Goal: Information Seeking & Learning: Learn about a topic

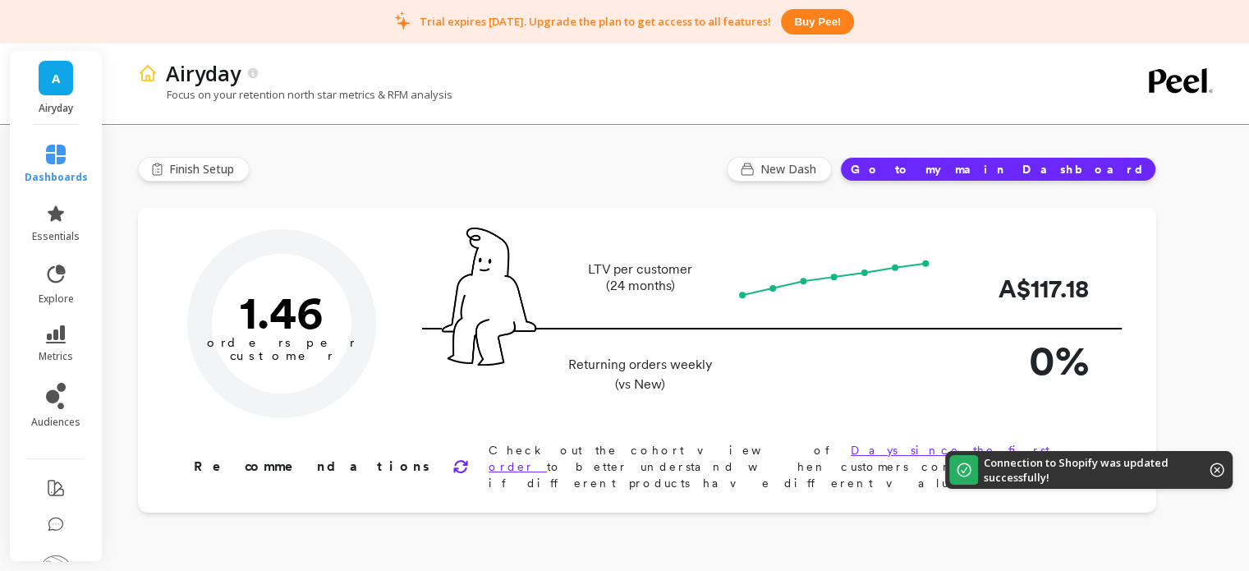
type input "Champions"
type input "2471"
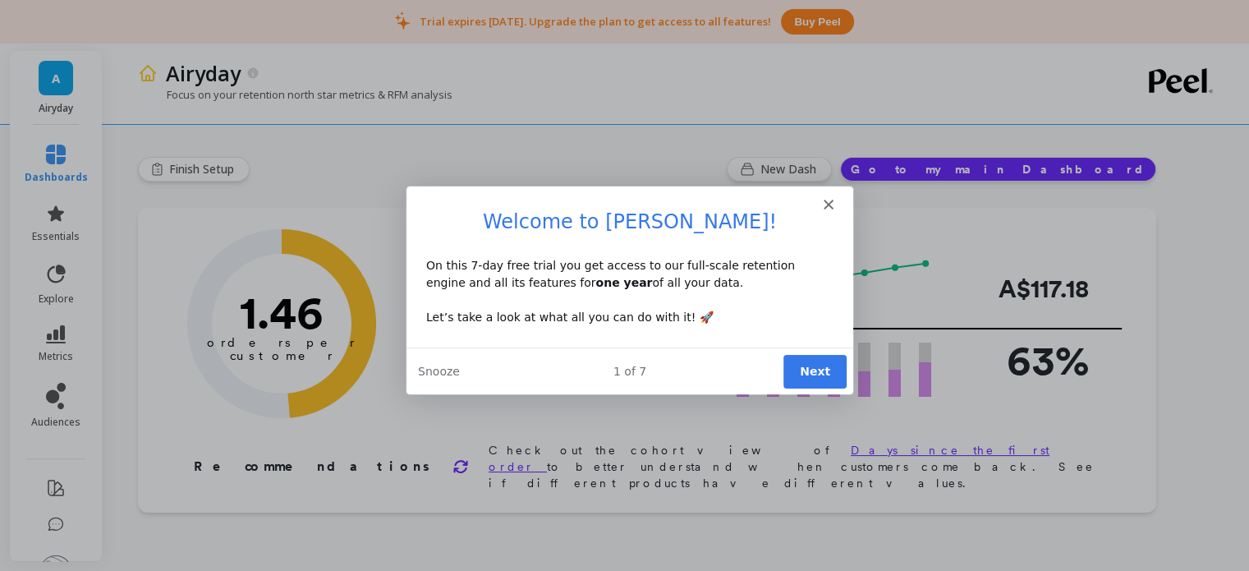
click at [814, 369] on button "Next" at bounding box center [813, 370] width 63 height 34
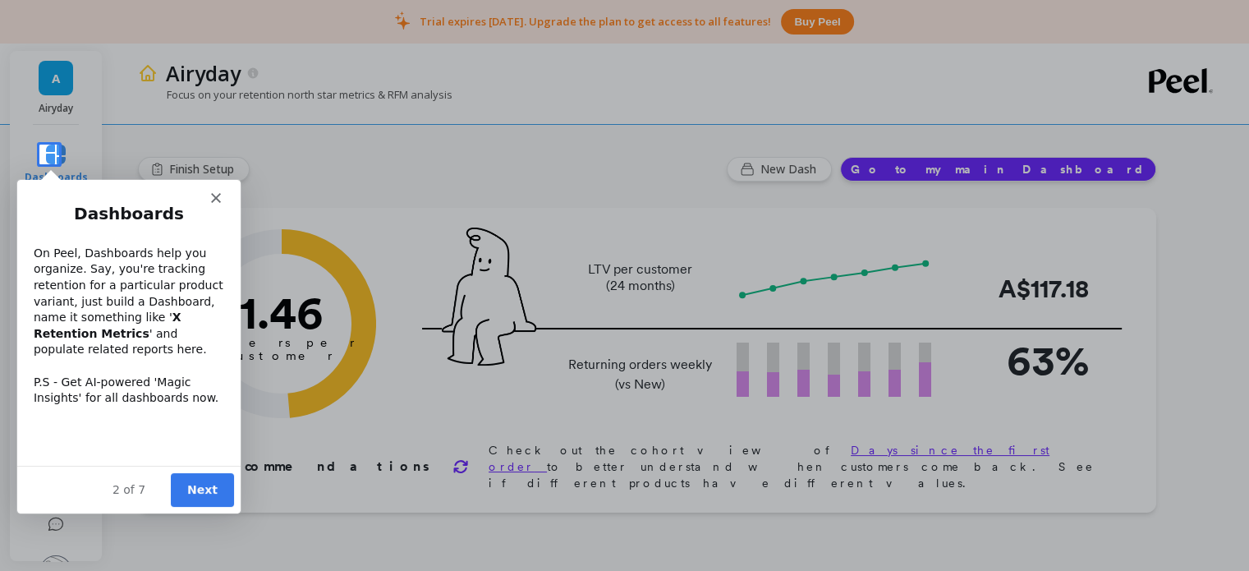
click at [200, 489] on button "Next" at bounding box center [201, 489] width 63 height 34
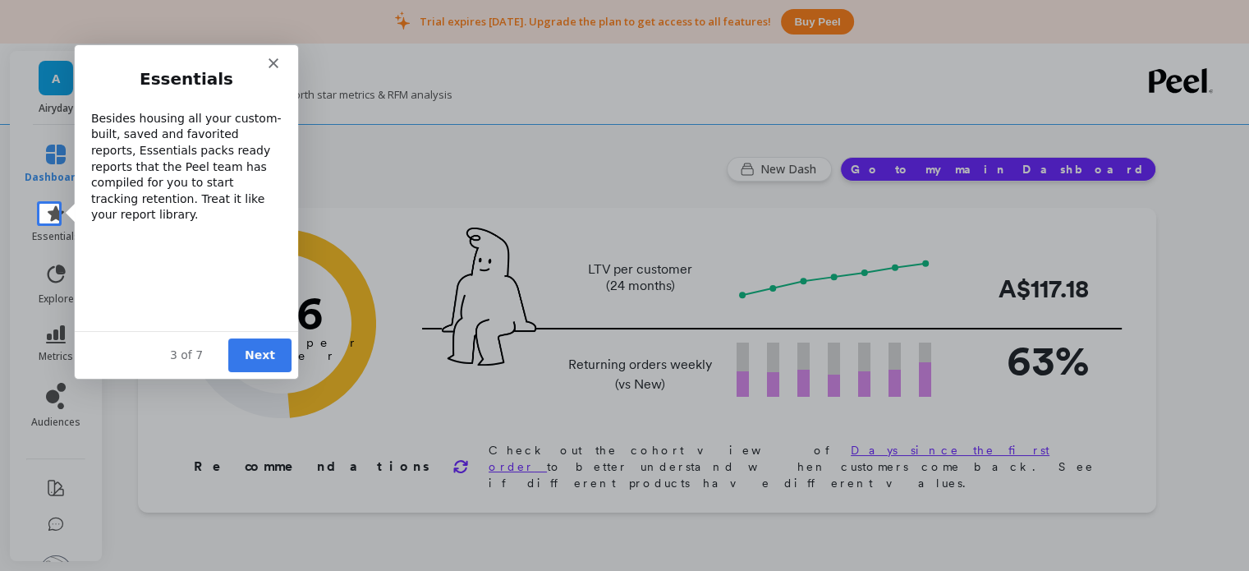
click at [267, 348] on button "Next" at bounding box center [259, 354] width 63 height 34
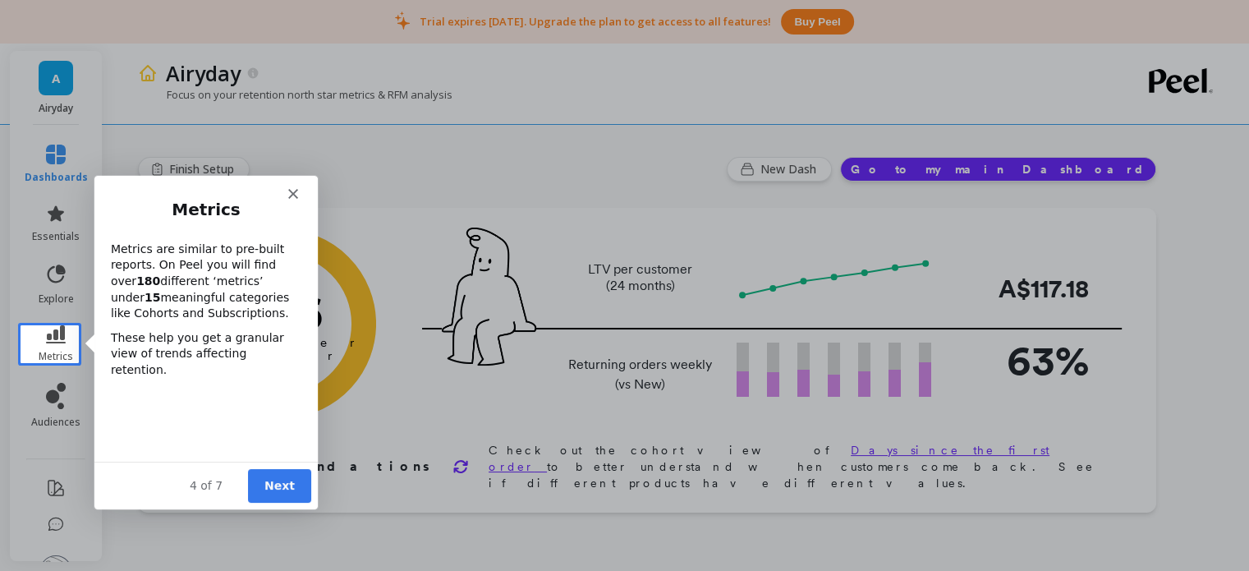
click at [274, 486] on button "Next" at bounding box center [278, 484] width 63 height 34
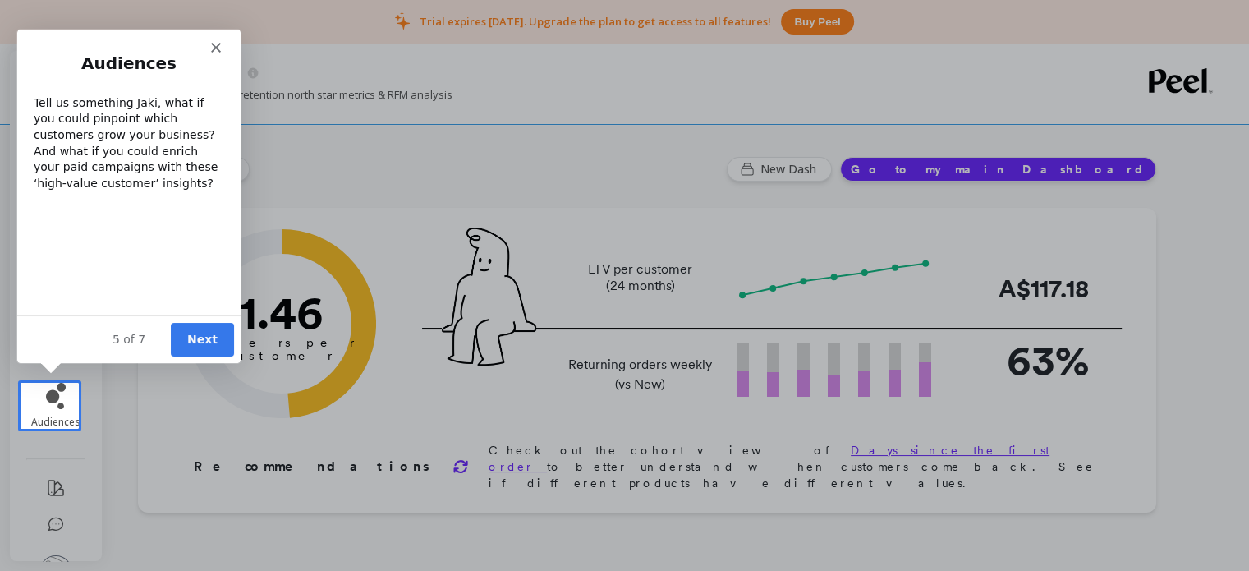
click at [209, 338] on button "Next" at bounding box center [201, 339] width 63 height 34
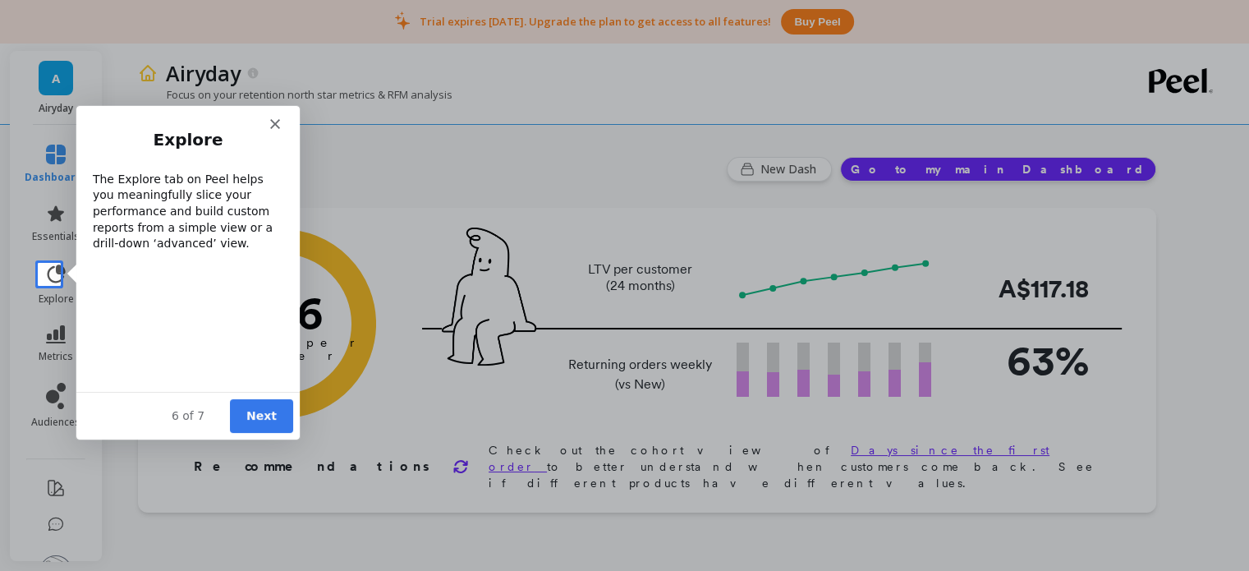
click at [246, 405] on button "Next" at bounding box center [260, 415] width 63 height 34
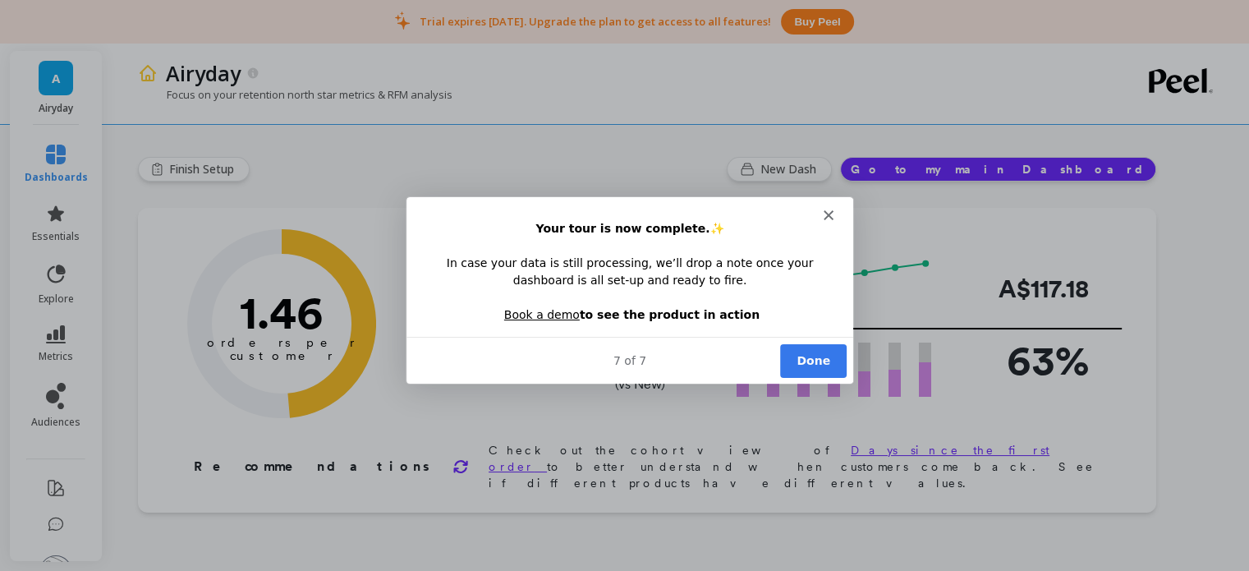
click at [812, 357] on button "Done" at bounding box center [812, 360] width 67 height 34
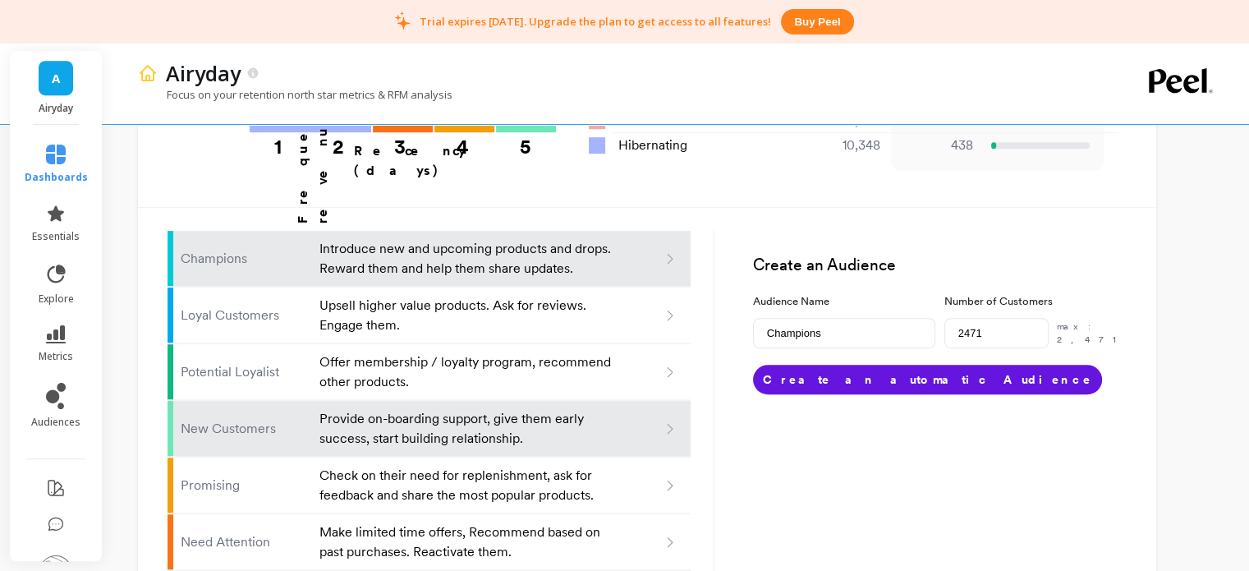
scroll to position [1195, 0]
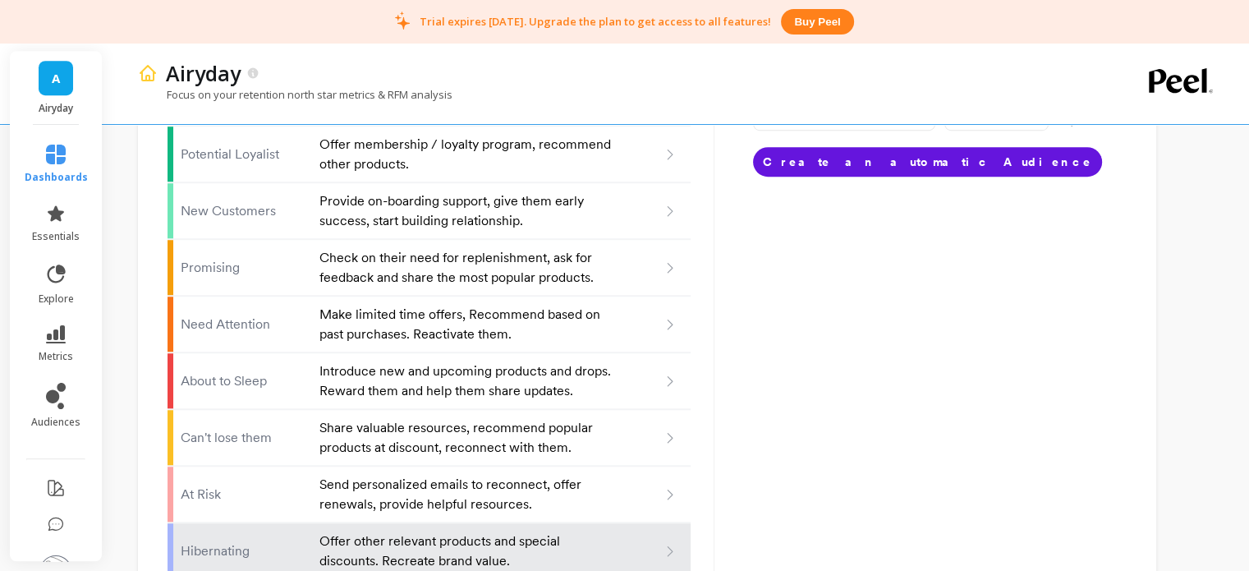
click at [265, 523] on li "Hibernating Offer other relevant products and special discounts. Recreate brand…" at bounding box center [429, 551] width 523 height 56
type input "Hibernating"
type input "10348"
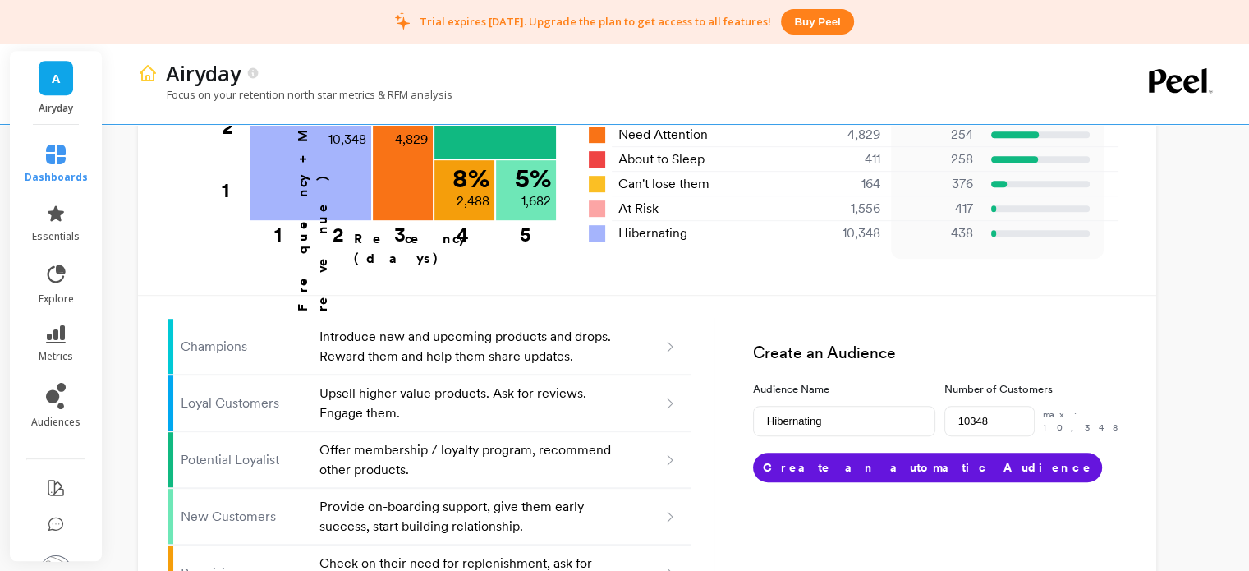
scroll to position [801, 0]
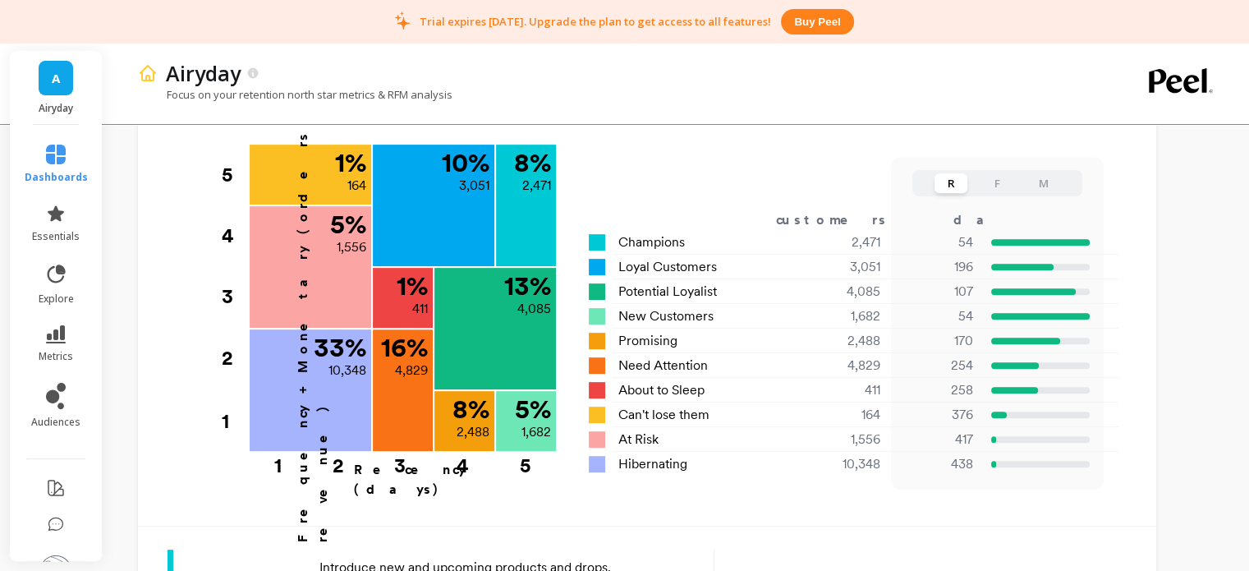
type input "Champions"
type input "2471"
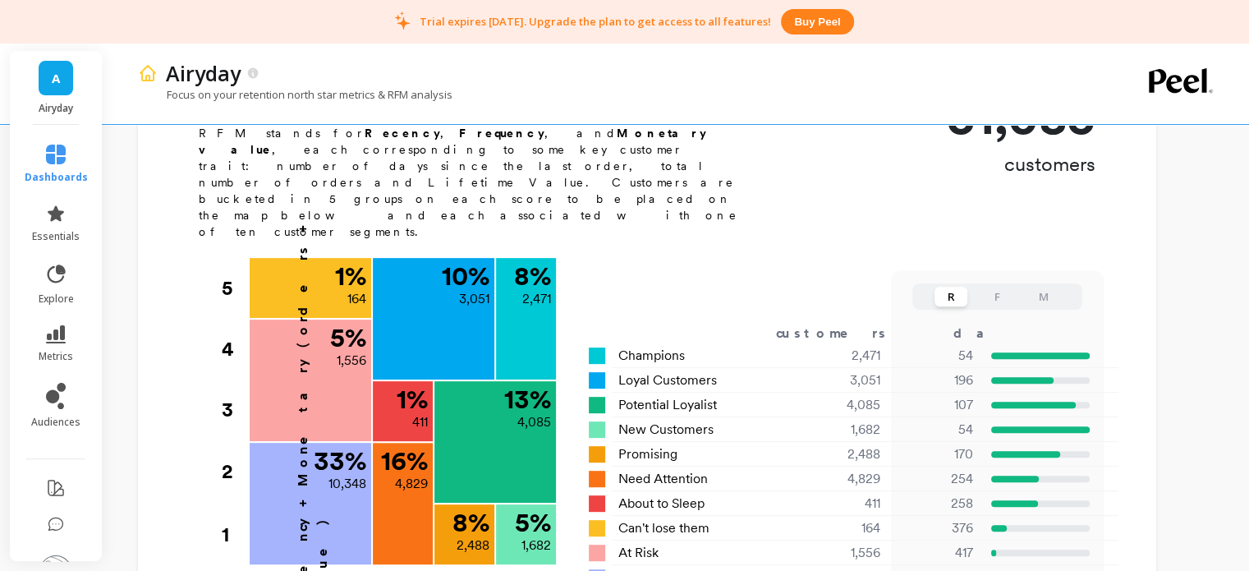
scroll to position [550, 0]
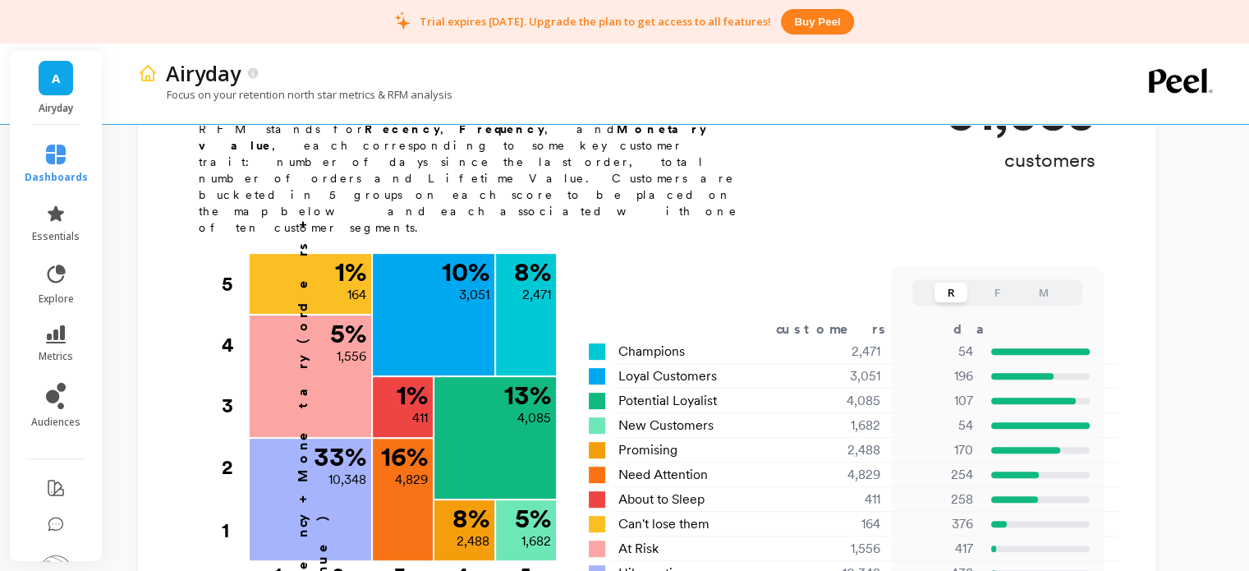
click at [1014, 283] on button "F" at bounding box center [997, 293] width 33 height 20
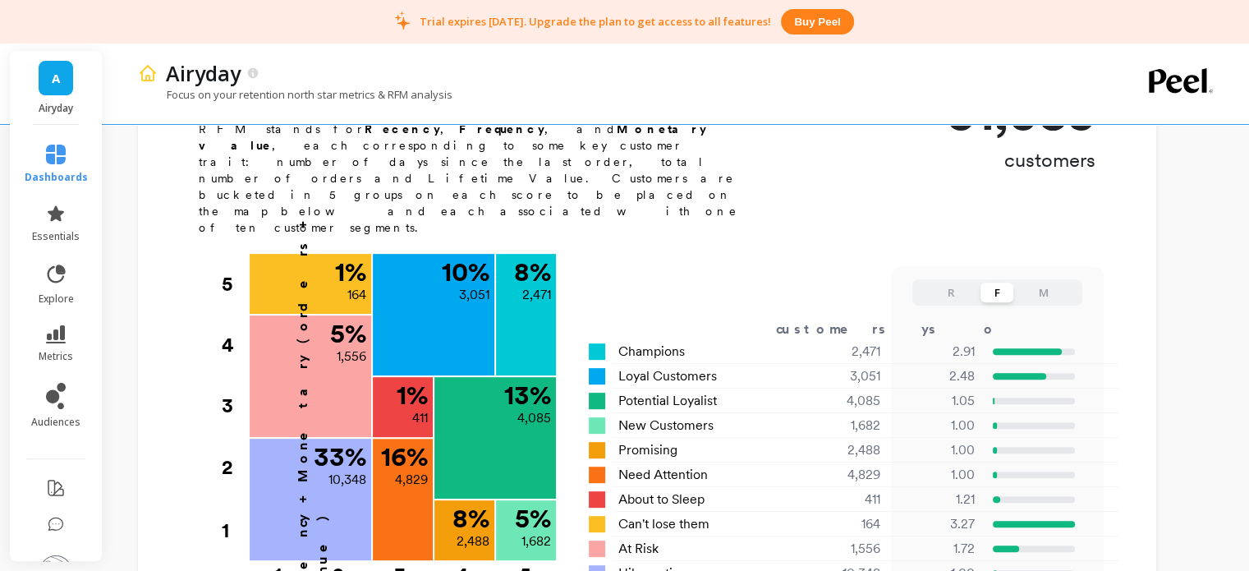
click at [1060, 283] on button "M" at bounding box center [1043, 293] width 33 height 20
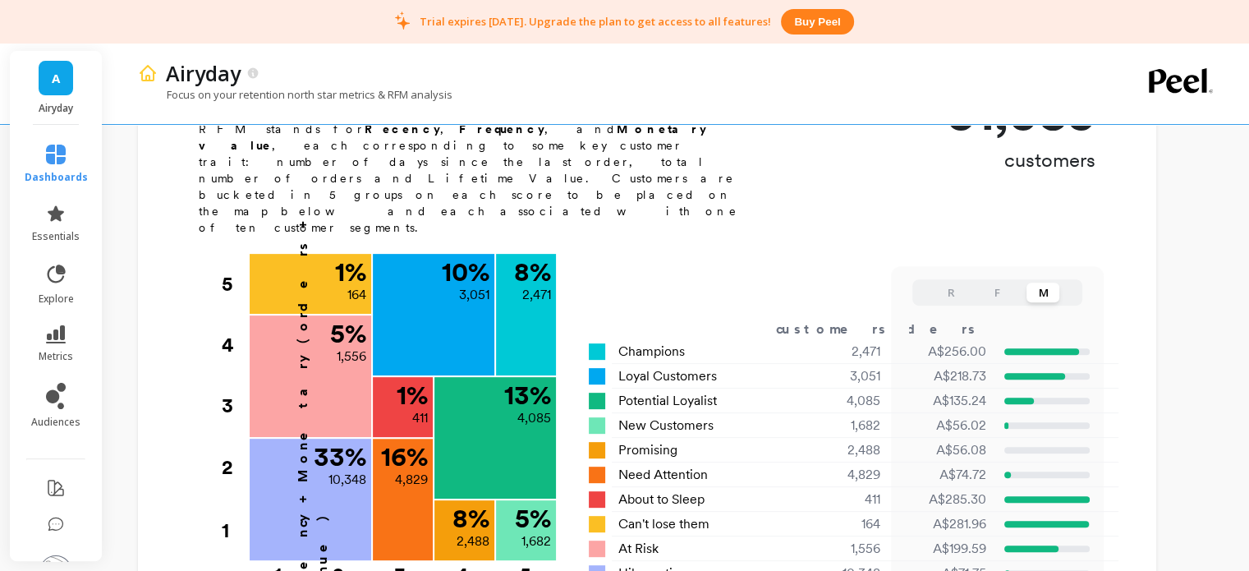
click at [1157, 237] on div "RFM Segments RFM stands for Recency , Frequency , and Monetary value , each cor…" at bounding box center [647, 355] width 1019 height 534
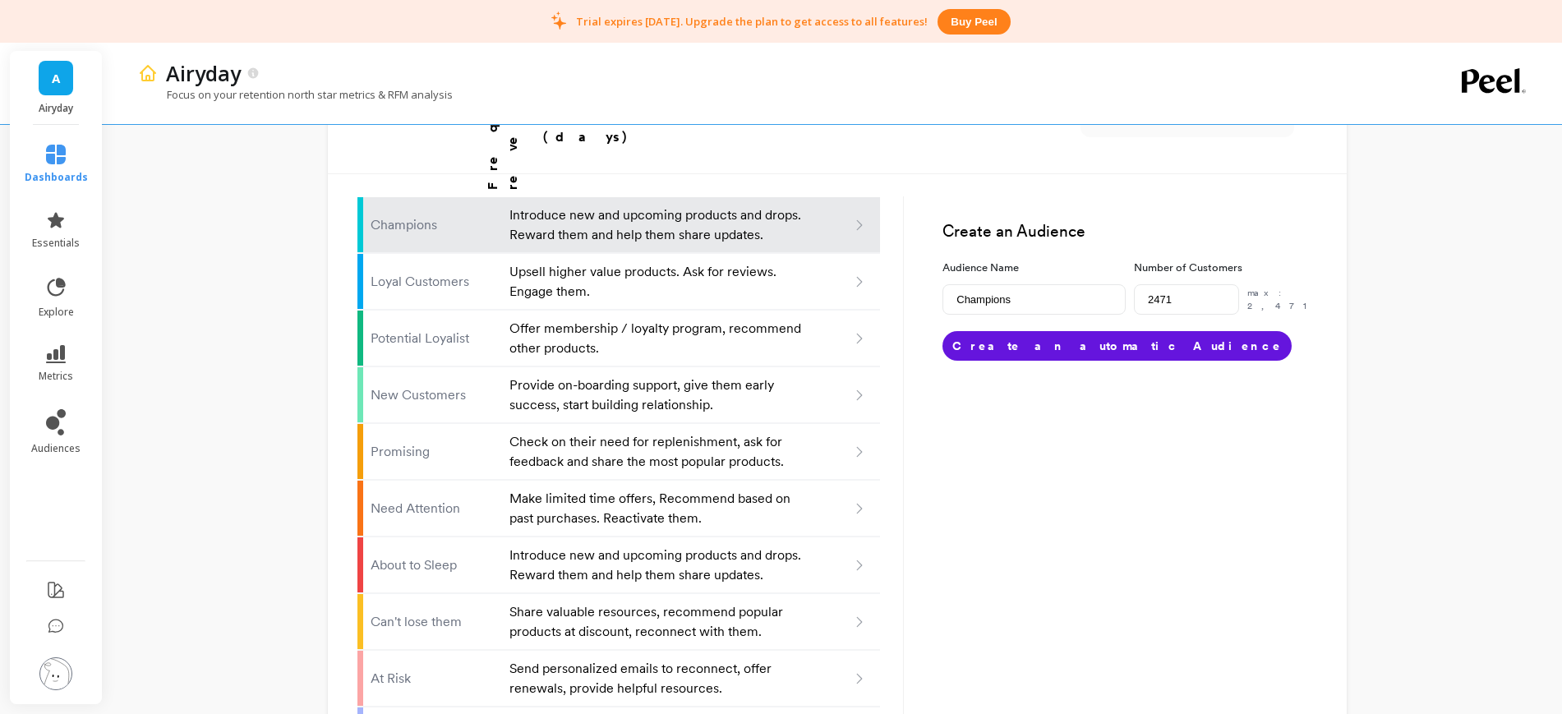
scroll to position [1010, 0]
click at [1151, 428] on div "Create an Audience Audience Name Champions Number of Customers 2471 max: 2,471 …" at bounding box center [1110, 469] width 412 height 617
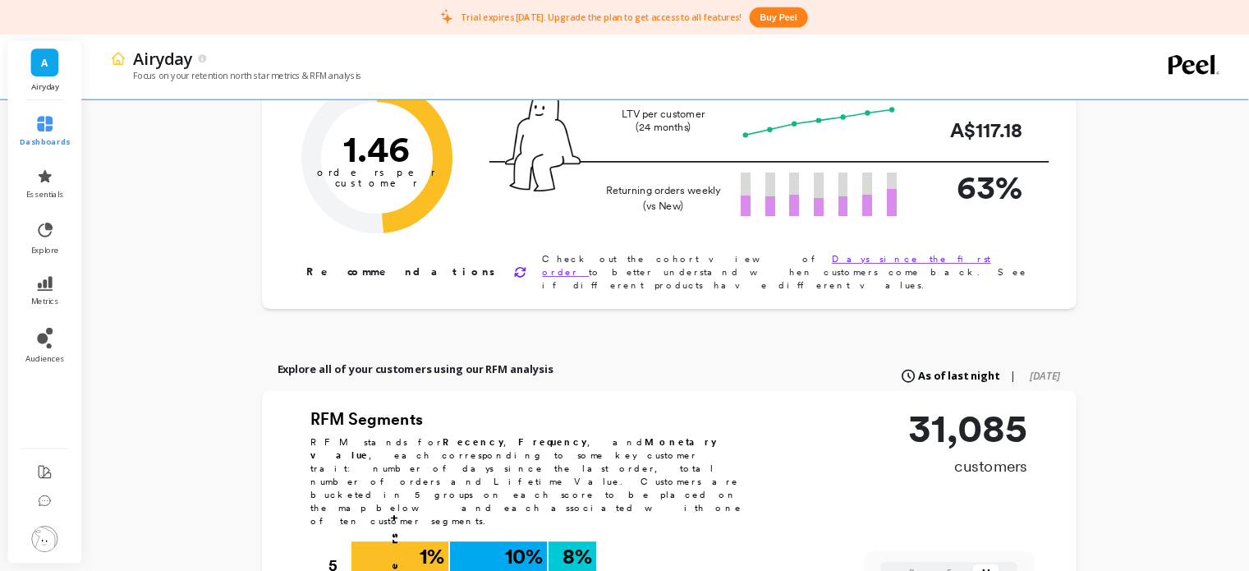
scroll to position [0, 0]
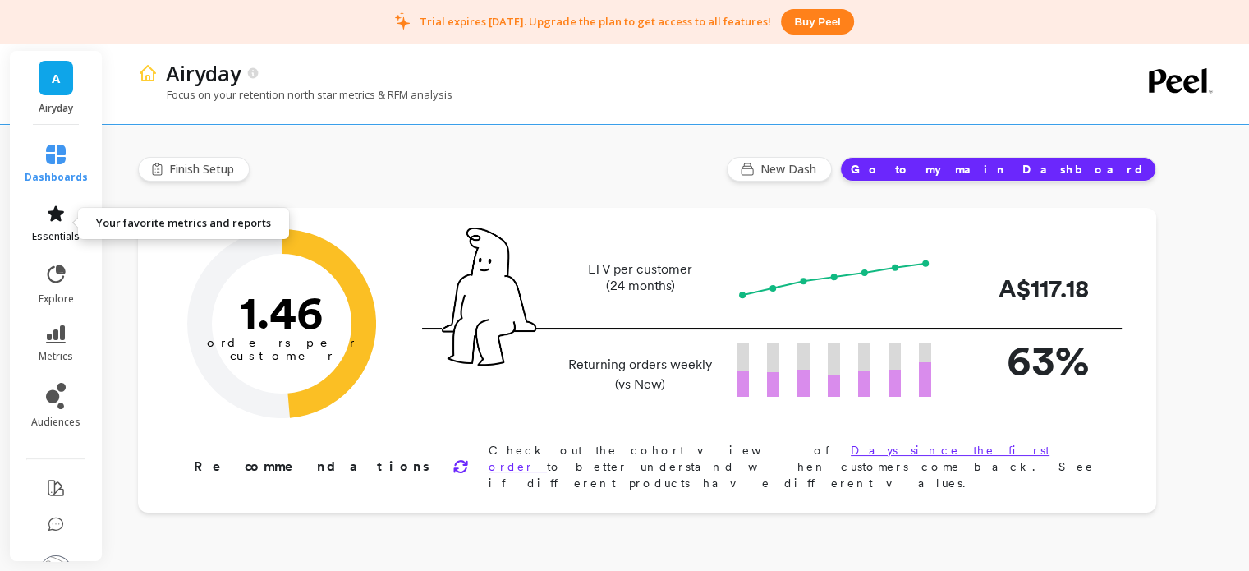
click at [47, 225] on link "essentials" at bounding box center [56, 223] width 63 height 39
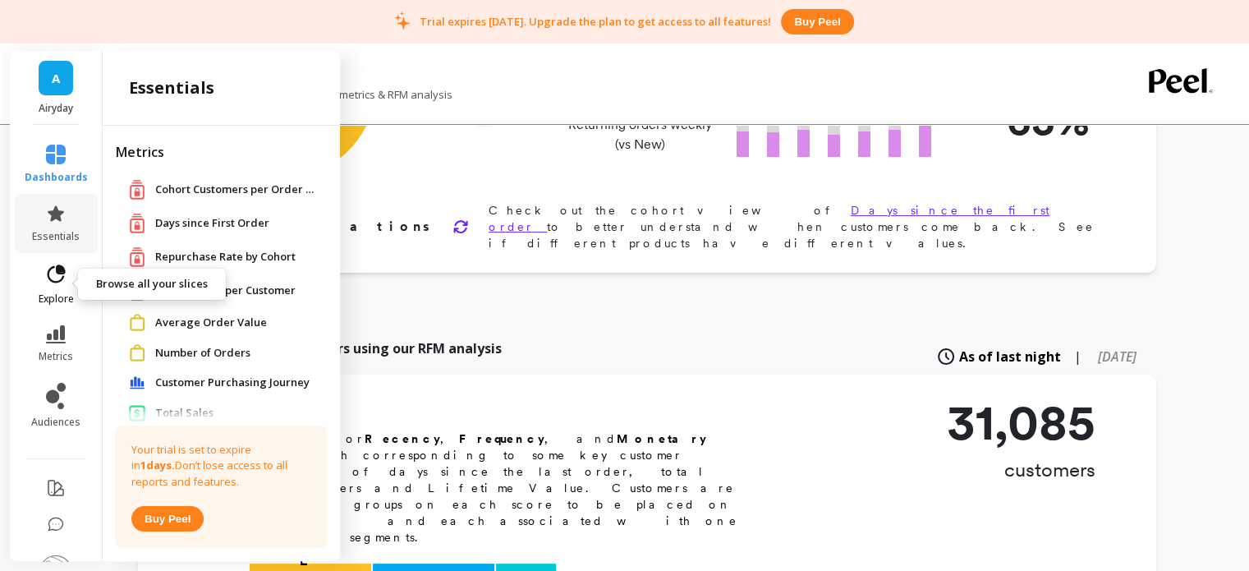
click at [47, 287] on link "explore" at bounding box center [56, 284] width 63 height 43
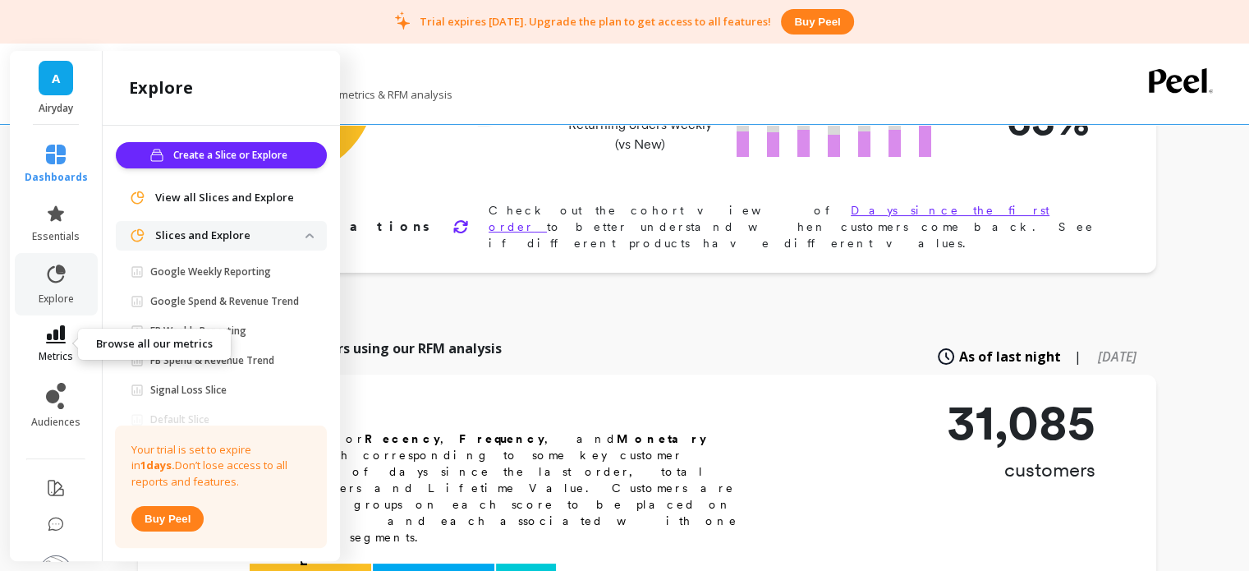
click at [46, 332] on icon at bounding box center [56, 334] width 20 height 18
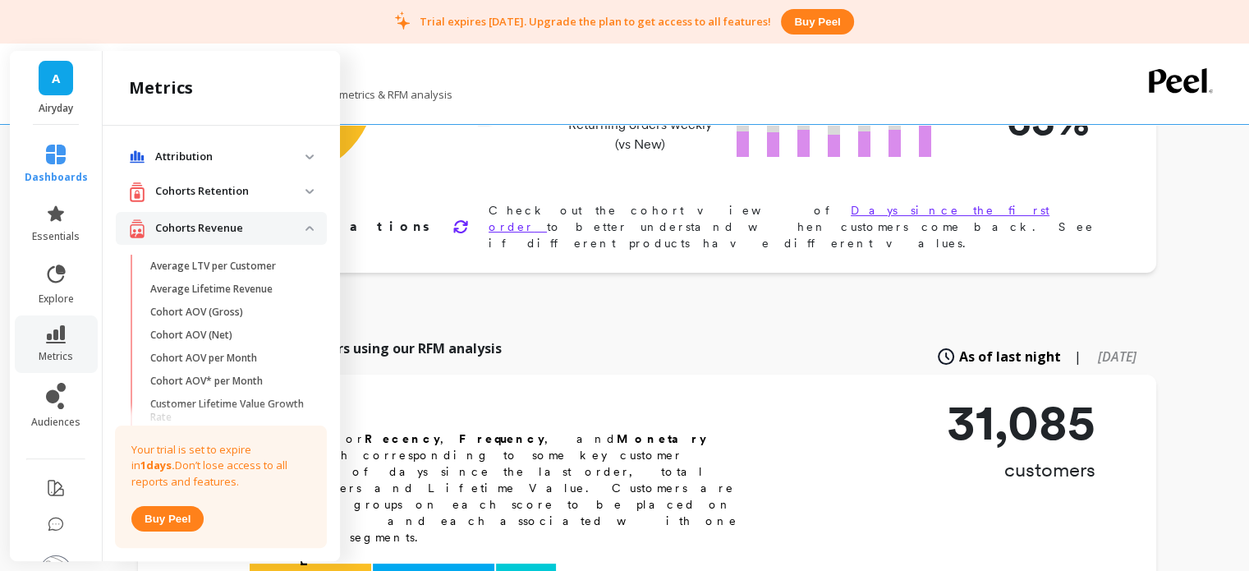
click at [204, 155] on p "Attribution" at bounding box center [230, 157] width 150 height 16
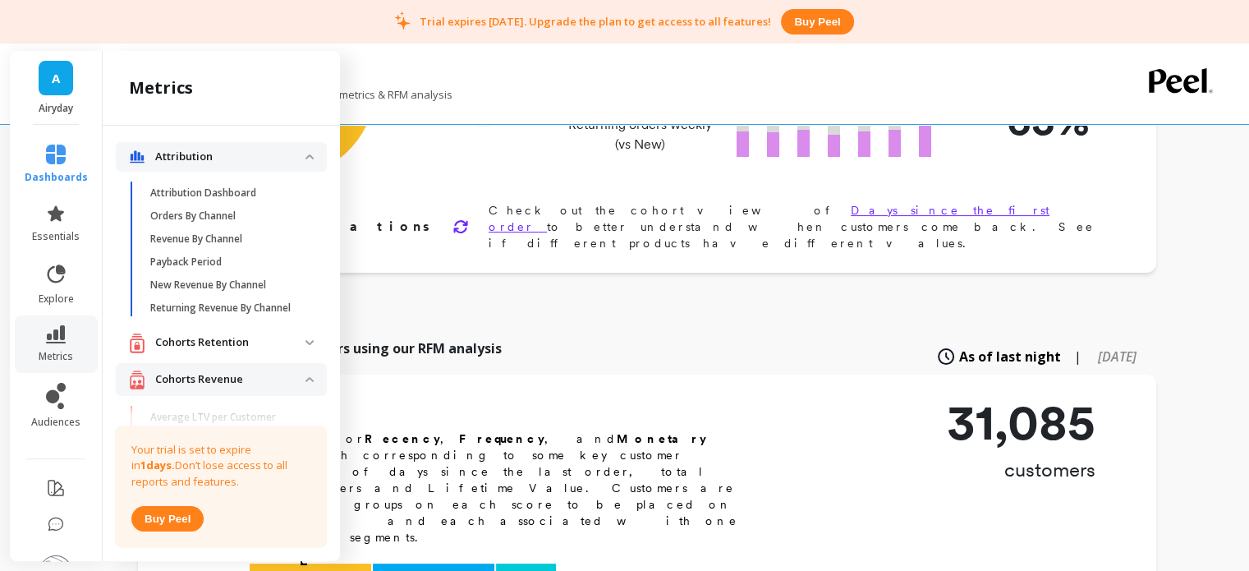
click at [204, 155] on p "Attribution" at bounding box center [230, 157] width 150 height 16
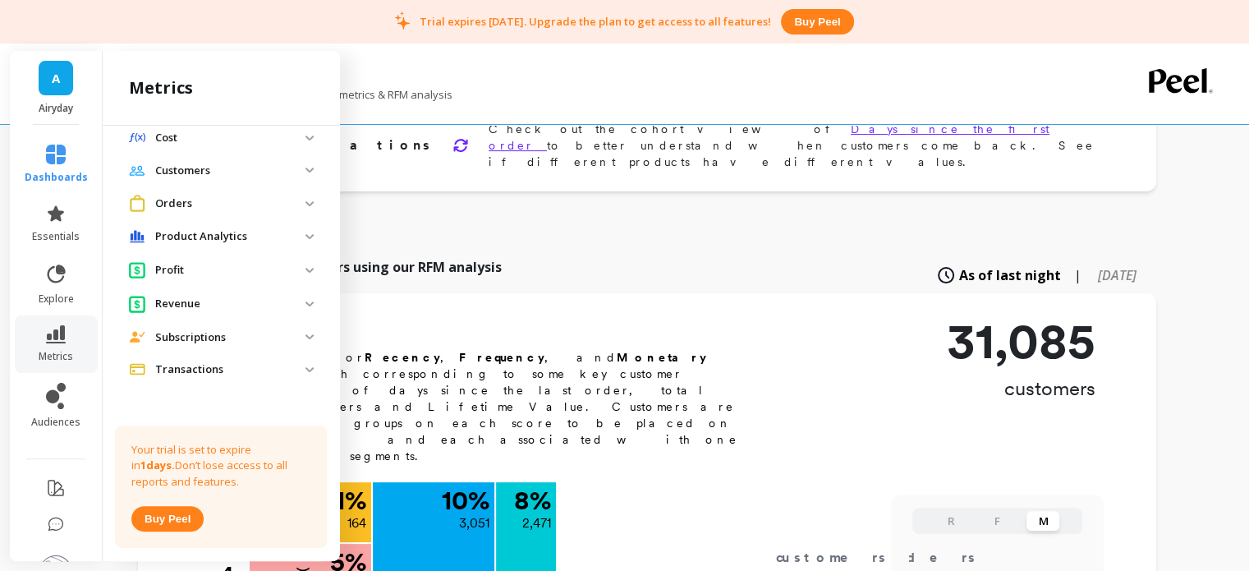
scroll to position [683, 0]
click at [182, 166] on p "Customers" at bounding box center [230, 174] width 150 height 16
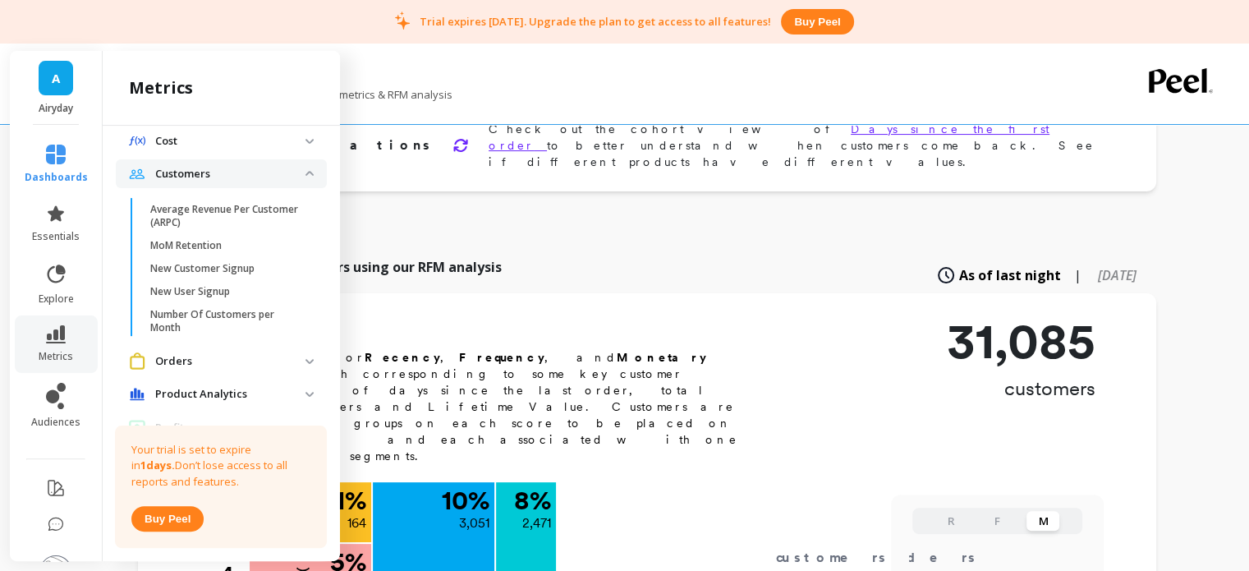
click at [186, 168] on p "Customers" at bounding box center [230, 174] width 150 height 16
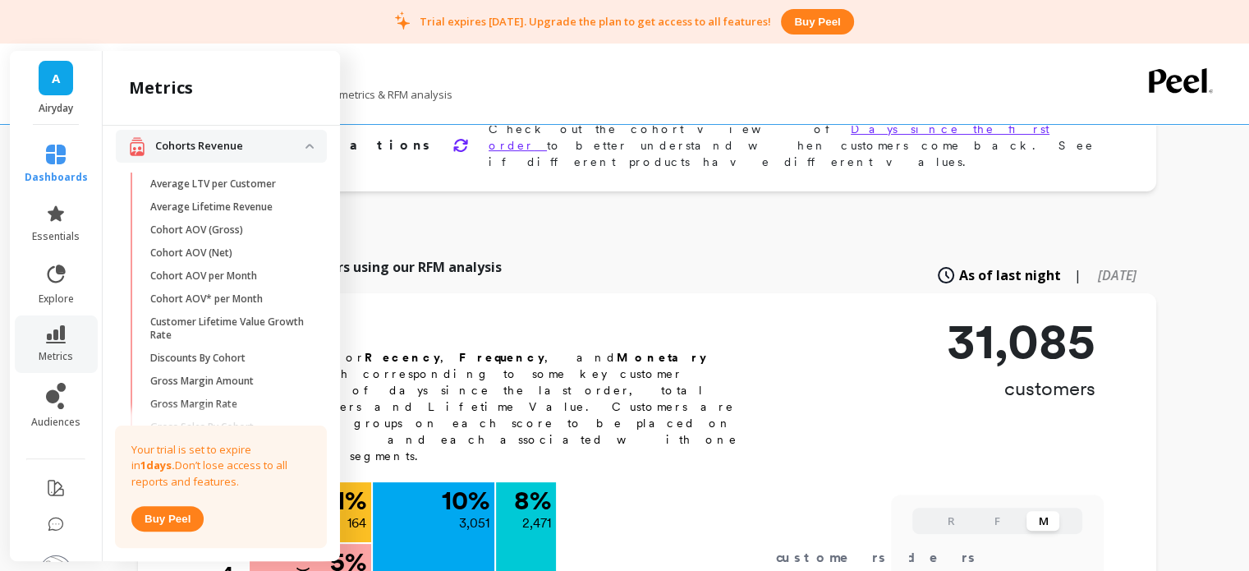
scroll to position [0, 0]
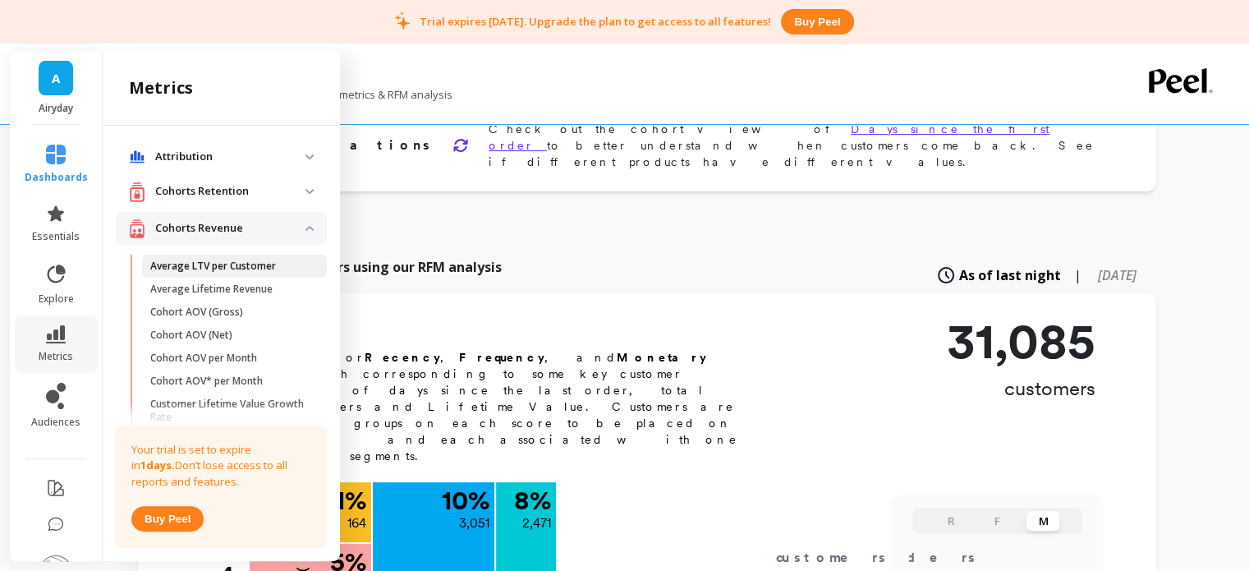
click at [174, 275] on link "Average LTV per Customer" at bounding box center [234, 266] width 185 height 23
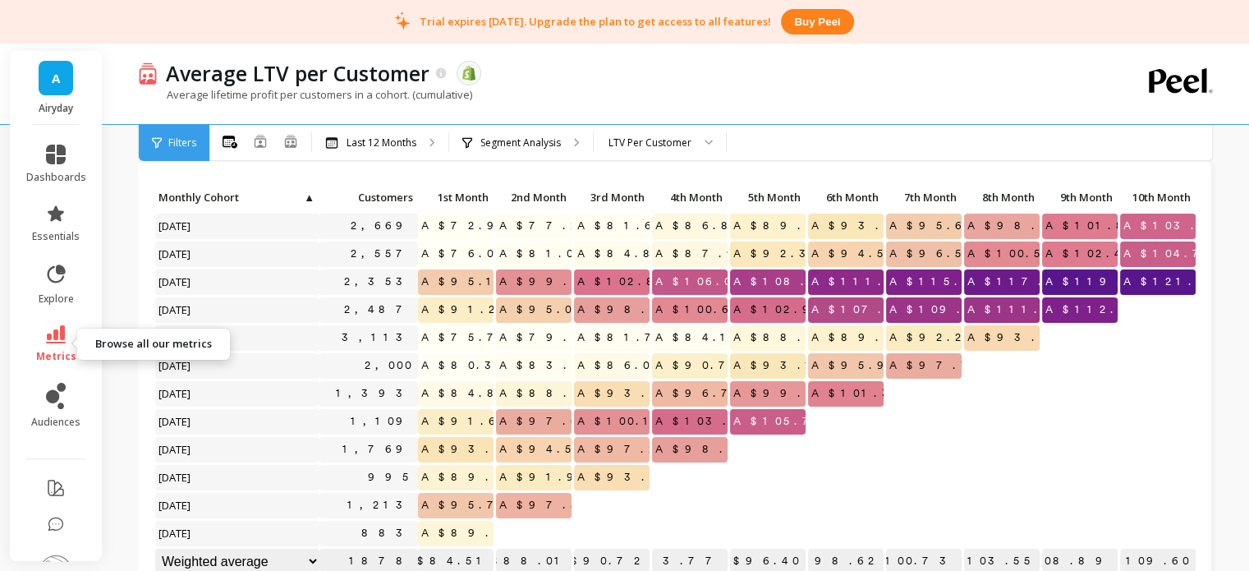
click at [44, 350] on span "metrics" at bounding box center [56, 356] width 40 height 13
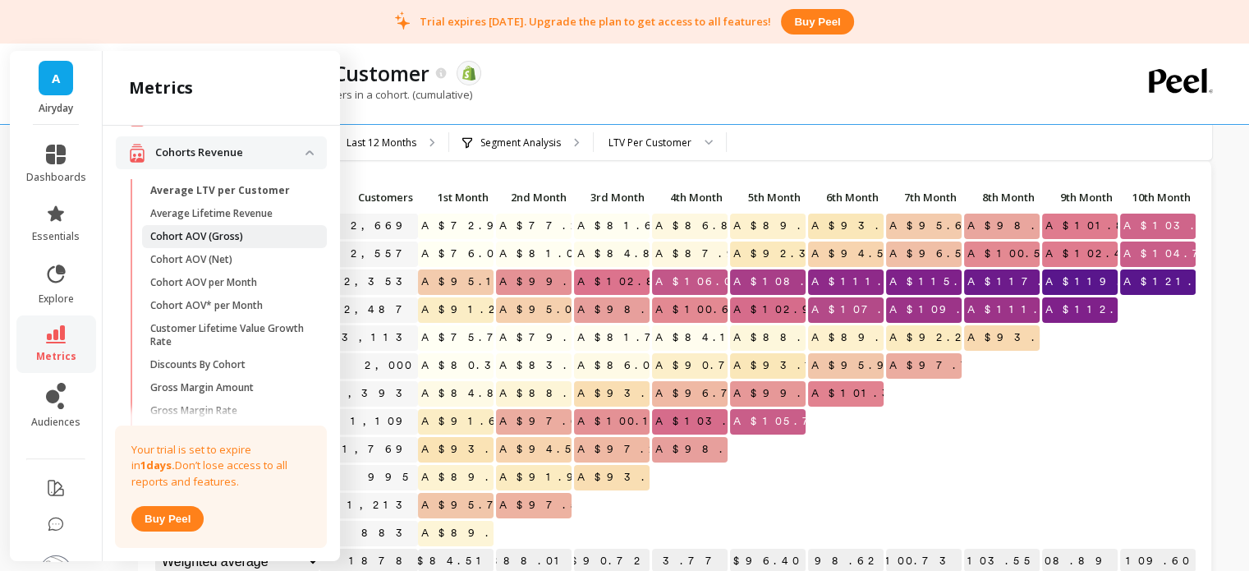
scroll to position [90, 0]
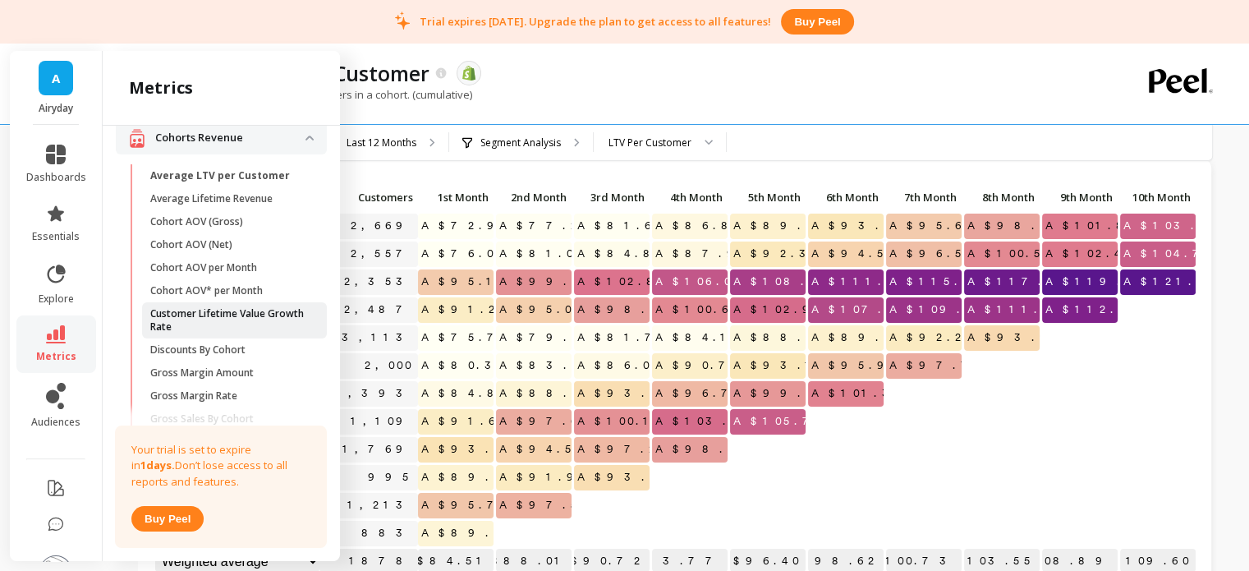
click at [207, 321] on p "Customer Lifetime Value Growth Rate" at bounding box center [228, 320] width 157 height 26
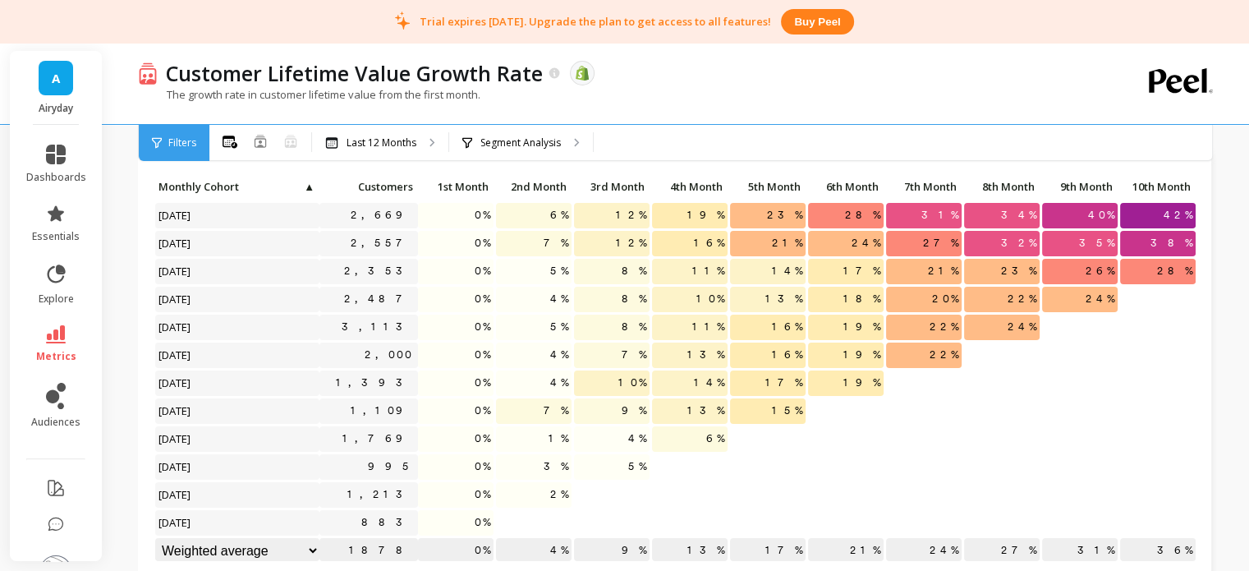
scroll to position [13, 0]
click at [42, 350] on span "metrics" at bounding box center [56, 356] width 40 height 13
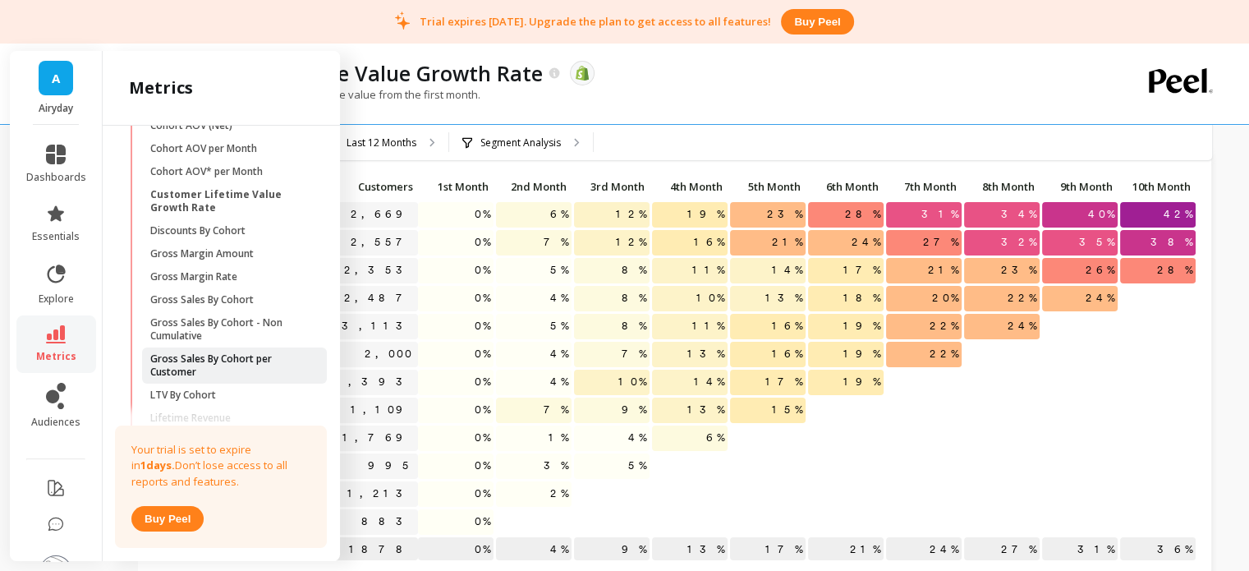
scroll to position [209, 0]
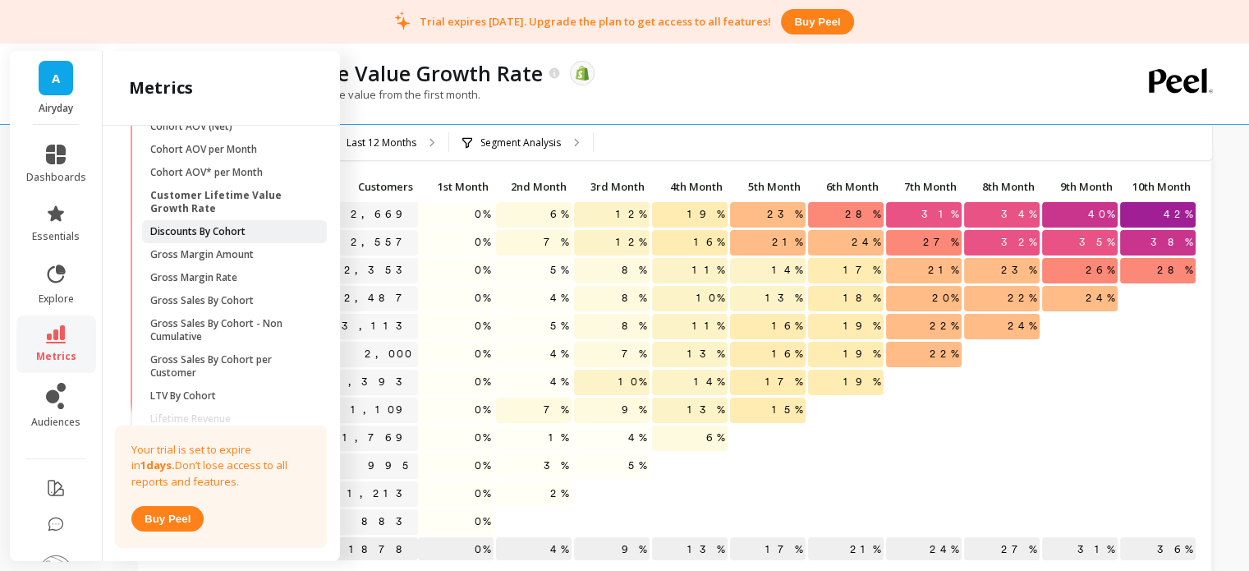
click at [219, 227] on p "Discounts By Cohort" at bounding box center [197, 231] width 95 height 13
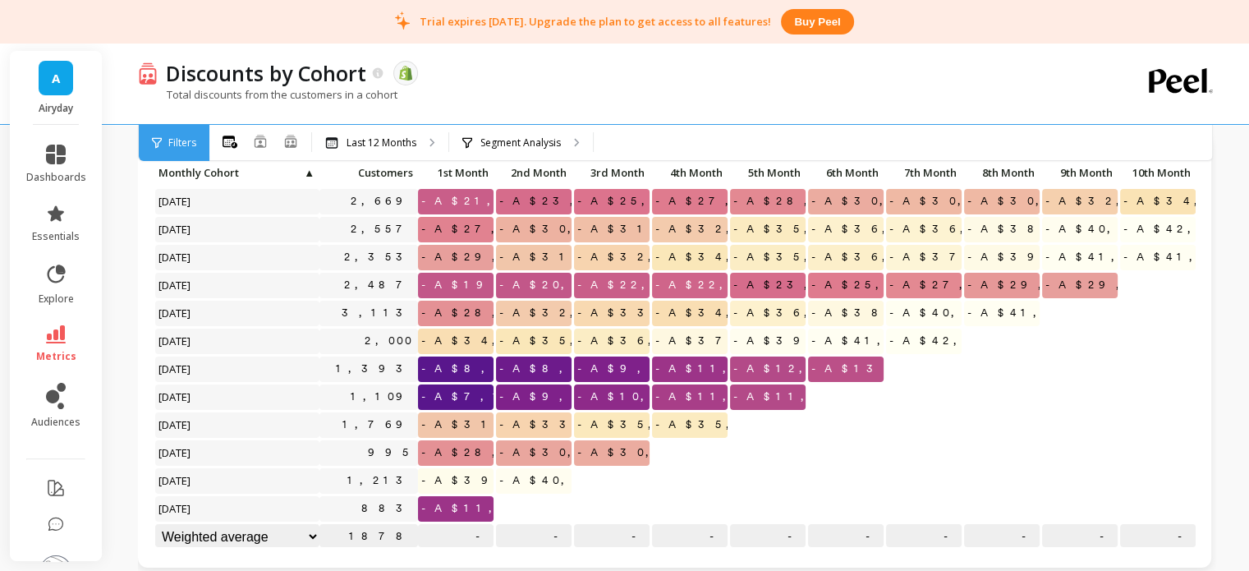
click at [599, 474] on p at bounding box center [612, 474] width 76 height 12
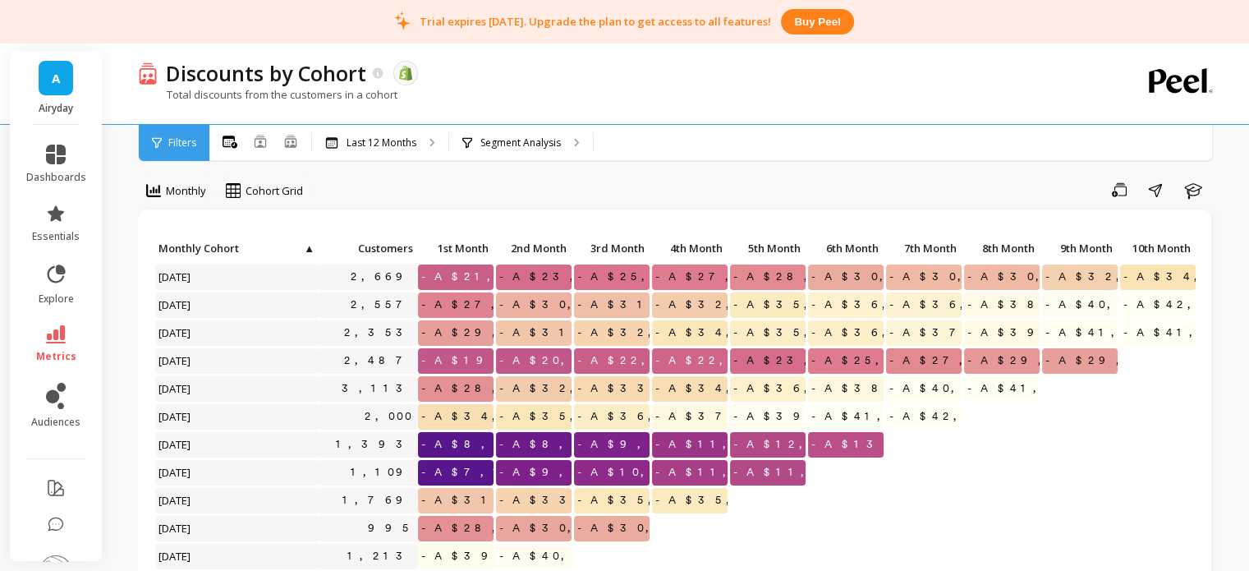
scroll to position [13, 0]
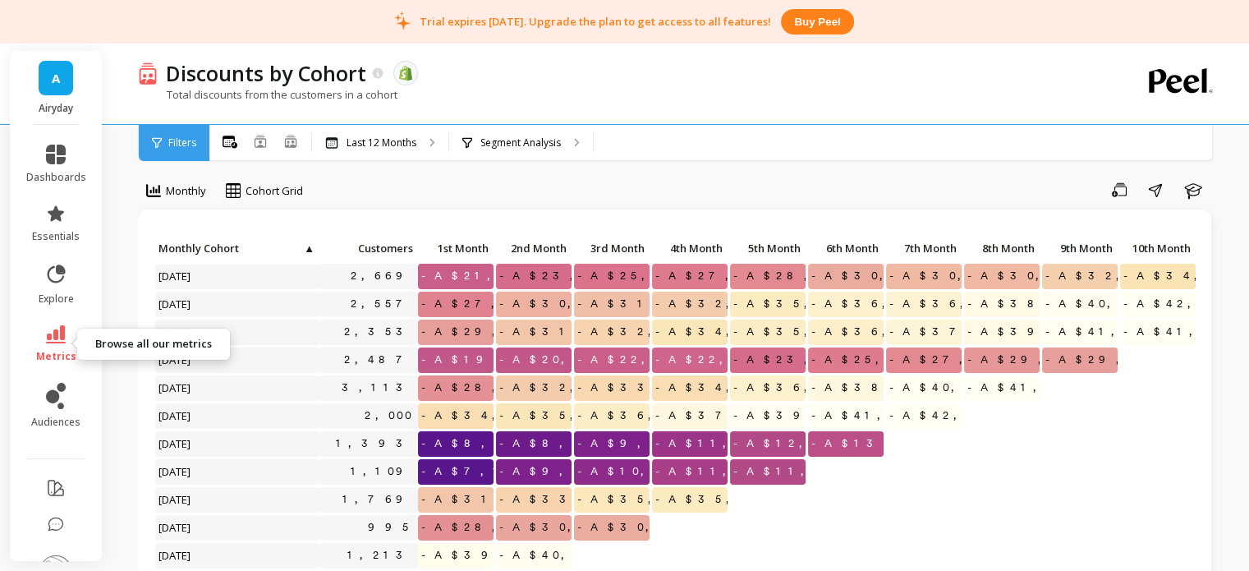
click at [53, 339] on icon at bounding box center [56, 334] width 20 height 18
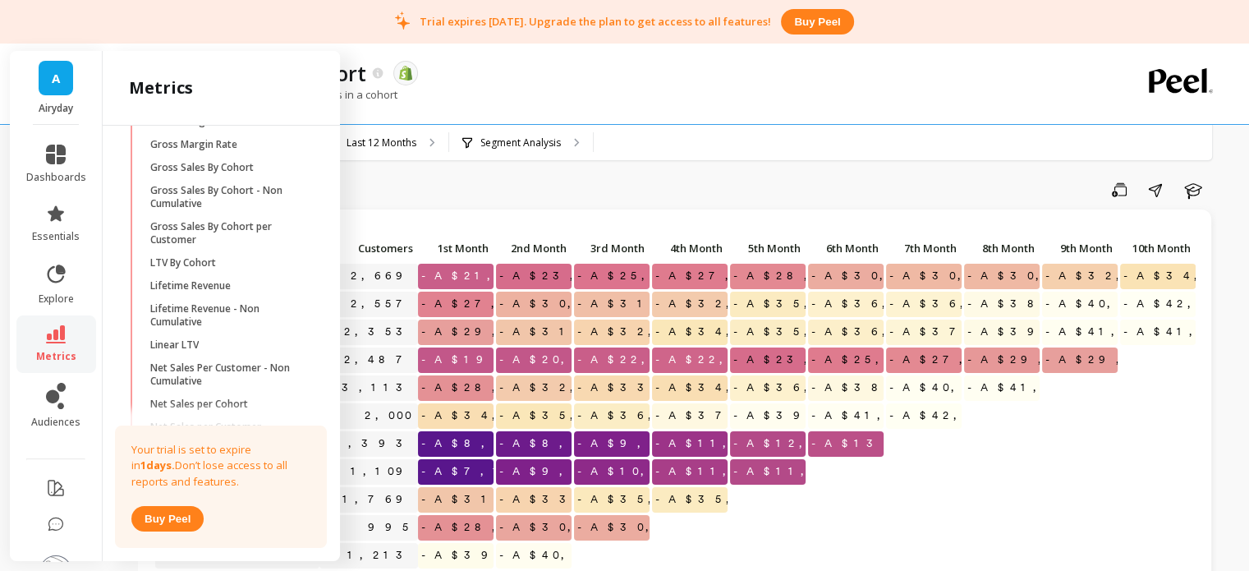
scroll to position [354, 0]
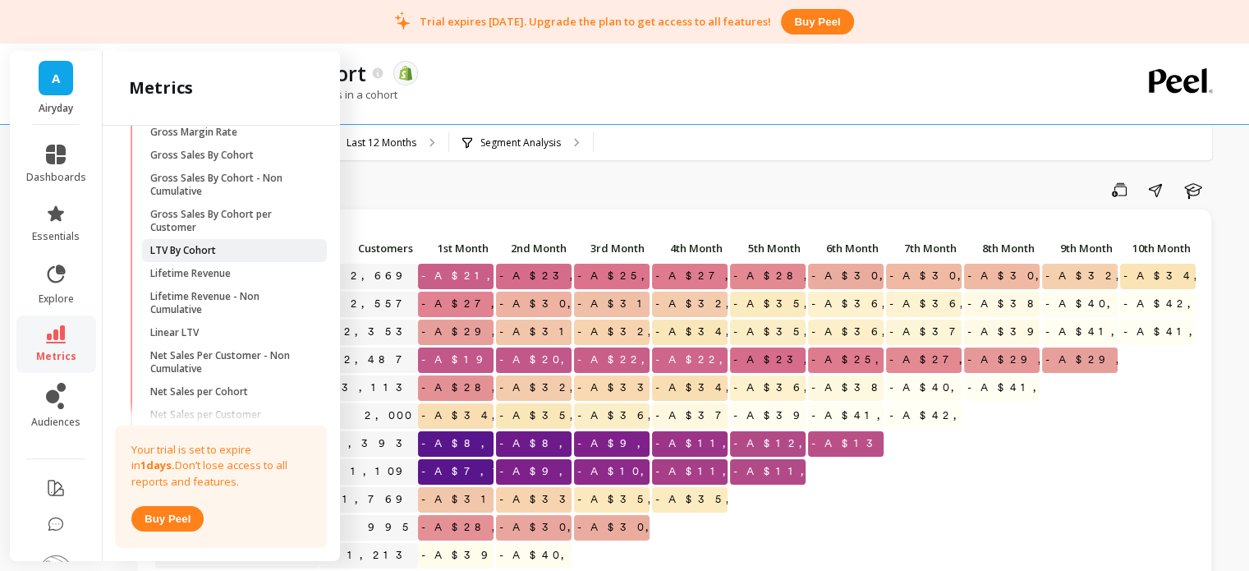
click at [188, 257] on link "LTV By Cohort" at bounding box center [234, 250] width 185 height 23
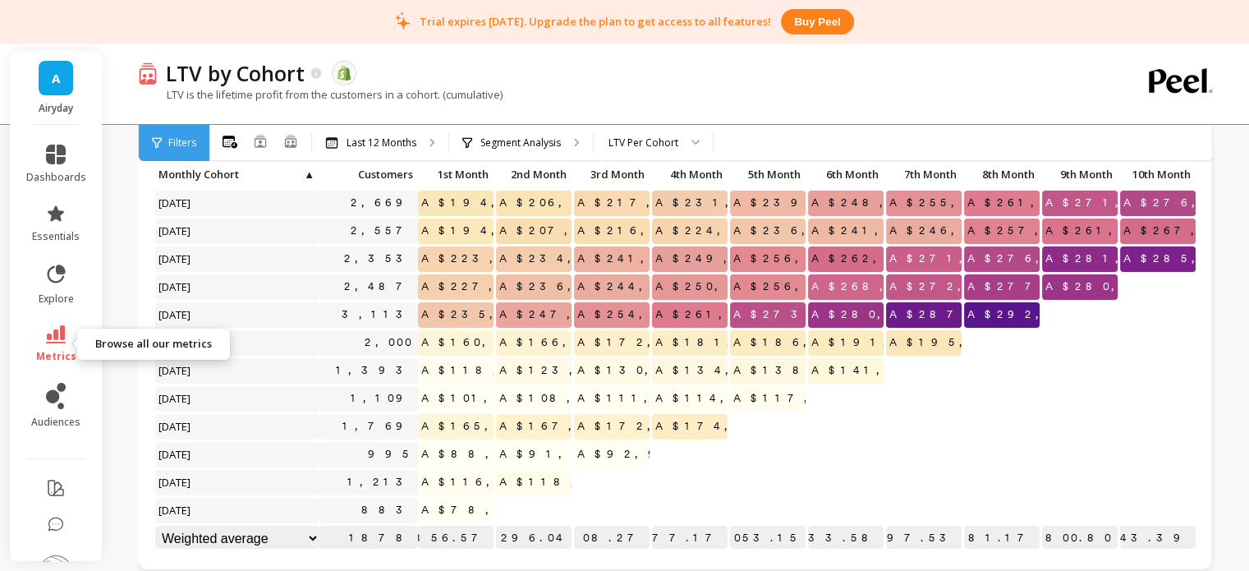
click at [46, 336] on icon at bounding box center [56, 334] width 20 height 18
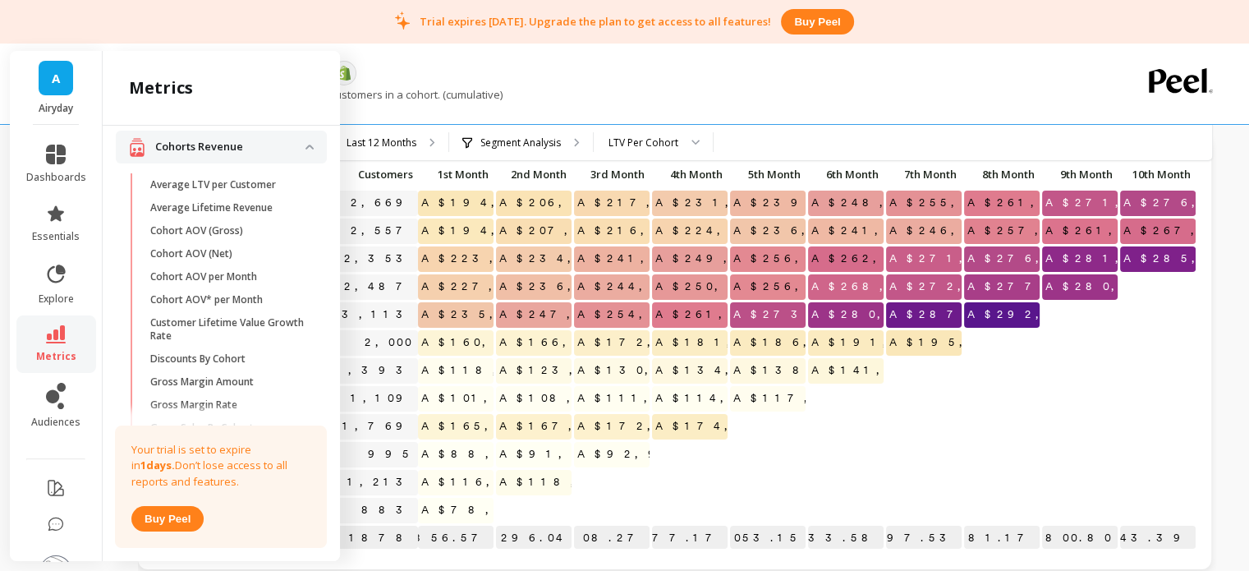
scroll to position [67, 0]
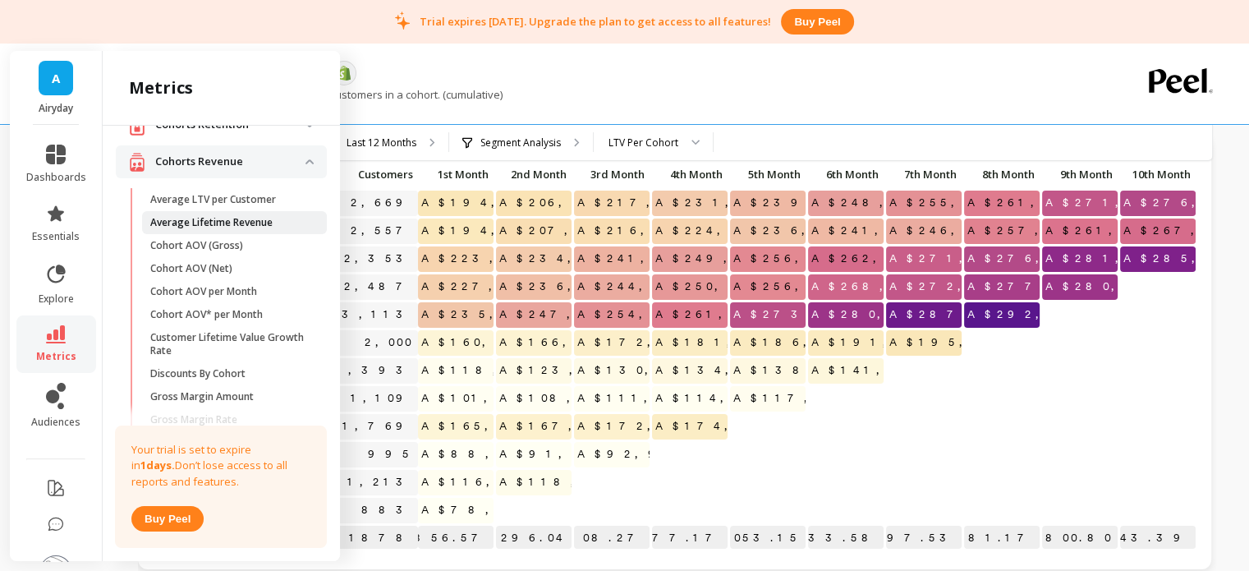
click at [196, 223] on p "Average Lifetime Revenue" at bounding box center [211, 222] width 122 height 13
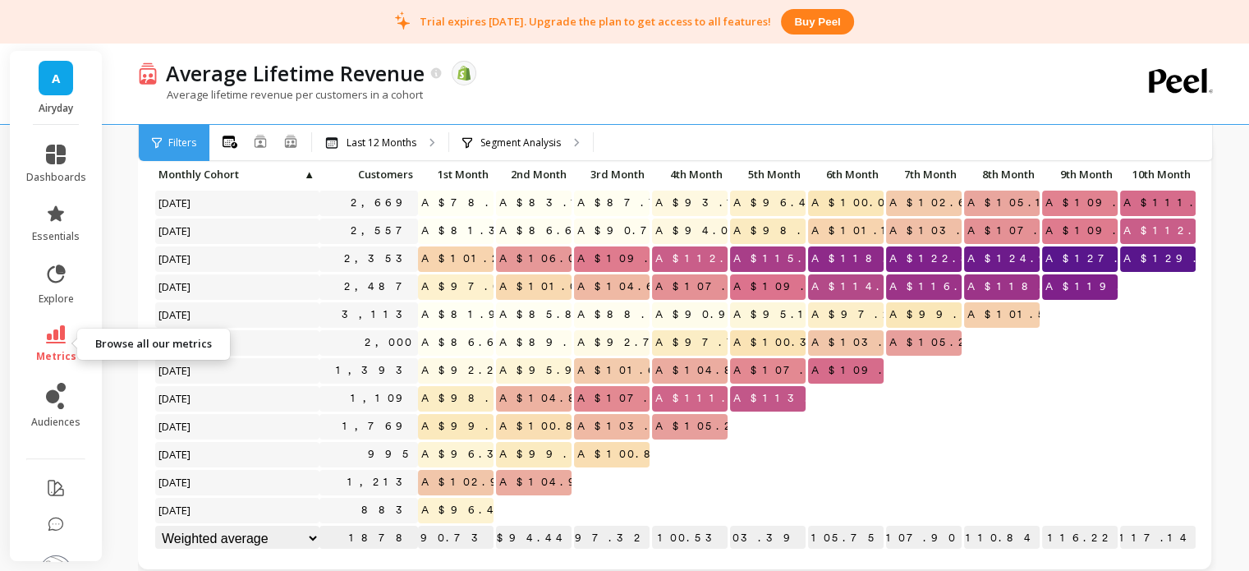
click at [46, 340] on icon at bounding box center [56, 334] width 20 height 18
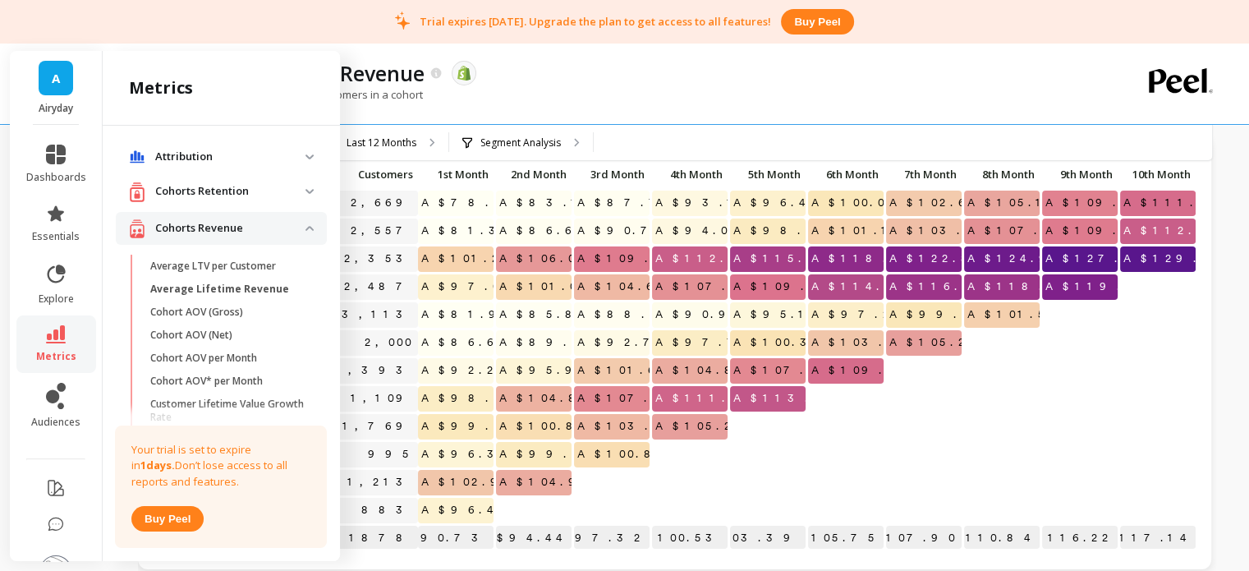
click at [185, 221] on p "Cohorts Revenue" at bounding box center [230, 228] width 150 height 16
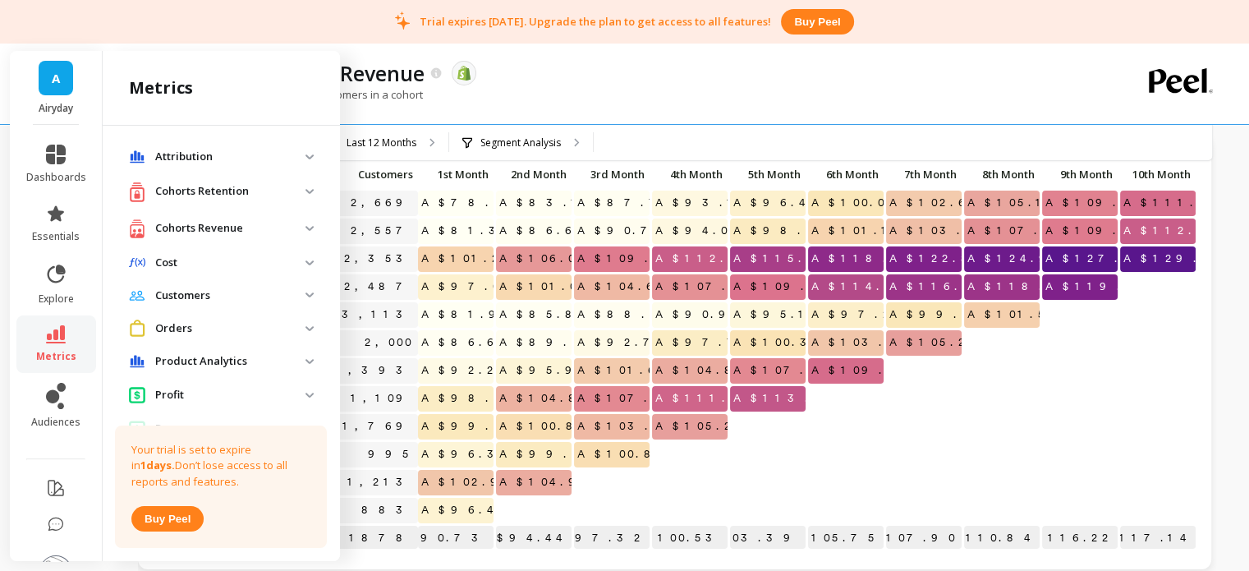
click at [194, 193] on p "Cohorts Retention" at bounding box center [230, 191] width 150 height 16
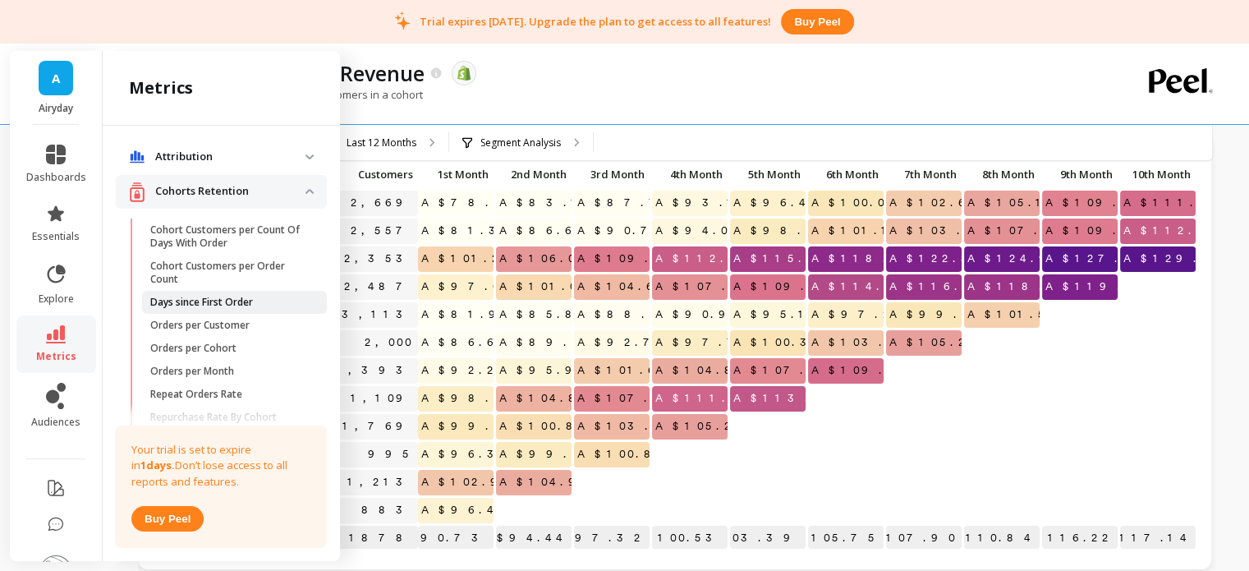
click at [174, 292] on link "Days since First Order" at bounding box center [234, 302] width 185 height 23
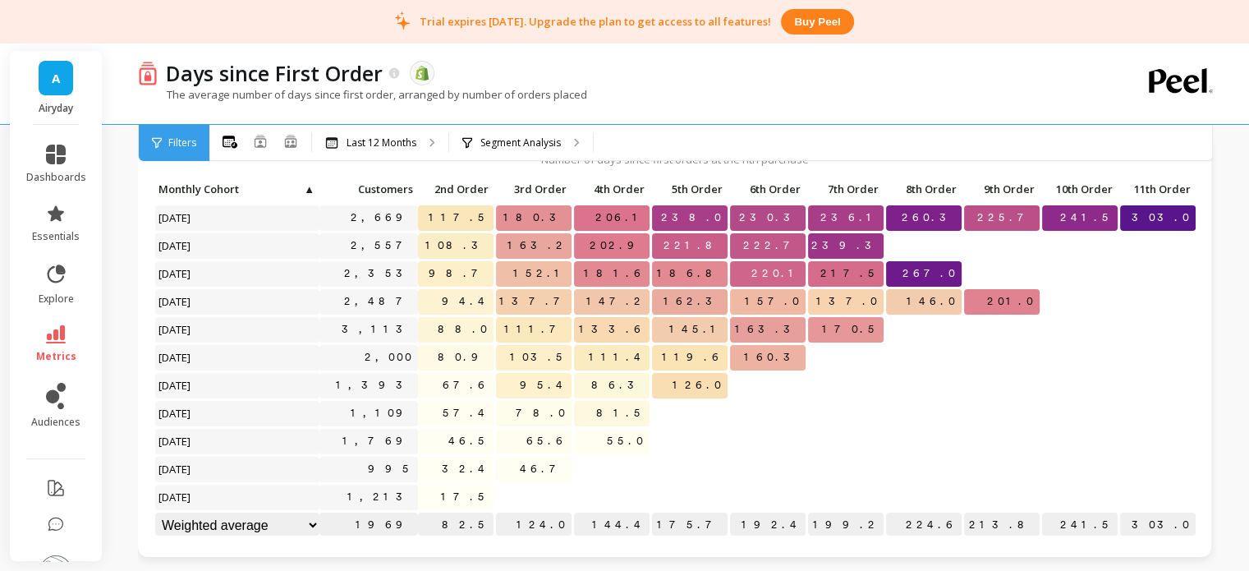
drag, startPoint x: 882, startPoint y: 393, endPoint x: 881, endPoint y: 370, distance: 23.1
click at [881, 370] on div "Click to create an audience 2,669 117.5 180.3 206.1 238.0 230.3 236.1 260.3 225…" at bounding box center [675, 358] width 1043 height 363
click at [808, 443] on div at bounding box center [846, 441] width 76 height 25
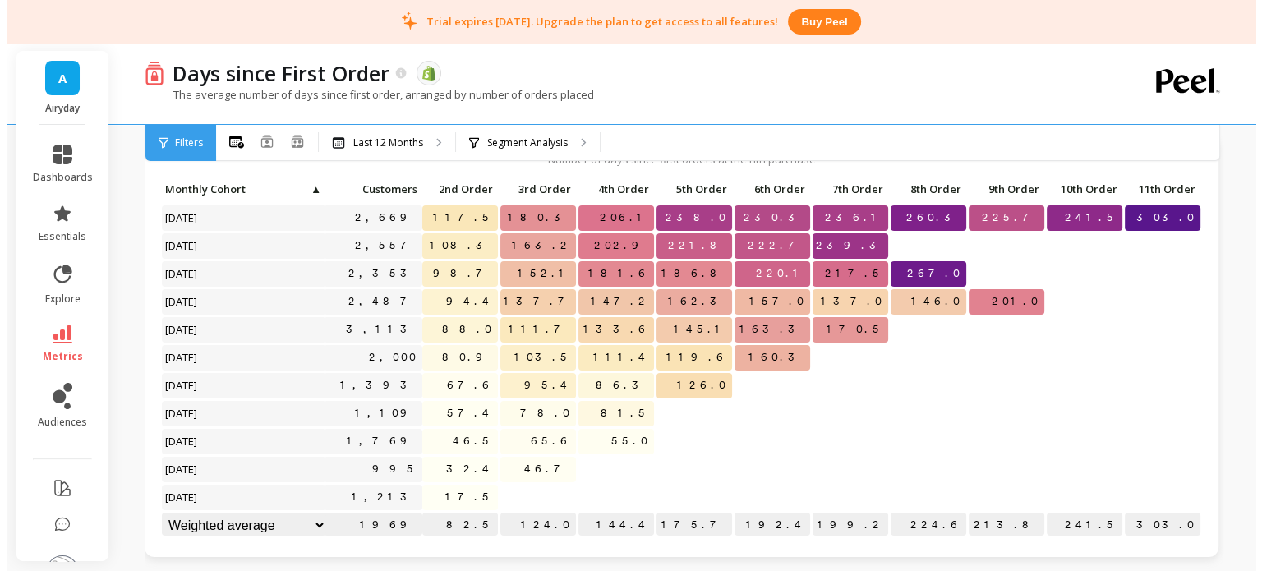
scroll to position [12, 0]
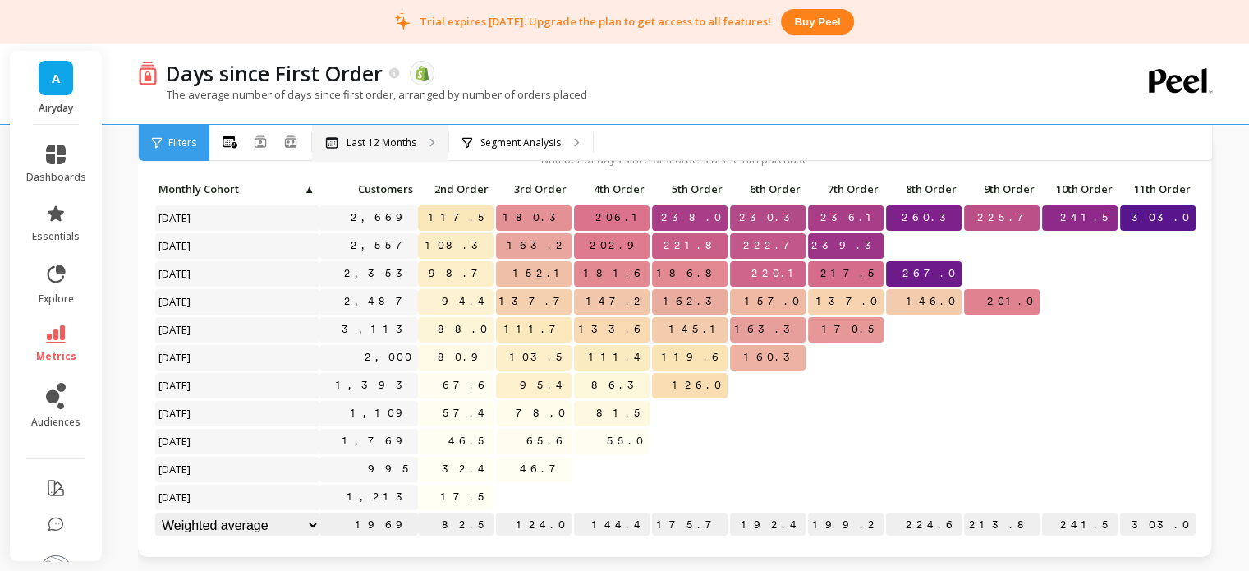
click at [365, 138] on p "Last 12 Months" at bounding box center [382, 142] width 70 height 13
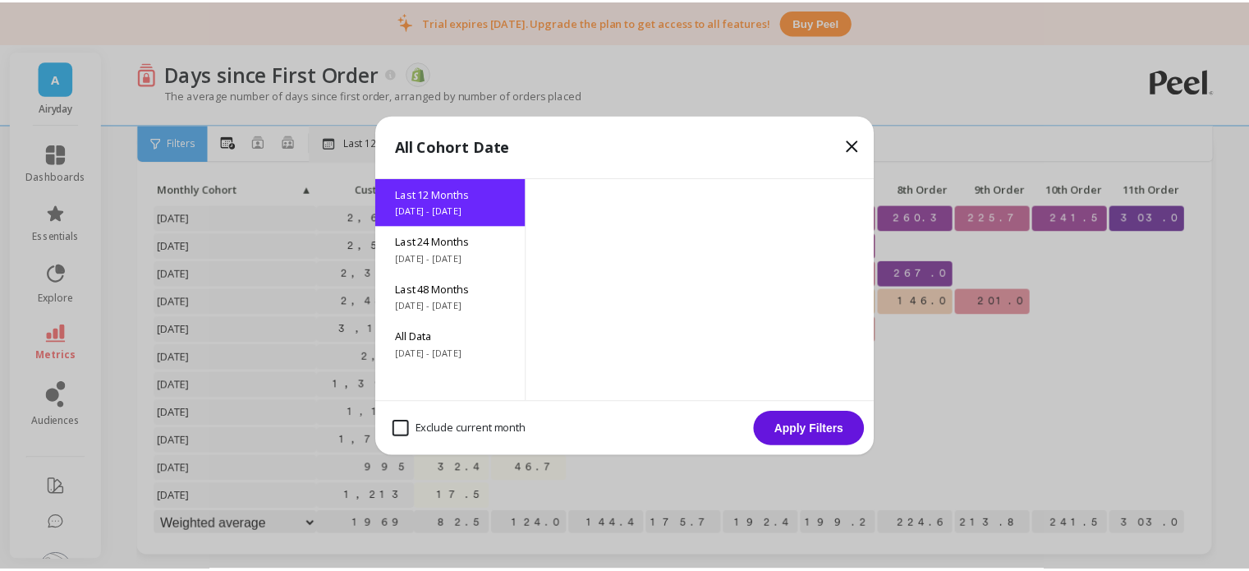
scroll to position [0, 0]
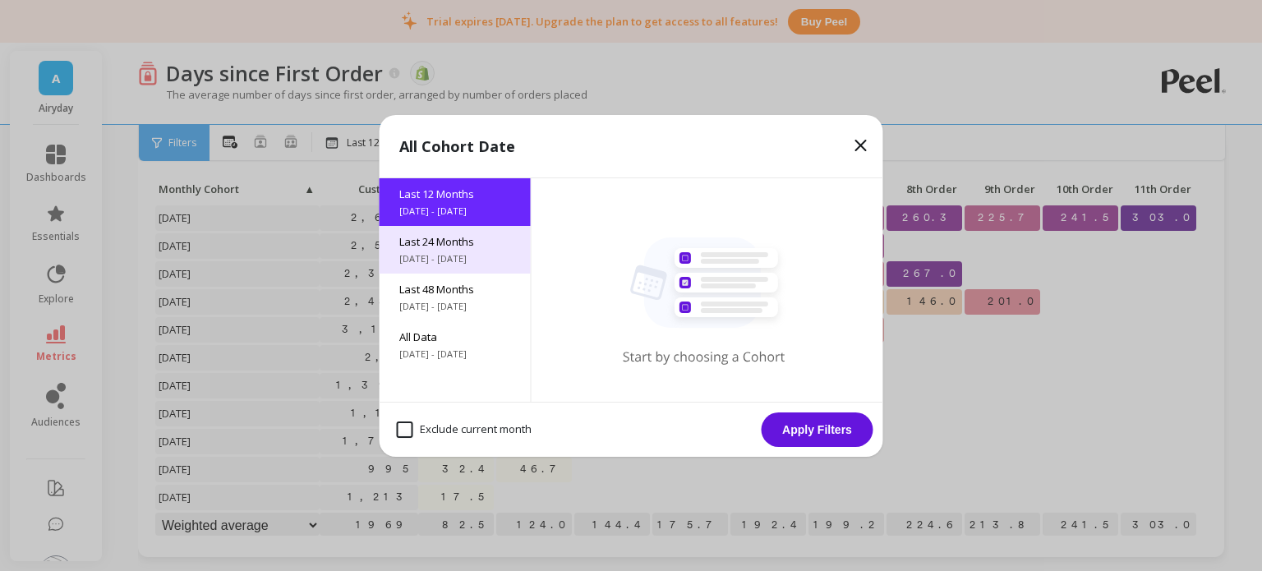
click at [452, 246] on span "Last 24 Months" at bounding box center [455, 241] width 112 height 15
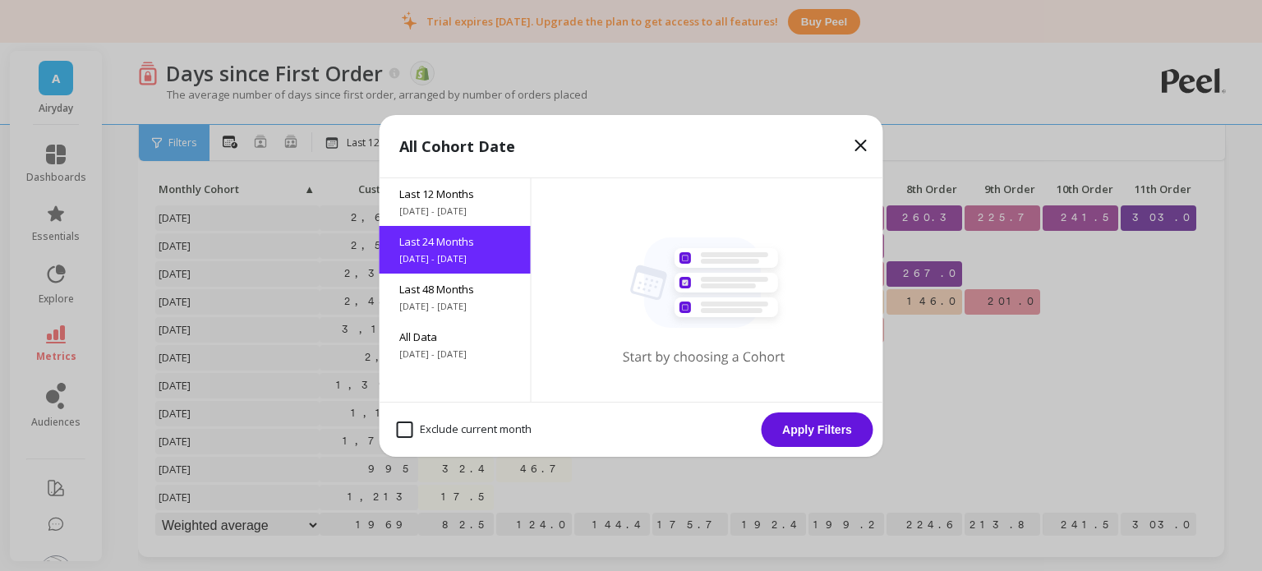
click at [808, 432] on button "Apply Filters" at bounding box center [817, 429] width 112 height 35
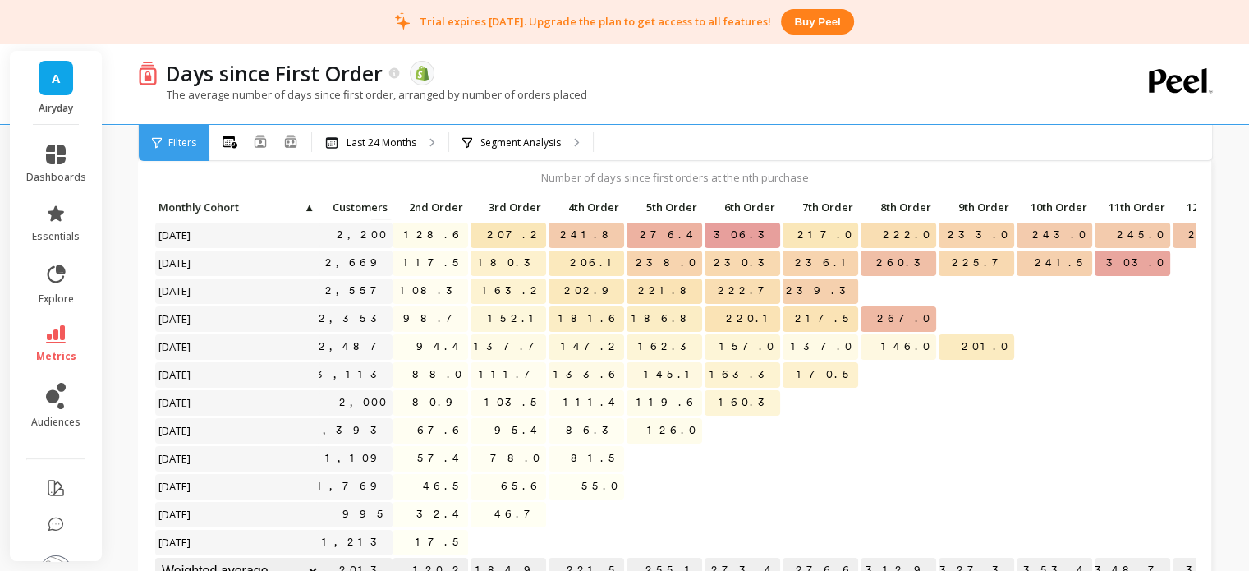
scroll to position [166, 25]
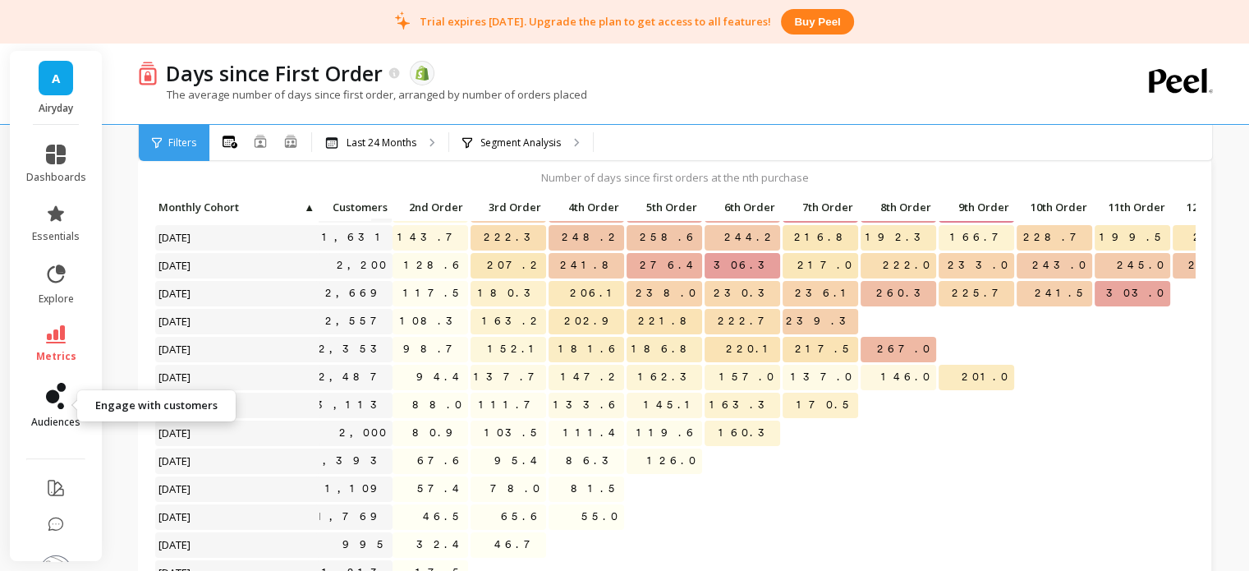
click at [46, 407] on icon at bounding box center [56, 396] width 20 height 26
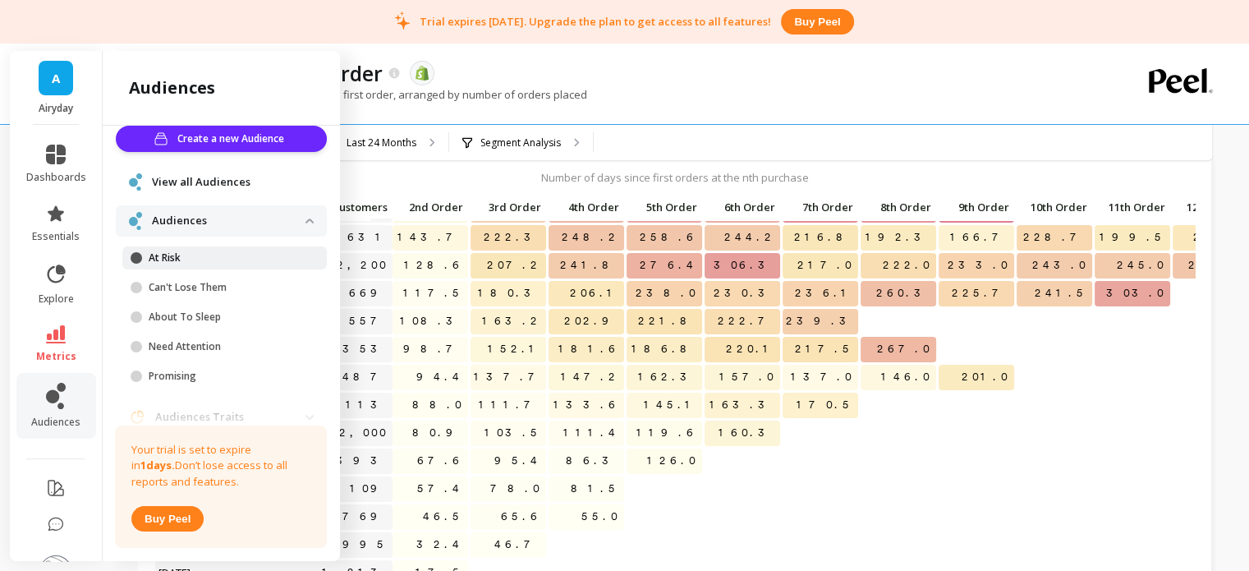
scroll to position [27, 0]
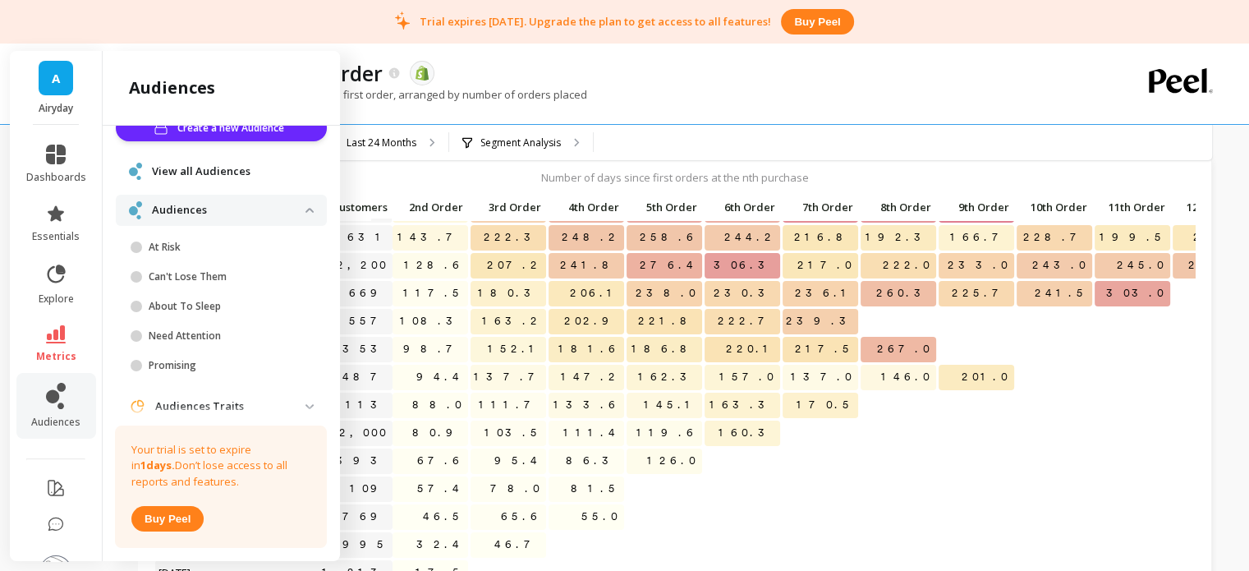
click at [178, 173] on span "View all Audiences" at bounding box center [201, 171] width 99 height 16
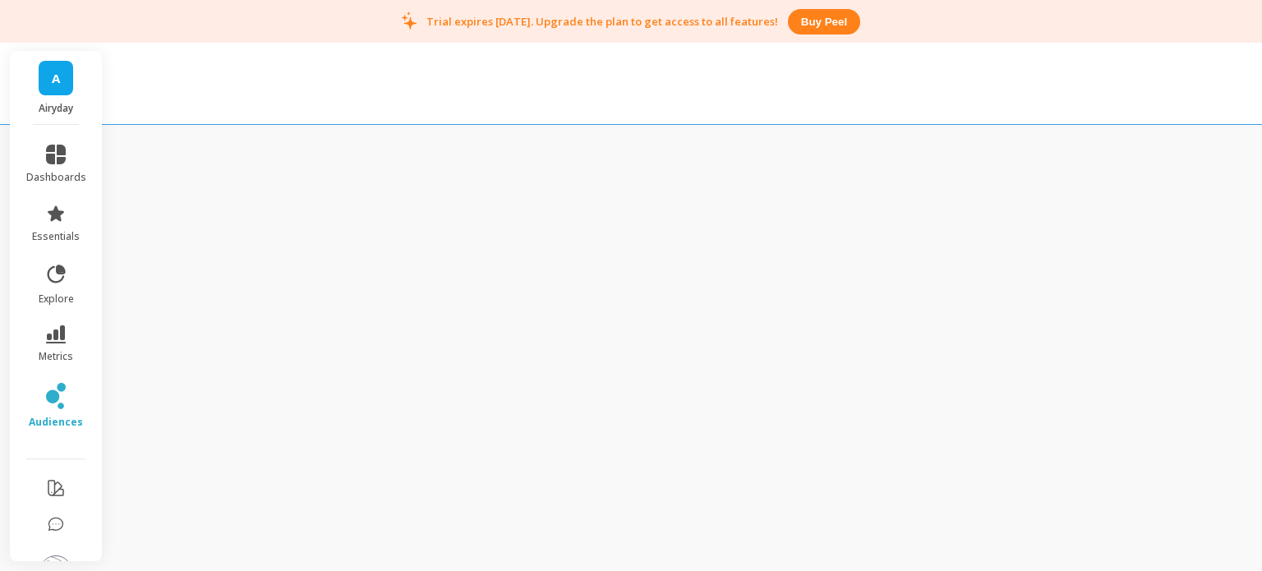
click at [178, 173] on div "A Airyday dashboards essentials explore metrics audiences Your trial is set to …" at bounding box center [631, 285] width 1262 height 571
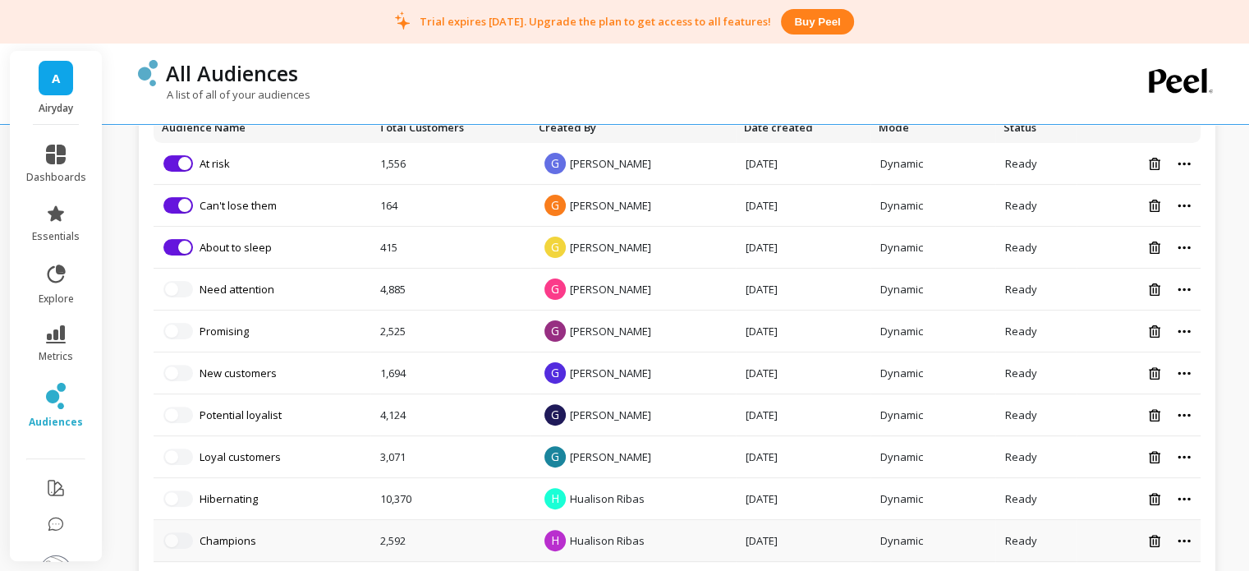
scroll to position [417, 0]
click at [1187, 539] on icon at bounding box center [1184, 541] width 13 height 4
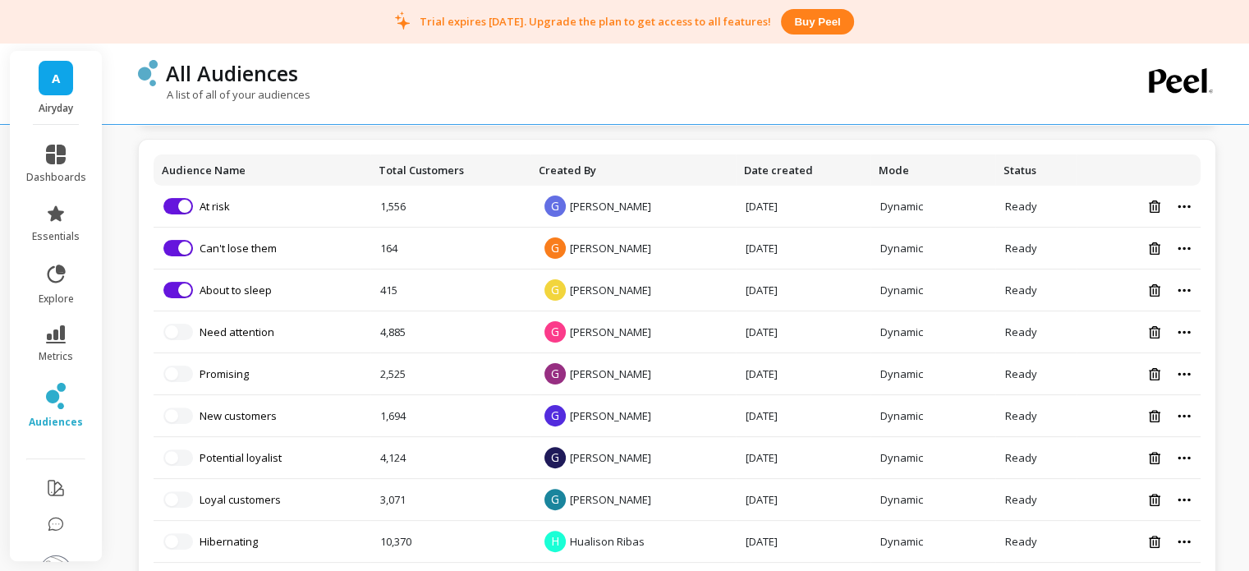
scroll to position [484, 0]
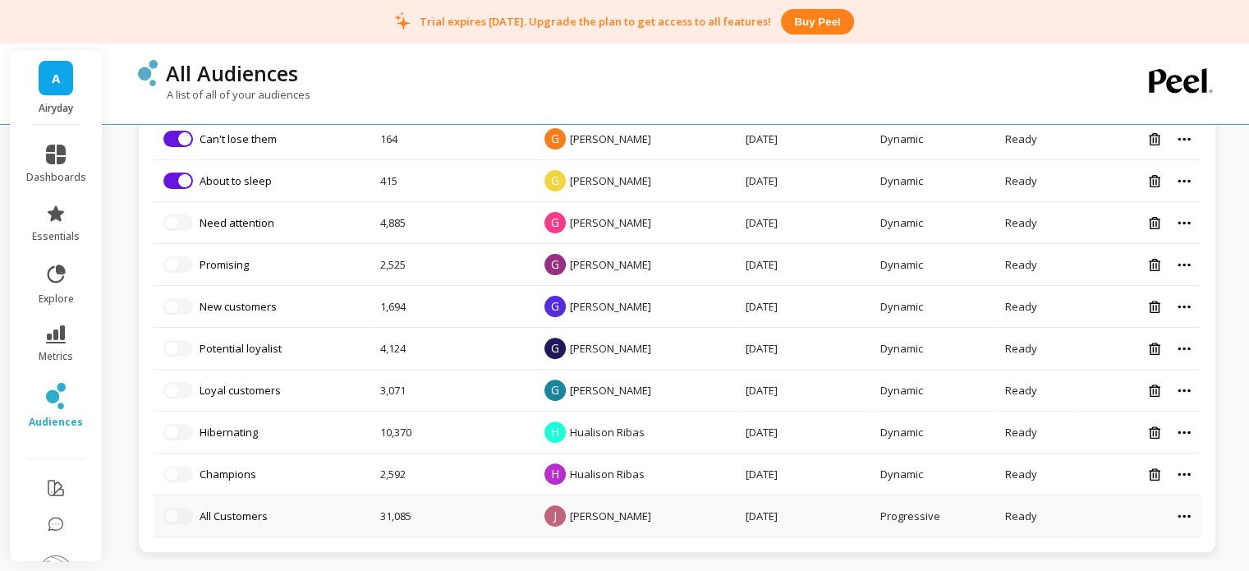
click at [1187, 514] on icon at bounding box center [1184, 516] width 13 height 4
click at [1150, 535] on button "Share link" at bounding box center [1147, 537] width 121 height 25
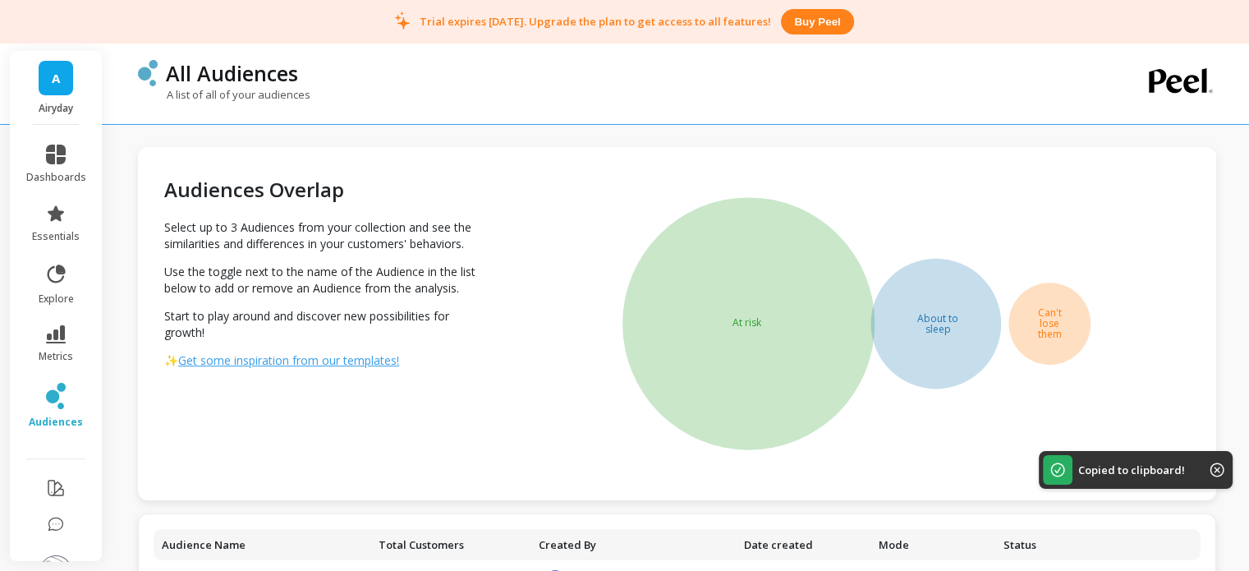
scroll to position [55, 0]
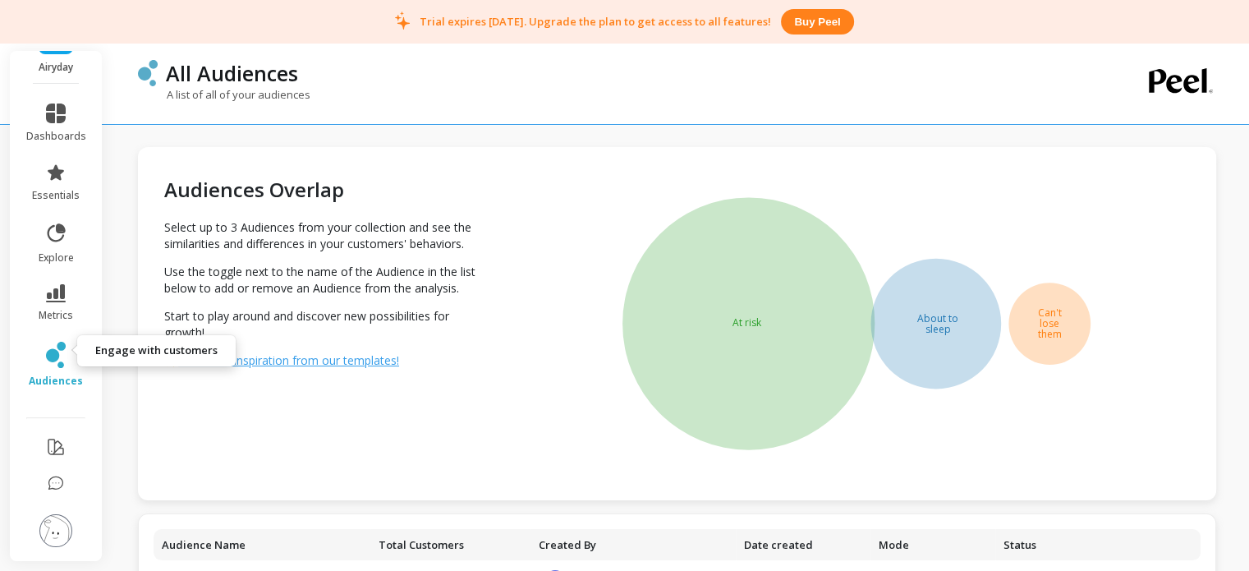
click at [46, 349] on icon at bounding box center [52, 355] width 13 height 13
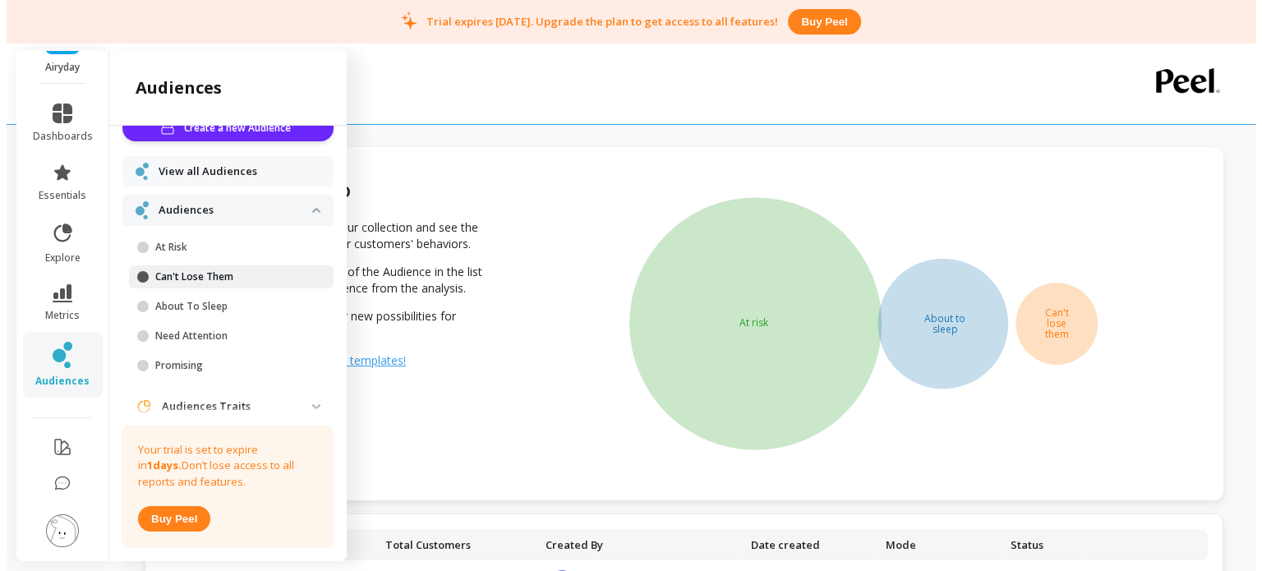
scroll to position [67, 0]
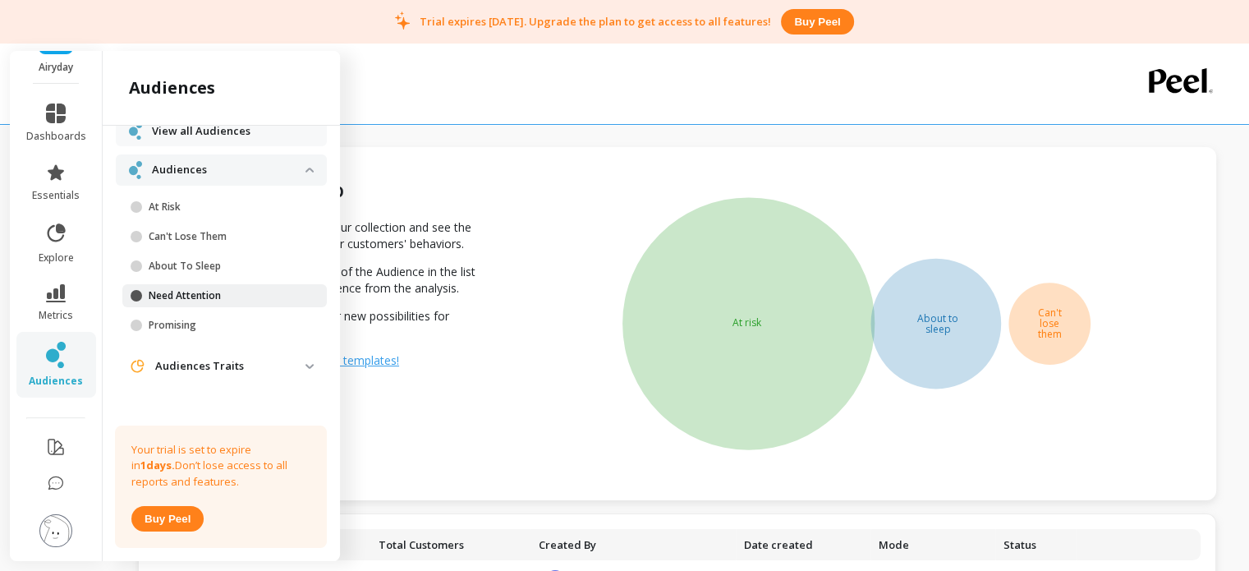
click at [178, 293] on p "Need Attention" at bounding box center [227, 295] width 157 height 13
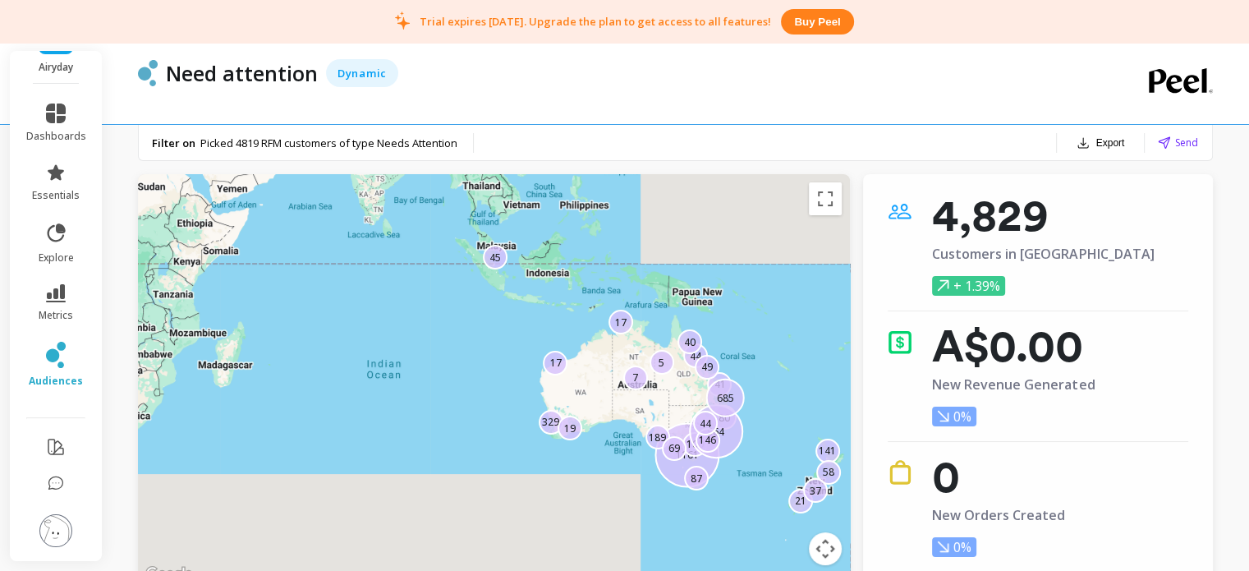
click at [494, 262] on p "45" at bounding box center [495, 258] width 12 height 14
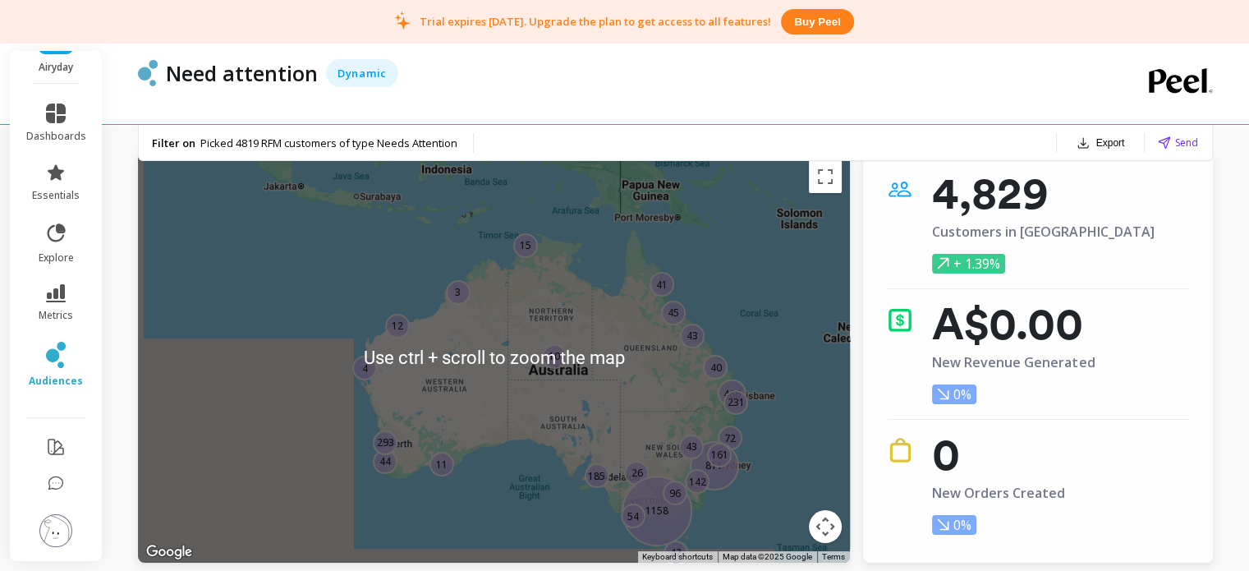
scroll to position [23, 0]
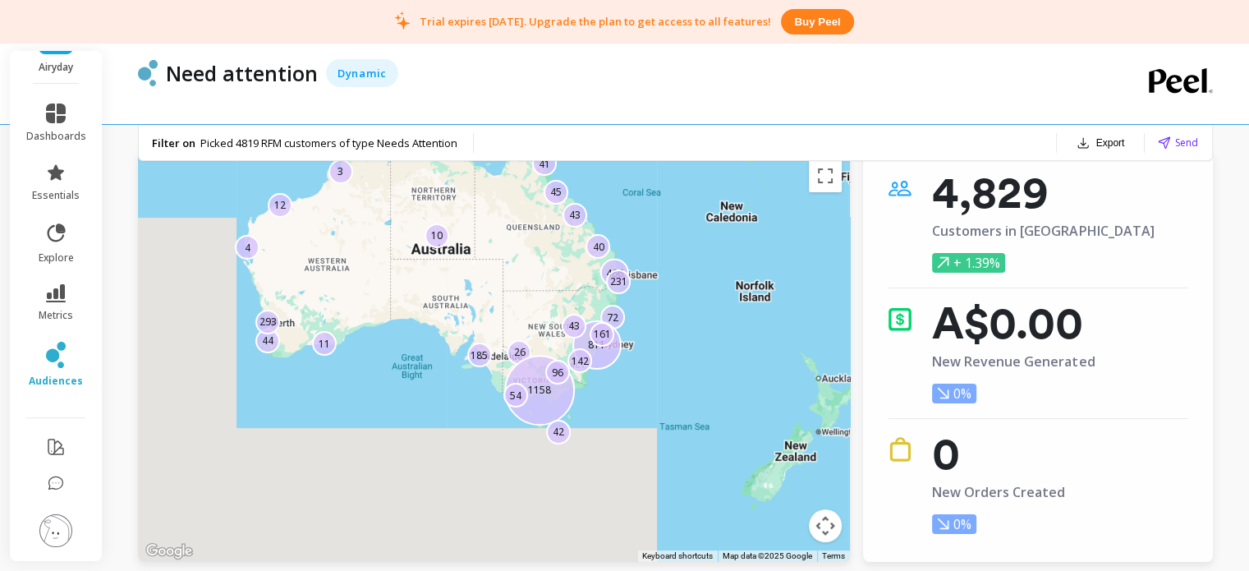
drag, startPoint x: 771, startPoint y: 421, endPoint x: 628, endPoint y: 285, distance: 198.1
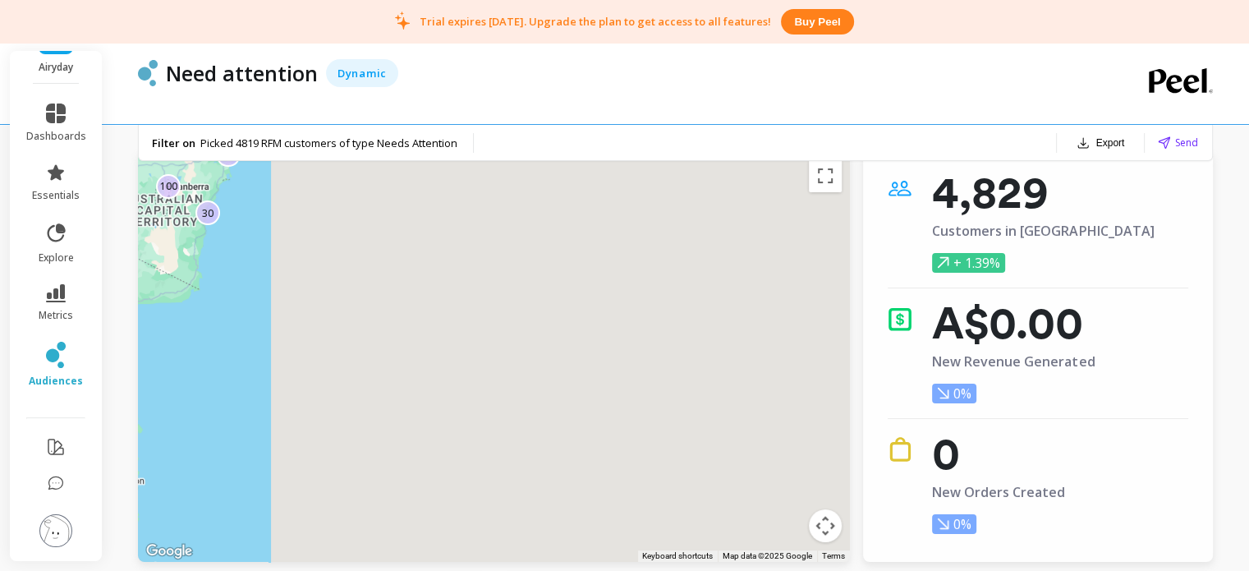
drag, startPoint x: 712, startPoint y: 387, endPoint x: 325, endPoint y: 186, distance: 435.7
click at [325, 186] on div "19 41 30 14 121 100 17 13 105 14 576 24 18 906 20 30 5 119 33 27 164 43 76 11 48" at bounding box center [771, 500] width 1262 height 710
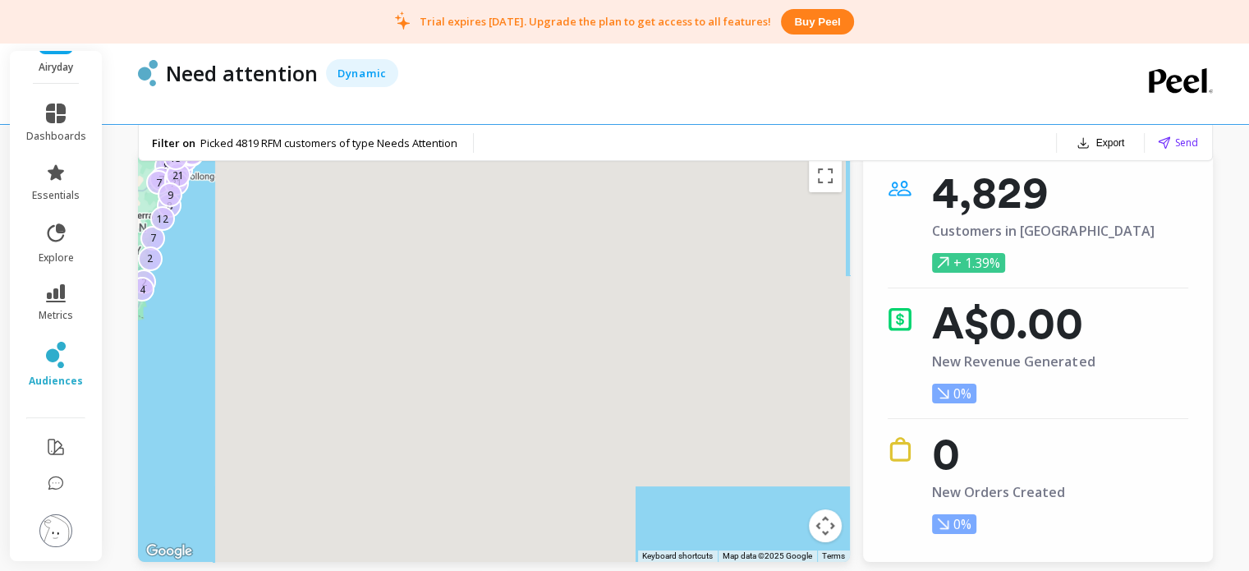
drag, startPoint x: 585, startPoint y: 391, endPoint x: 295, endPoint y: 373, distance: 290.5
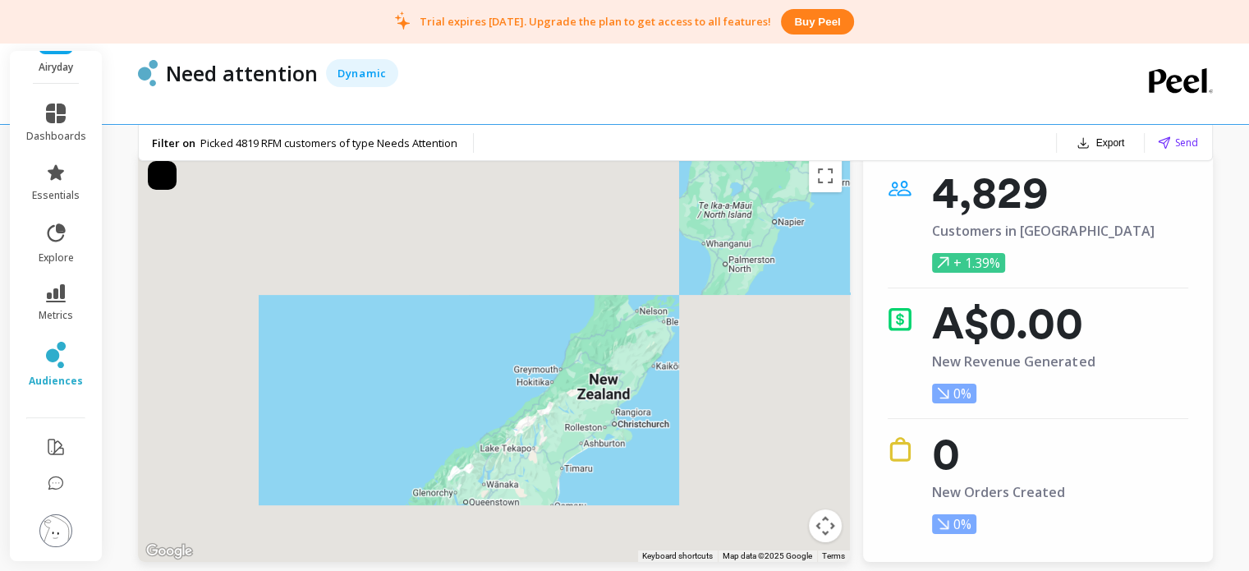
drag, startPoint x: 465, startPoint y: 380, endPoint x: 505, endPoint y: 255, distance: 132.0
click at [505, 255] on div "23 22 8 8 7 57 13 7 6 15 7 24 17 2 2 32 12 36 4 55 21 49 21 9 15" at bounding box center [494, 356] width 712 height 411
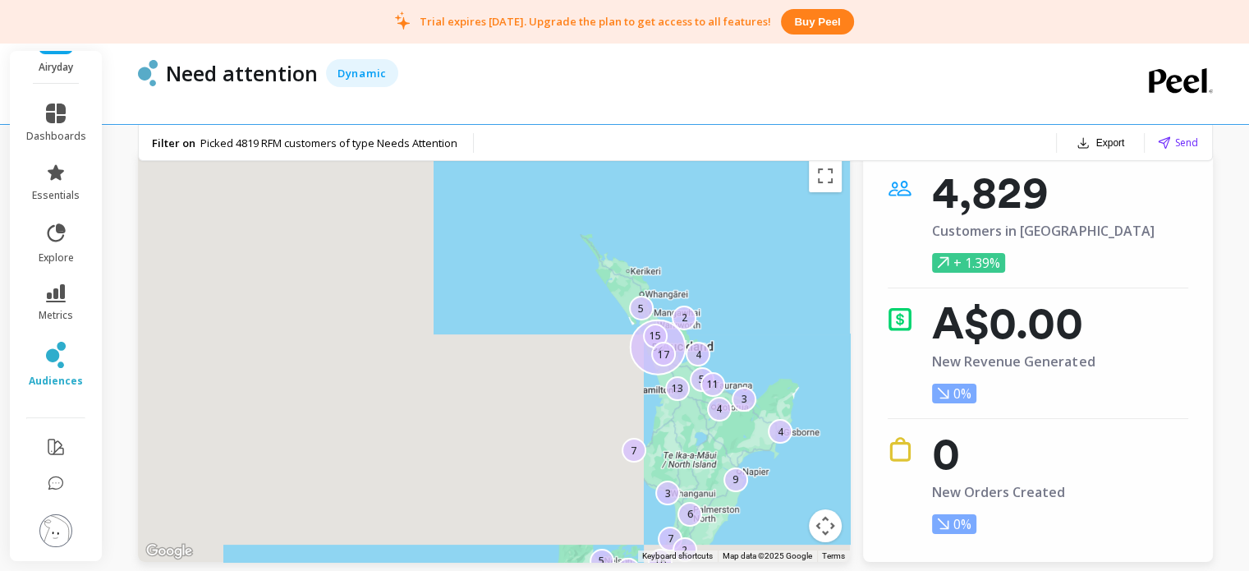
drag, startPoint x: 579, startPoint y: 254, endPoint x: 489, endPoint y: 513, distance: 274.9
click at [489, 513] on div "4 5 2 7 5 52 6 4 3 7 3 16 3 2 15 9 5 28 4 3 11 13 2 17" at bounding box center [494, 356] width 712 height 411
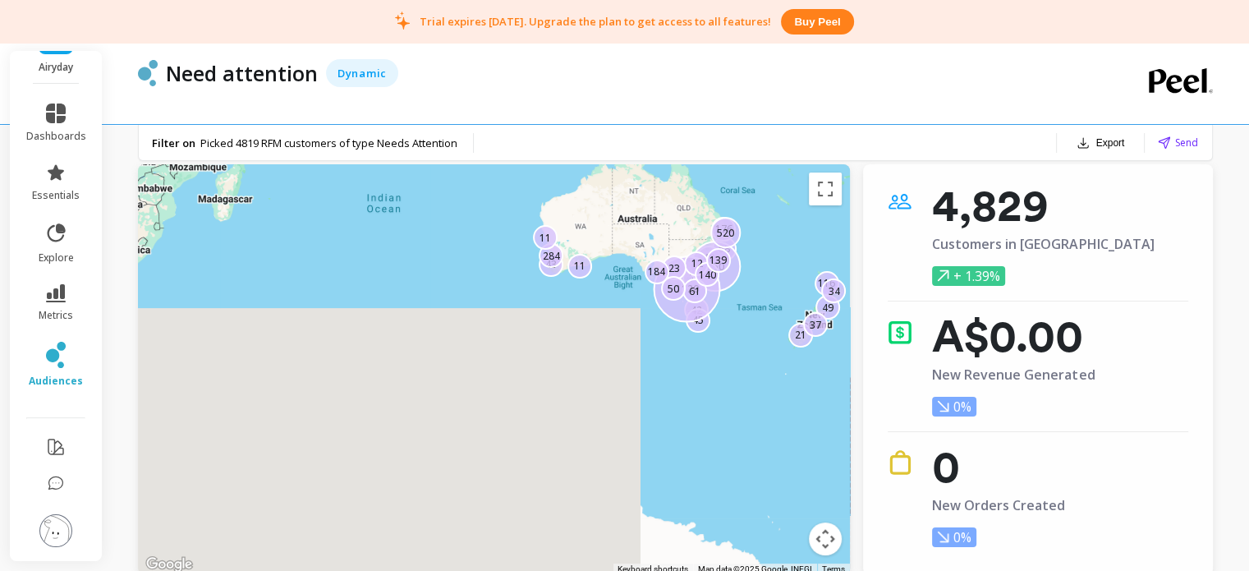
scroll to position [0, 0]
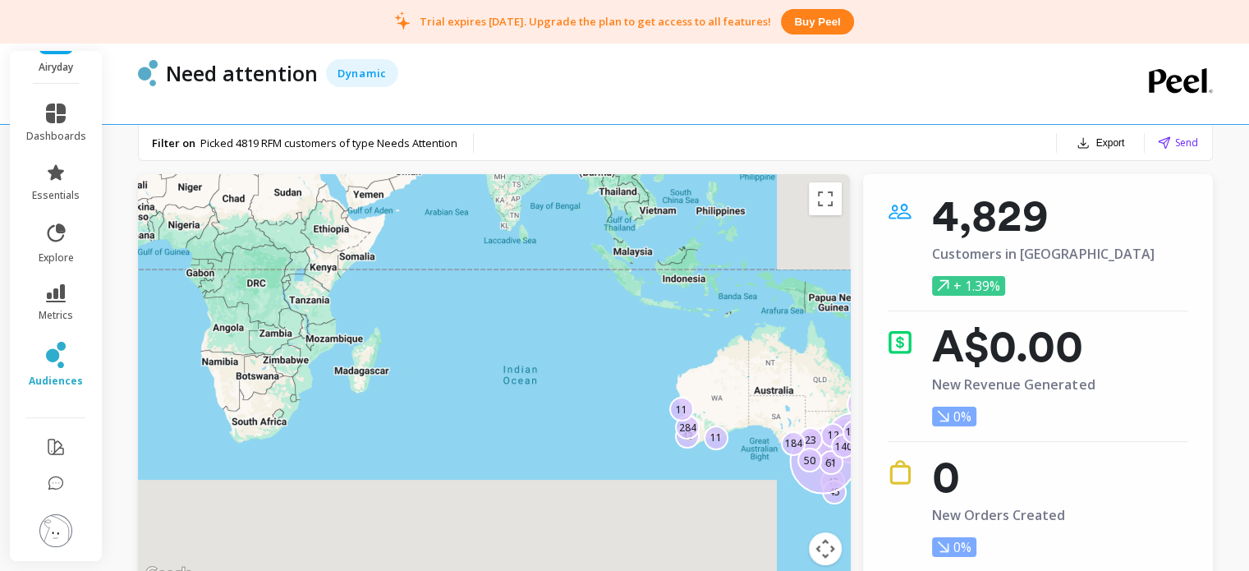
drag, startPoint x: 342, startPoint y: 245, endPoint x: 482, endPoint y: 421, distance: 225.7
click at [482, 421] on div "21 58 40 116 76 11 850 43 42 45 1120 176 284 61 520 49 34 12 140 23 139 37 50 1…" at bounding box center [494, 379] width 712 height 411
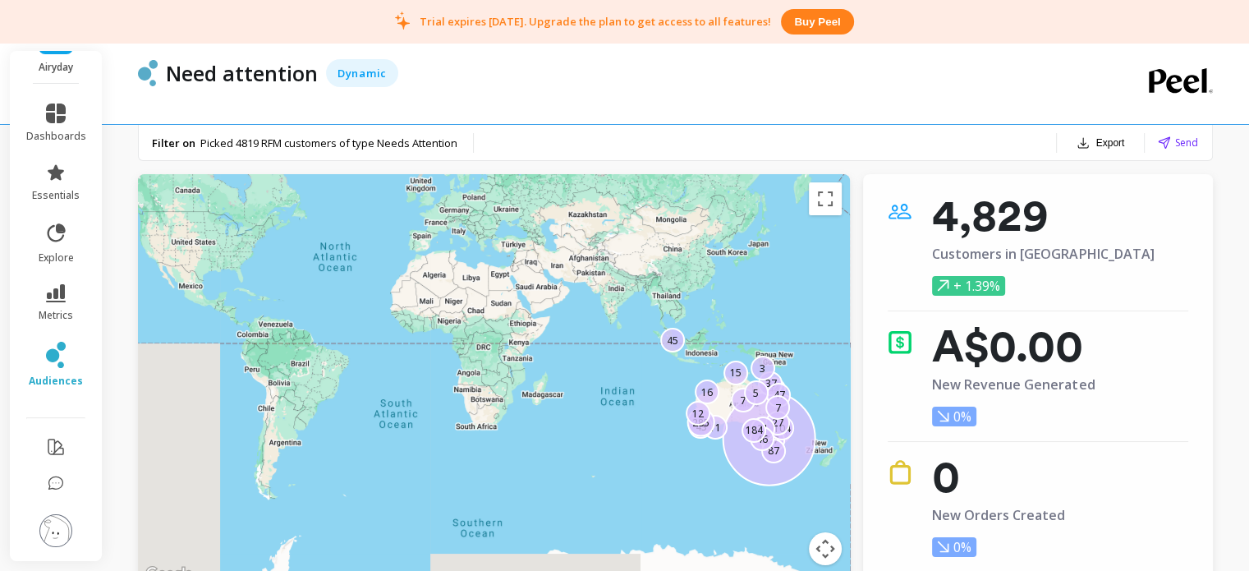
click at [671, 338] on button "⬇ Get customers.csv" at bounding box center [714, 346] width 127 height 25
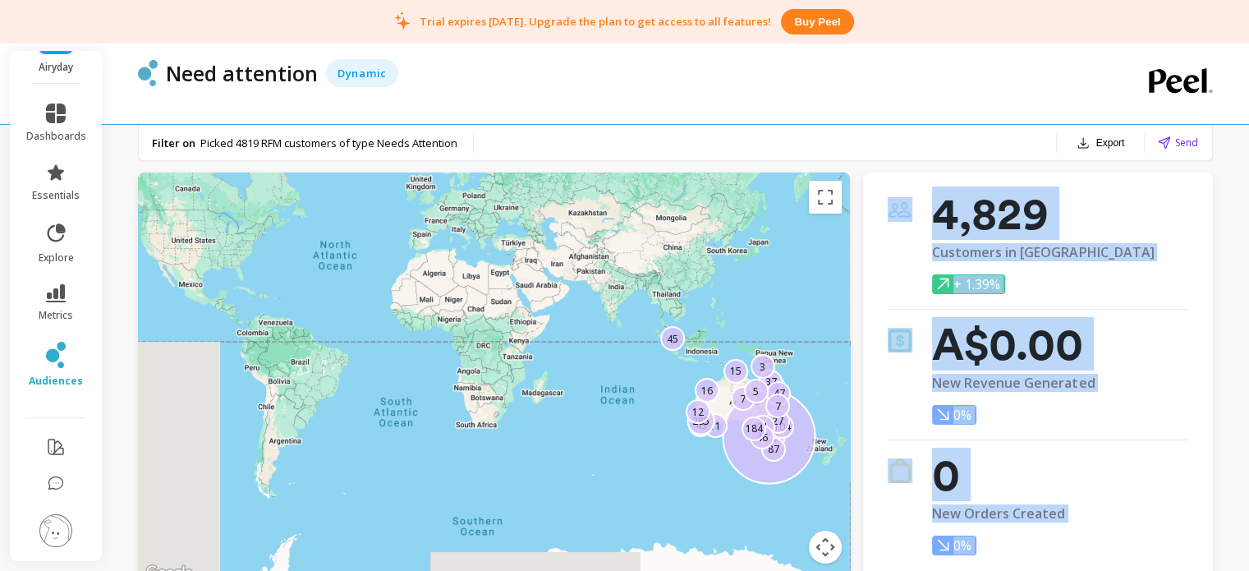
drag, startPoint x: 736, startPoint y: 327, endPoint x: 614, endPoint y: 306, distance: 124.2
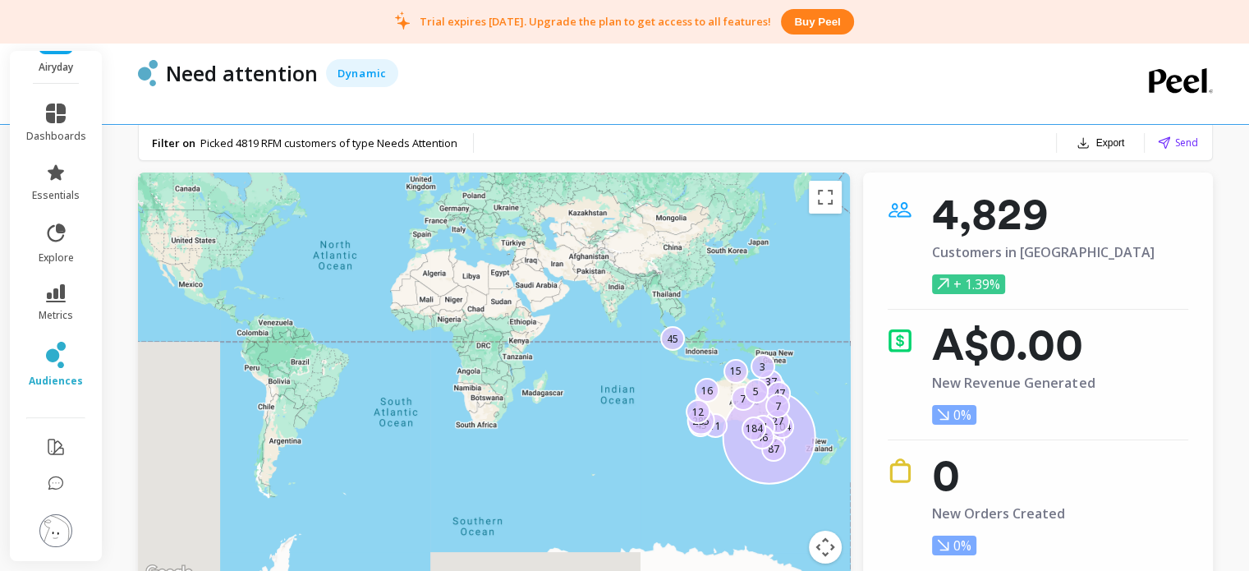
click at [876, 126] on div "Filter on Picked 4819 RFM customers of type Needs Attention Export Send" at bounding box center [676, 143] width 1074 height 36
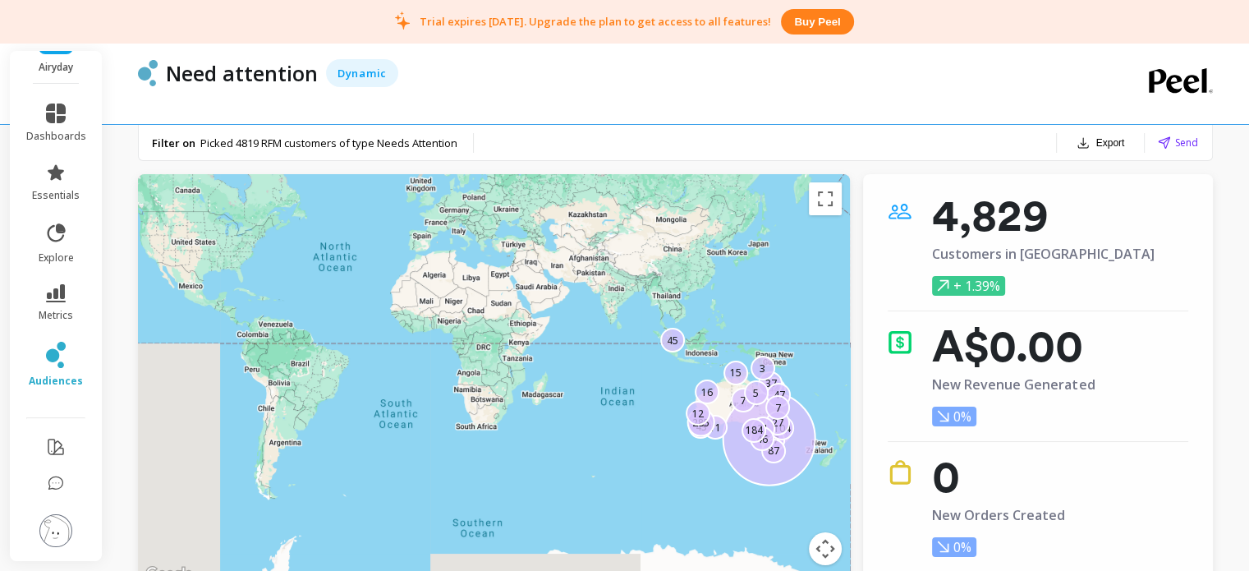
scroll to position [0, 0]
click at [49, 350] on icon at bounding box center [56, 355] width 20 height 26
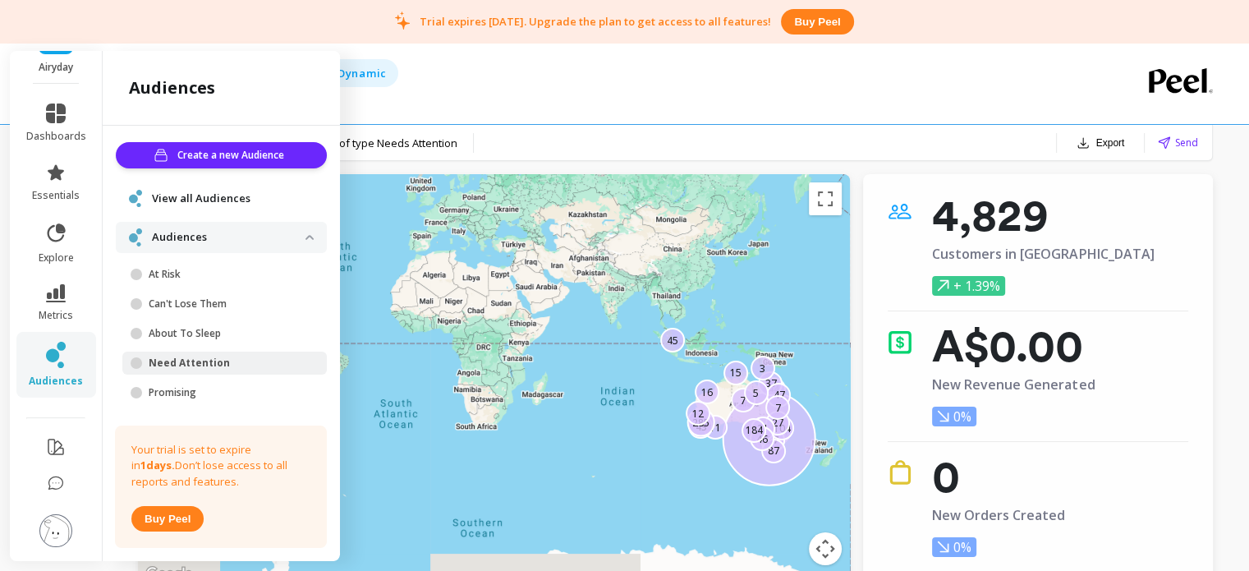
scroll to position [67, 0]
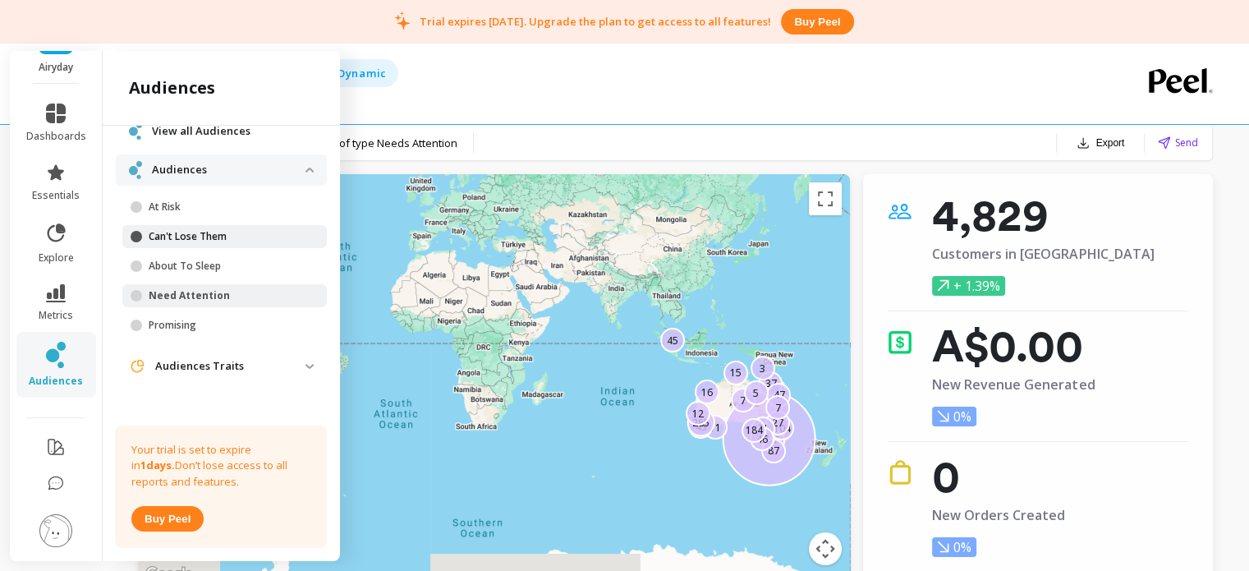
click at [175, 236] on p "Can't Lose Them" at bounding box center [227, 236] width 157 height 13
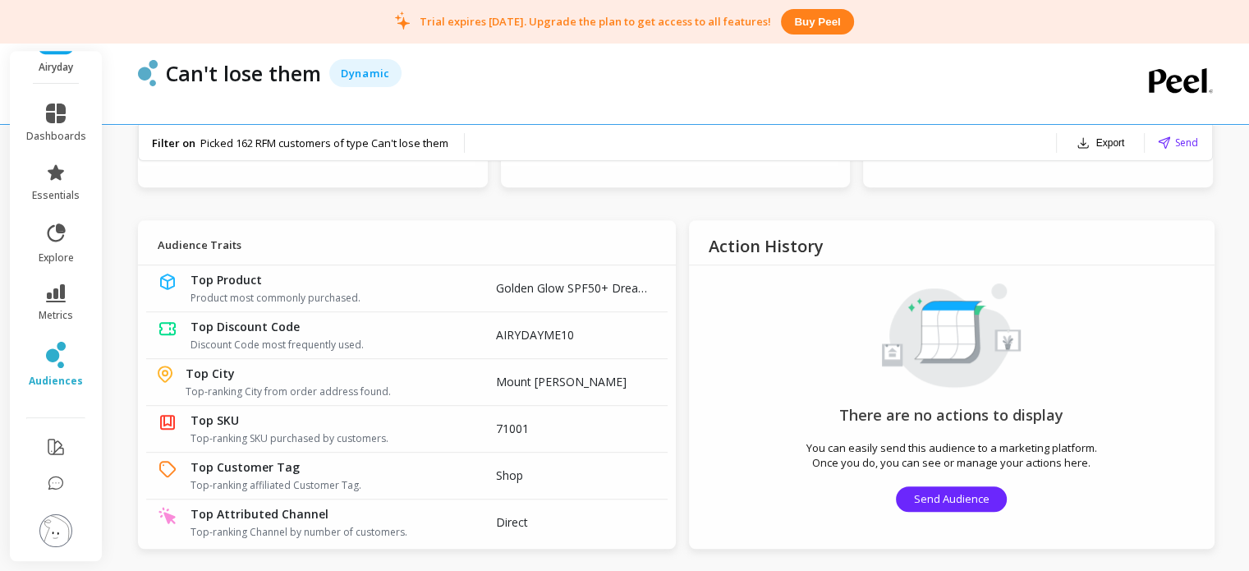
scroll to position [821, 0]
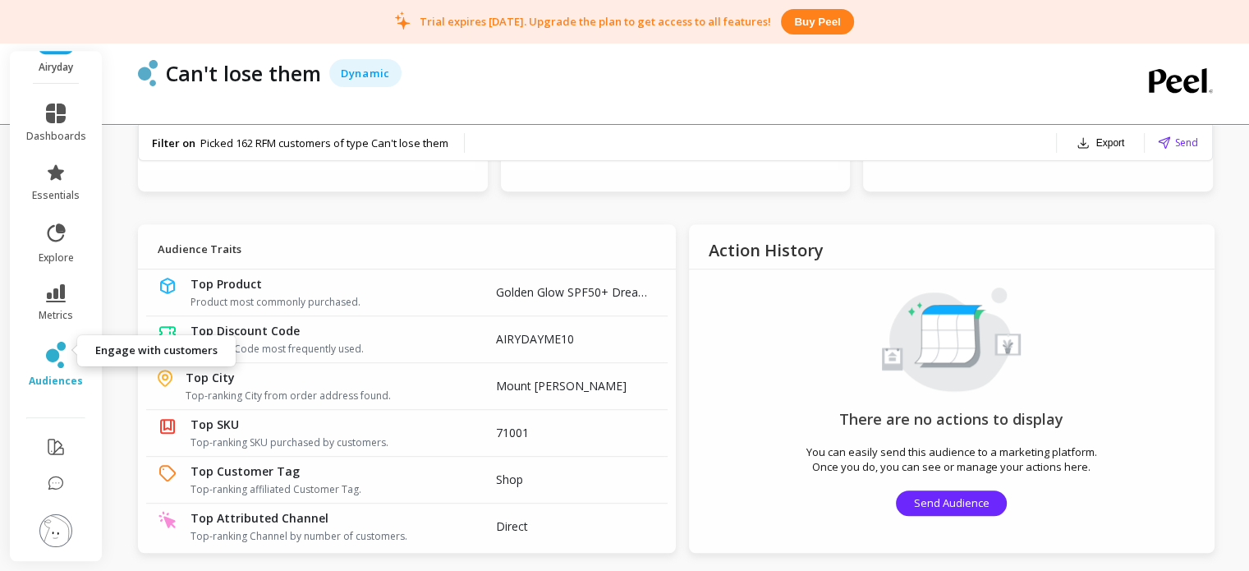
click at [46, 349] on icon at bounding box center [52, 355] width 13 height 13
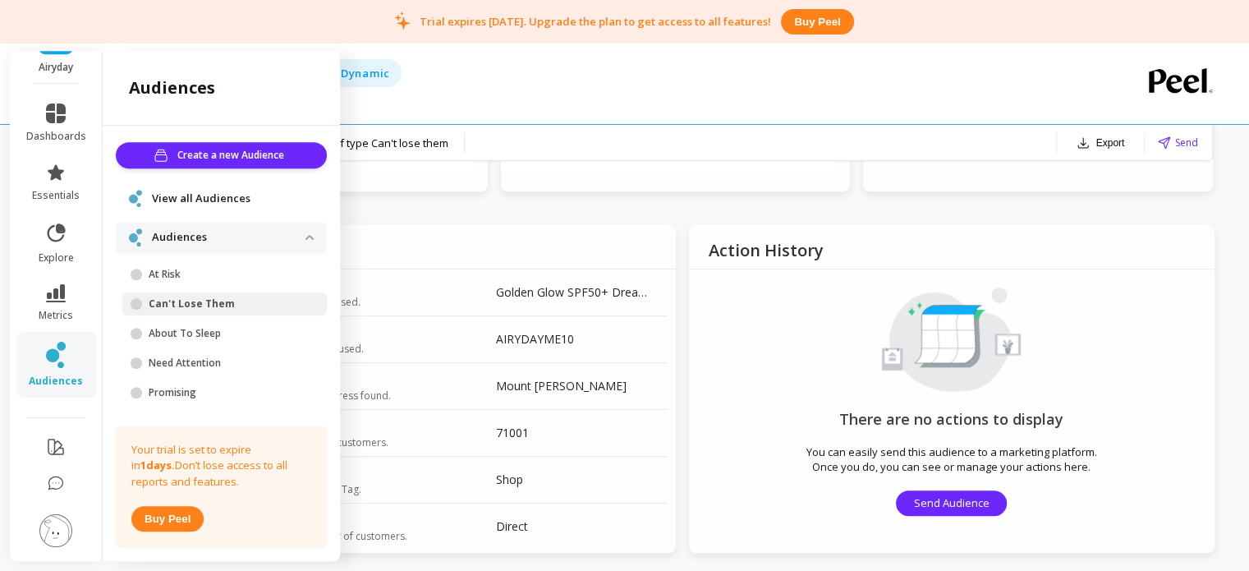
scroll to position [67, 0]
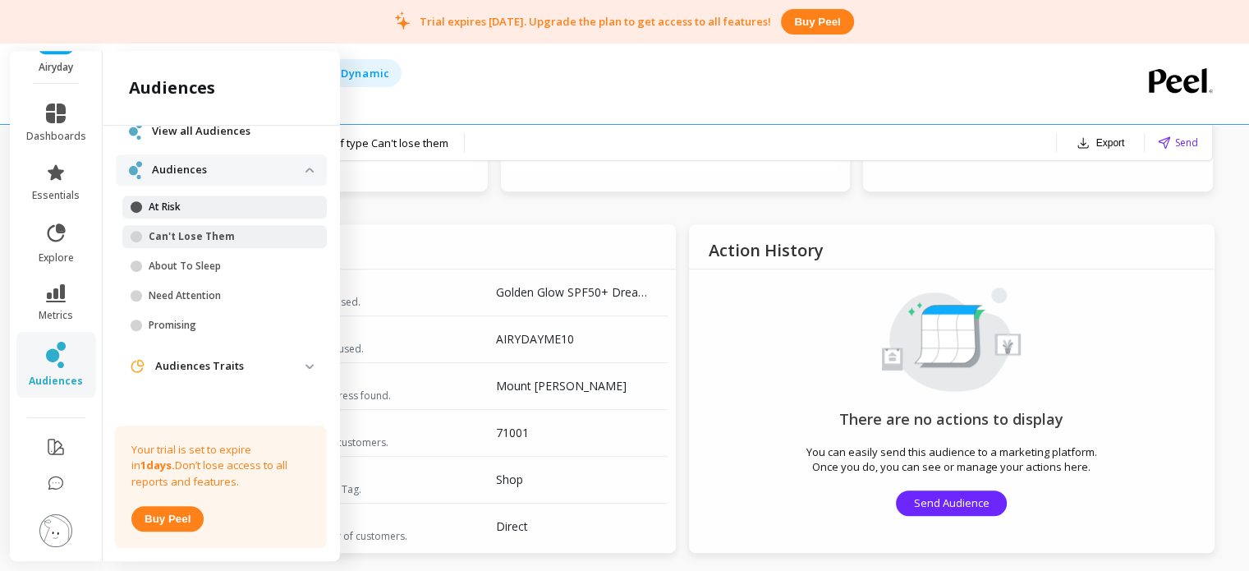
click at [181, 213] on p "At Risk" at bounding box center [227, 206] width 157 height 13
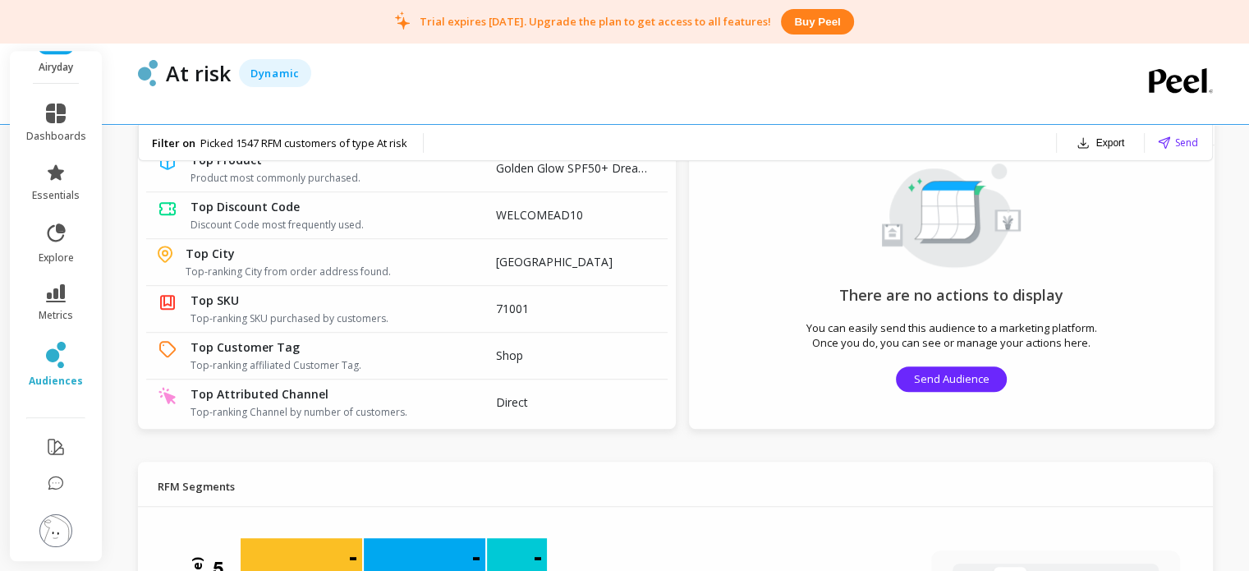
scroll to position [946, 0]
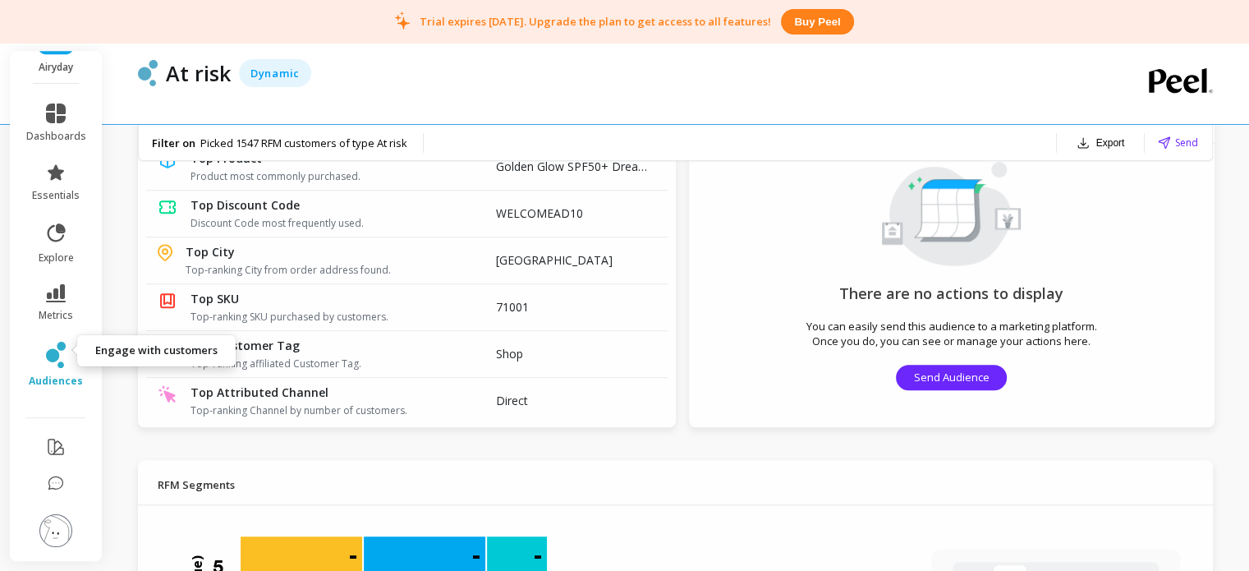
click at [51, 375] on span "audiences" at bounding box center [56, 381] width 54 height 13
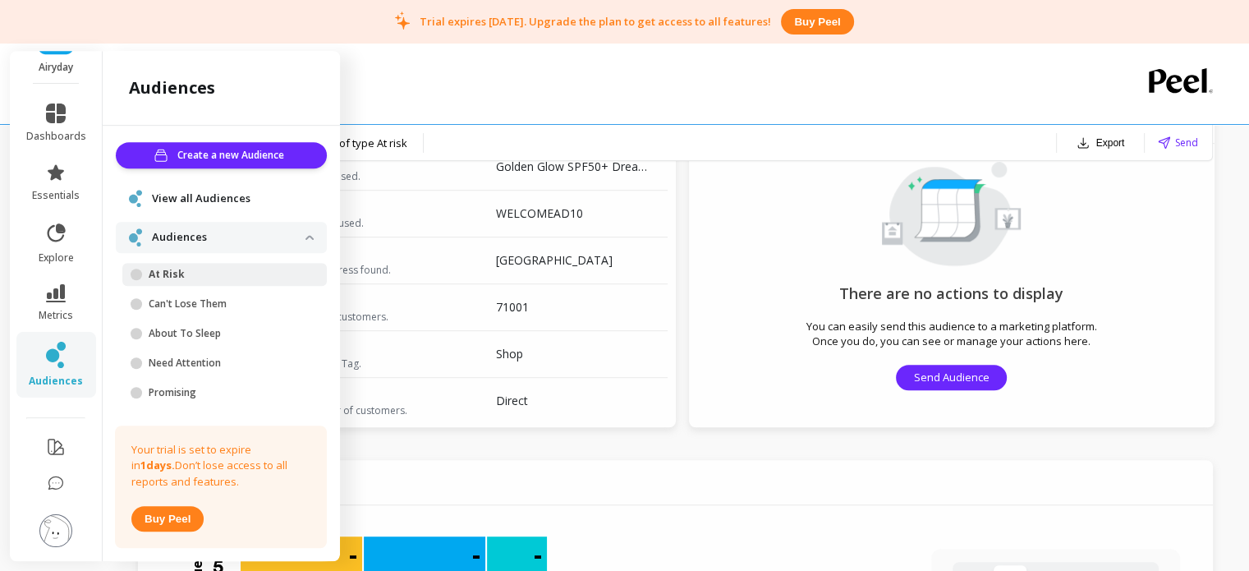
scroll to position [67, 0]
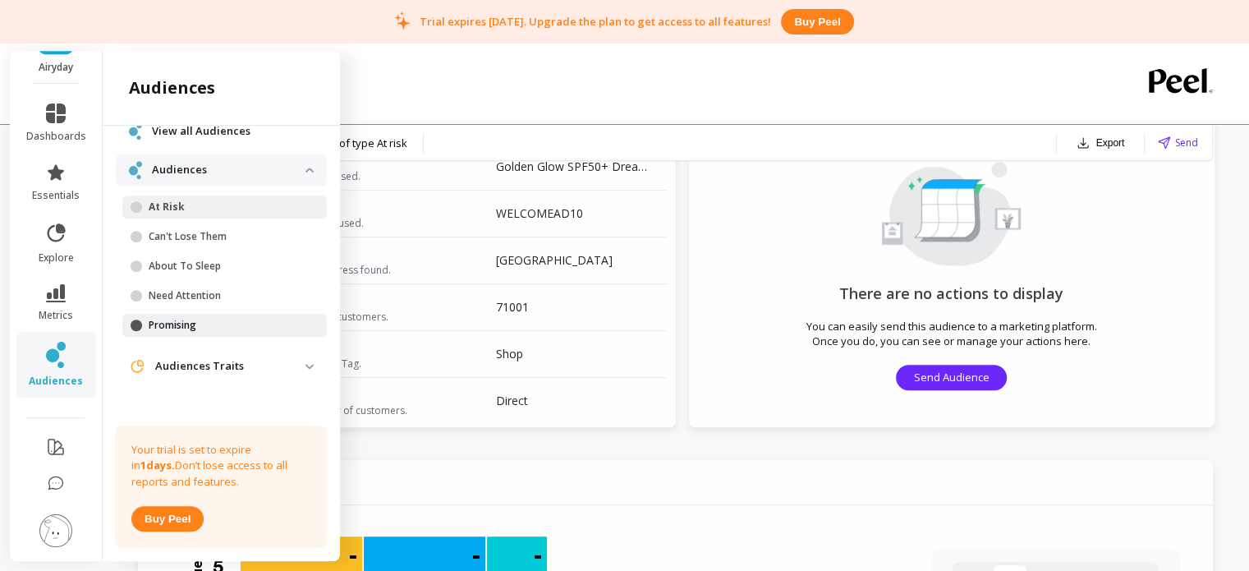
click at [173, 324] on p "Promising" at bounding box center [227, 325] width 157 height 13
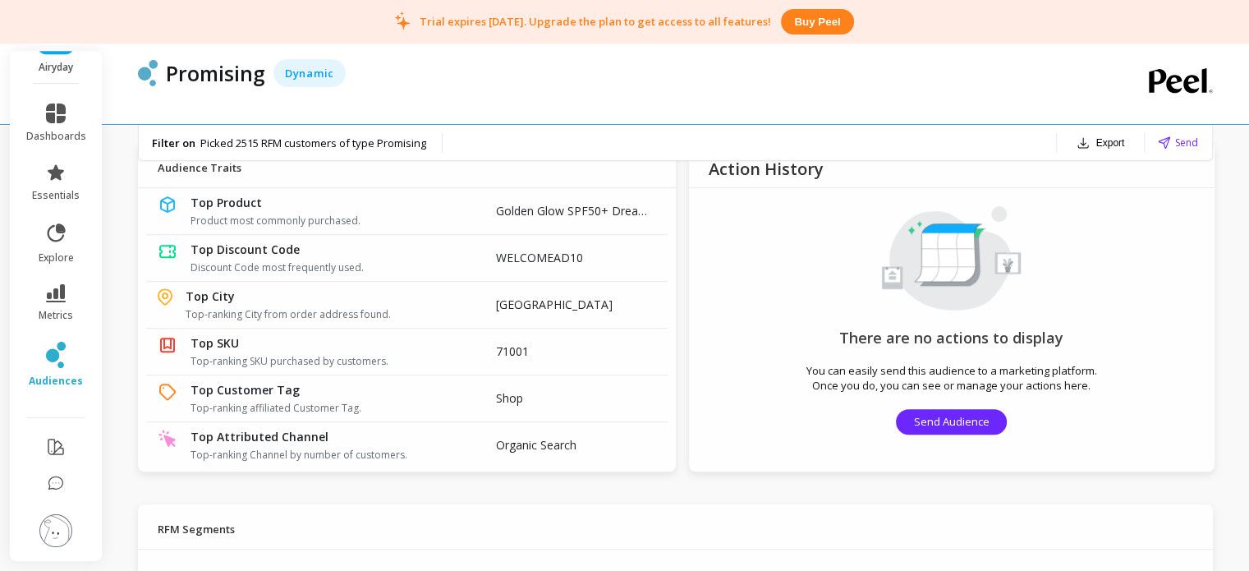
scroll to position [900, 0]
click at [31, 344] on link "audiences" at bounding box center [56, 365] width 60 height 46
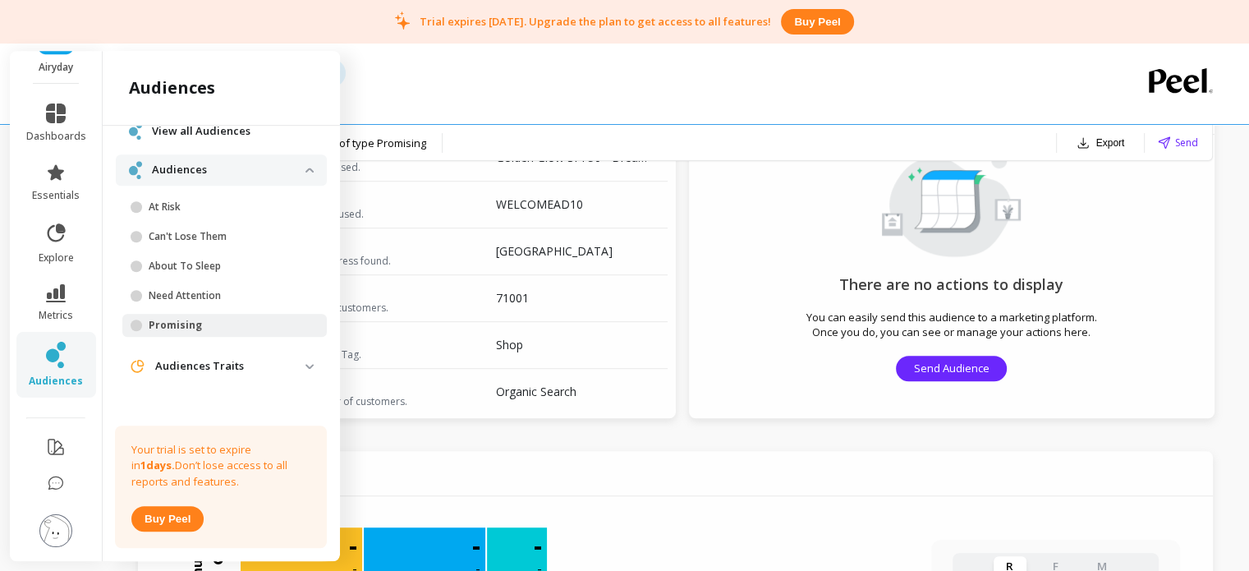
scroll to position [962, 0]
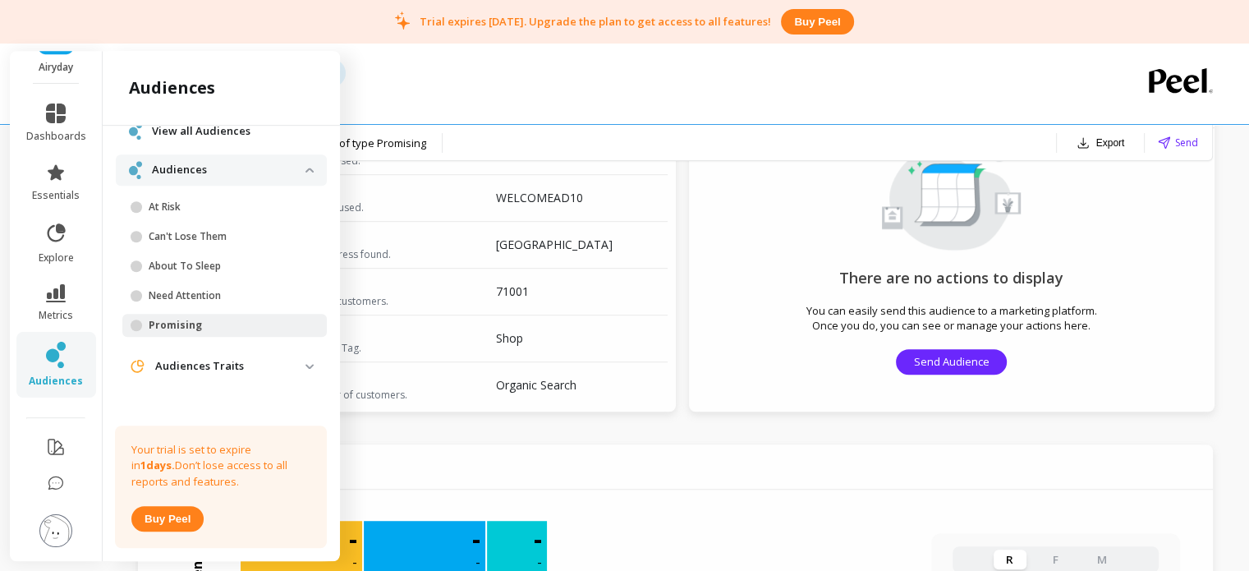
click at [178, 361] on p "Audiences Traits" at bounding box center [230, 366] width 150 height 16
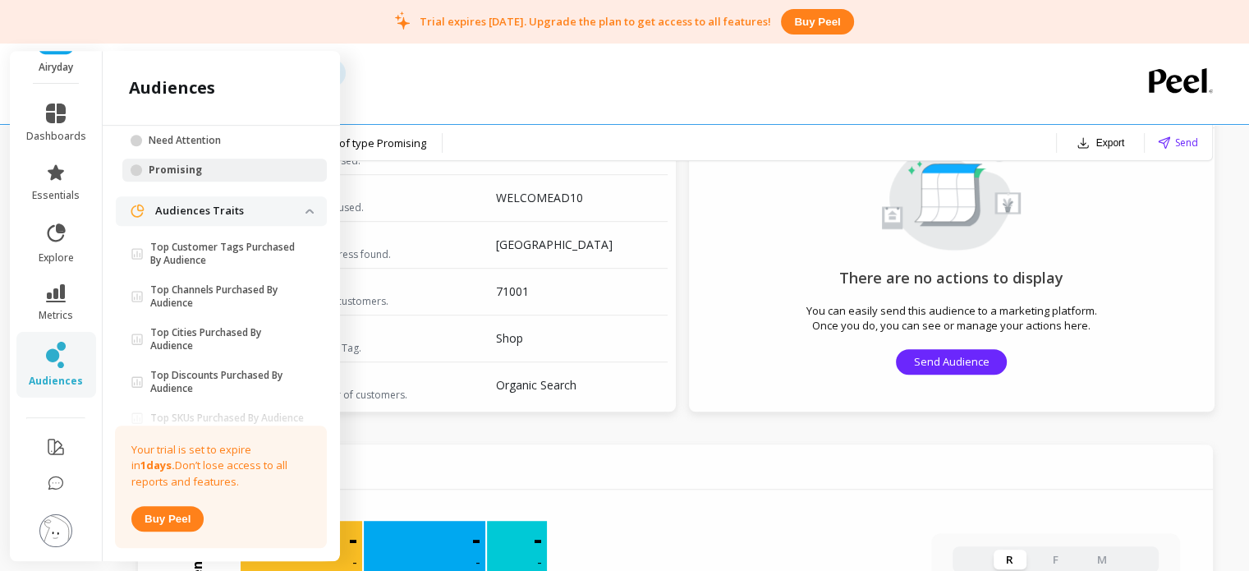
scroll to position [222, 0]
click at [184, 338] on p "Top Cities Purchased By Audience" at bounding box center [227, 340] width 155 height 26
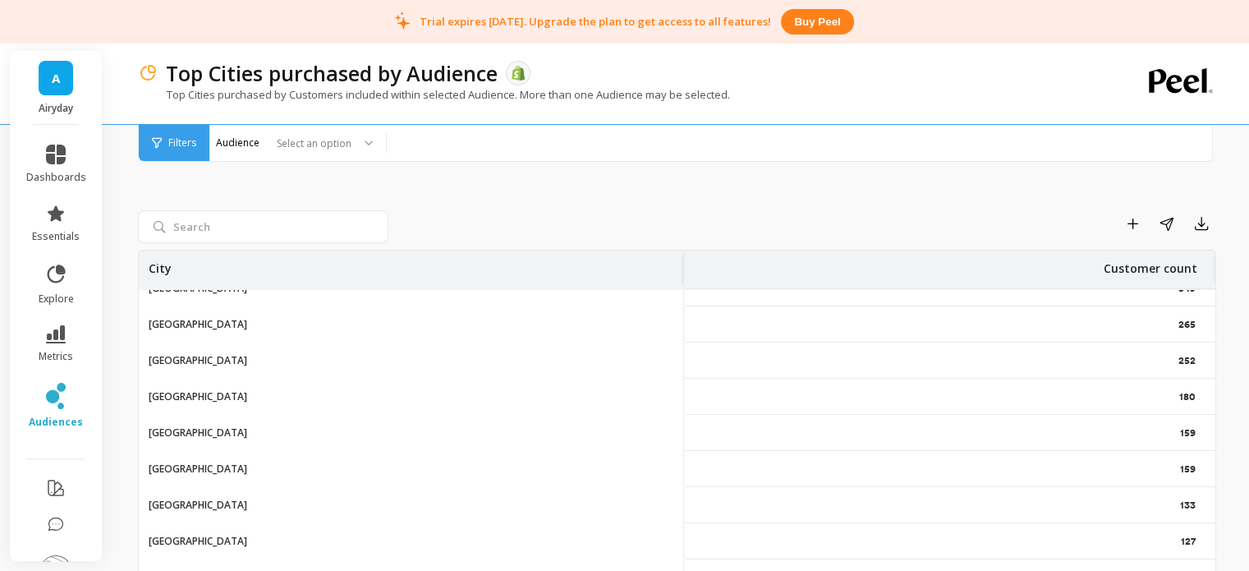
scroll to position [0, 26]
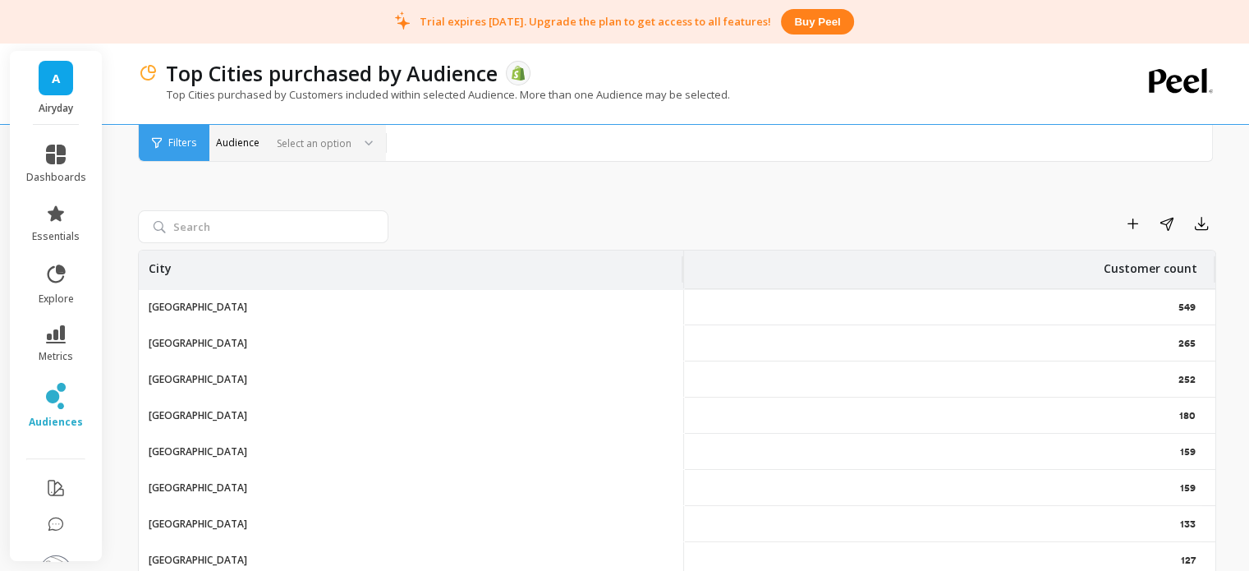
click at [232, 145] on div "Select an option" at bounding box center [288, 143] width 131 height 19
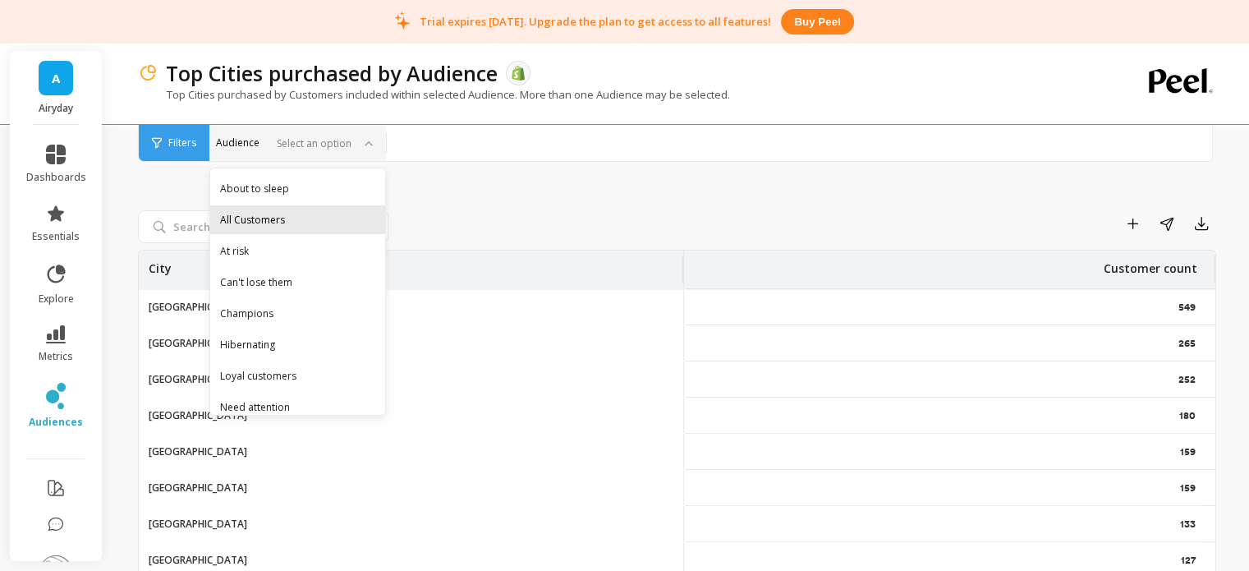
click at [244, 216] on div "All Customers" at bounding box center [297, 220] width 155 height 16
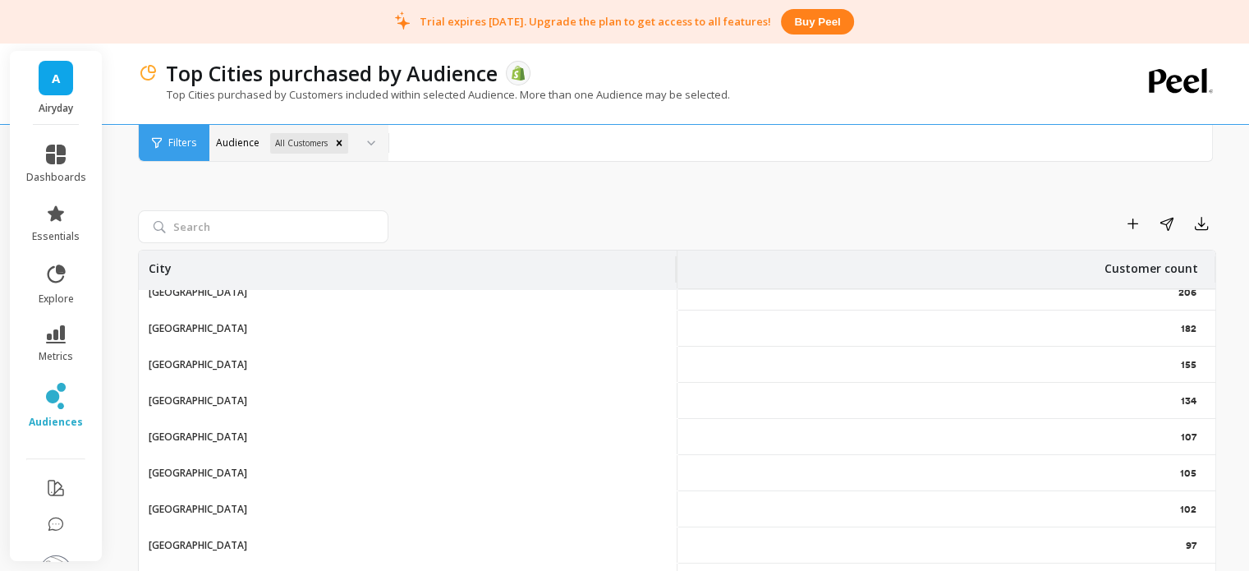
scroll to position [52, 0]
click at [169, 154] on div "Filters" at bounding box center [174, 143] width 71 height 36
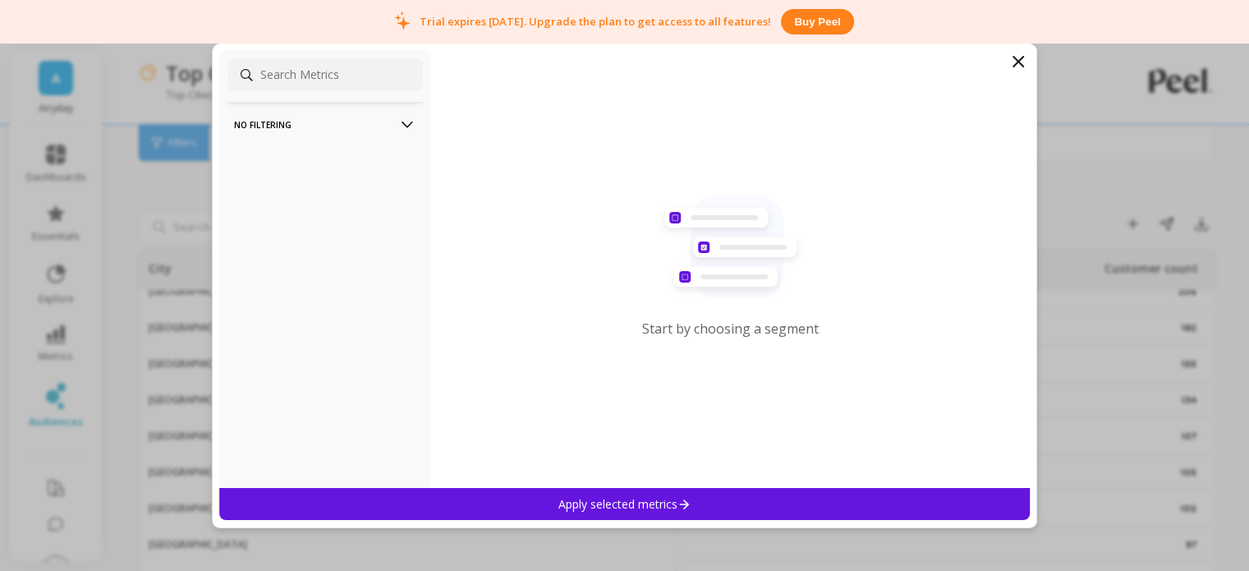
click at [398, 117] on filtering-icon at bounding box center [407, 125] width 18 height 18
click at [1020, 63] on icon at bounding box center [1019, 62] width 10 height 10
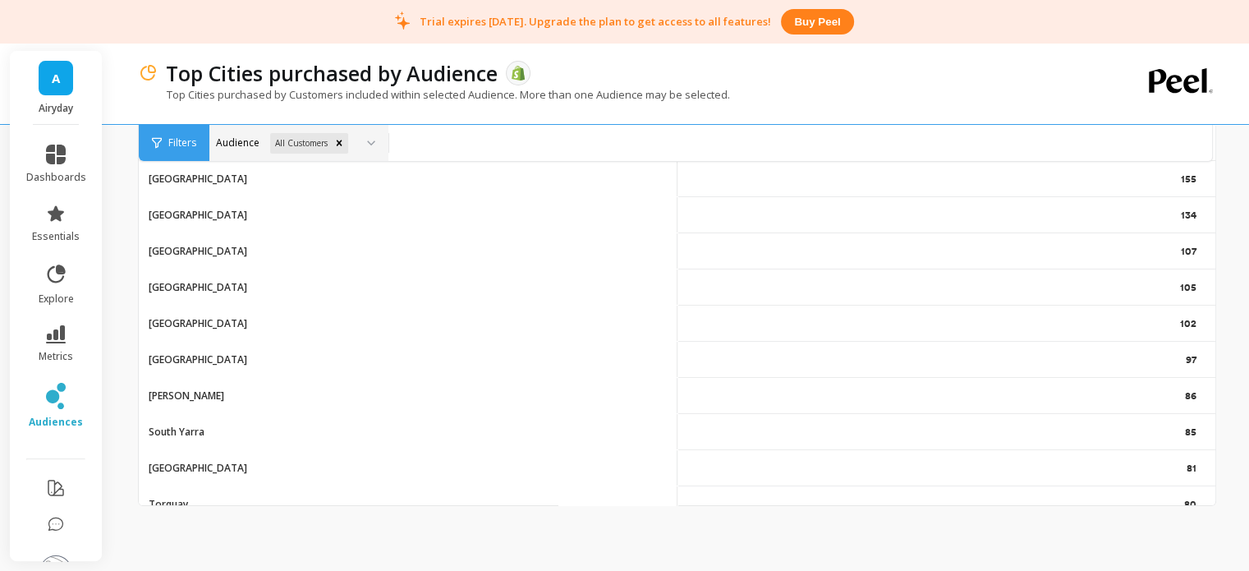
scroll to position [0, 0]
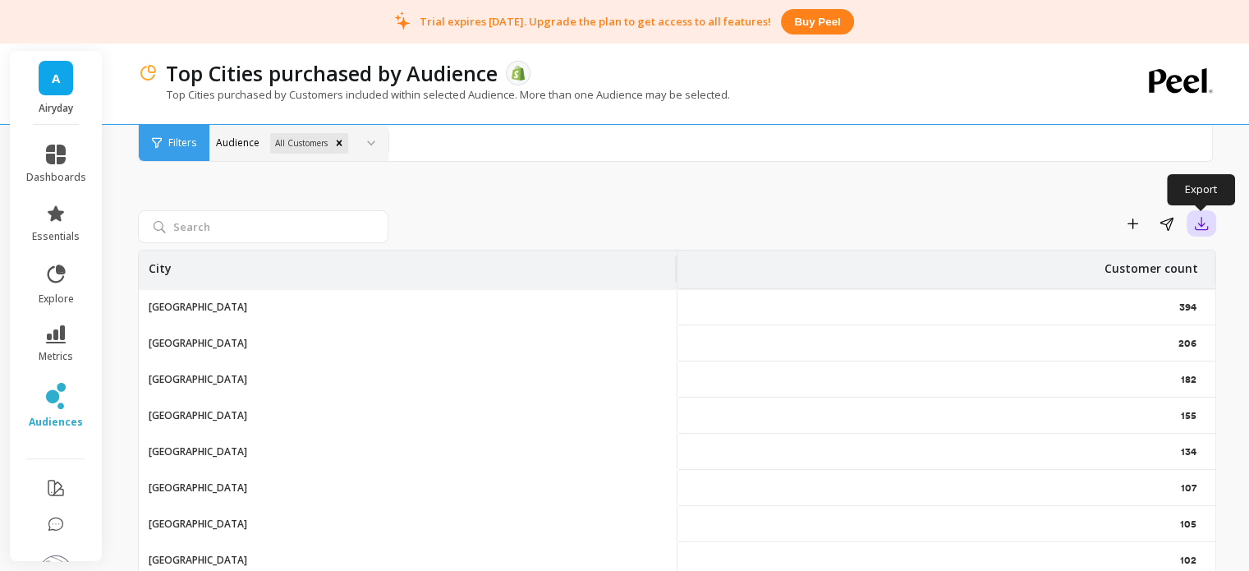
click at [1206, 227] on icon "button" at bounding box center [1202, 223] width 16 height 16
click at [1116, 272] on span "CSV" at bounding box center [1114, 268] width 24 height 16
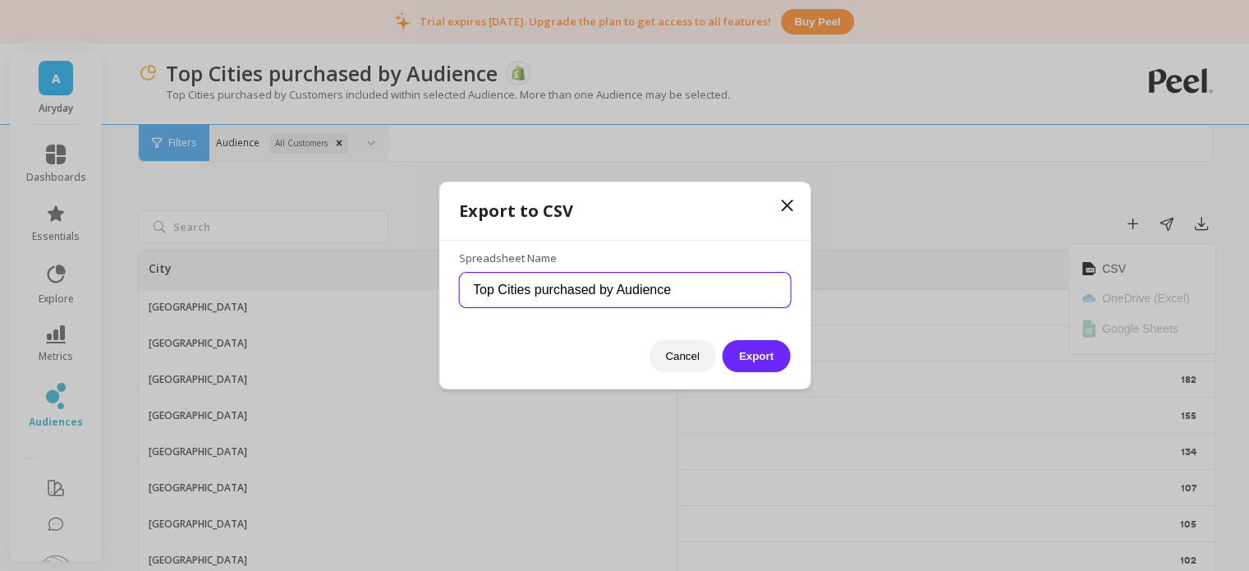
drag, startPoint x: 692, startPoint y: 285, endPoint x: 621, endPoint y: 289, distance: 71.6
click at [621, 289] on input "Top Cities purchased by Audience" at bounding box center [624, 290] width 331 height 35
type input "Top Cities purchased (all customers)"
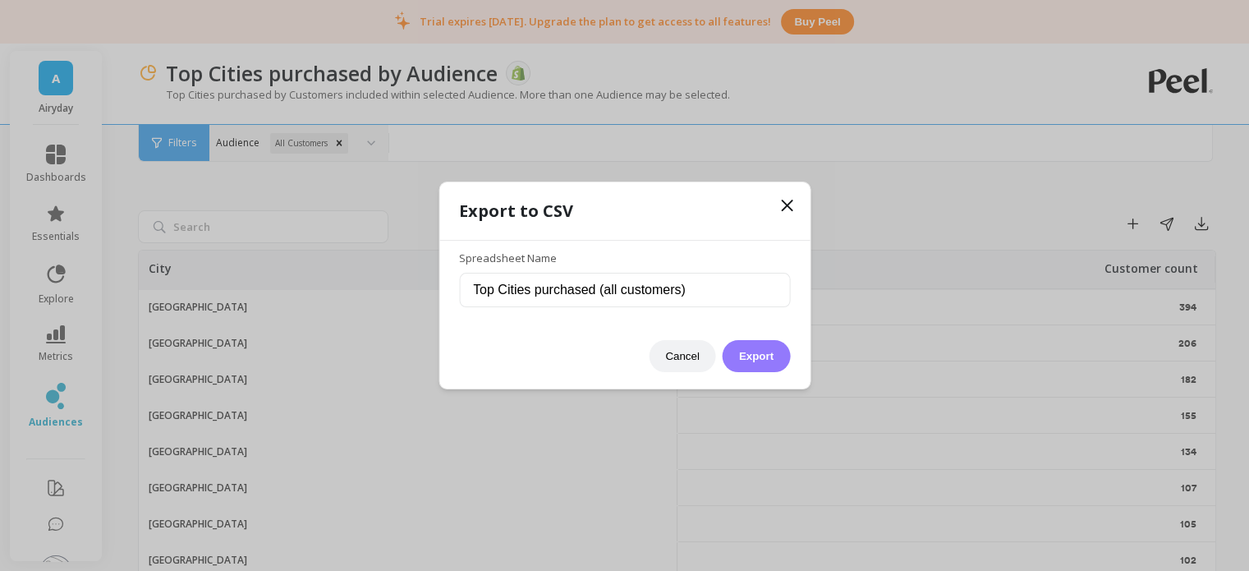
click at [752, 357] on button "Export" at bounding box center [756, 356] width 67 height 32
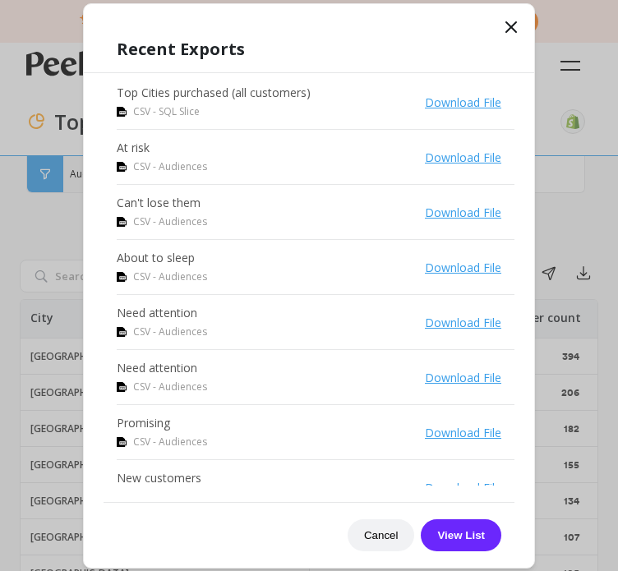
click at [434, 104] on link "Download File" at bounding box center [463, 102] width 76 height 16
click at [443, 154] on link "Download File" at bounding box center [463, 158] width 76 height 16
click at [425, 207] on link "Download File" at bounding box center [463, 213] width 76 height 16
click at [430, 277] on li "About to sleep CSV - Audiences Download File" at bounding box center [316, 267] width 398 height 55
click at [433, 272] on link "Download File" at bounding box center [463, 268] width 76 height 16
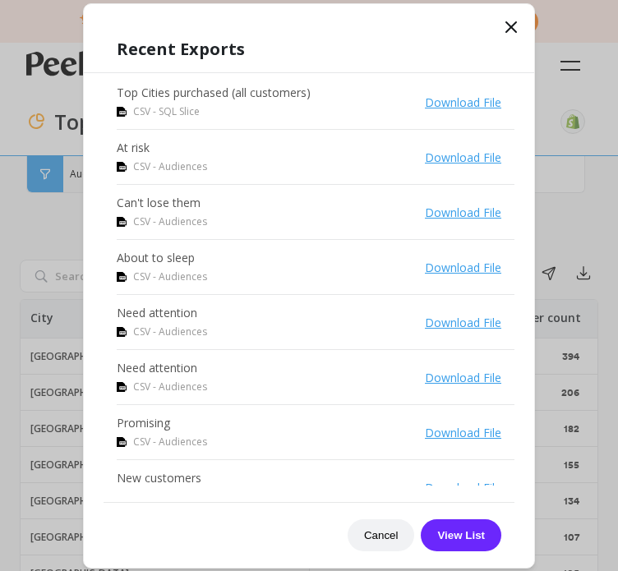
click at [425, 326] on link "Download File" at bounding box center [463, 323] width 76 height 16
click at [430, 376] on link "Download File" at bounding box center [463, 378] width 76 height 16
click at [426, 427] on link "Download File" at bounding box center [463, 433] width 76 height 16
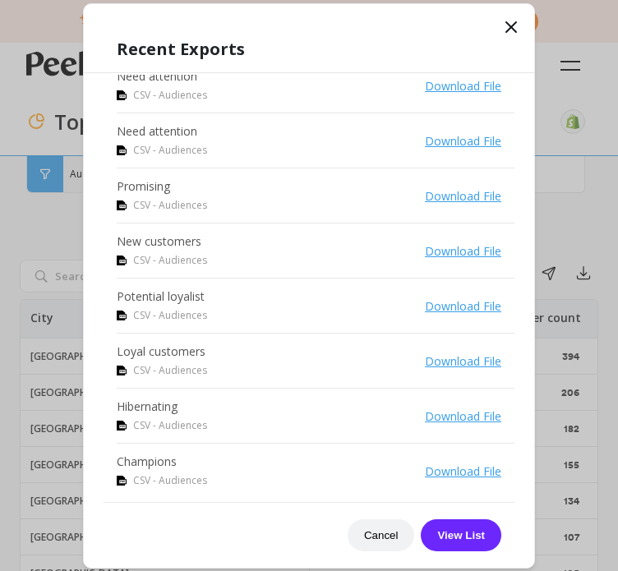
scroll to position [242, 0]
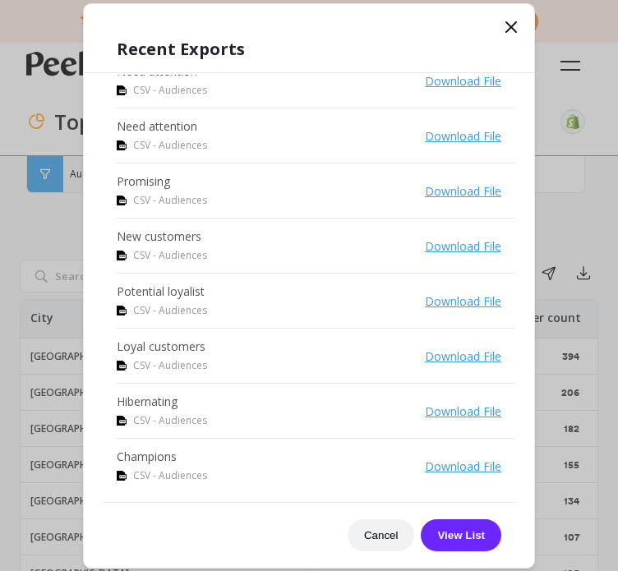
click at [449, 246] on link "Download File" at bounding box center [463, 246] width 76 height 16
click at [433, 293] on link "Download File" at bounding box center [463, 301] width 76 height 16
click at [425, 355] on link "Download File" at bounding box center [463, 356] width 76 height 16
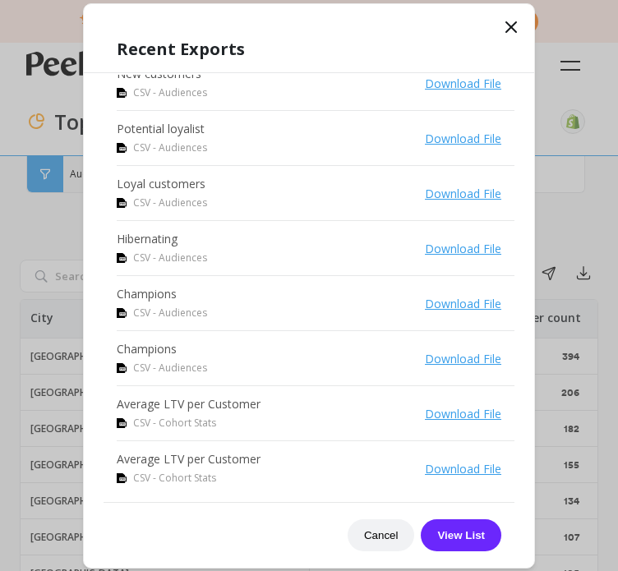
scroll to position [409, 0]
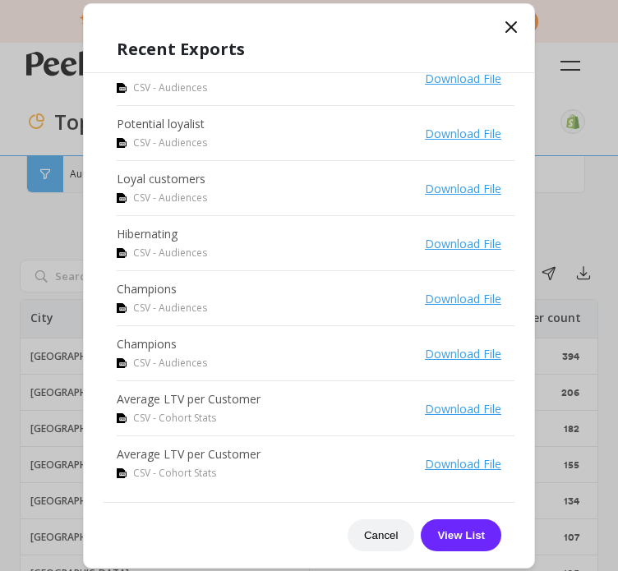
click at [450, 246] on link "Download File" at bounding box center [463, 244] width 76 height 16
click at [435, 295] on link "Download File" at bounding box center [463, 299] width 76 height 16
click at [194, 513] on div "Cancel View List" at bounding box center [309, 526] width 411 height 49
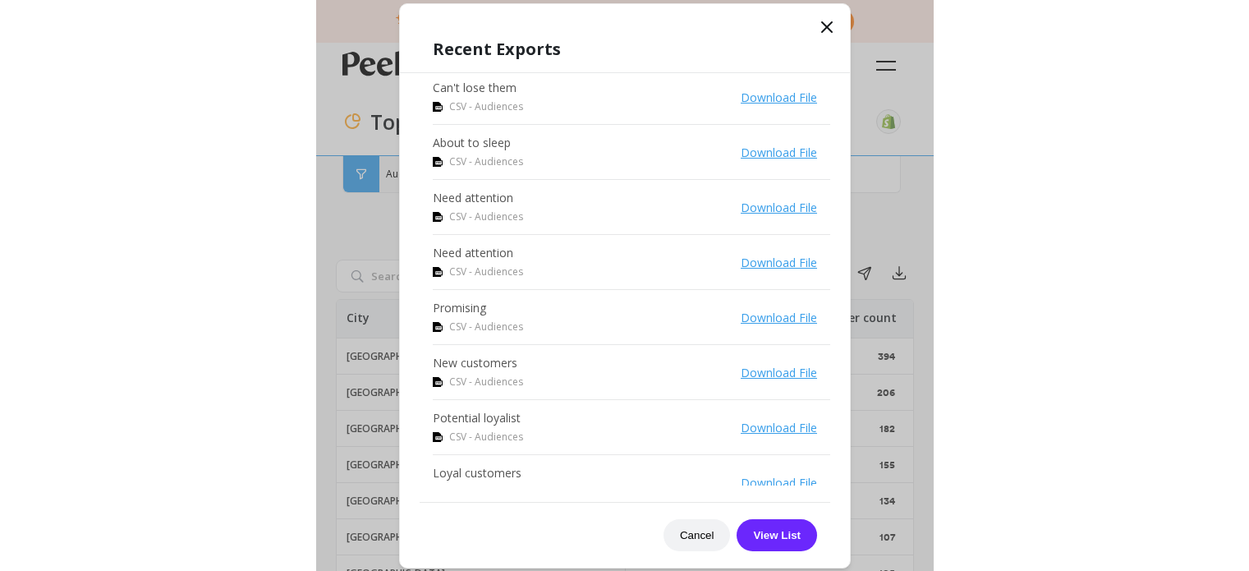
scroll to position [412, 0]
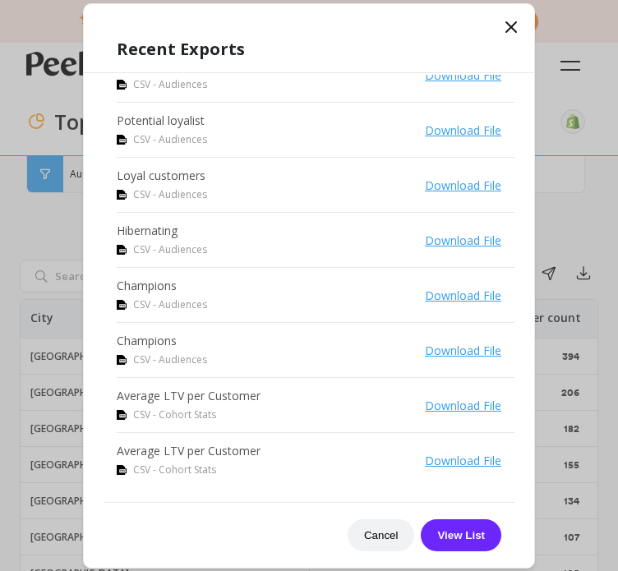
click at [430, 398] on link "Download File" at bounding box center [463, 406] width 76 height 16
click at [514, 30] on icon at bounding box center [511, 27] width 10 height 10
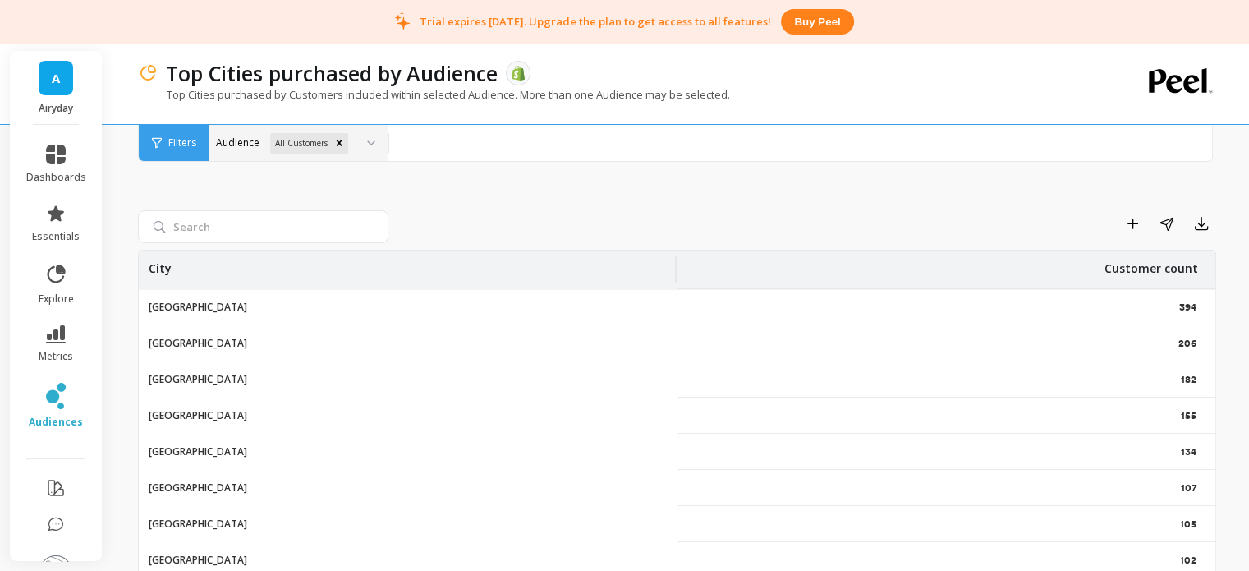
click at [740, 178] on div "Add to Dashboard Share Export City Customer count Auckland 394 Melbourne 206 Ch…" at bounding box center [677, 436] width 1079 height 701
click at [57, 394] on icon at bounding box center [56, 396] width 20 height 26
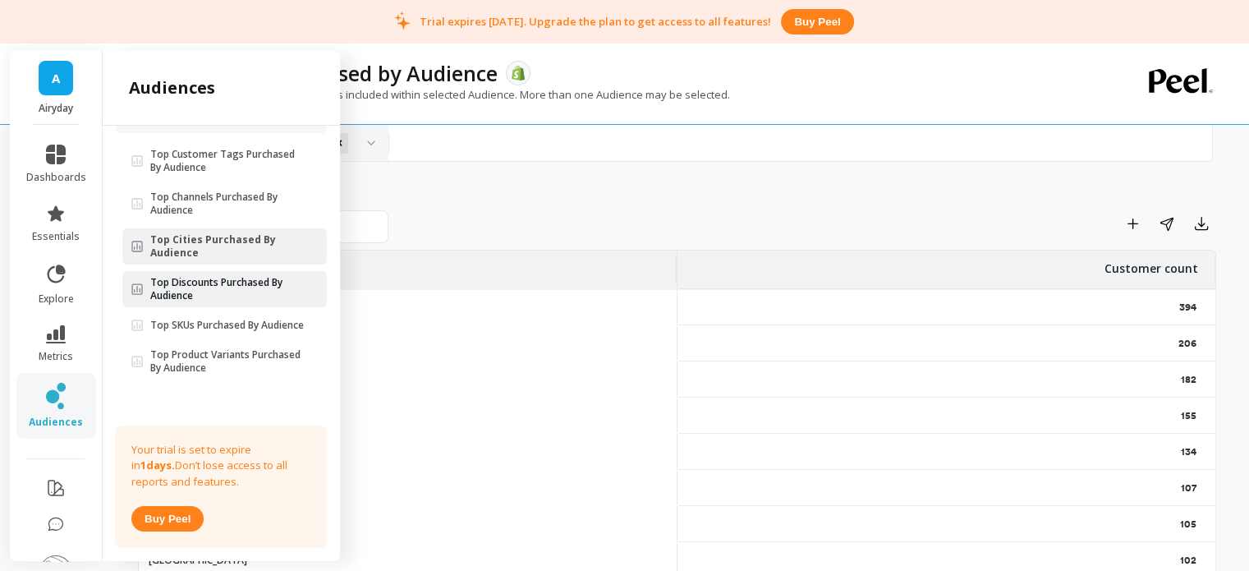
scroll to position [330, 0]
click at [483, 180] on div "Add to Dashboard Share Export City Customer count Auckland 394 Melbourne 206 Ch…" at bounding box center [677, 436] width 1079 height 701
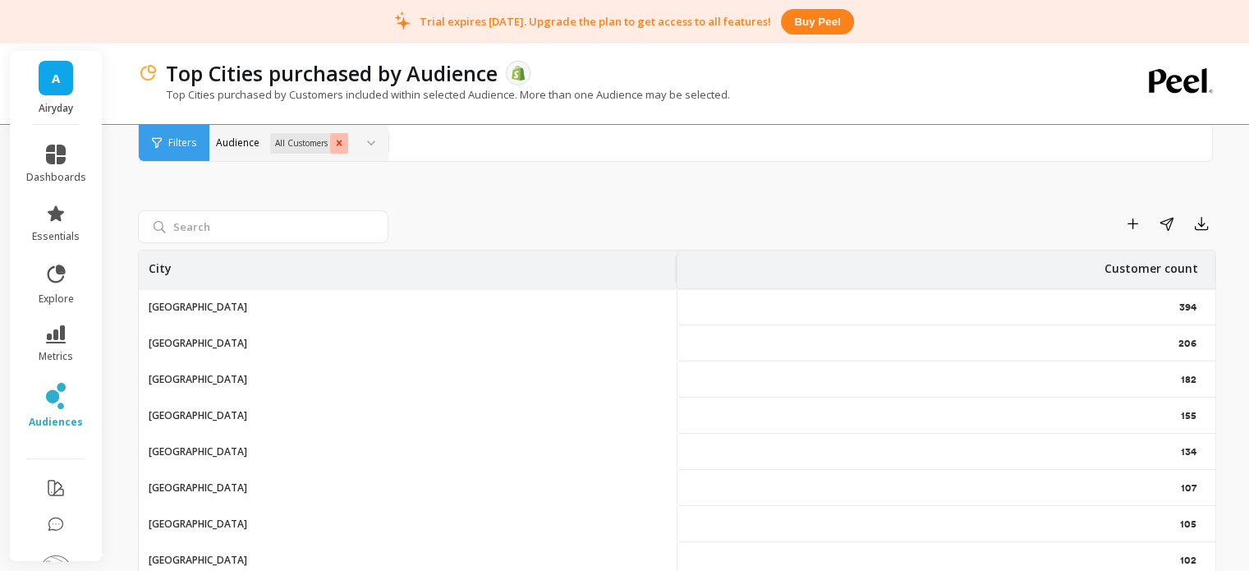
click at [341, 144] on icon "Remove All Customers" at bounding box center [340, 143] width 6 height 6
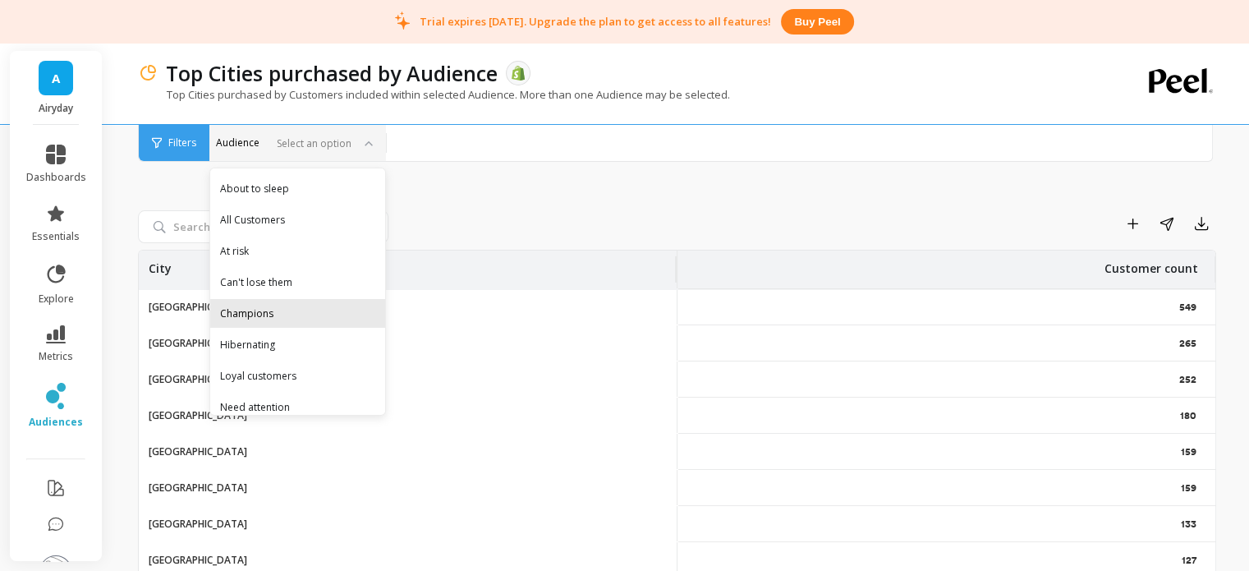
click at [241, 312] on div "Champions" at bounding box center [297, 314] width 155 height 16
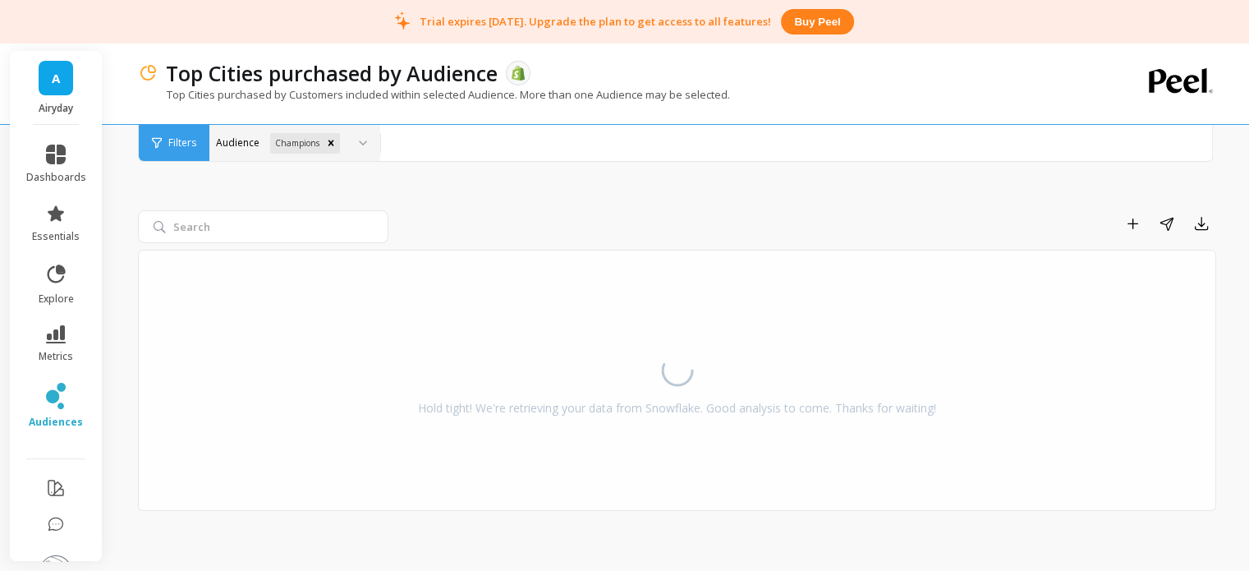
click at [472, 163] on div "Add to Dashboard Share Export Hold tight! We're retrieving your data from Snowf…" at bounding box center [677, 320] width 1079 height 469
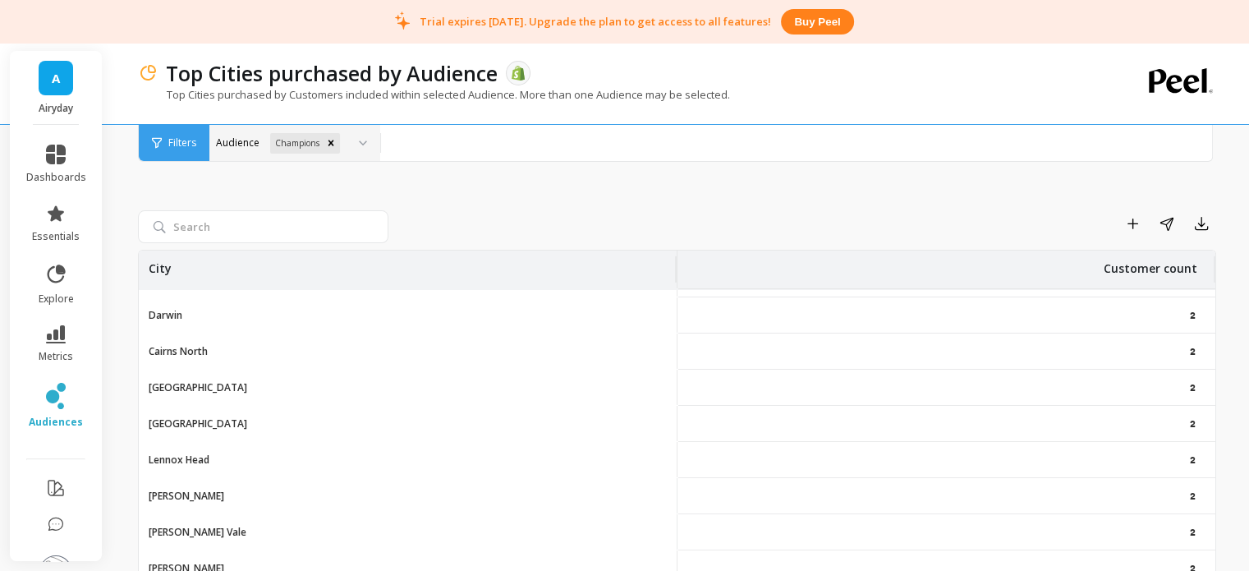
scroll to position [5845, 13]
click at [46, 400] on icon at bounding box center [56, 396] width 20 height 26
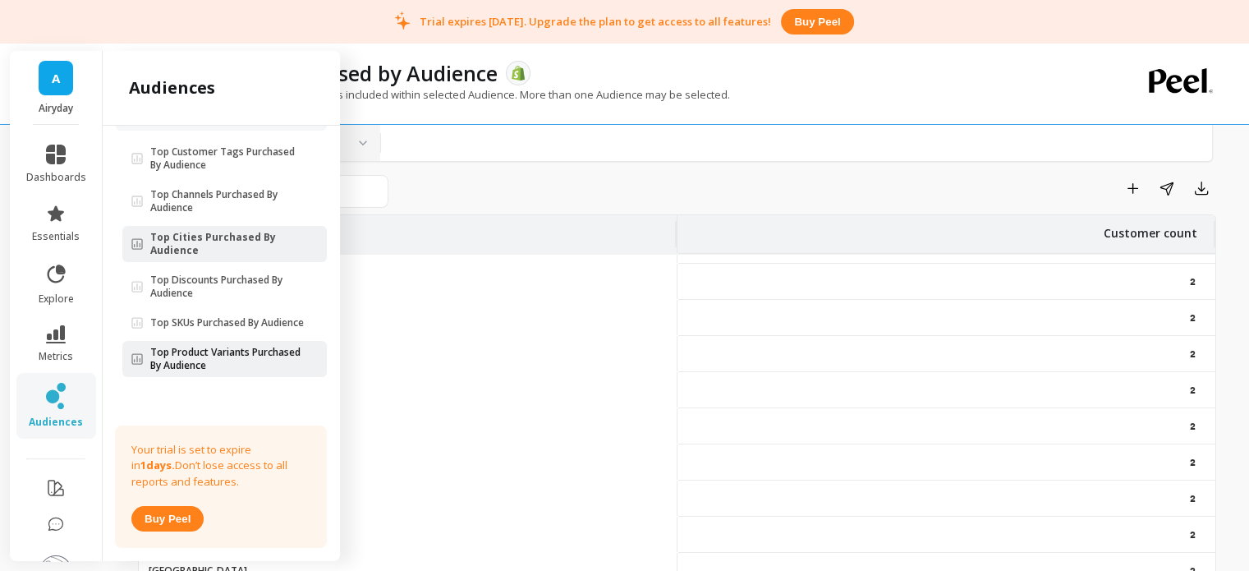
scroll to position [36, 0]
click at [183, 364] on p "Top Product Variants Purchased By Audience" at bounding box center [227, 359] width 155 height 26
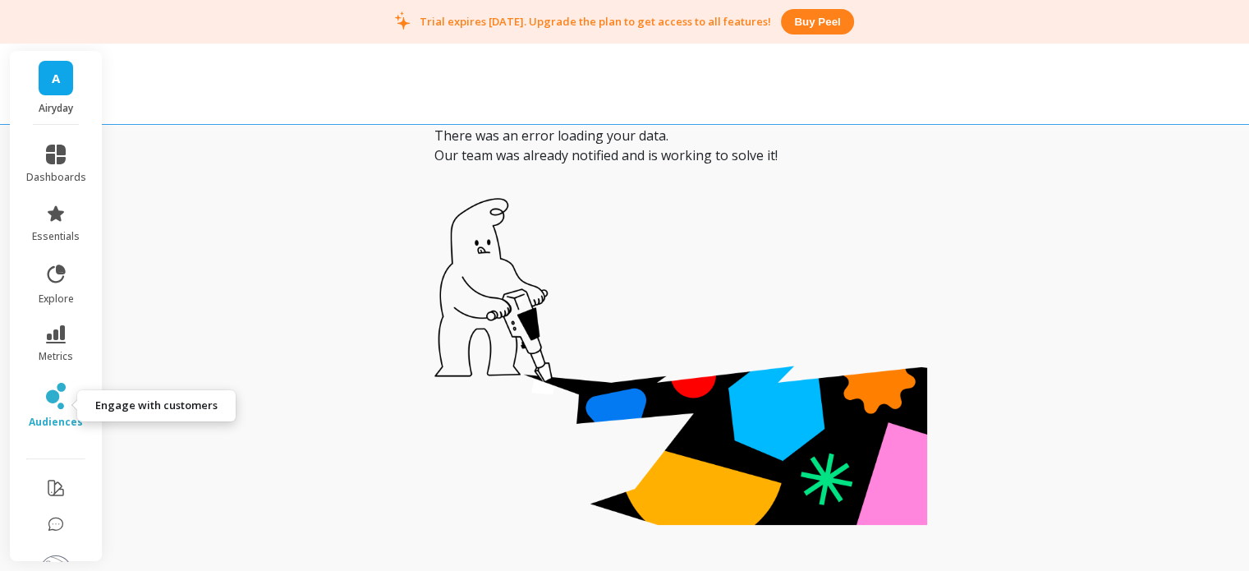
click at [35, 403] on link "audiences" at bounding box center [56, 406] width 60 height 46
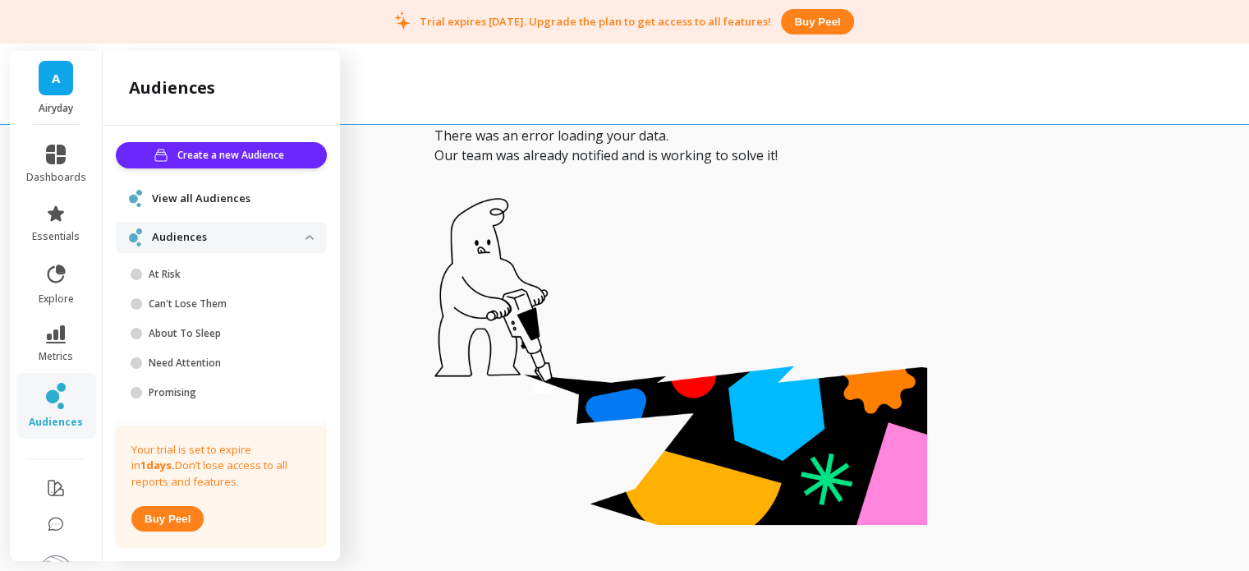
scroll to position [330, 0]
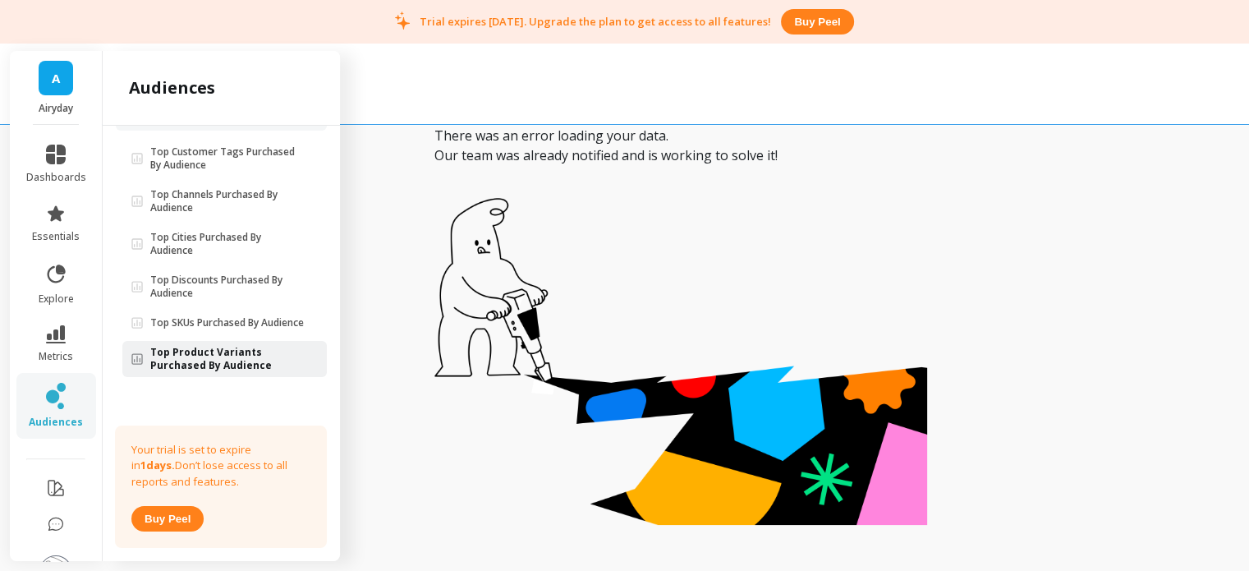
click at [191, 355] on p "Top Product Variants Purchased By Audience" at bounding box center [227, 359] width 155 height 26
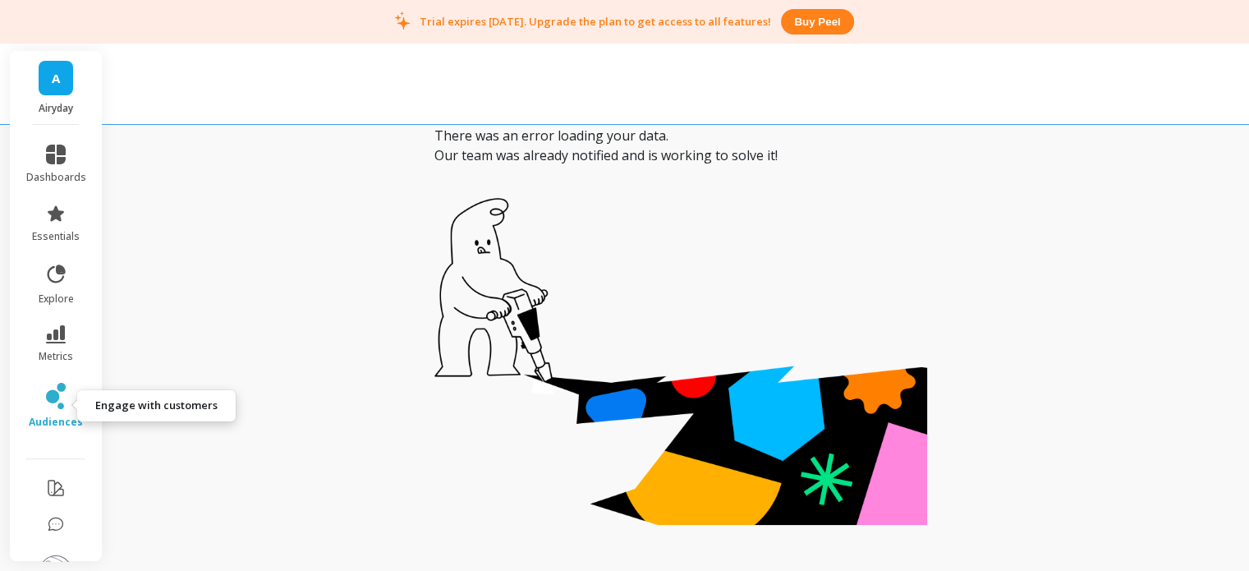
scroll to position [55, 0]
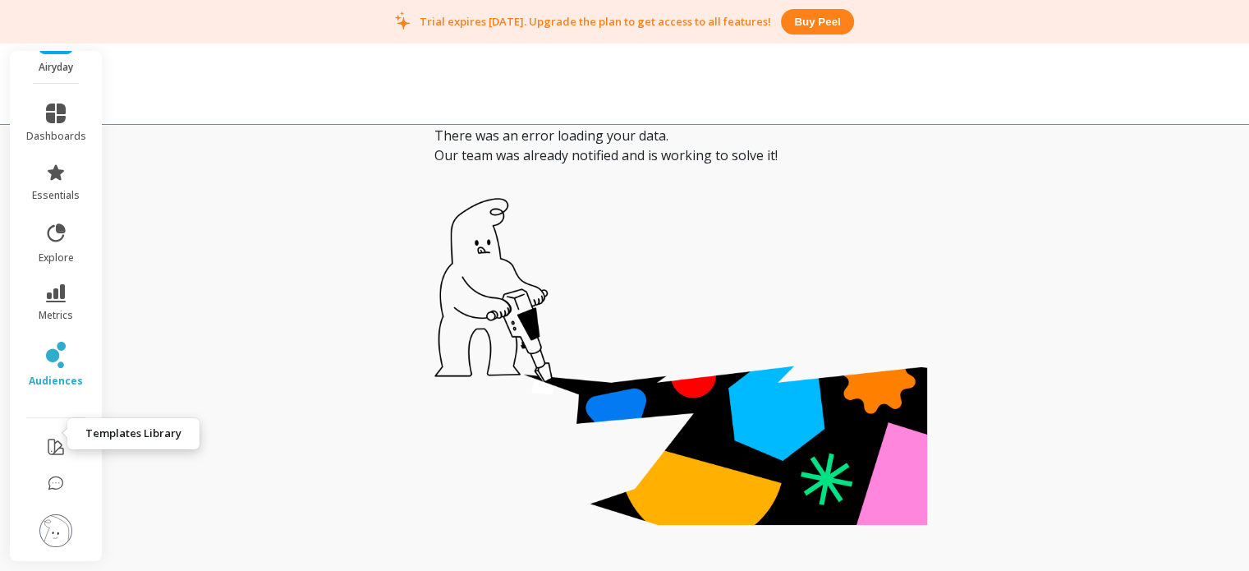
click at [48, 439] on icon at bounding box center [55, 446] width 15 height 15
click at [51, 437] on icon at bounding box center [56, 447] width 20 height 20
click at [54, 342] on icon at bounding box center [56, 355] width 20 height 26
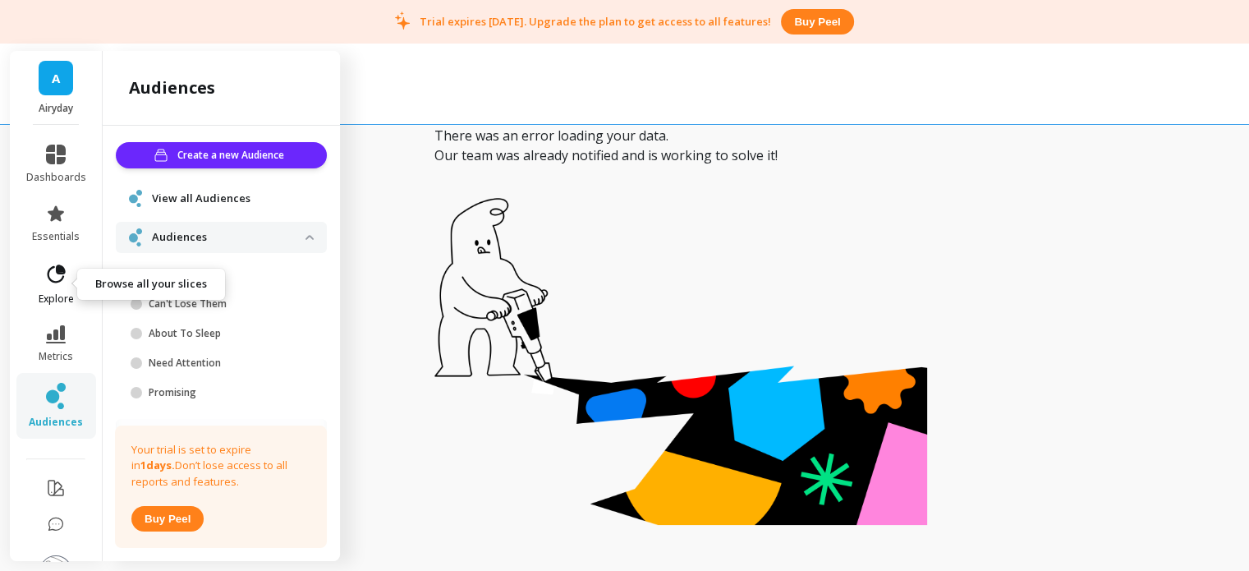
click at [44, 280] on icon at bounding box center [55, 274] width 23 height 23
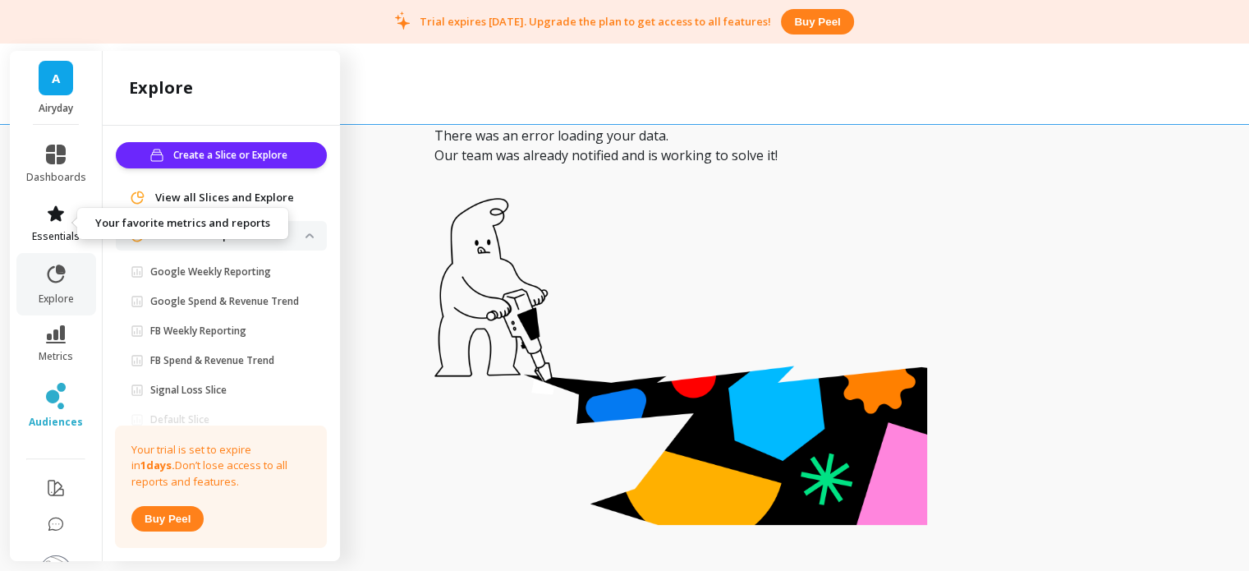
click at [51, 221] on icon at bounding box center [56, 214] width 20 height 20
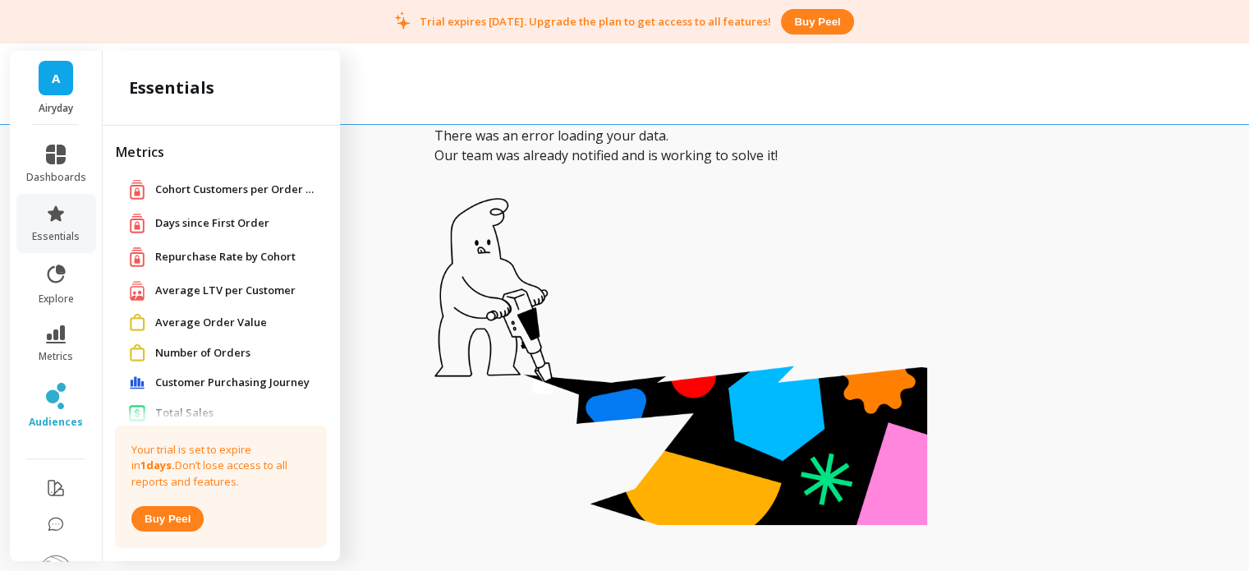
click at [187, 223] on span "Days since First Order" at bounding box center [212, 223] width 114 height 16
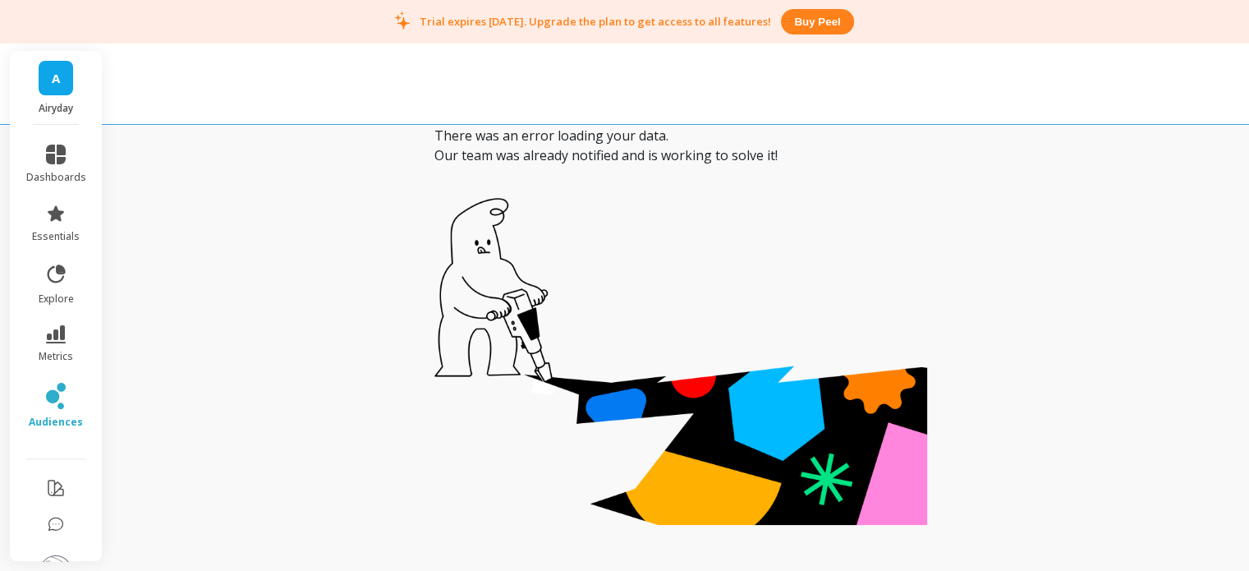
click at [43, 78] on link "A" at bounding box center [56, 78] width 35 height 35
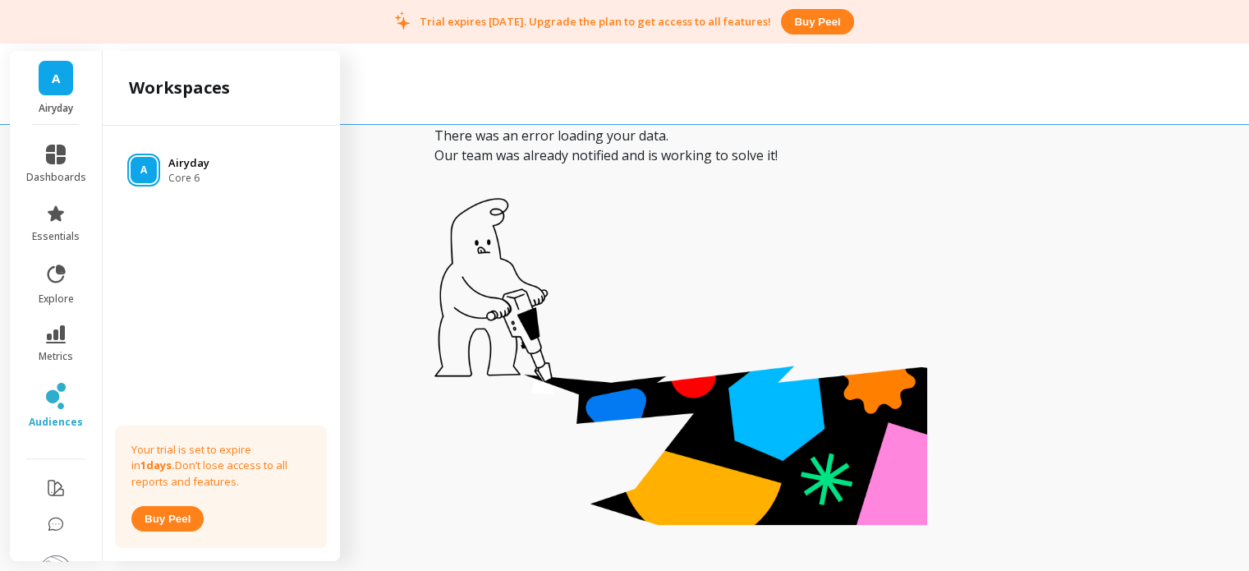
click at [144, 183] on div "A Airyday Core 6" at bounding box center [221, 170] width 211 height 30
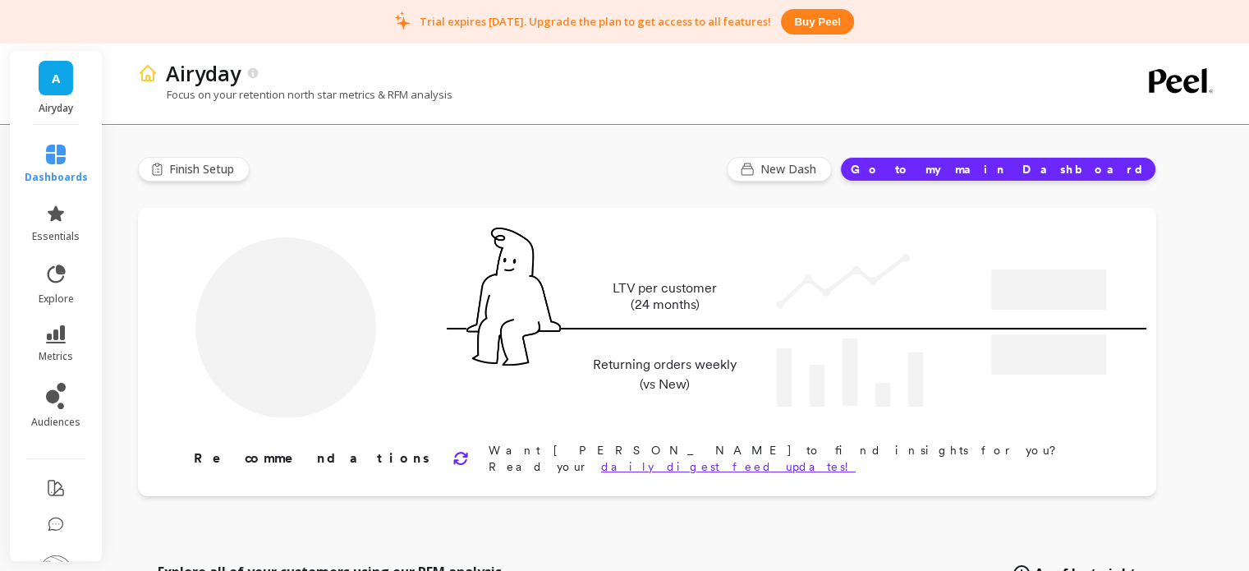
type input "Champions"
type input "2471"
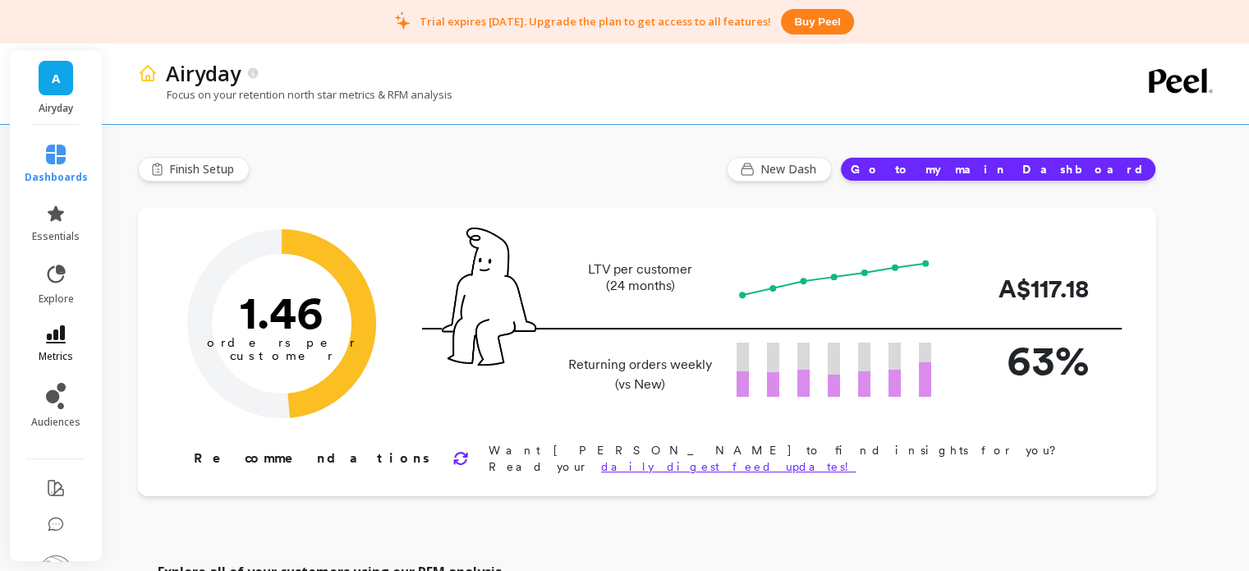
scroll to position [55, 0]
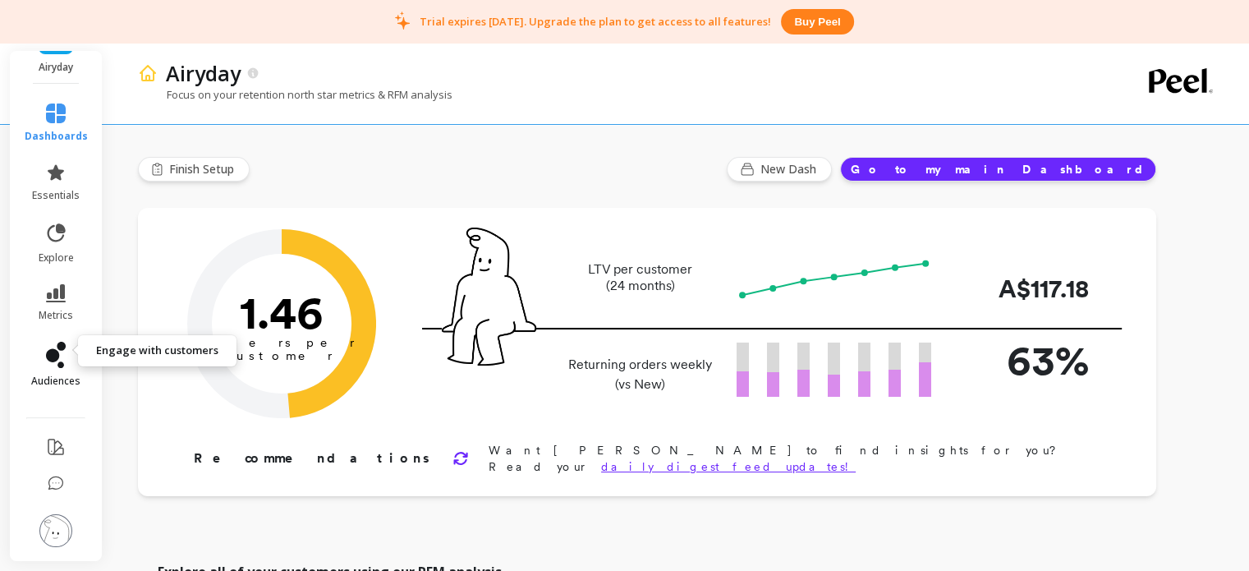
click at [51, 349] on icon at bounding box center [52, 355] width 13 height 13
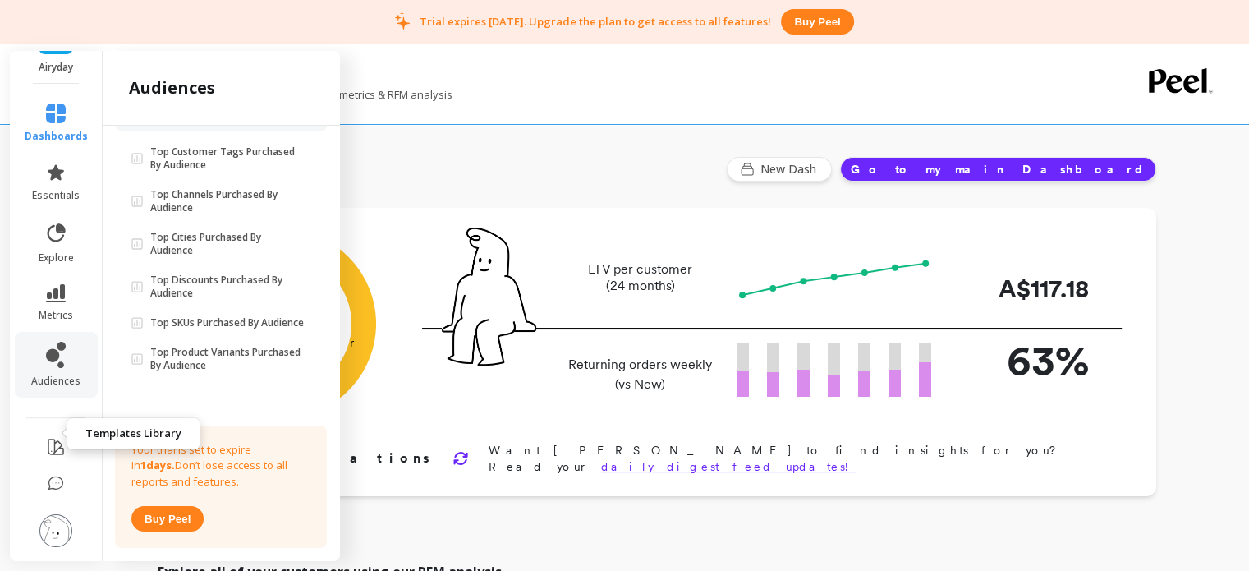
click at [49, 429] on button at bounding box center [56, 448] width 20 height 39
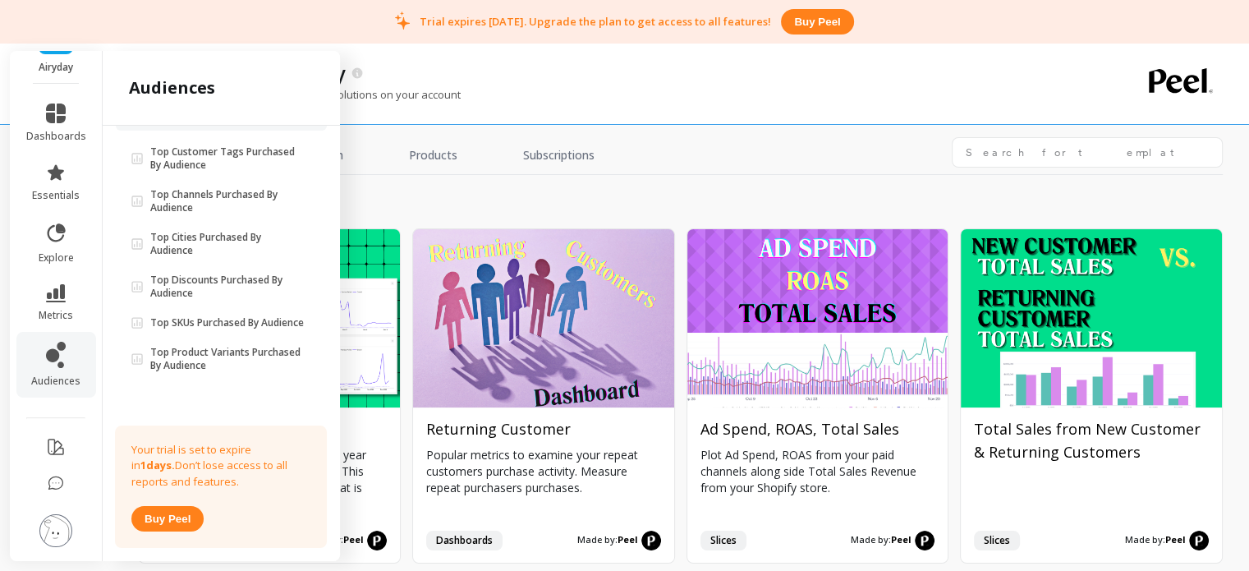
click at [538, 93] on div "Get inspired and install template solutions on your account" at bounding box center [610, 102] width 944 height 31
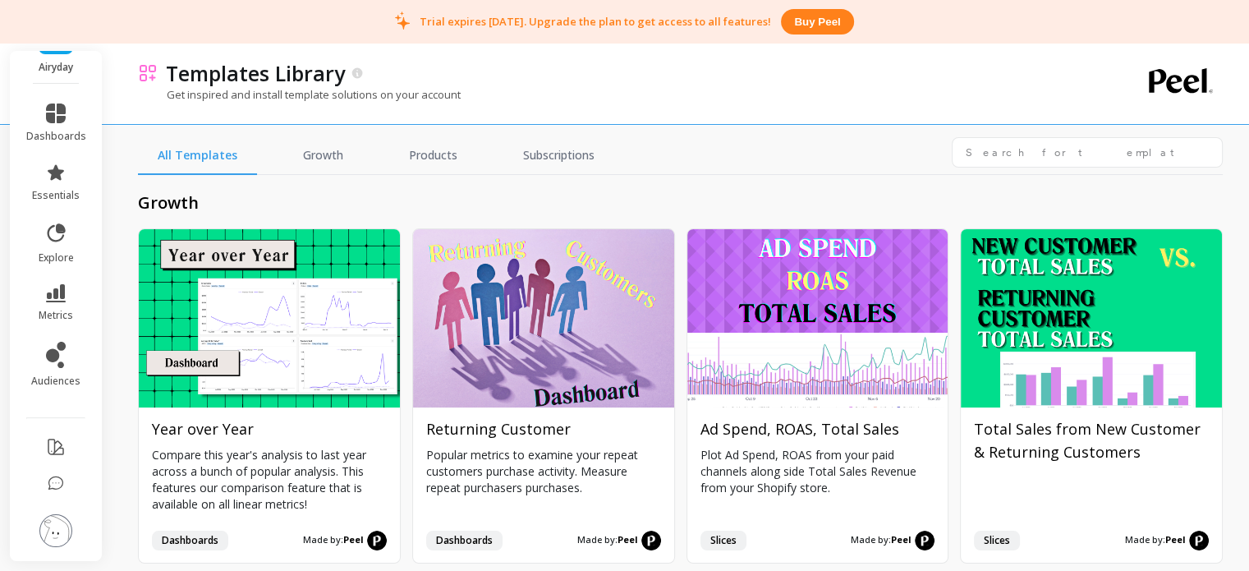
scroll to position [3, 0]
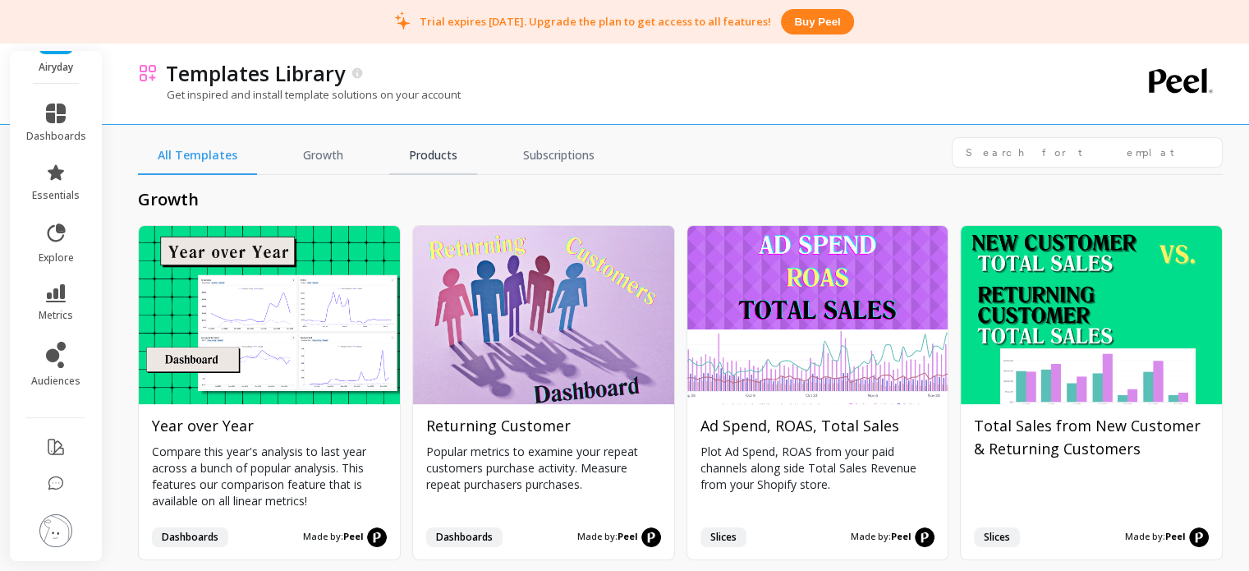
click at [427, 151] on link "Products" at bounding box center [433, 156] width 88 height 38
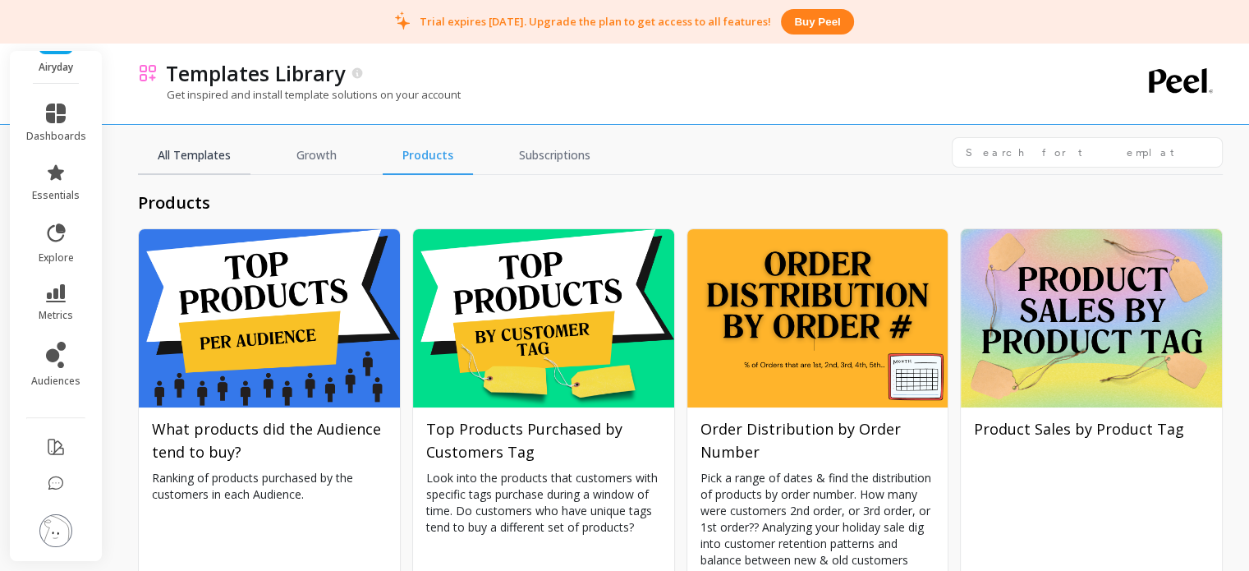
click at [220, 154] on link "All Templates" at bounding box center [194, 156] width 113 height 38
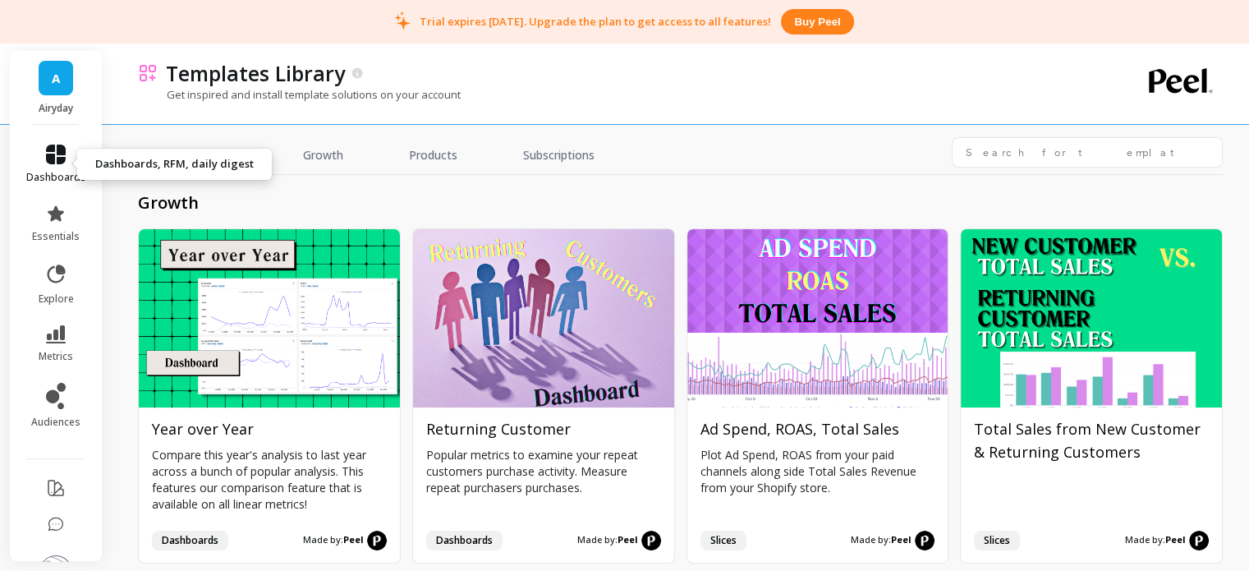
click at [59, 155] on link "dashboards" at bounding box center [56, 164] width 60 height 39
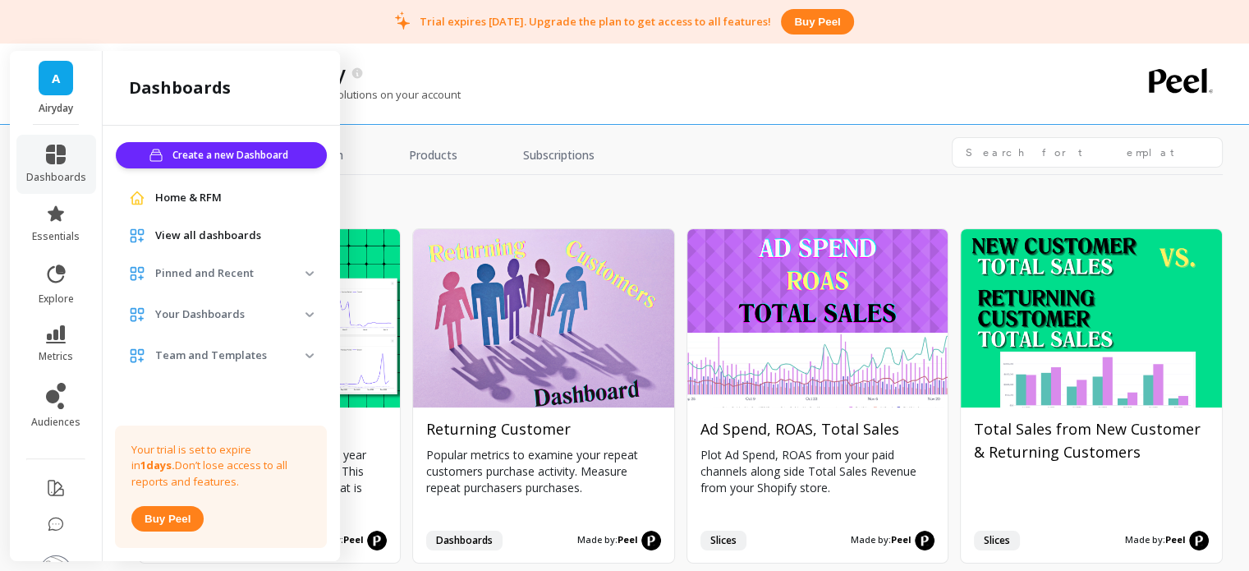
click at [168, 237] on span "View all dashboards" at bounding box center [208, 236] width 106 height 16
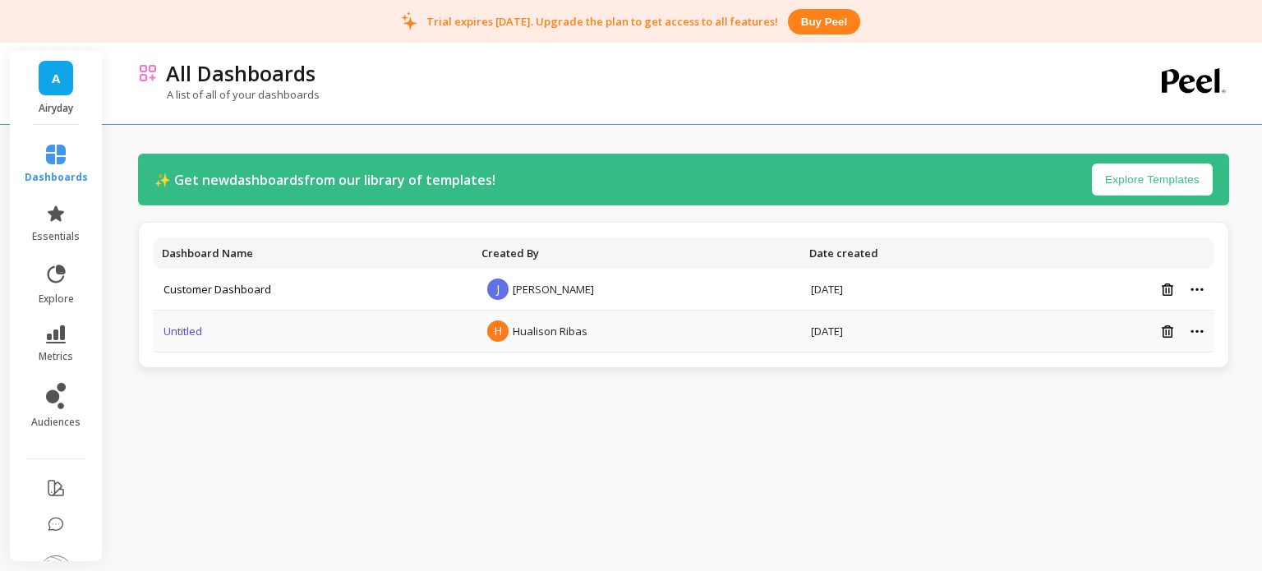
click at [177, 334] on link "Untitled" at bounding box center [182, 331] width 39 height 15
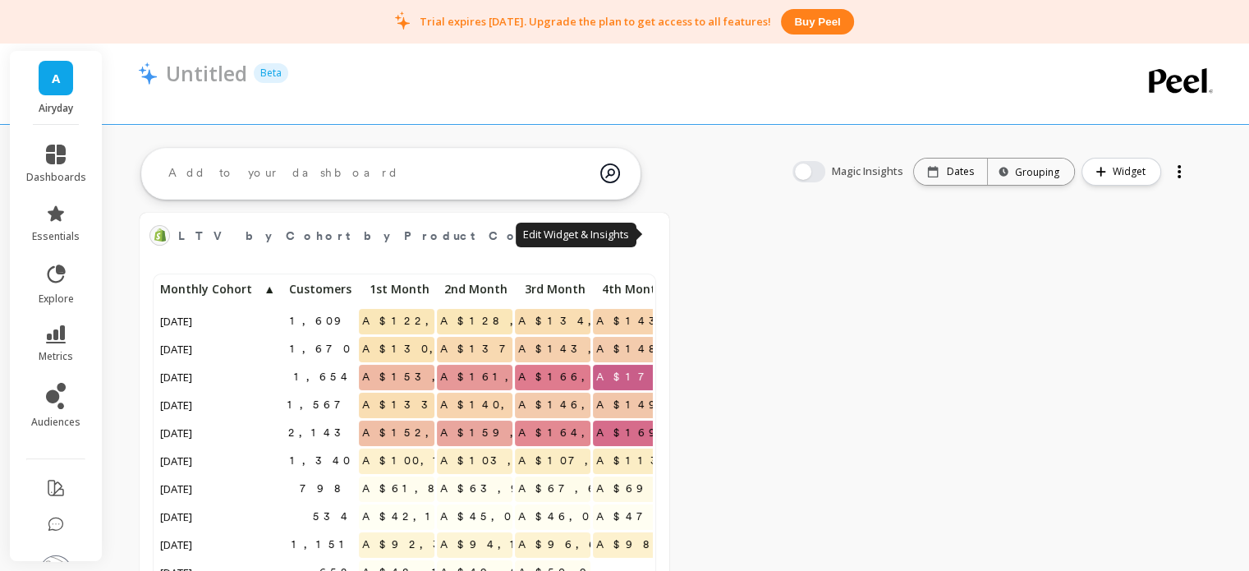
scroll to position [439, 471]
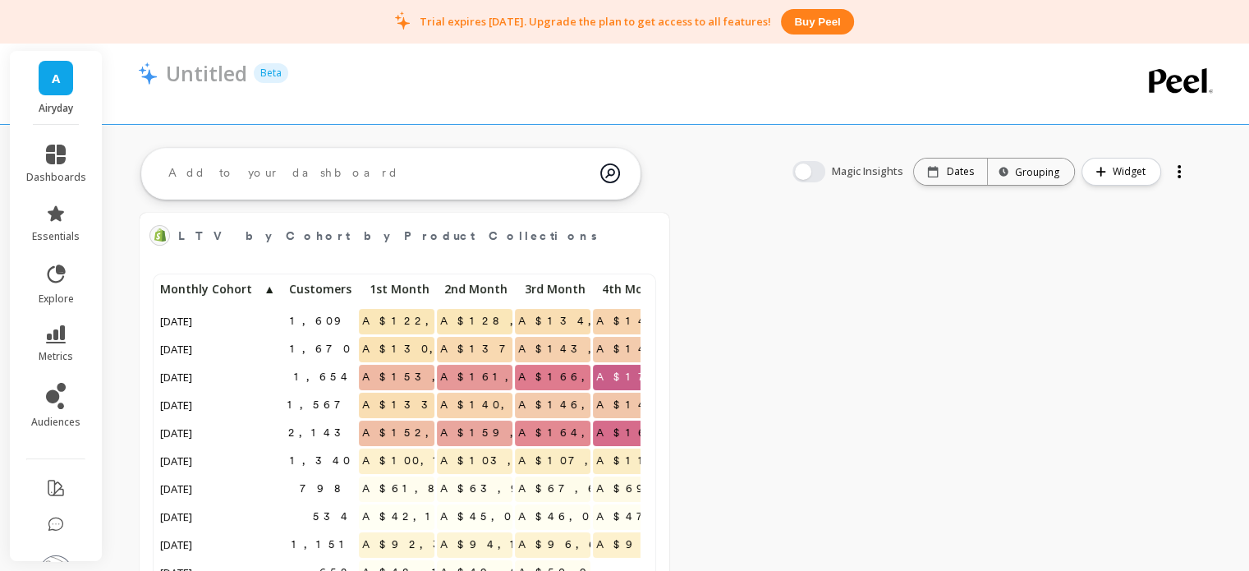
drag, startPoint x: 652, startPoint y: 223, endPoint x: 761, endPoint y: 222, distance: 108.4
click at [761, 222] on div "LTV by Cohort by Product Collections for BEST SELLING SUNSCREENS & SKINCARE PRO…" at bounding box center [676, 490] width 1147 height 609
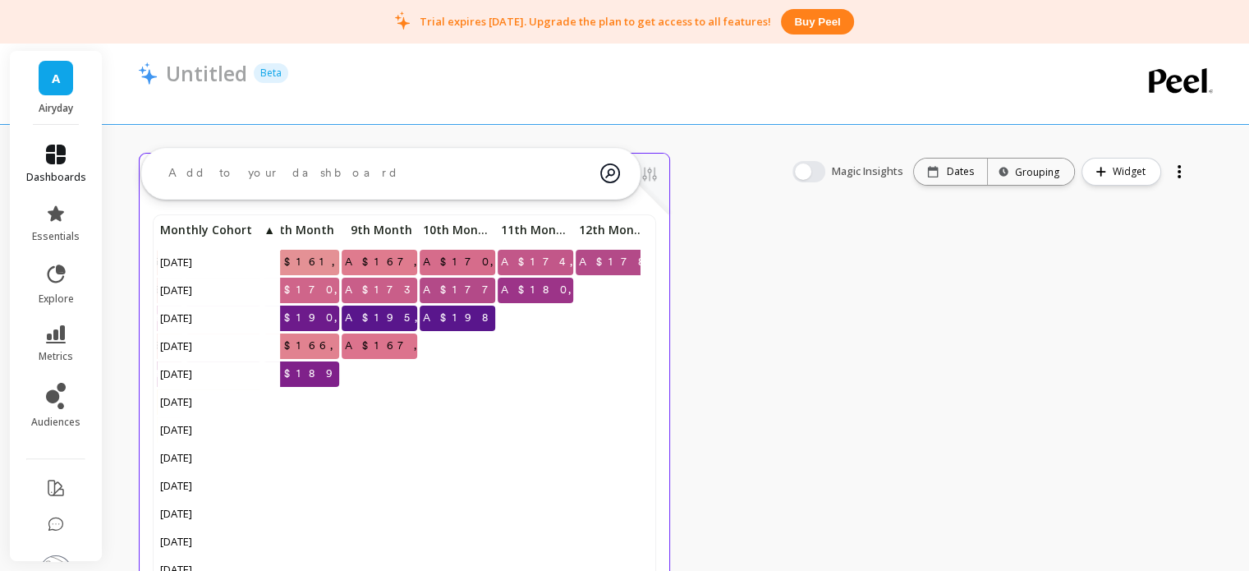
scroll to position [0, 0]
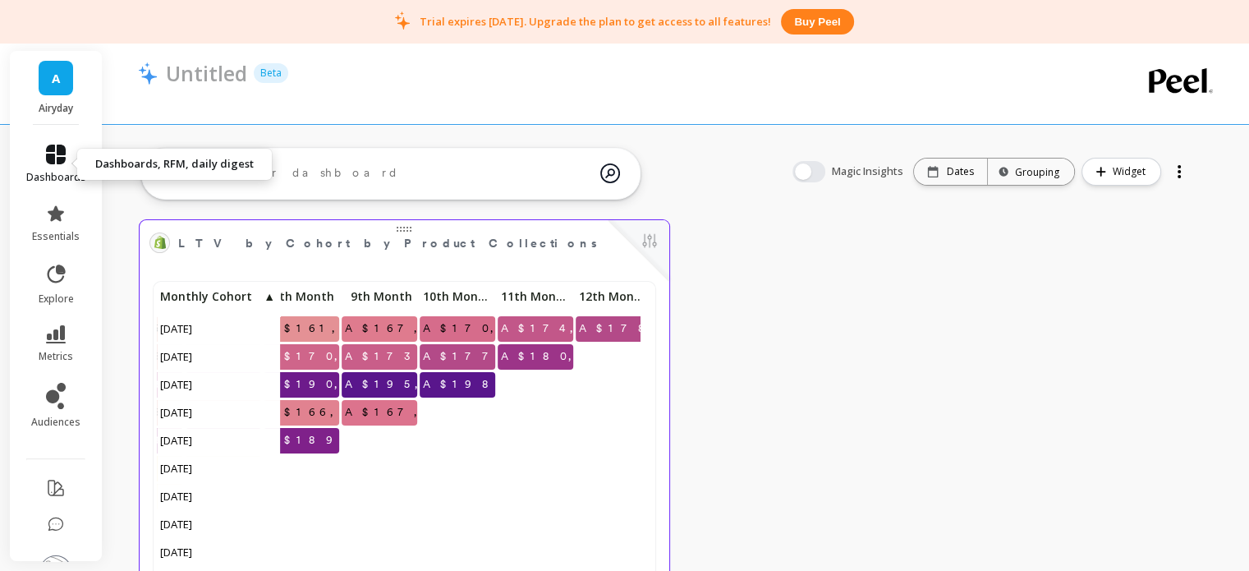
click at [49, 169] on link "dashboards" at bounding box center [56, 164] width 60 height 39
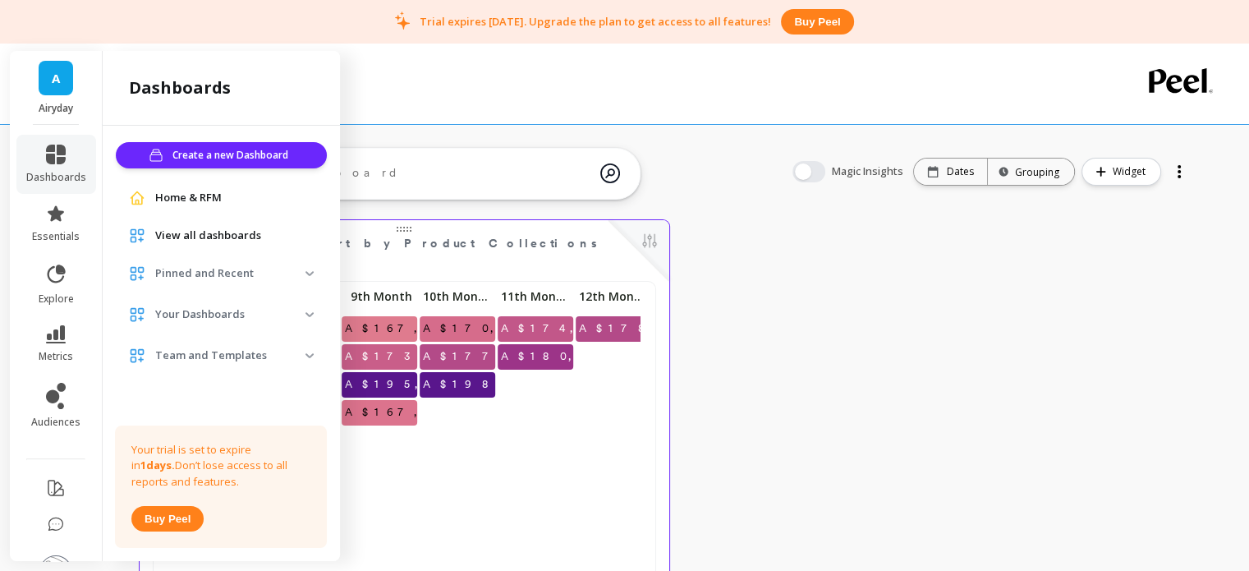
click at [182, 202] on span "Home & RFM" at bounding box center [188, 198] width 67 height 16
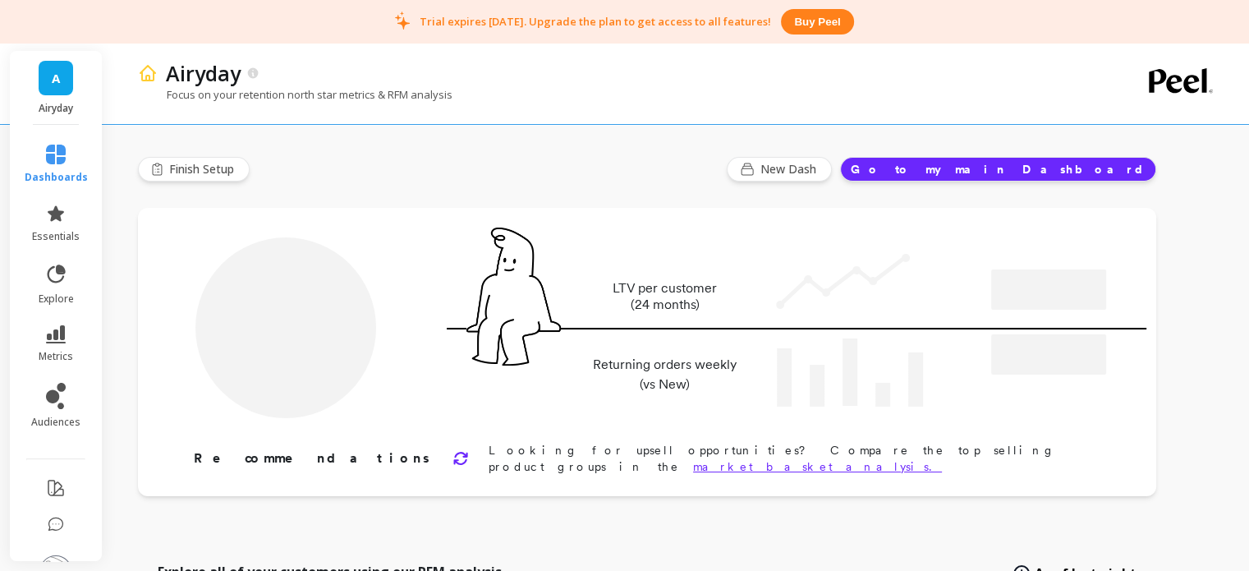
type input "Champions"
type input "2471"
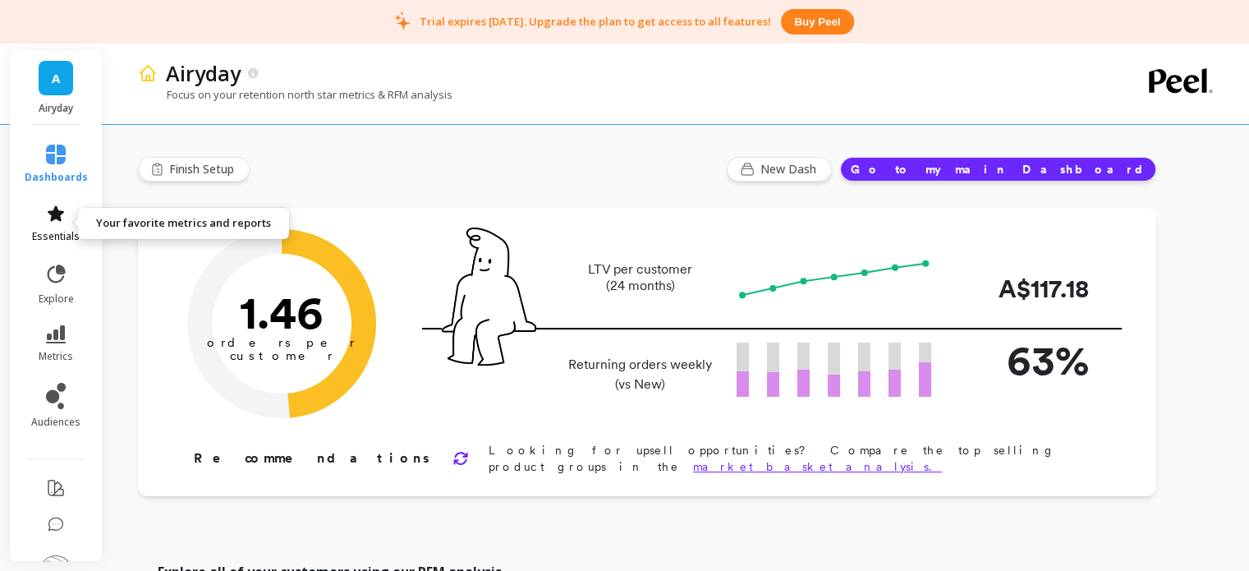
click at [45, 235] on span "essentials" at bounding box center [56, 236] width 48 height 13
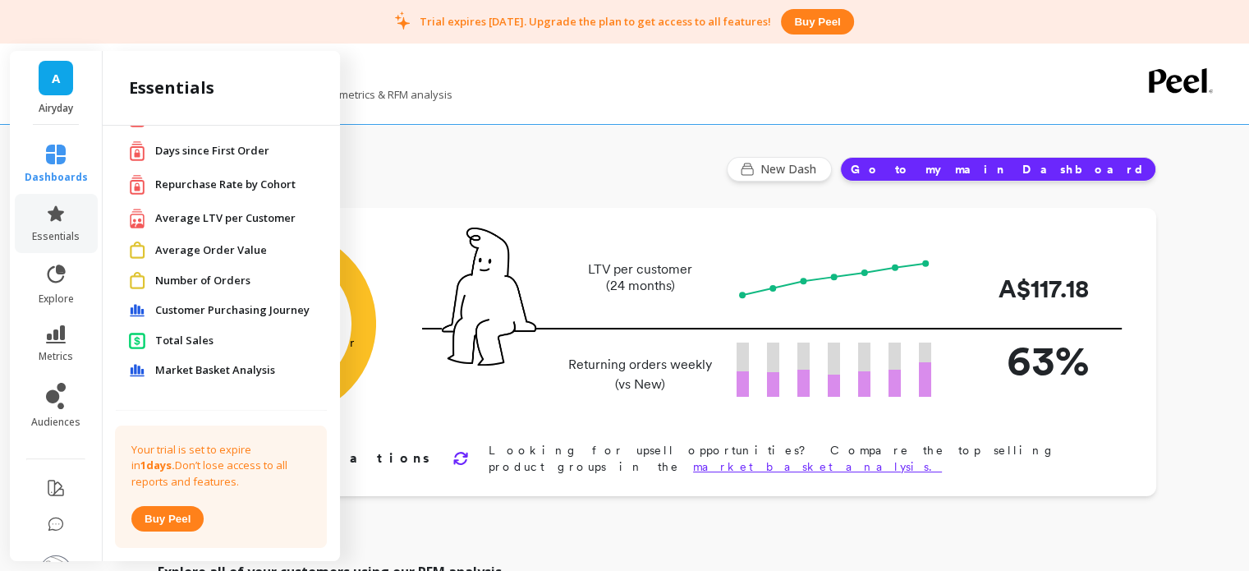
scroll to position [72, 0]
click at [164, 303] on span "Customer Purchasing Journey" at bounding box center [232, 310] width 154 height 16
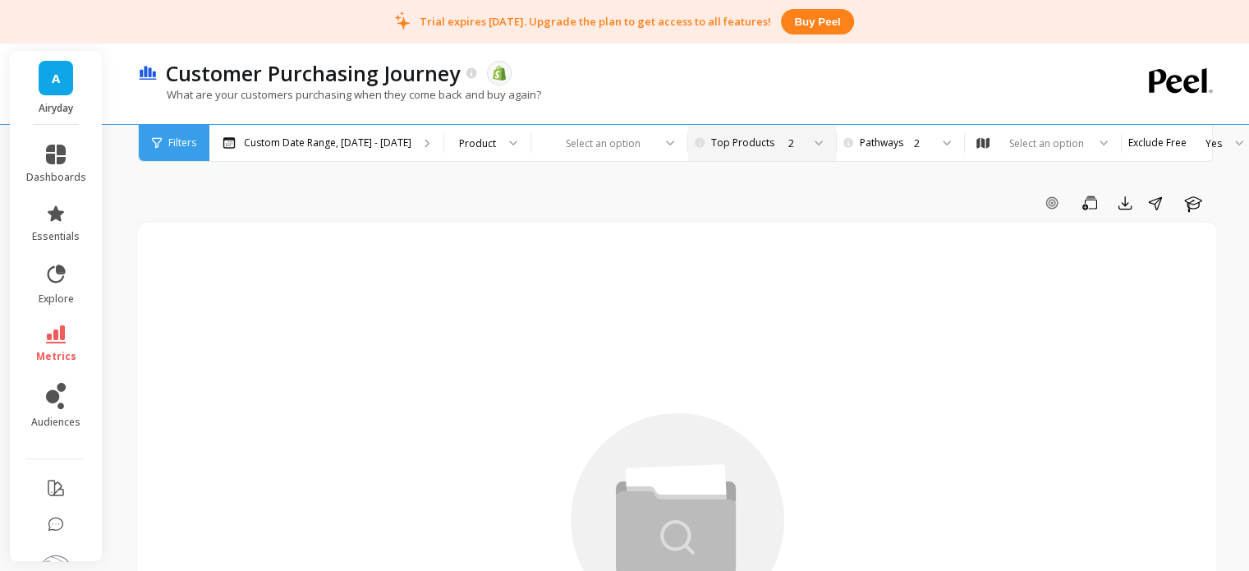
click at [789, 144] on div "2" at bounding box center [795, 144] width 13 height 16
click at [50, 350] on span "metrics" at bounding box center [56, 356] width 40 height 13
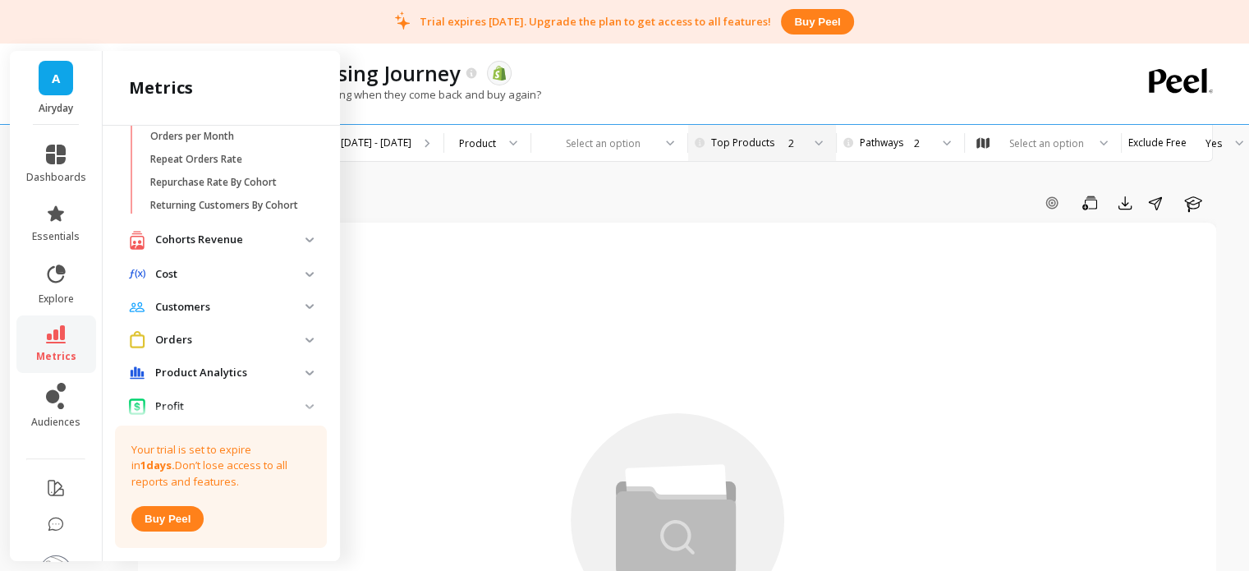
scroll to position [228, 0]
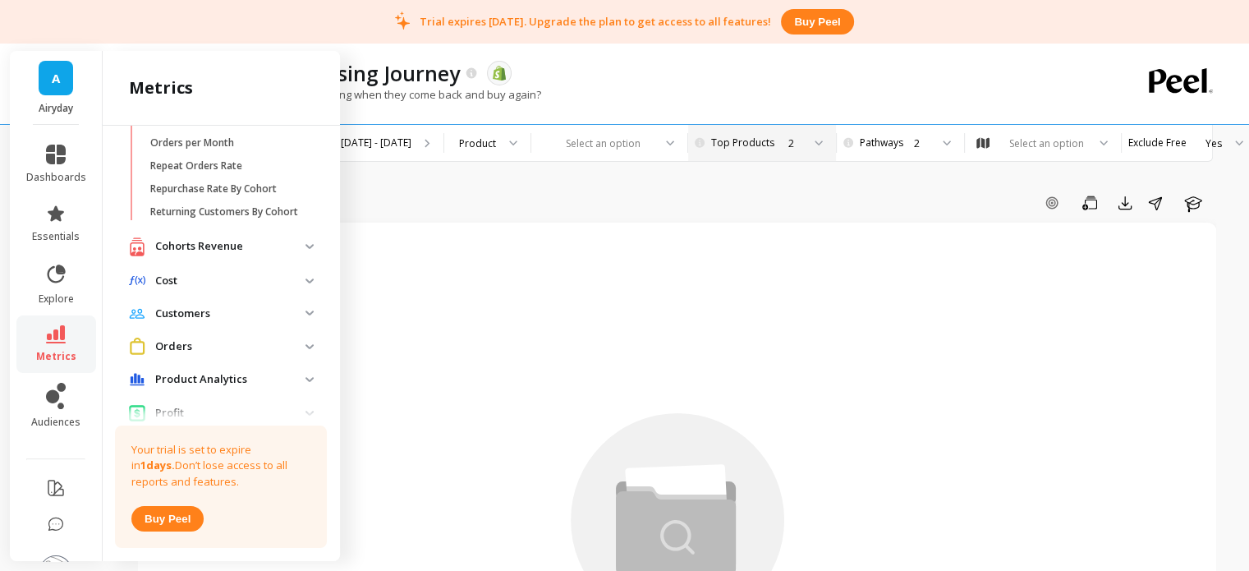
click at [174, 380] on analytics "Product Analytics" at bounding box center [221, 380] width 211 height 30
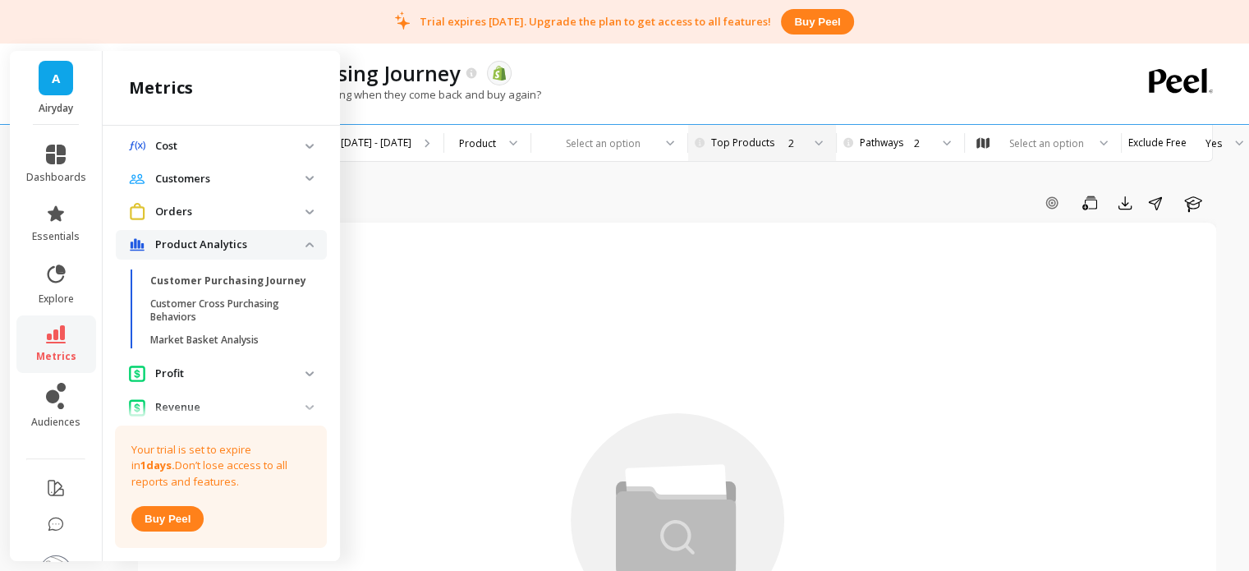
scroll to position [417, 0]
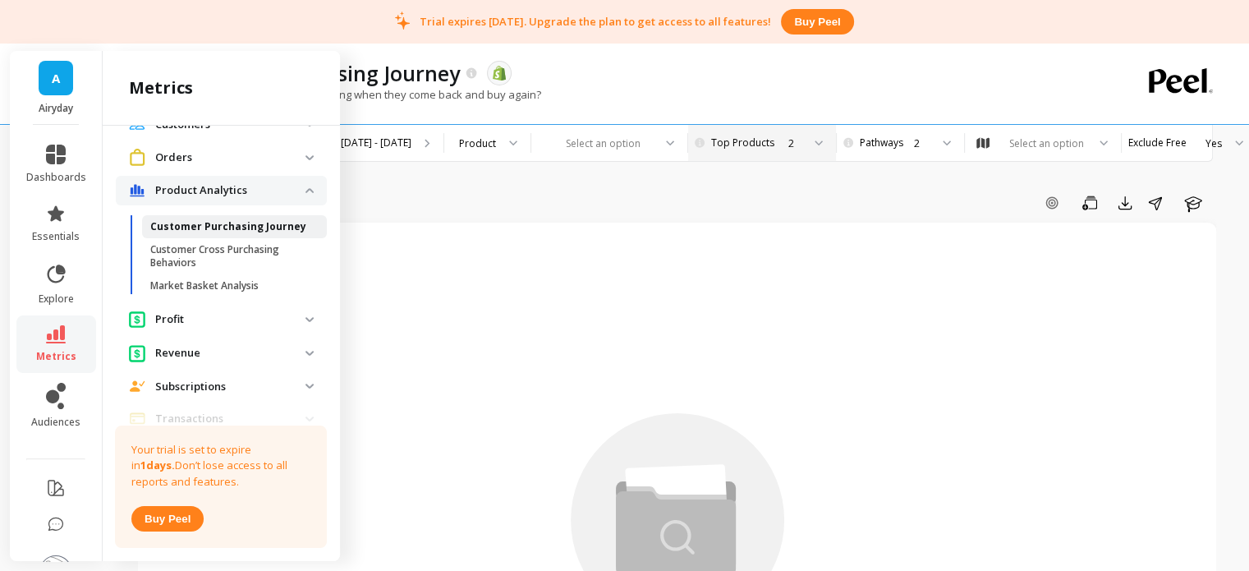
click at [162, 233] on p "Customer Purchasing Journey" at bounding box center [228, 226] width 156 height 13
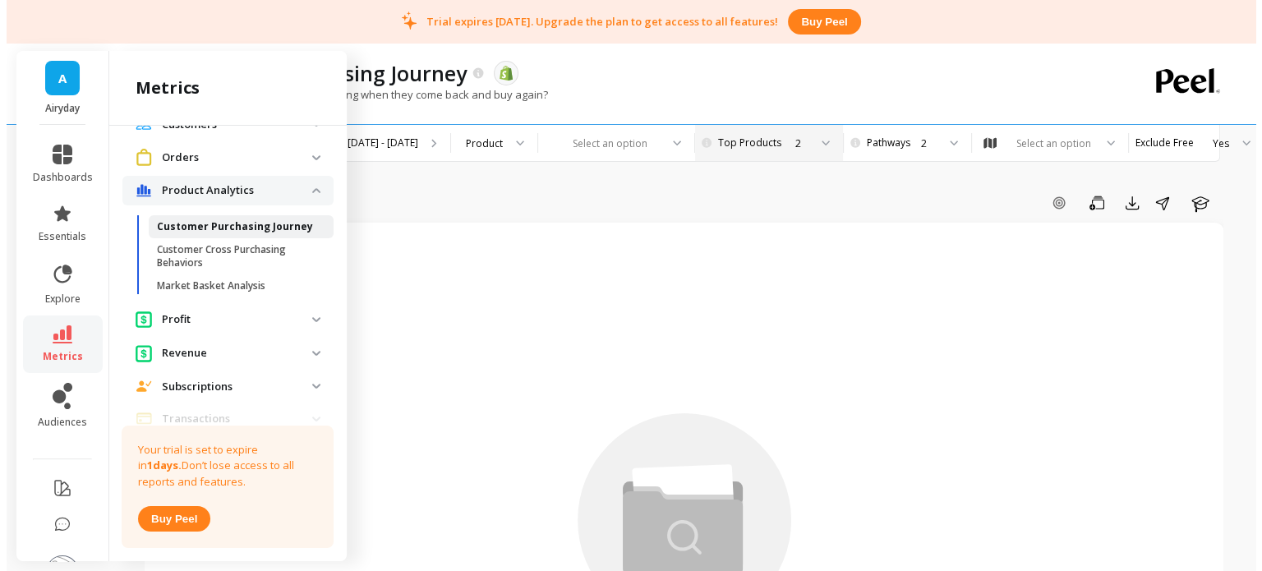
scroll to position [0, 0]
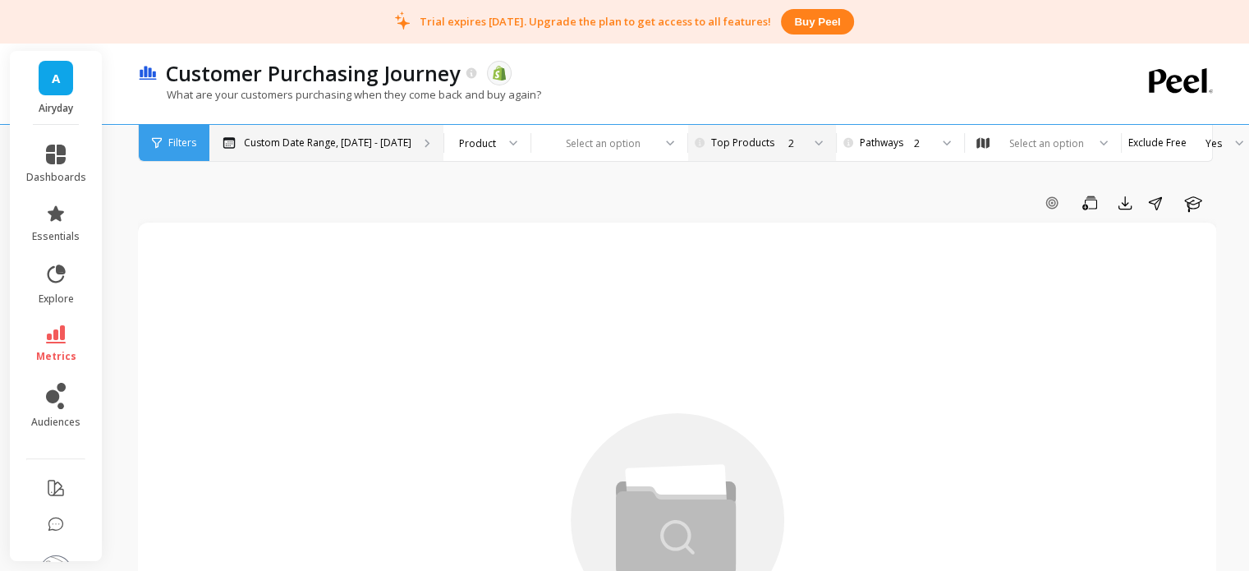
click at [269, 137] on p "Custom Date Range, Mar 1 - Aug 25" at bounding box center [328, 142] width 168 height 13
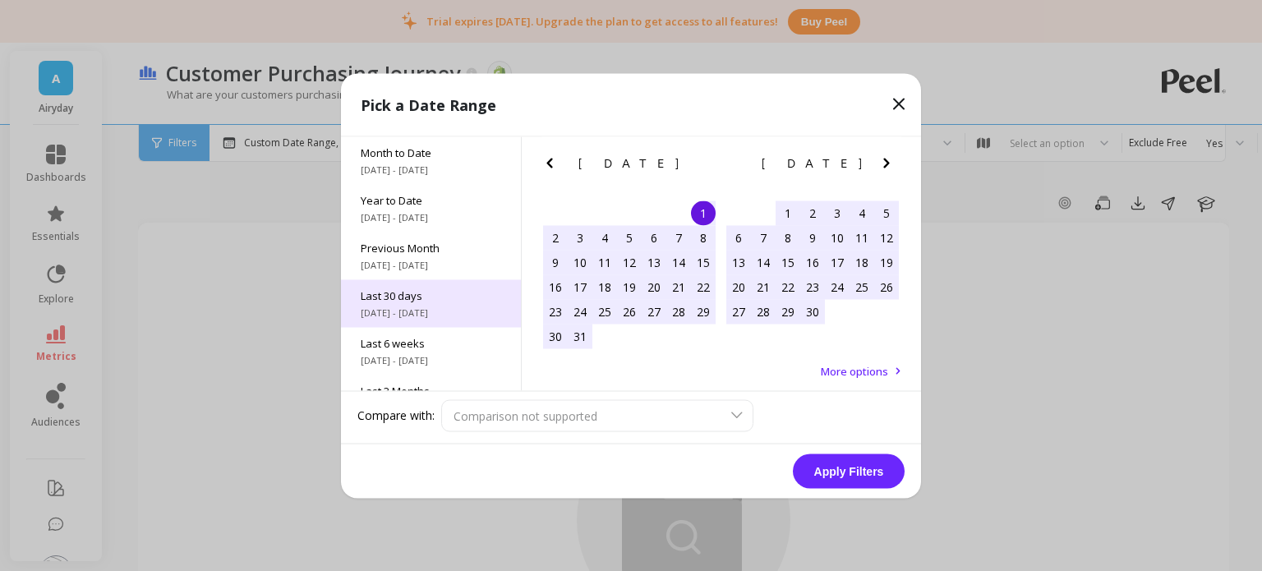
click at [396, 308] on span "7/27/2025 - 8/25/2025" at bounding box center [431, 312] width 140 height 13
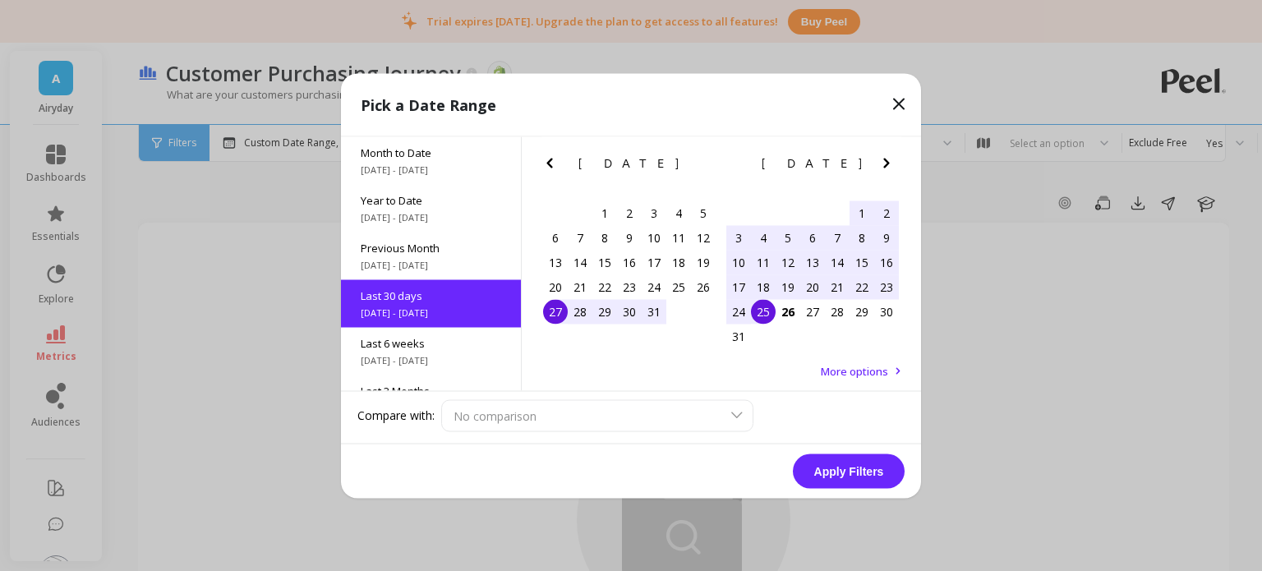
scroll to position [39, 0]
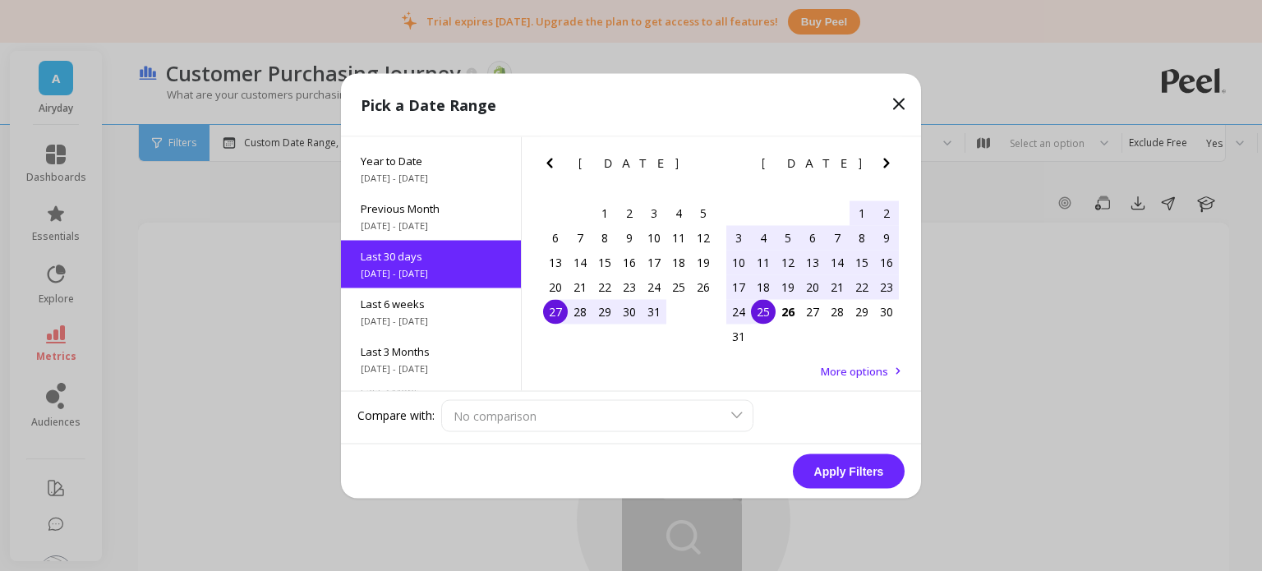
click at [820, 473] on button "Apply Filters" at bounding box center [849, 470] width 112 height 35
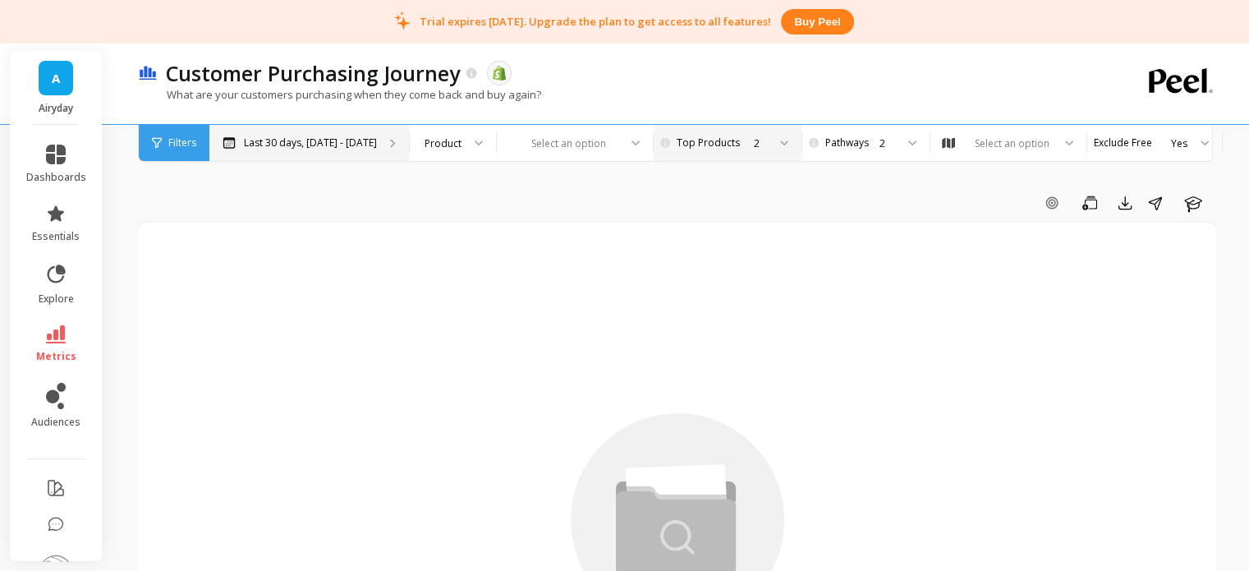
click at [329, 153] on div "Last 30 days, Jul 27 - Aug 25" at bounding box center [309, 143] width 200 height 36
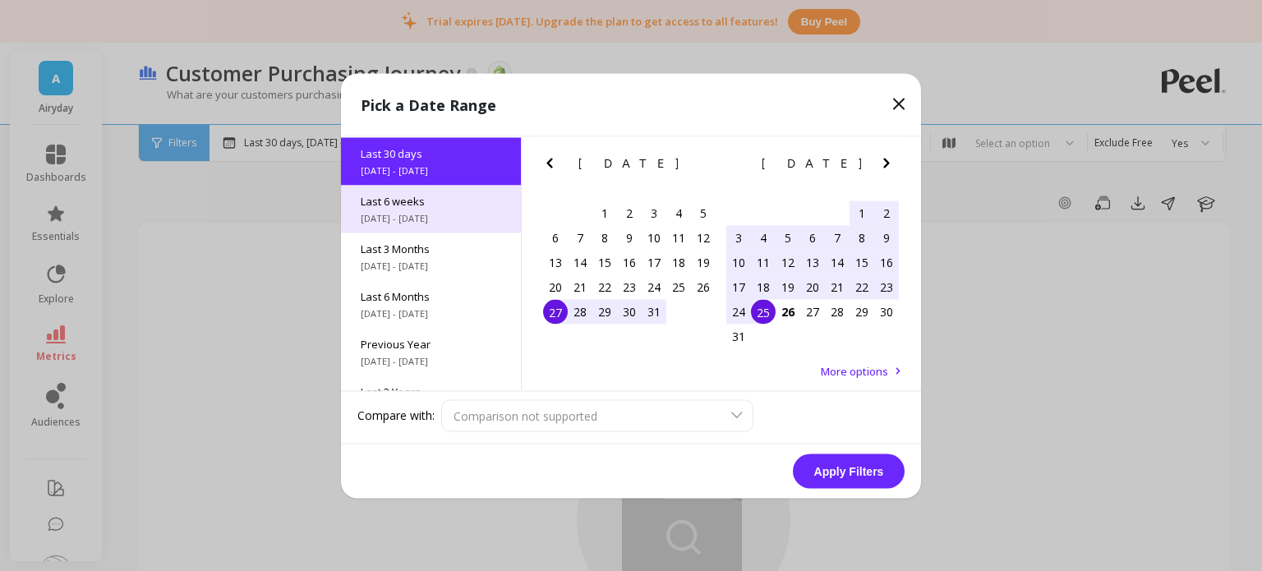
scroll to position [161, 0]
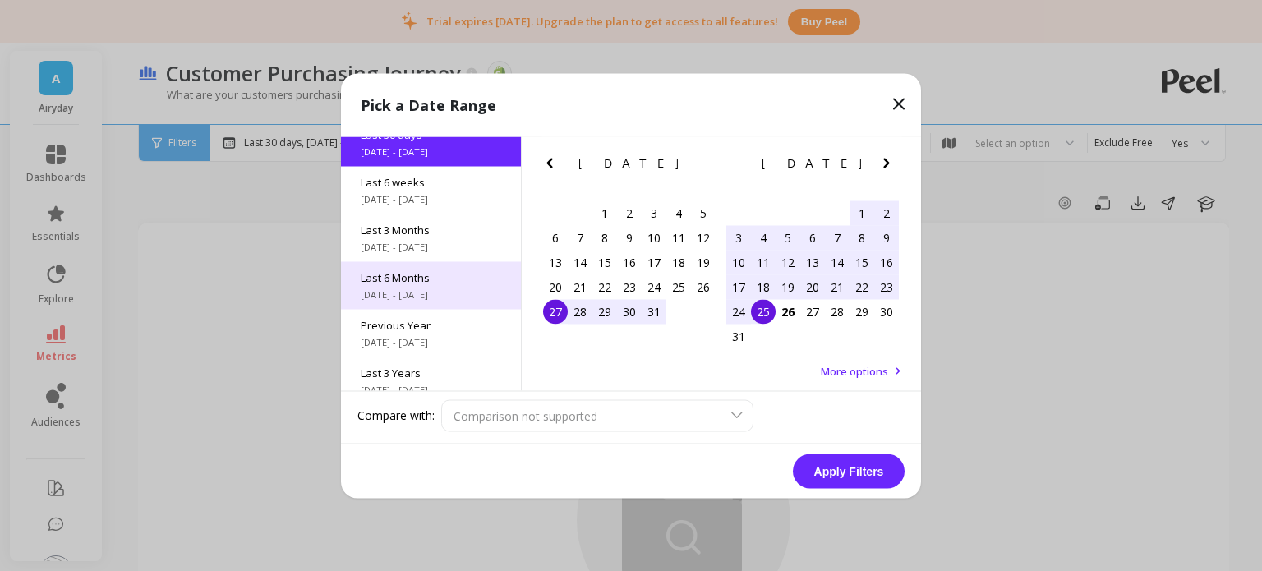
click at [398, 291] on span "3/1/2025 - 8/31/2025" at bounding box center [431, 294] width 140 height 13
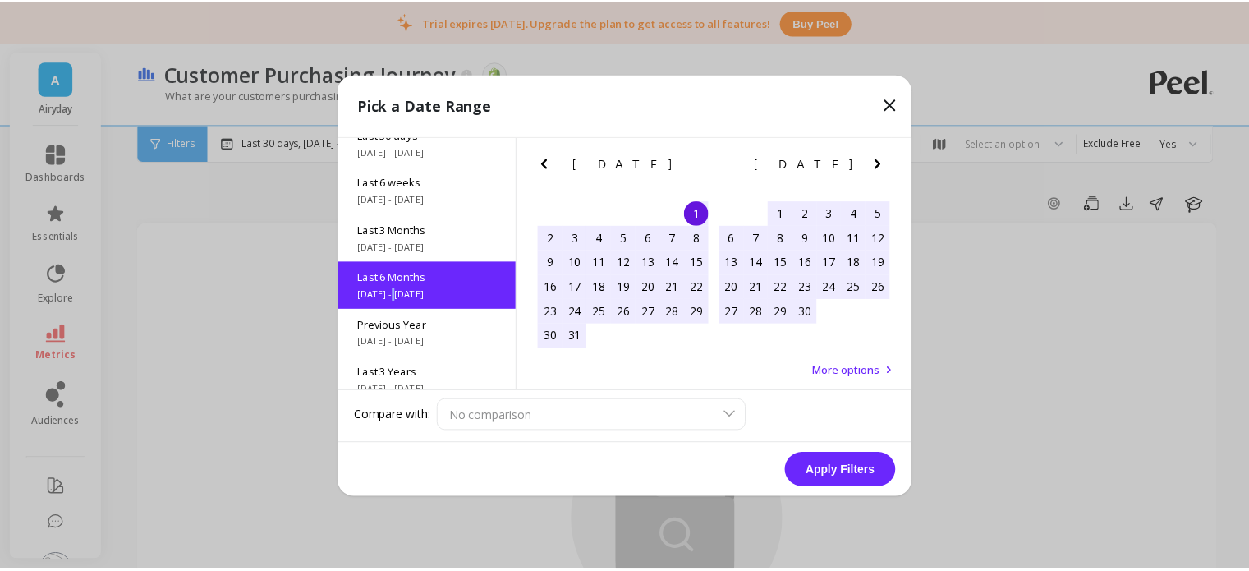
scroll to position [182, 0]
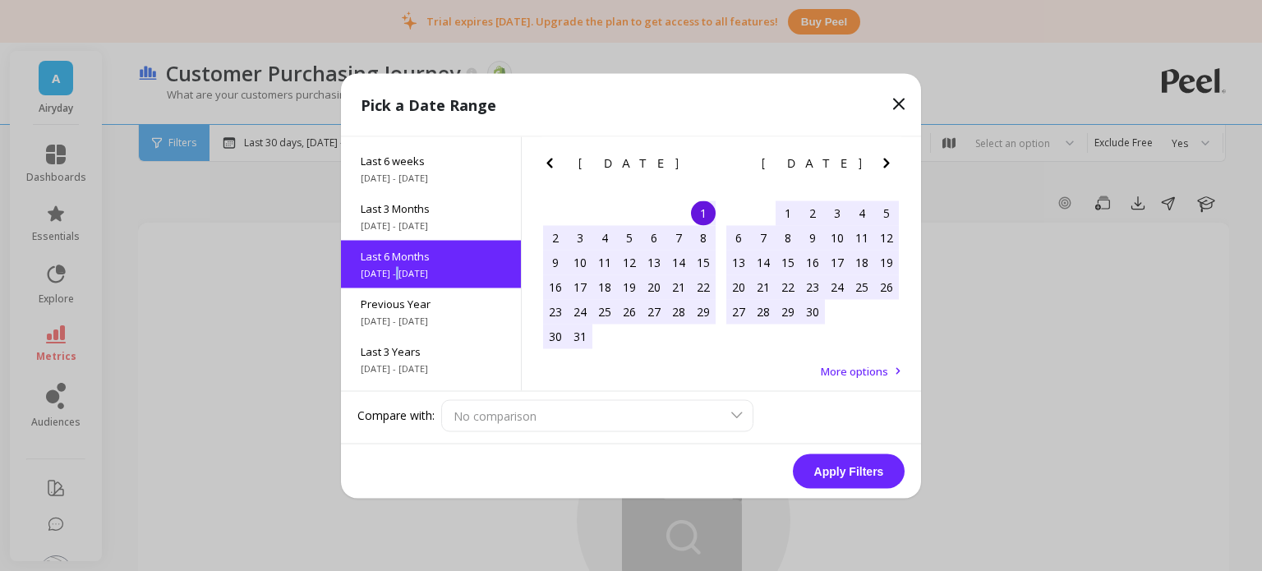
click at [398, 291] on div "Month to Date 8/1/2025 - 8/26/2025 Year to Date 1/1/2025 - 8/26/2025 Previous M…" at bounding box center [431, 263] width 181 height 254
click at [831, 465] on button "Apply Filters" at bounding box center [849, 470] width 112 height 35
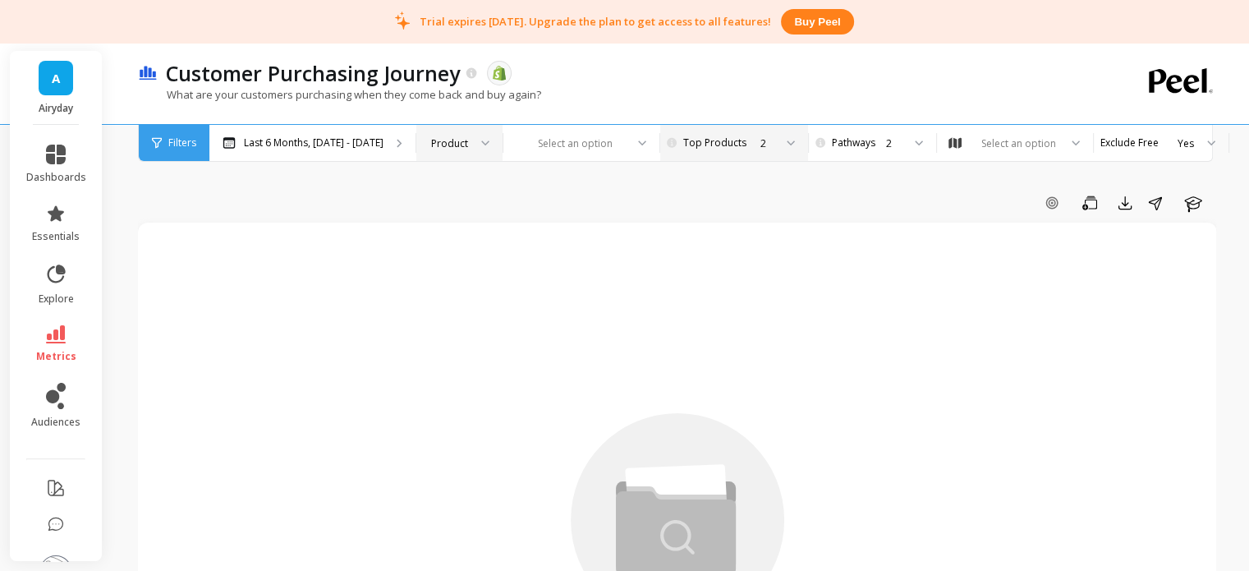
click at [476, 131] on div at bounding box center [480, 143] width 20 height 36
click at [457, 187] on div "Product" at bounding box center [459, 189] width 65 height 16
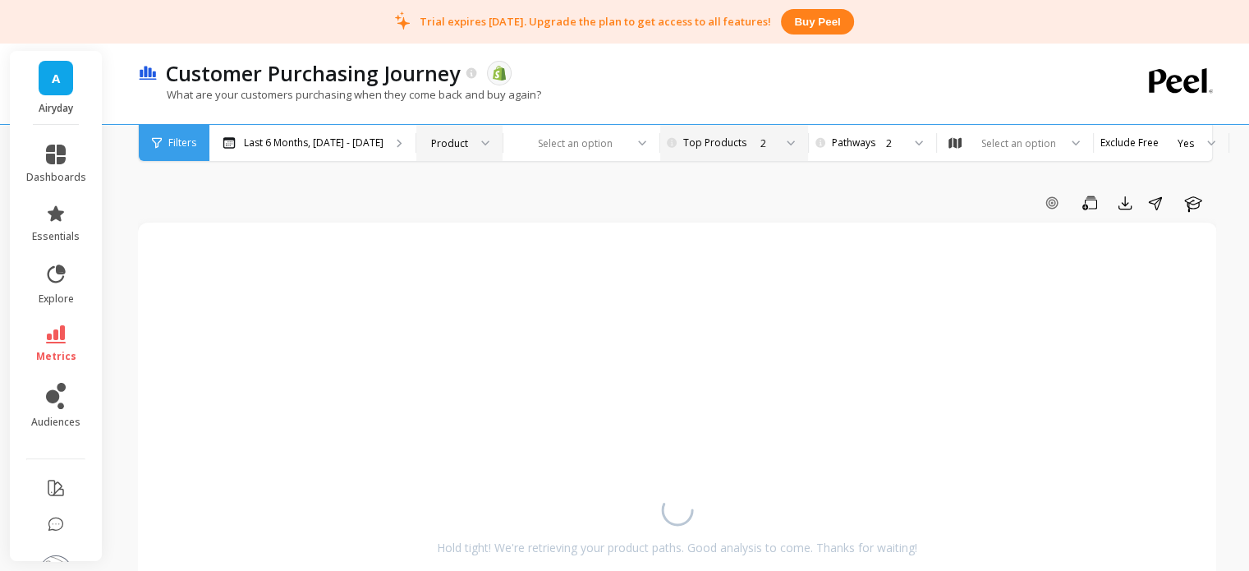
scroll to position [105, 0]
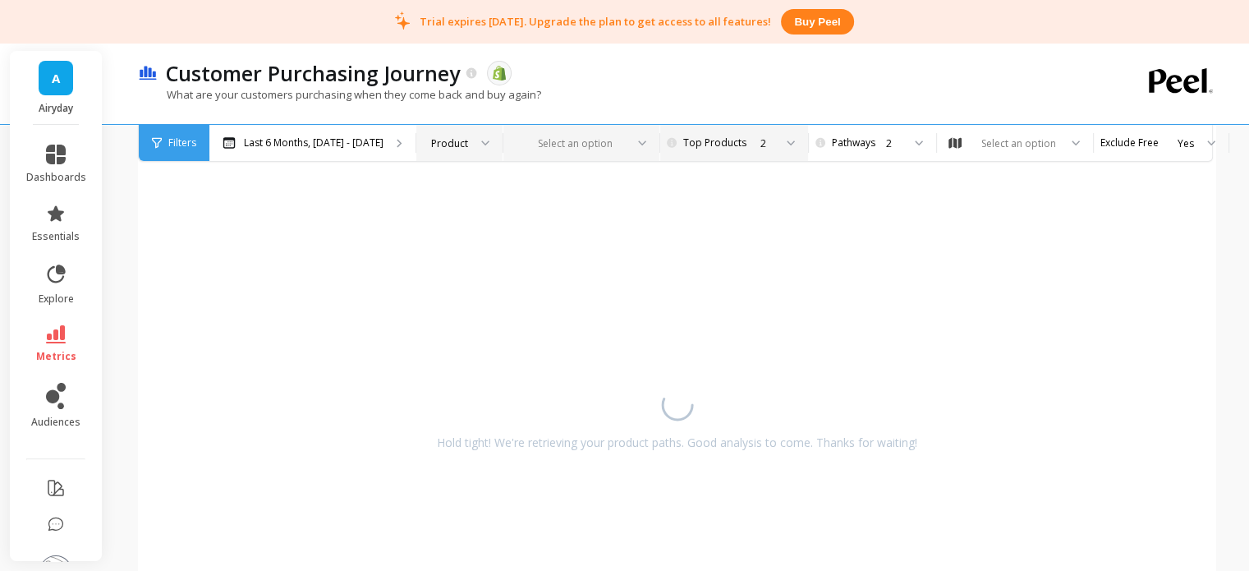
click at [610, 157] on div "Select an option" at bounding box center [582, 143] width 156 height 36
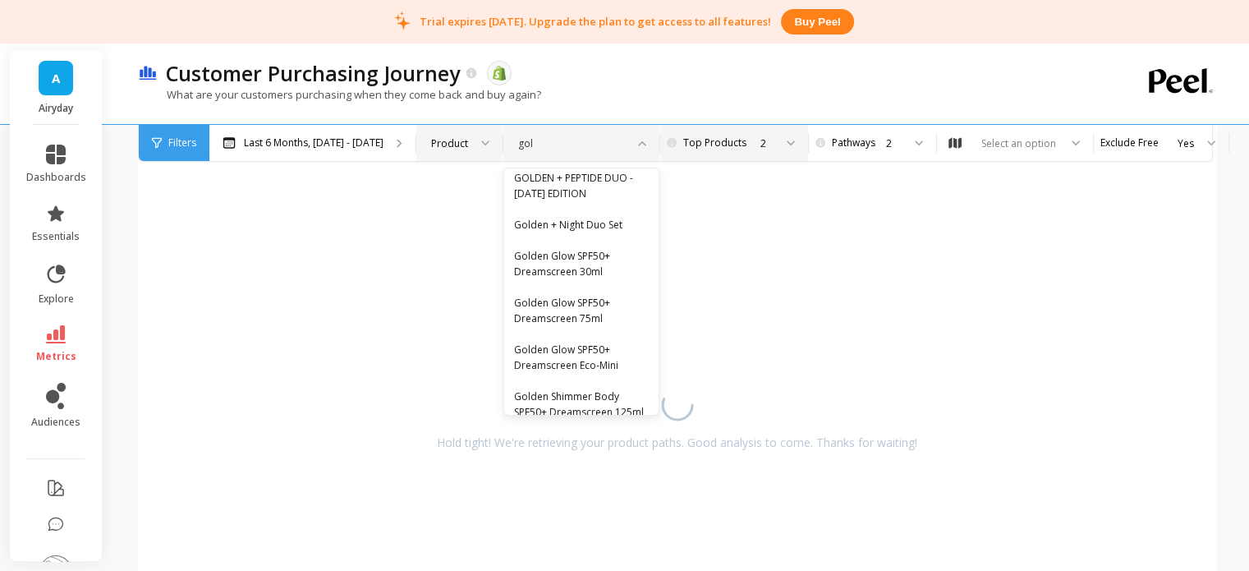
scroll to position [0, 0]
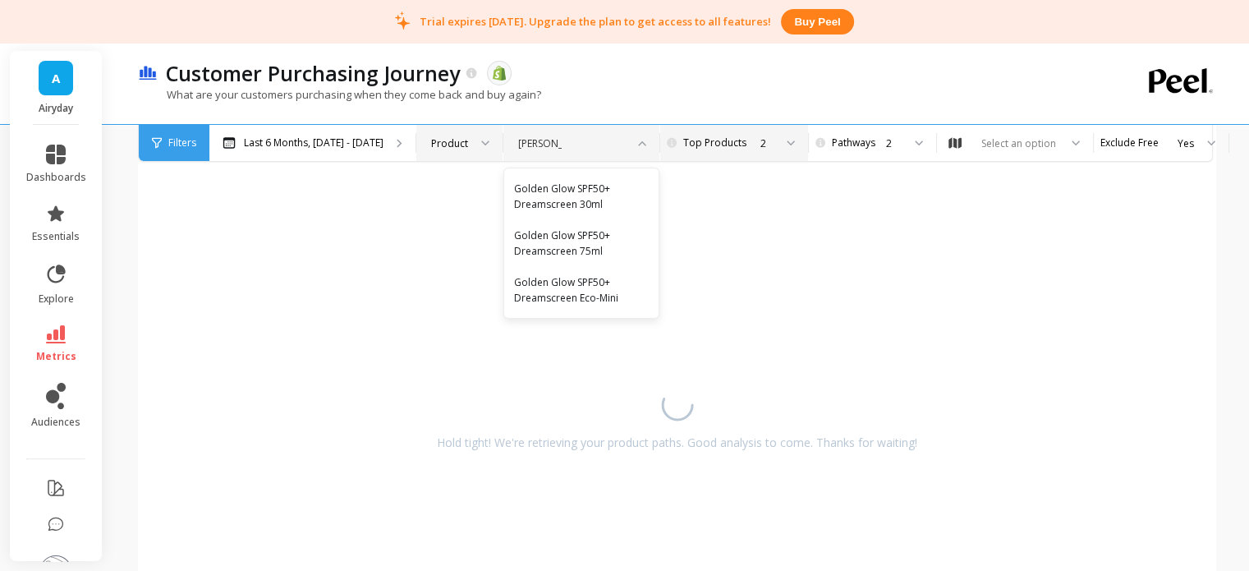
type input "golden glo"
click at [558, 231] on div "Golden Glow SPF50+ Dreamscreen 75ml" at bounding box center [581, 243] width 135 height 31
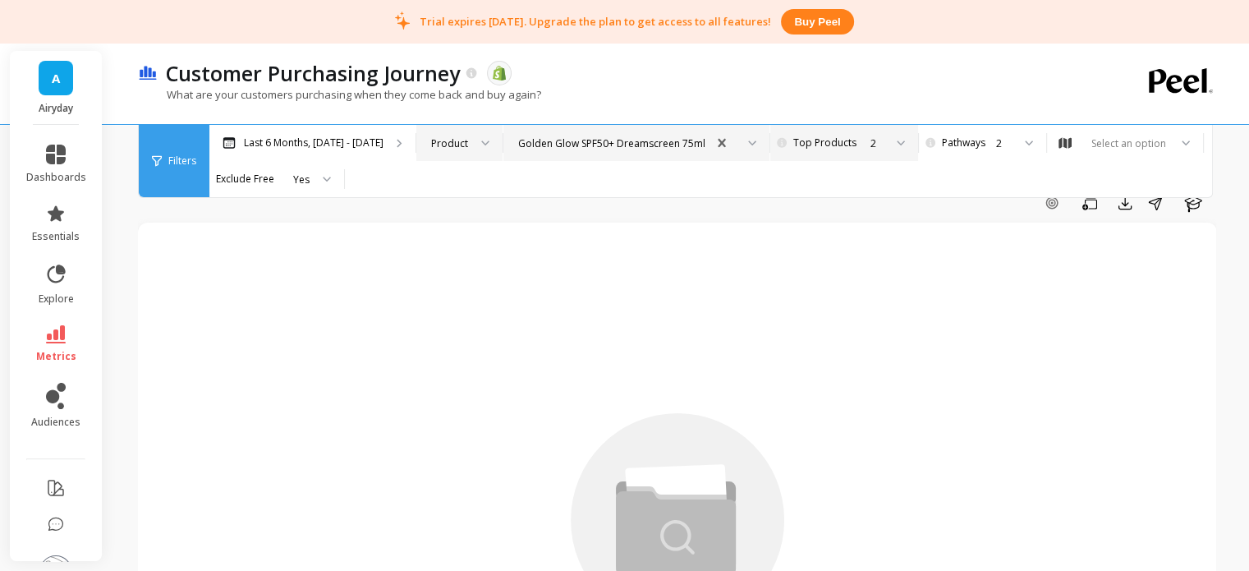
click at [849, 140] on div "2" at bounding box center [843, 144] width 82 height 16
click at [802, 309] on div "5" at bounding box center [853, 314] width 110 height 16
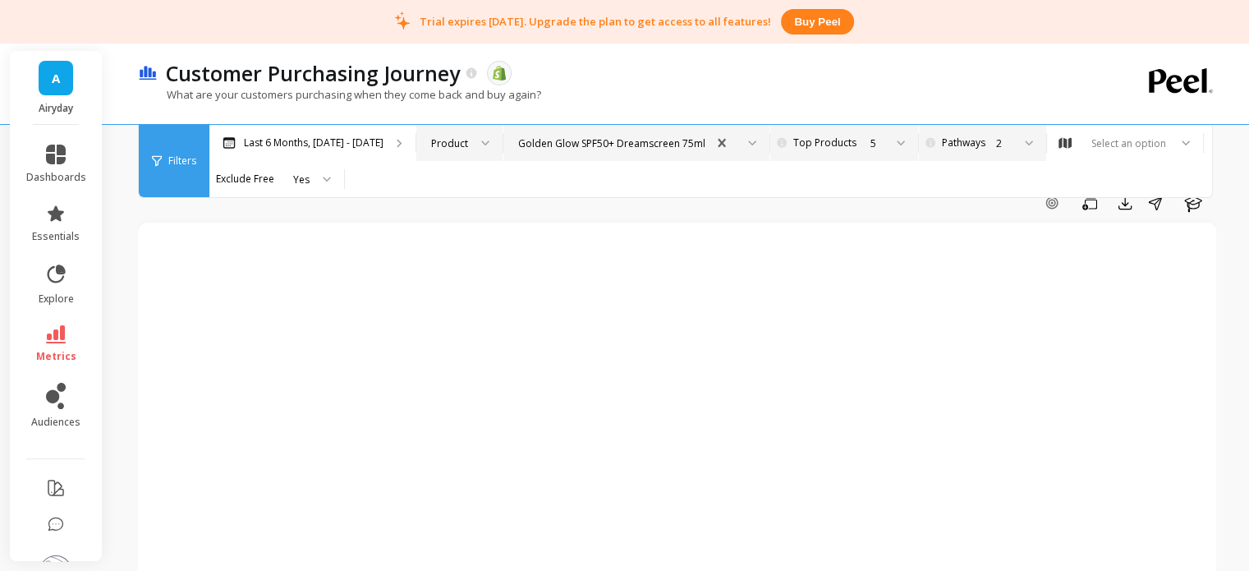
click at [1014, 147] on div at bounding box center [1024, 143] width 20 height 36
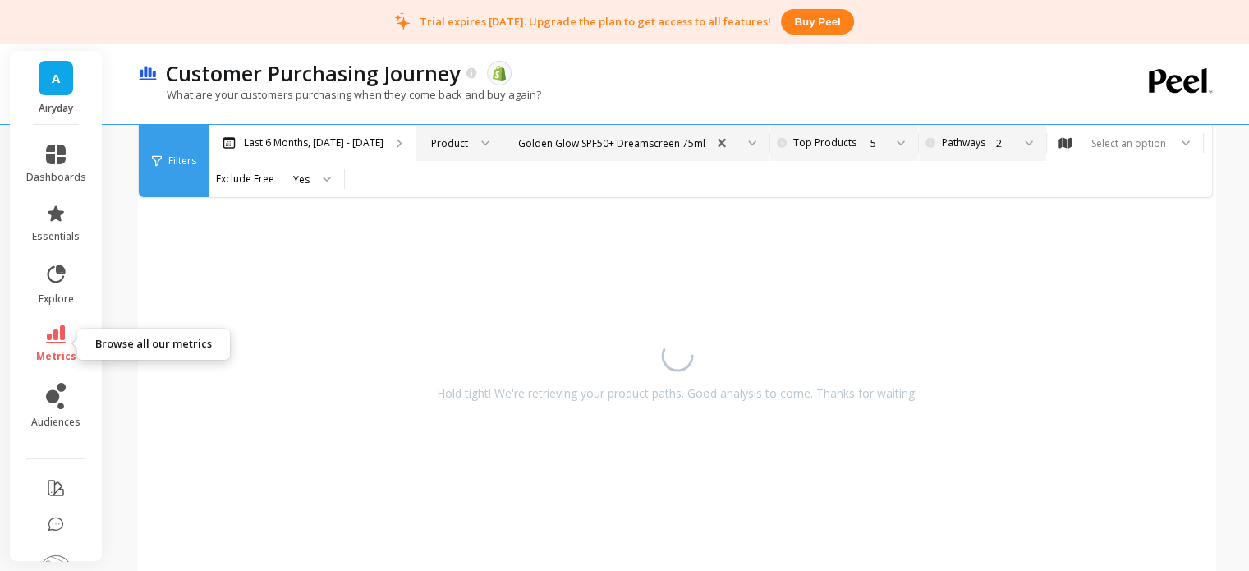
click at [46, 343] on icon at bounding box center [56, 334] width 20 height 18
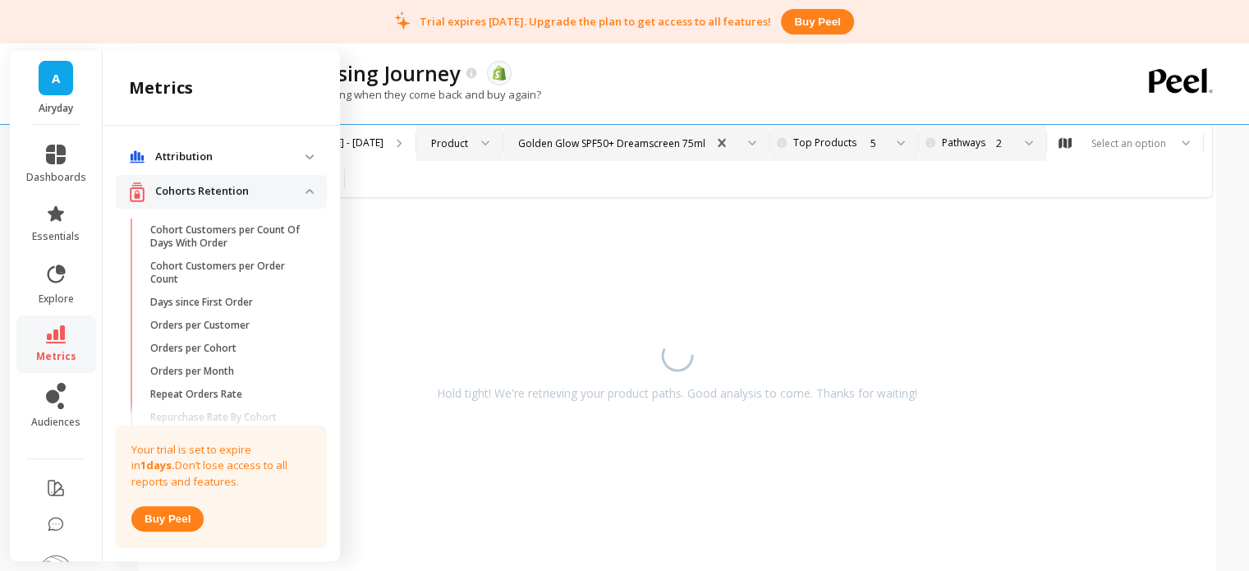
scroll to position [417, 0]
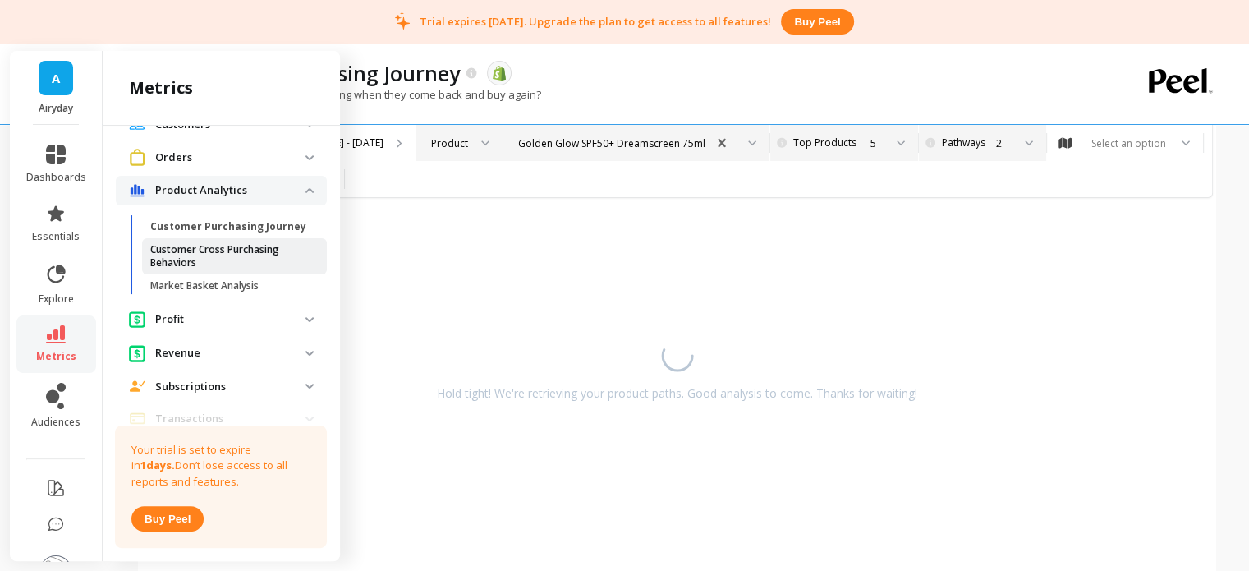
click at [171, 269] on p "Customer Cross Purchasing Behaviors" at bounding box center [228, 256] width 157 height 26
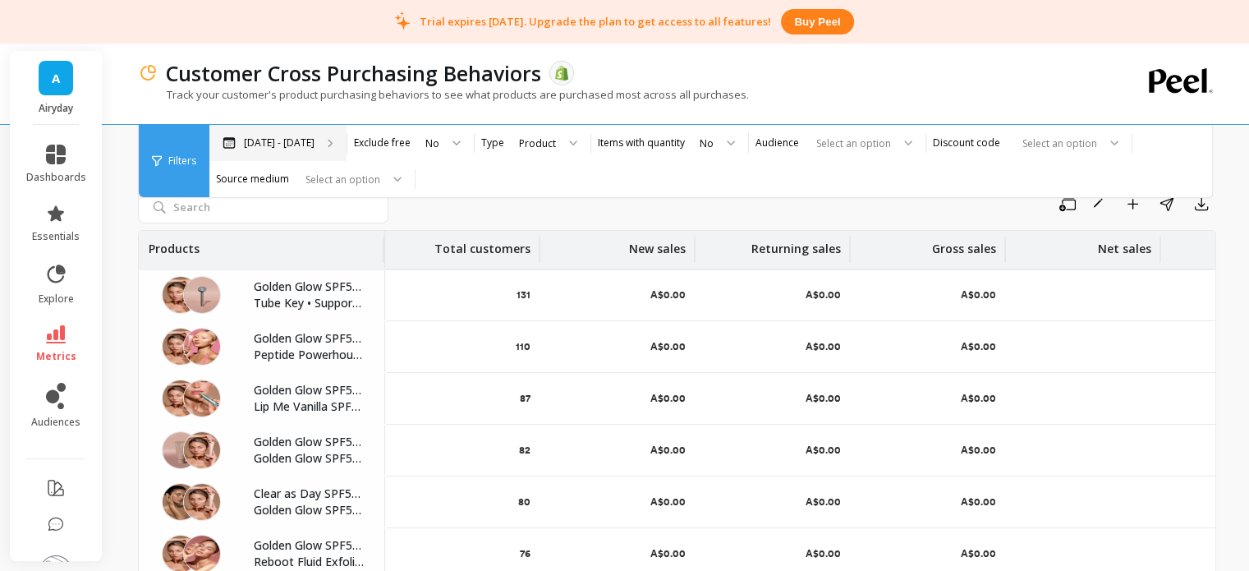
click at [295, 145] on p "[DATE] - [DATE]" at bounding box center [279, 142] width 71 height 13
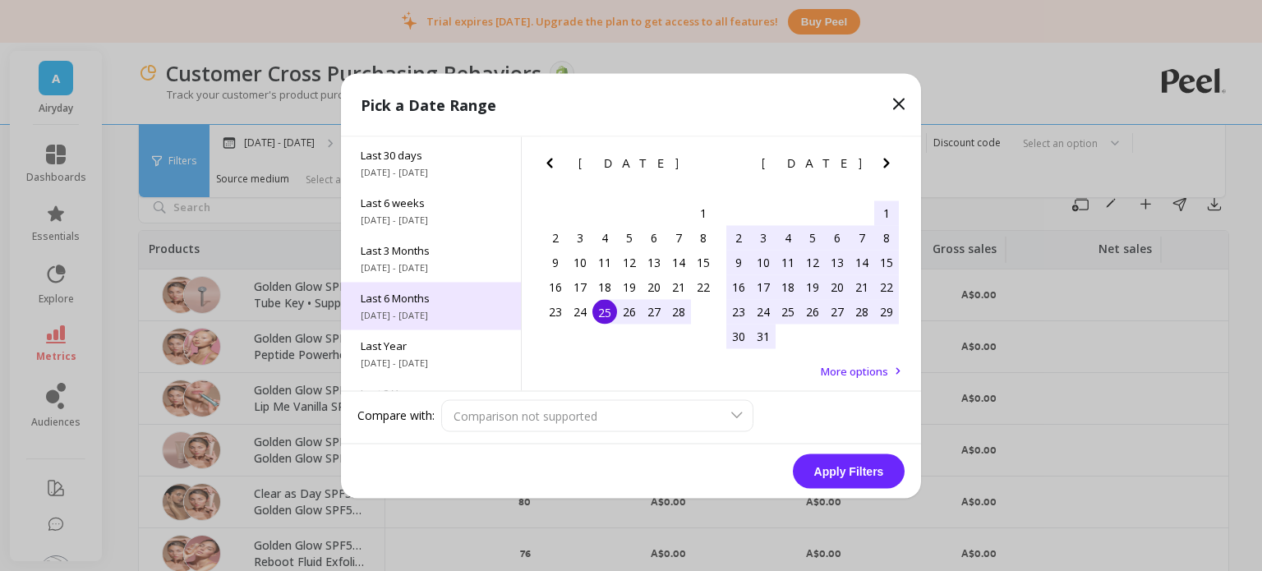
click at [414, 310] on span "[DATE] - [DATE]" at bounding box center [431, 314] width 140 height 13
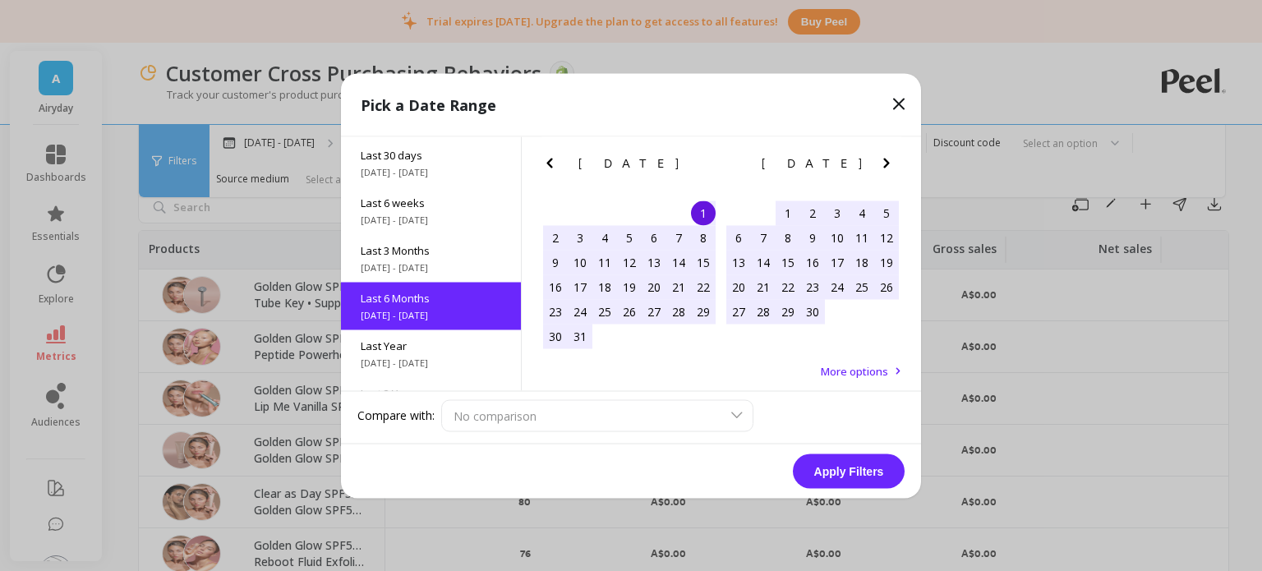
scroll to position [182, 0]
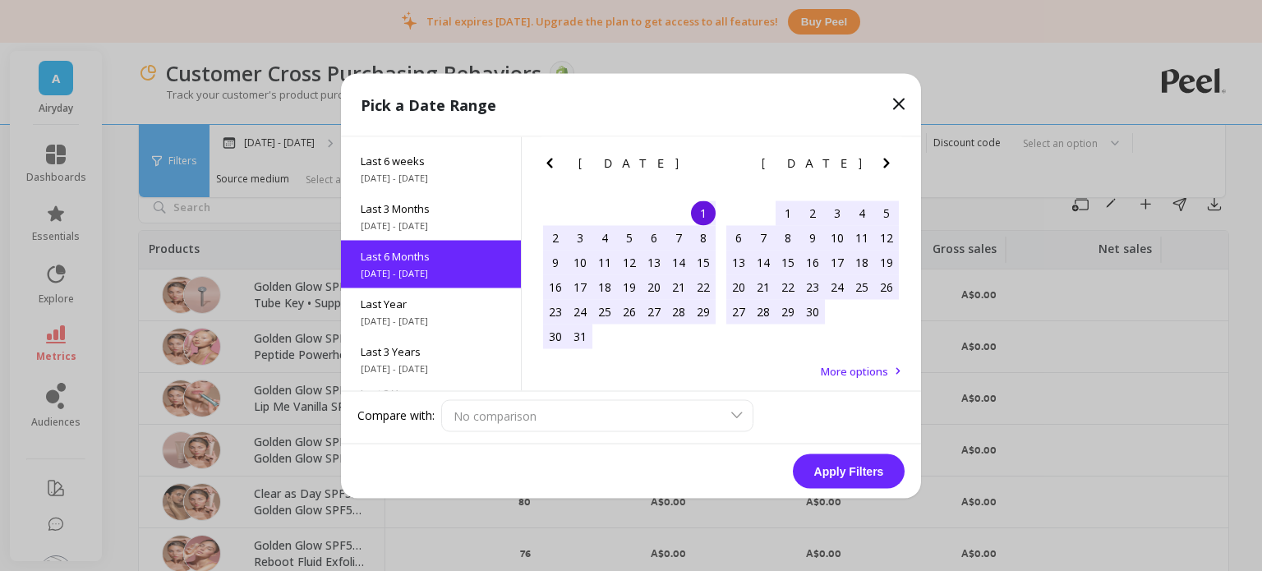
click at [826, 477] on button "Apply Filters" at bounding box center [849, 470] width 112 height 35
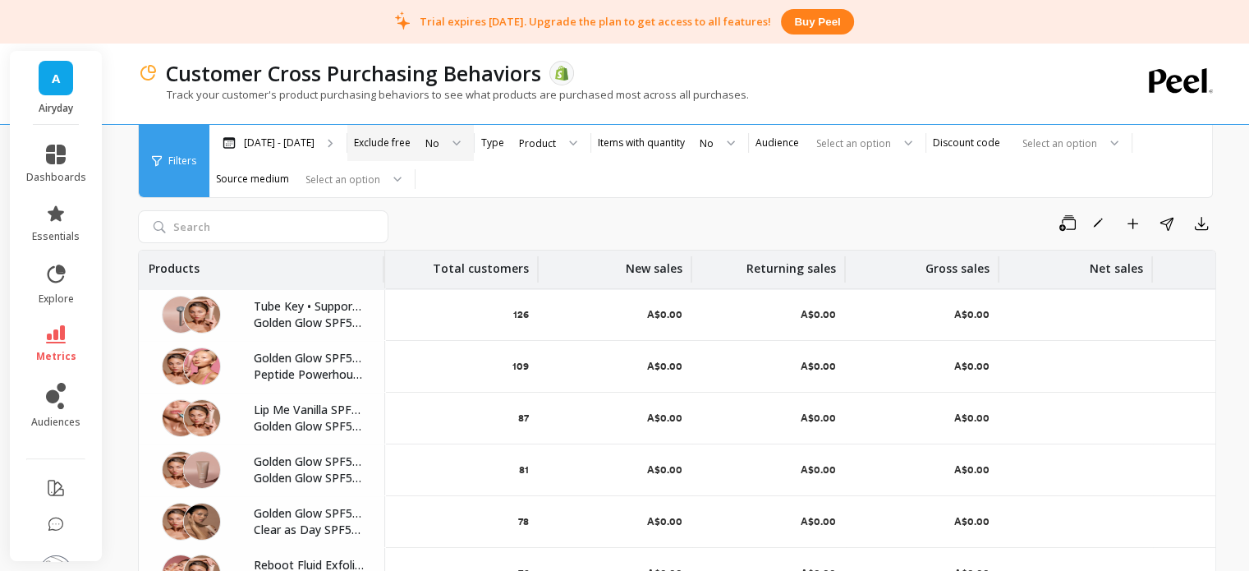
click at [430, 140] on div "No" at bounding box center [433, 144] width 14 height 16
click at [421, 217] on div "Yes" at bounding box center [442, 220] width 42 height 16
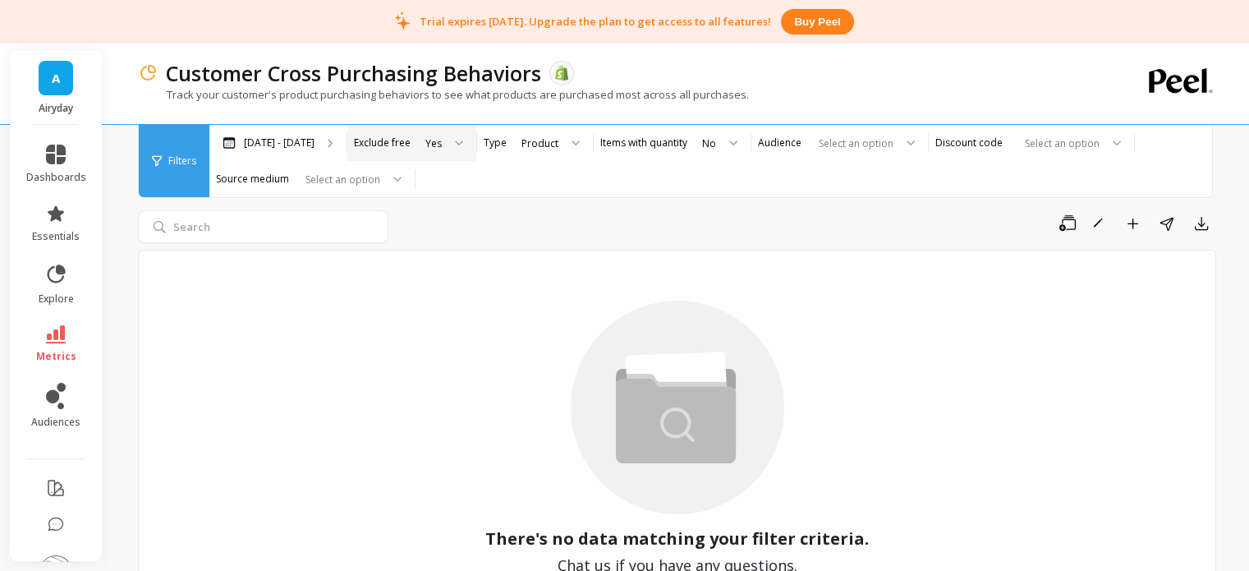
click at [377, 144] on label "Exclude free" at bounding box center [382, 142] width 57 height 13
click at [444, 149] on div at bounding box center [454, 143] width 20 height 36
click at [434, 219] on div "Save Rename Add to Dashboard Share Export" at bounding box center [805, 223] width 821 height 26
click at [302, 223] on input "search" at bounding box center [263, 226] width 251 height 33
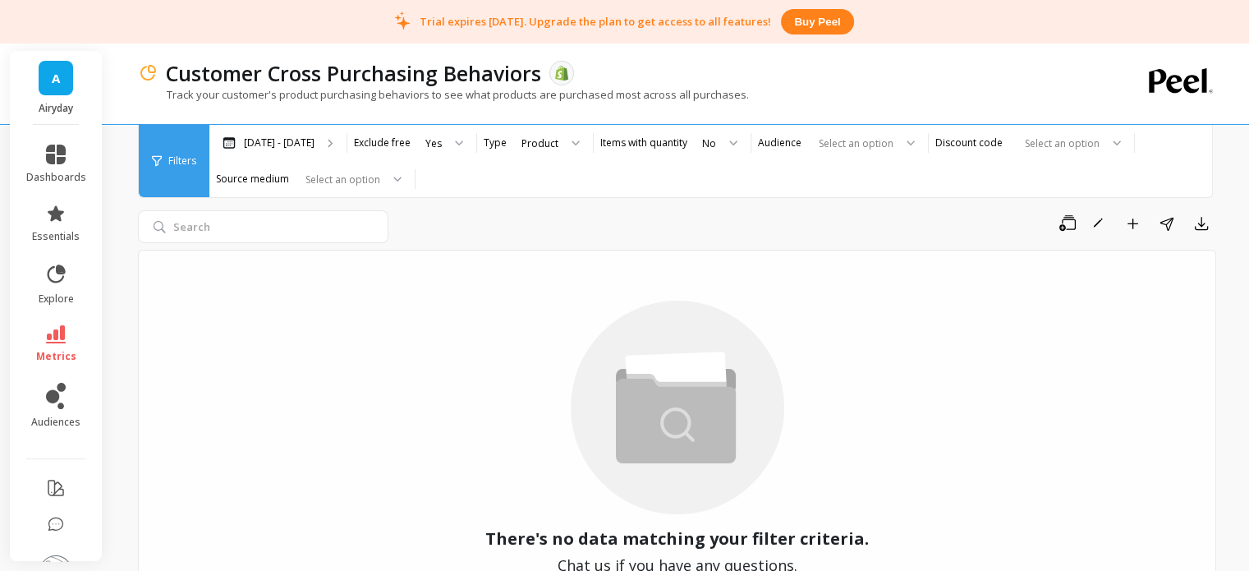
click at [472, 232] on div "Save Rename Add to Dashboard Share Export" at bounding box center [805, 223] width 821 height 26
click at [429, 144] on div "Yes" at bounding box center [434, 144] width 16 height 16
click at [424, 185] on div "No" at bounding box center [443, 189] width 44 height 16
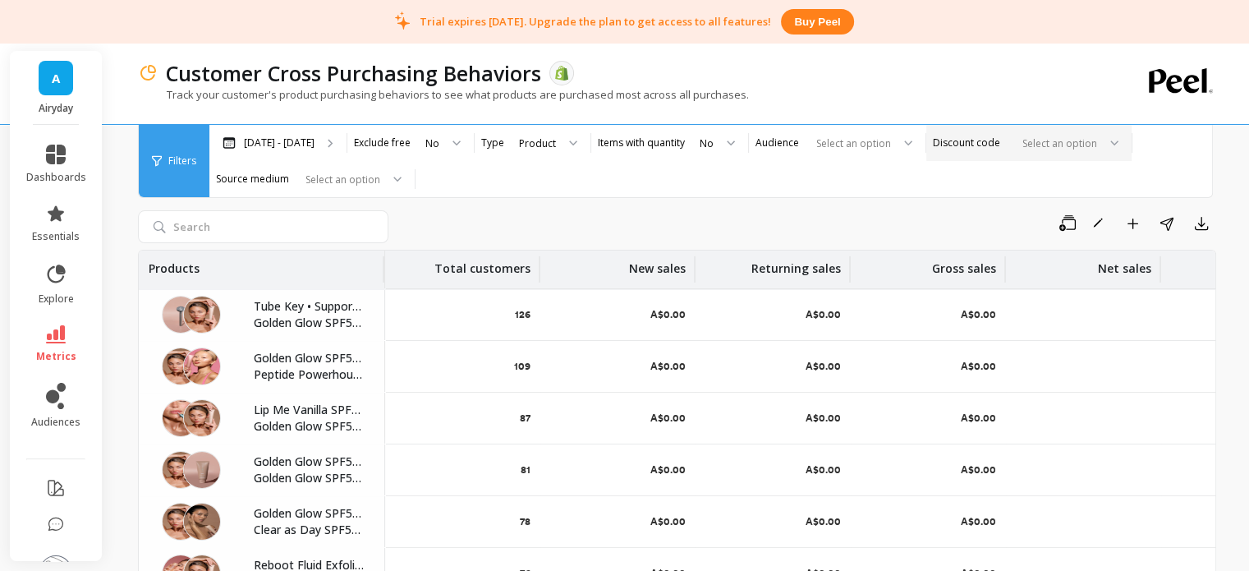
click at [1063, 137] on div at bounding box center [1056, 144] width 81 height 16
click at [771, 212] on div "Save Rename Add to Dashboard Share Export" at bounding box center [805, 223] width 821 height 26
click at [169, 159] on span "Filters" at bounding box center [182, 160] width 28 height 13
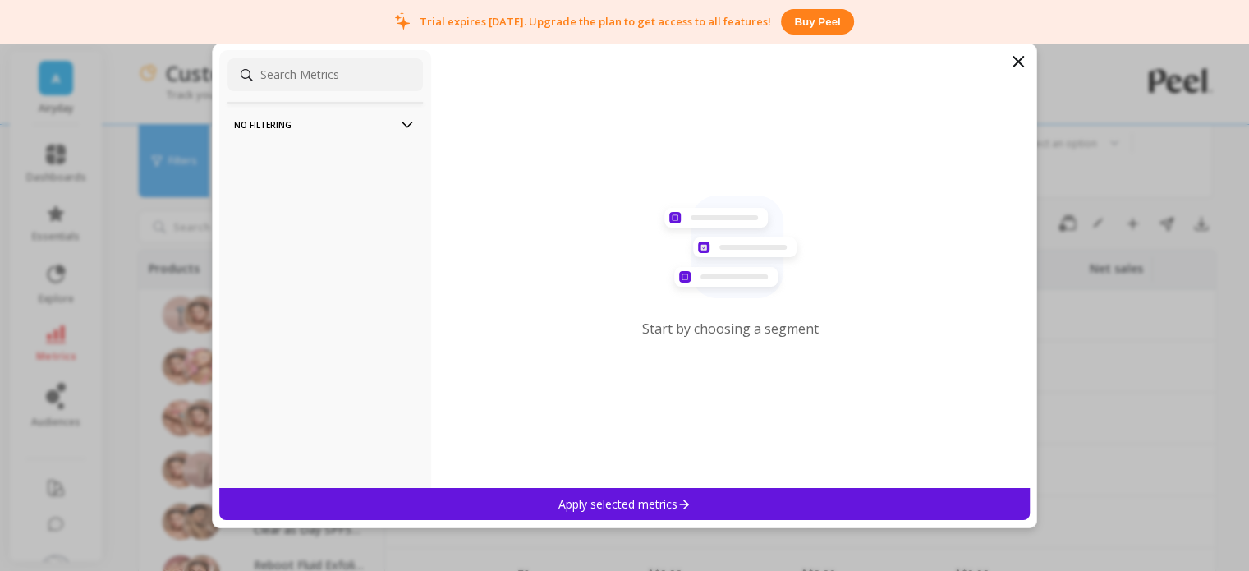
click at [303, 127] on p "No filtering" at bounding box center [325, 125] width 182 height 42
click at [1022, 65] on icon at bounding box center [1019, 62] width 10 height 10
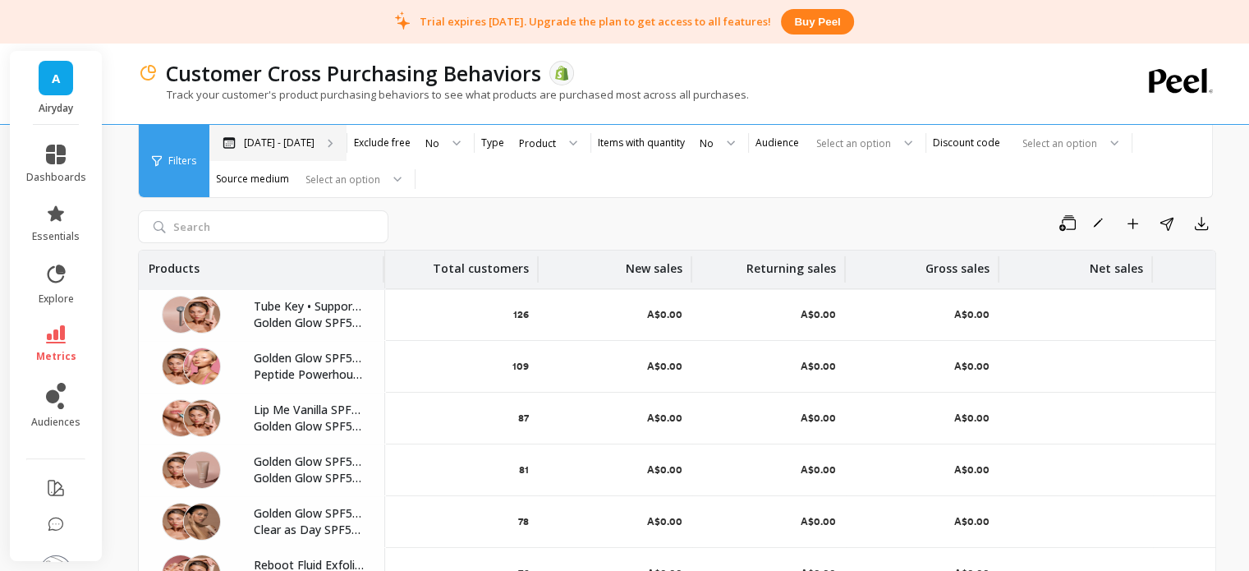
click at [295, 135] on div "Mar 1 - Aug 25" at bounding box center [277, 143] width 137 height 36
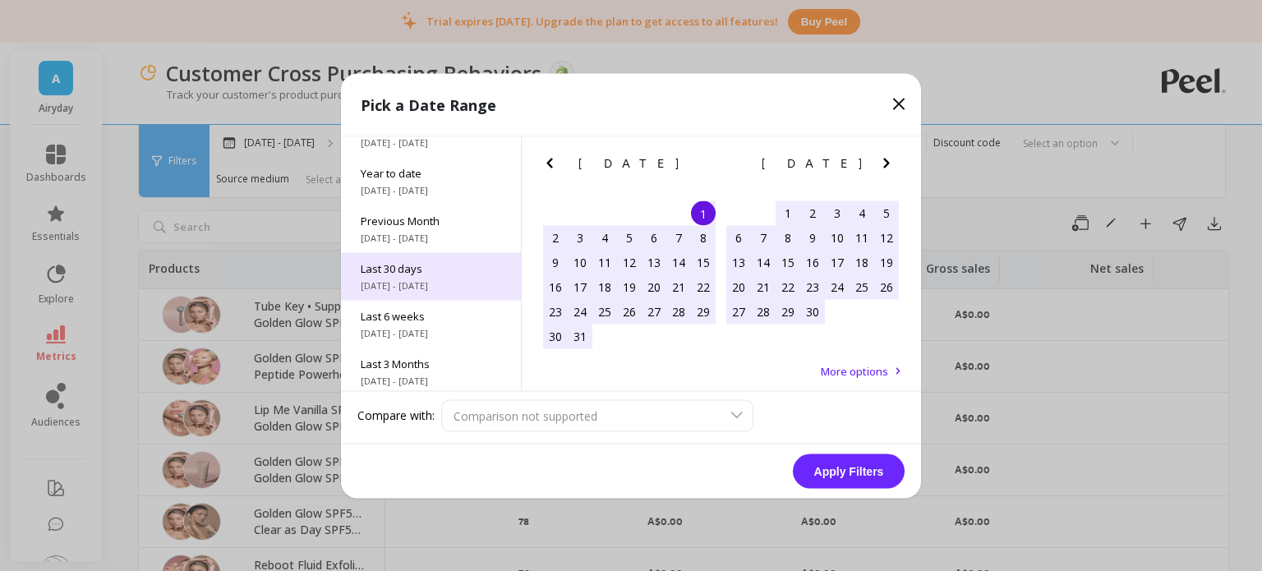
click at [390, 278] on span "7/26/2025 - 8/25/2025" at bounding box center [431, 284] width 140 height 13
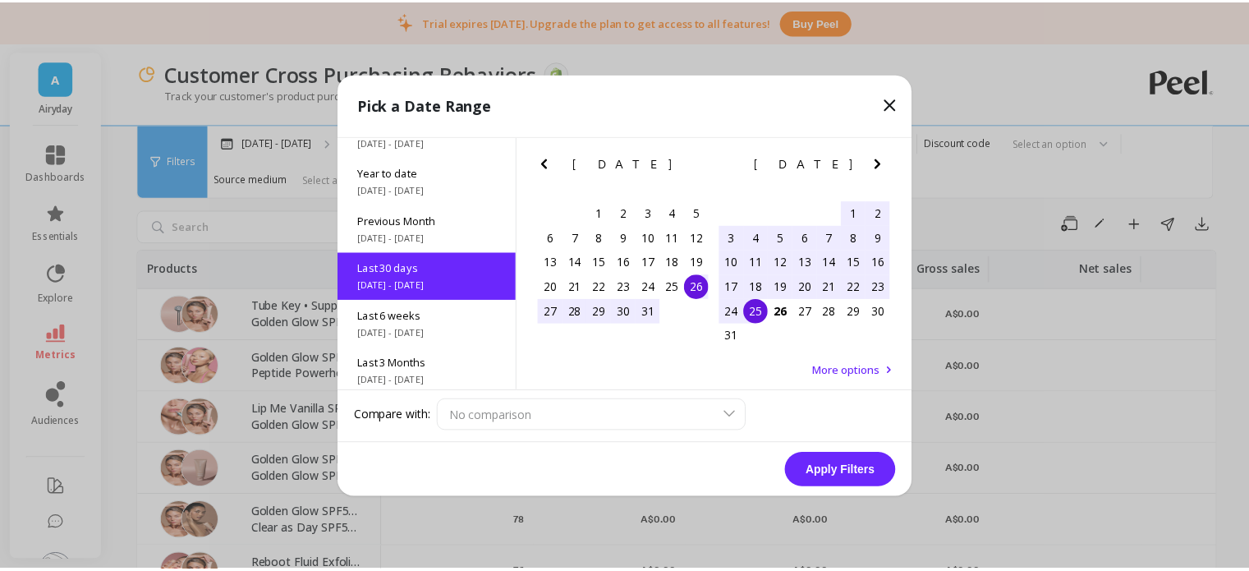
scroll to position [39, 0]
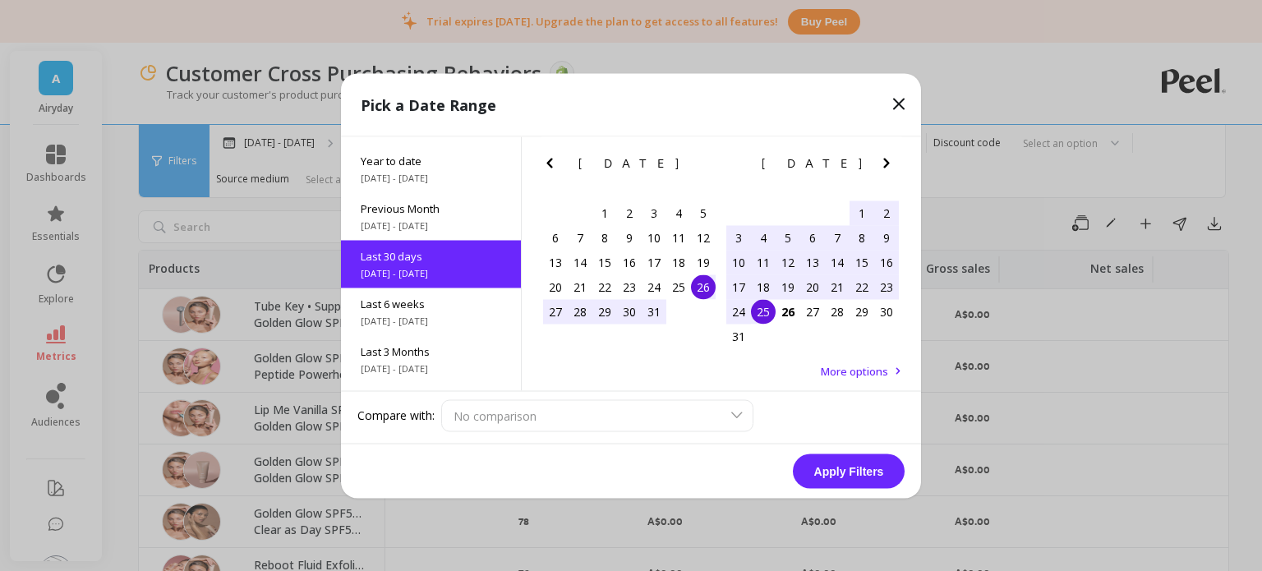
click at [840, 471] on button "Apply Filters" at bounding box center [849, 470] width 112 height 35
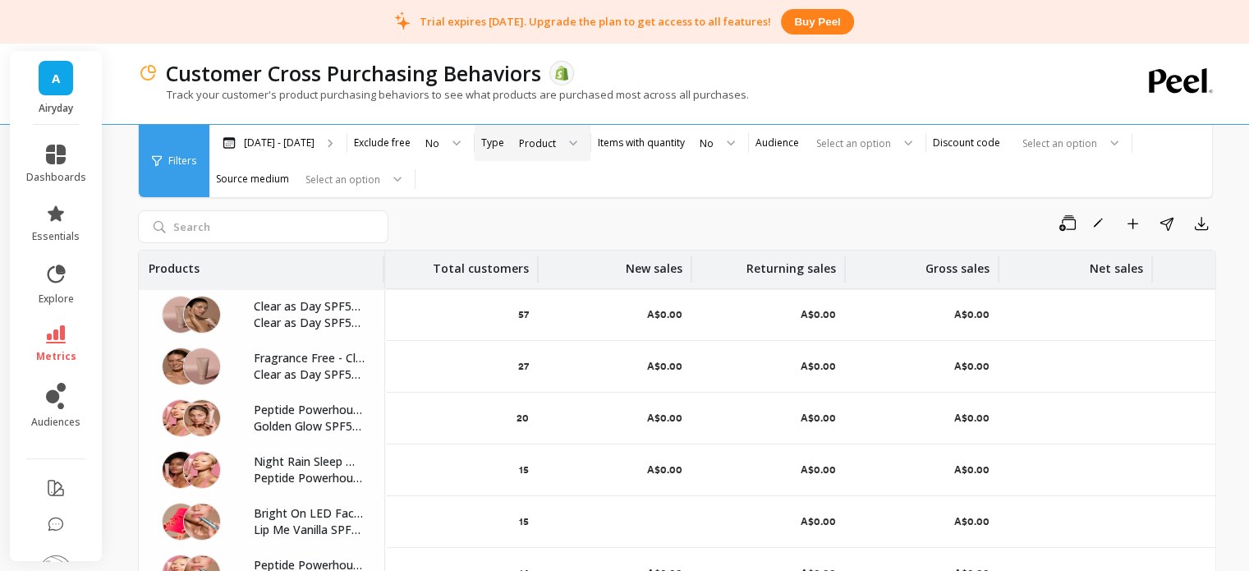
click at [547, 141] on div "Product" at bounding box center [538, 143] width 40 height 19
click at [380, 175] on div "Select an option" at bounding box center [302, 179] width 159 height 19
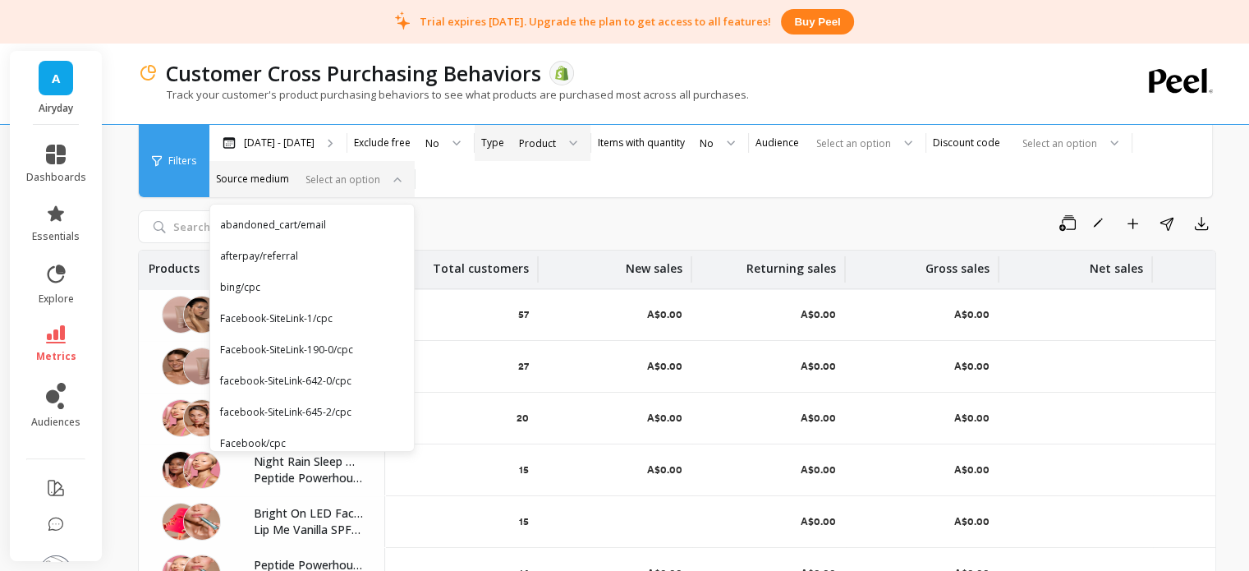
click at [380, 175] on div "Select an option" at bounding box center [302, 179] width 159 height 19
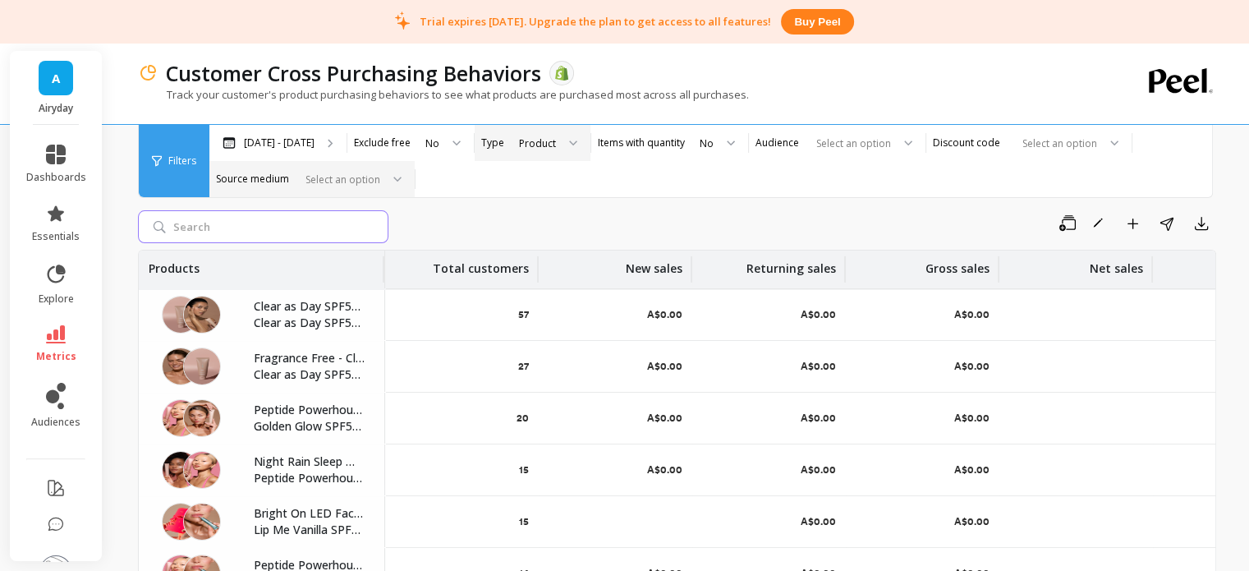
click at [182, 223] on input "search" at bounding box center [263, 226] width 251 height 33
click at [122, 228] on div "Customer Cross Purchasing Behaviors The data you are viewing comes from: Shopif…" at bounding box center [681, 403] width 1138 height 807
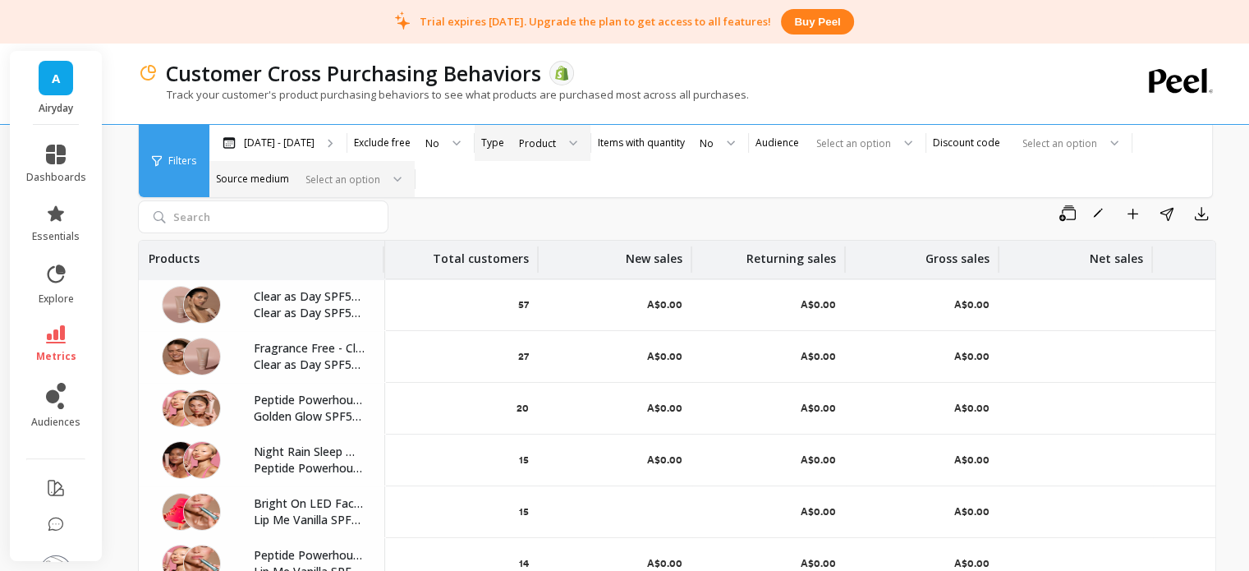
click at [112, 451] on div "Customer Cross Purchasing Behaviors The data you are viewing comes from: Shopif…" at bounding box center [681, 393] width 1138 height 807
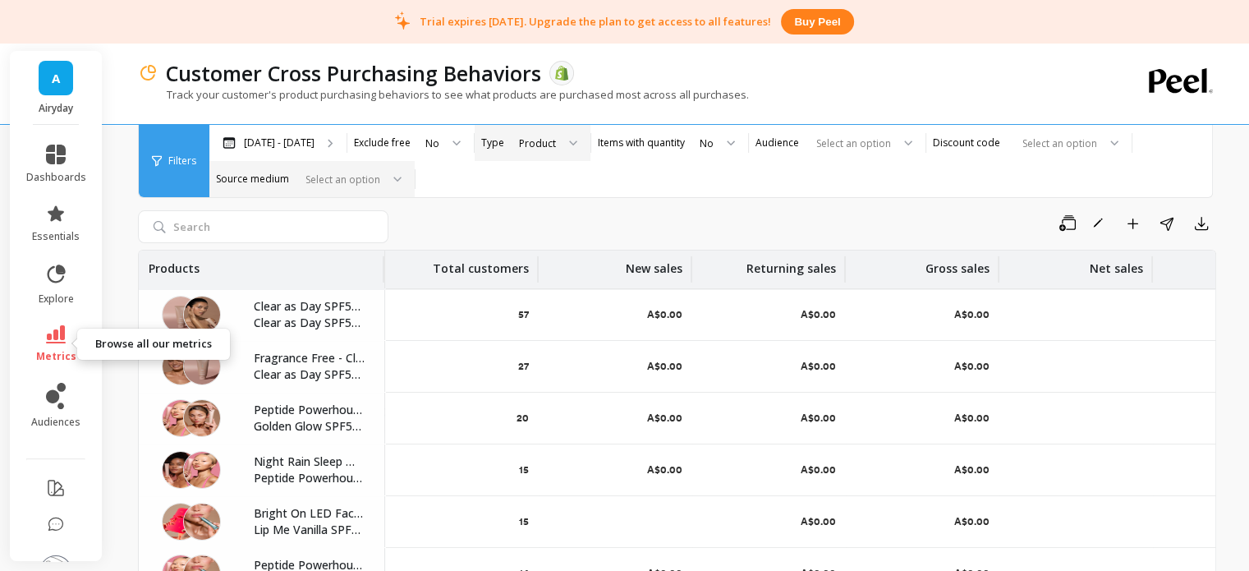
click at [53, 340] on icon at bounding box center [56, 334] width 20 height 18
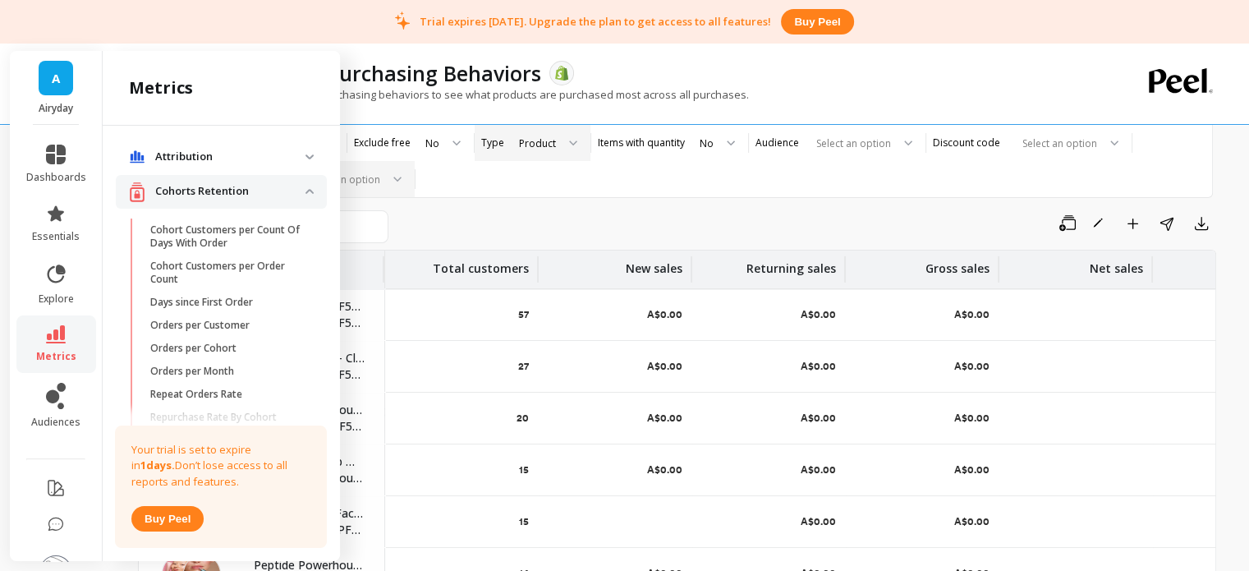
scroll to position [417, 0]
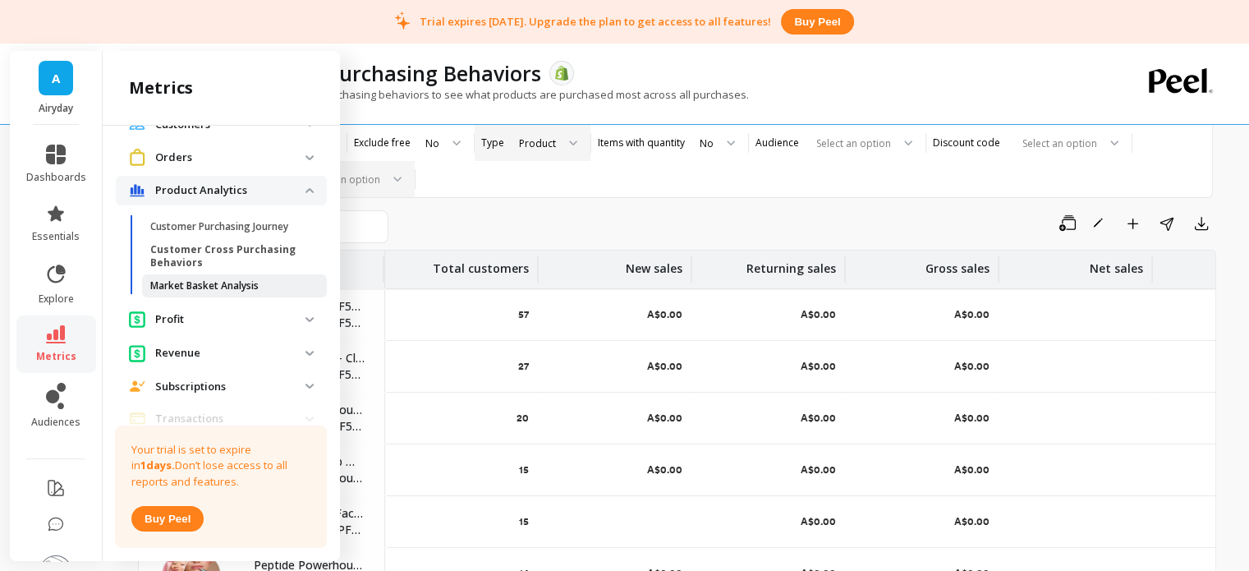
click at [177, 292] on p "Market Basket Analysis" at bounding box center [204, 285] width 108 height 13
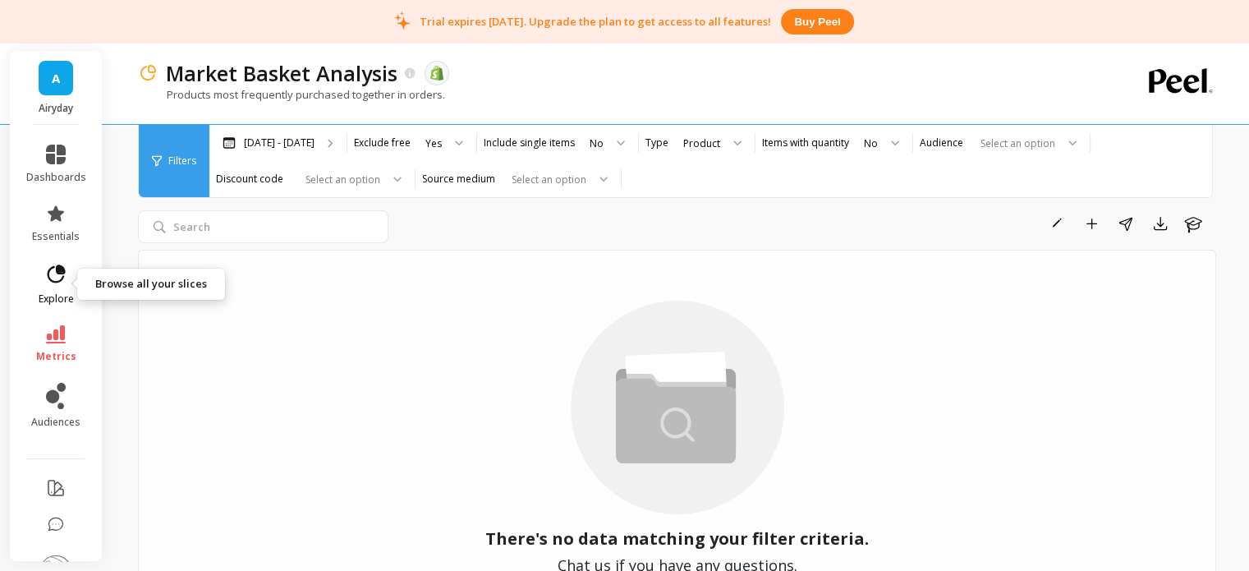
scroll to position [55, 0]
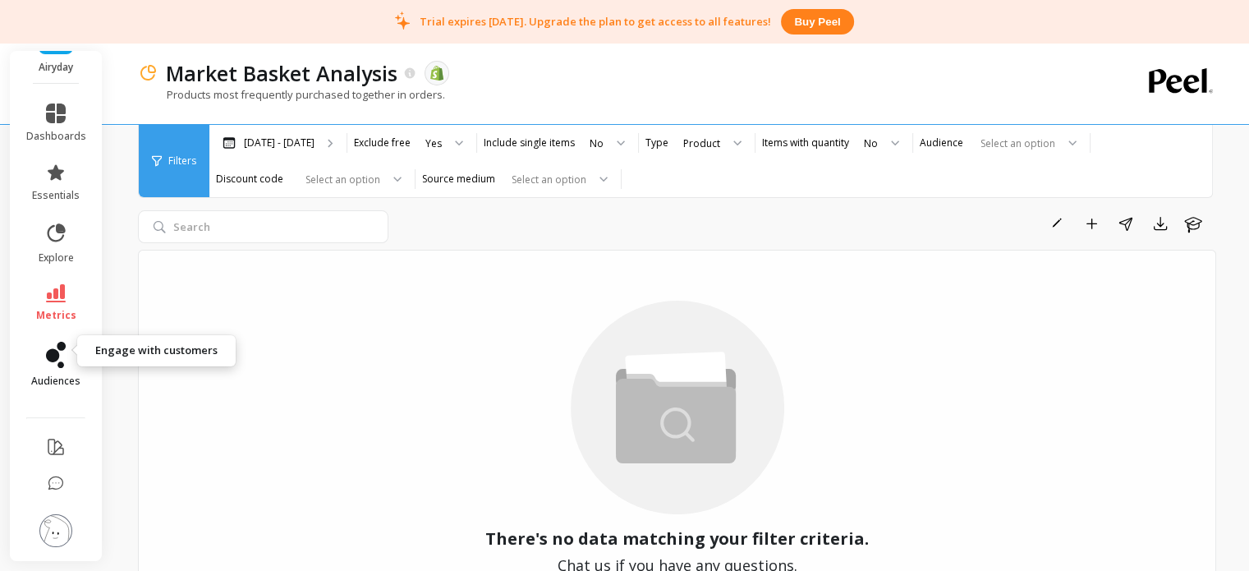
click at [47, 350] on icon at bounding box center [56, 355] width 20 height 26
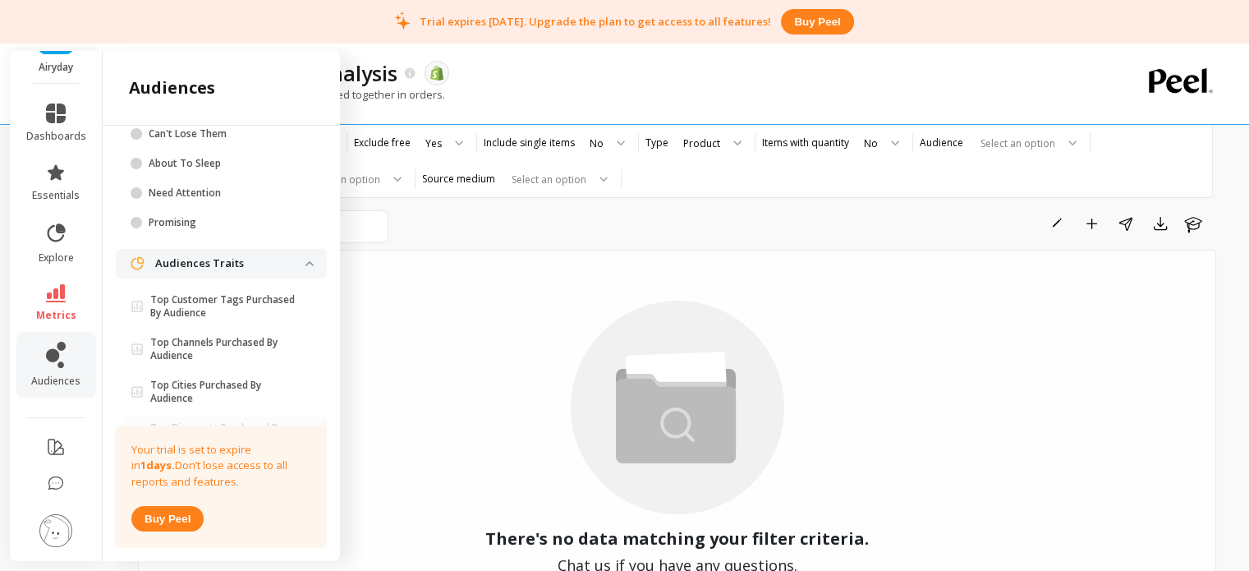
scroll to position [169, 0]
click at [181, 352] on p "Top Channels Purchased By Audience" at bounding box center [227, 350] width 155 height 26
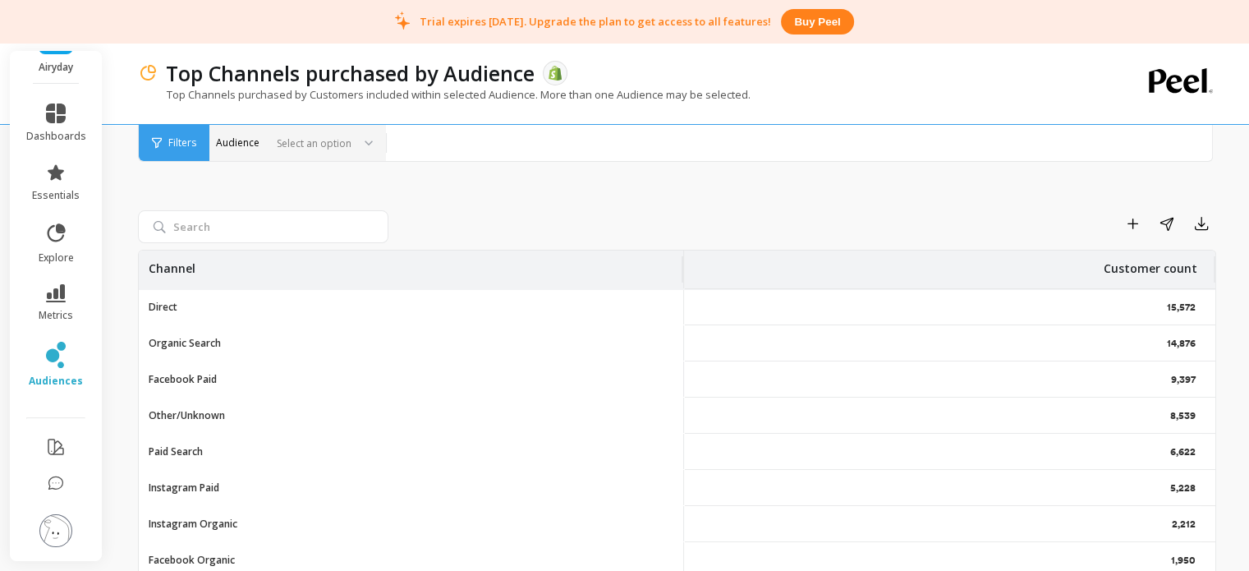
click at [339, 140] on div at bounding box center [310, 144] width 81 height 16
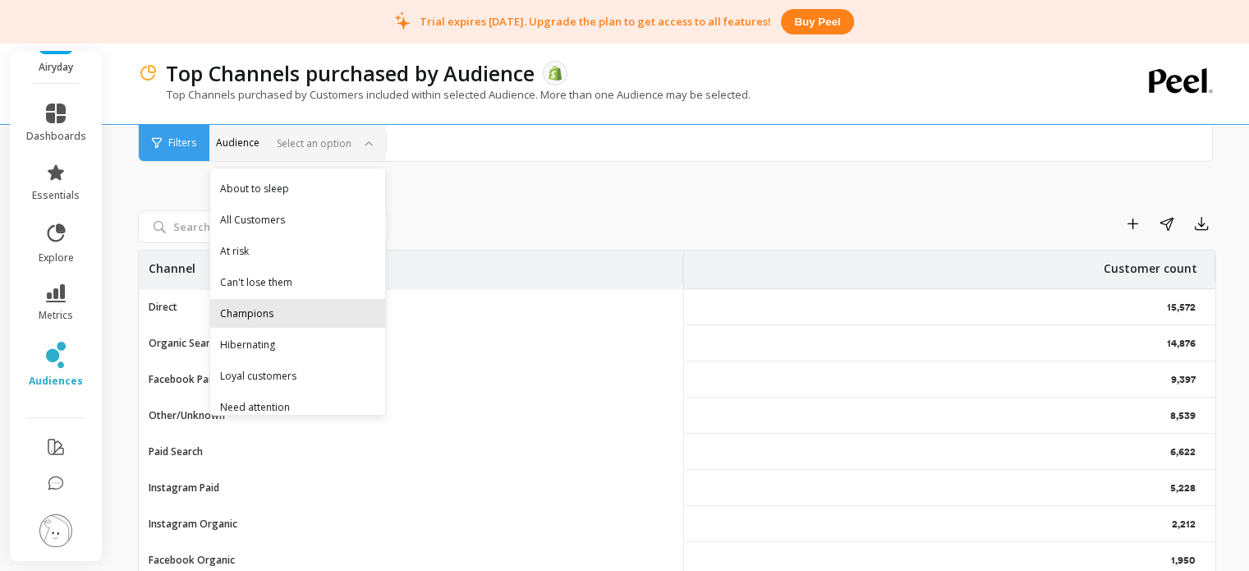
click at [248, 318] on div "Champions" at bounding box center [297, 314] width 155 height 16
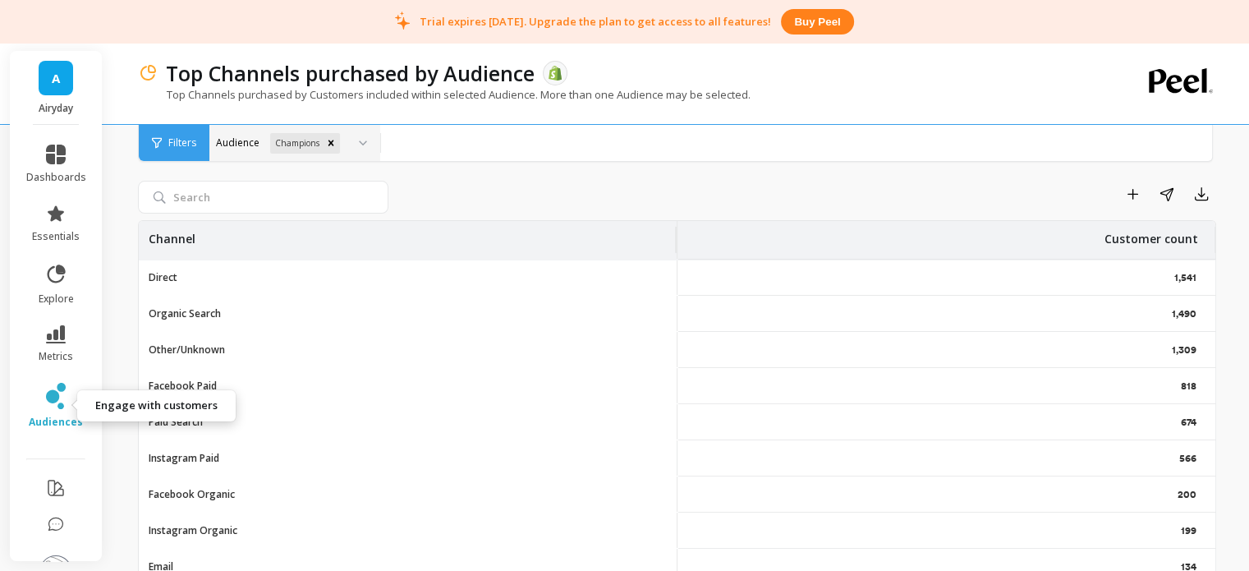
scroll to position [55, 0]
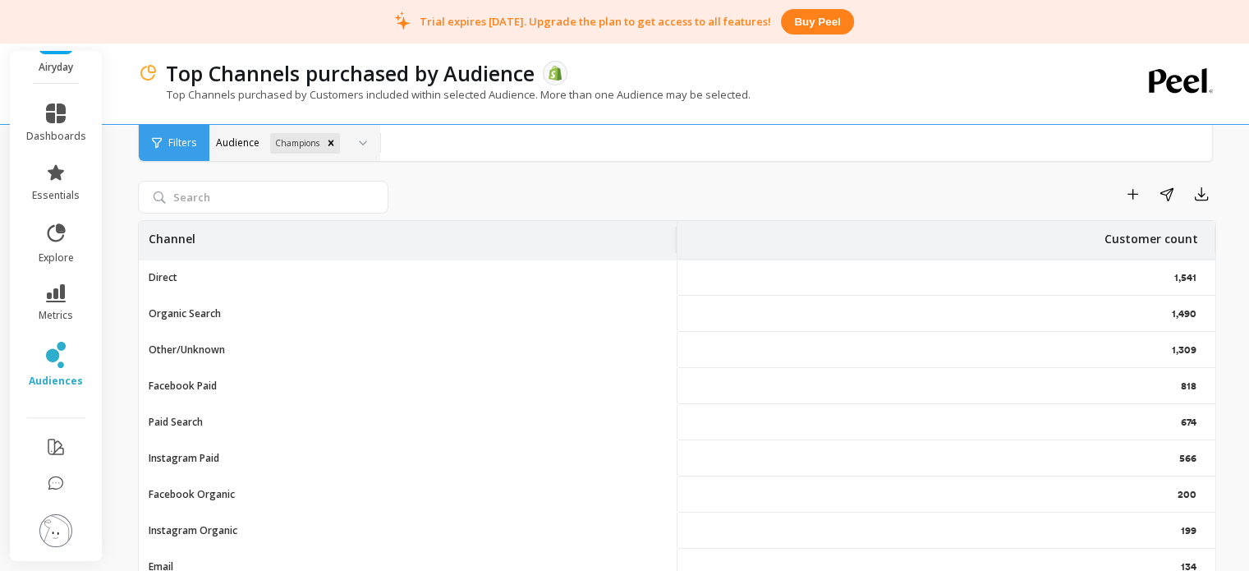
click at [53, 514] on img at bounding box center [55, 530] width 33 height 33
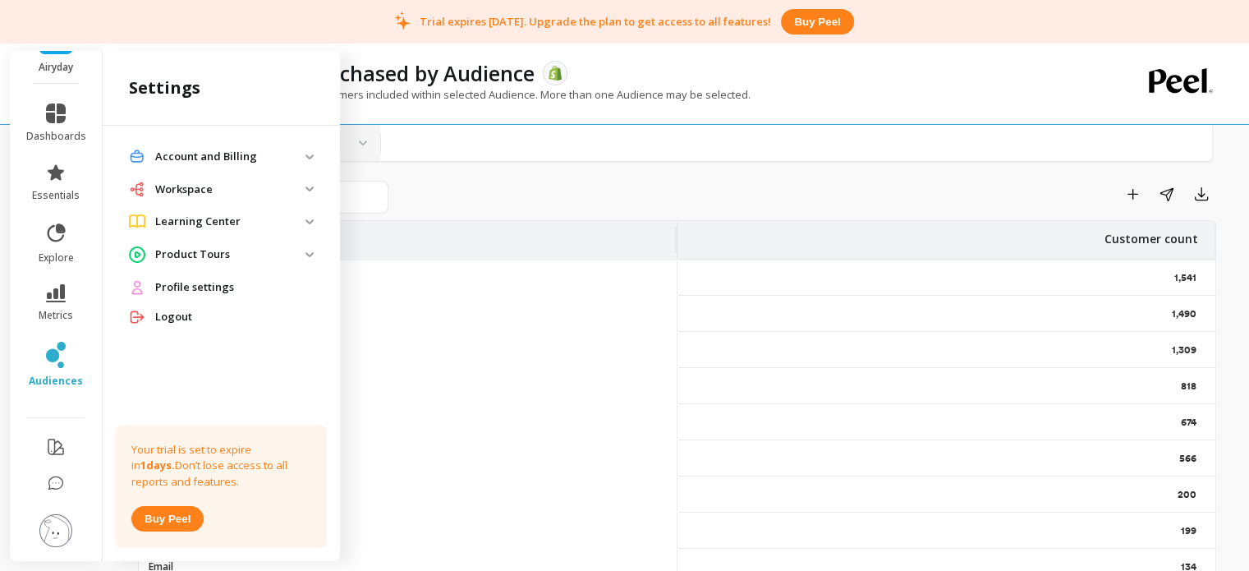
click at [204, 155] on p "Account and Billing" at bounding box center [230, 157] width 150 height 16
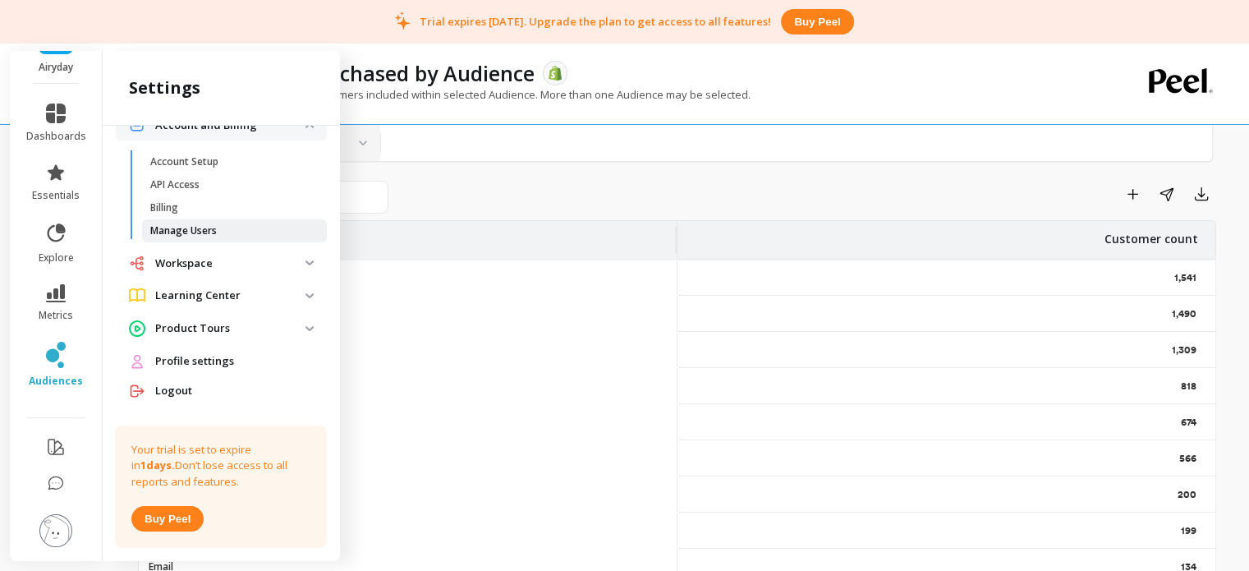
scroll to position [0, 0]
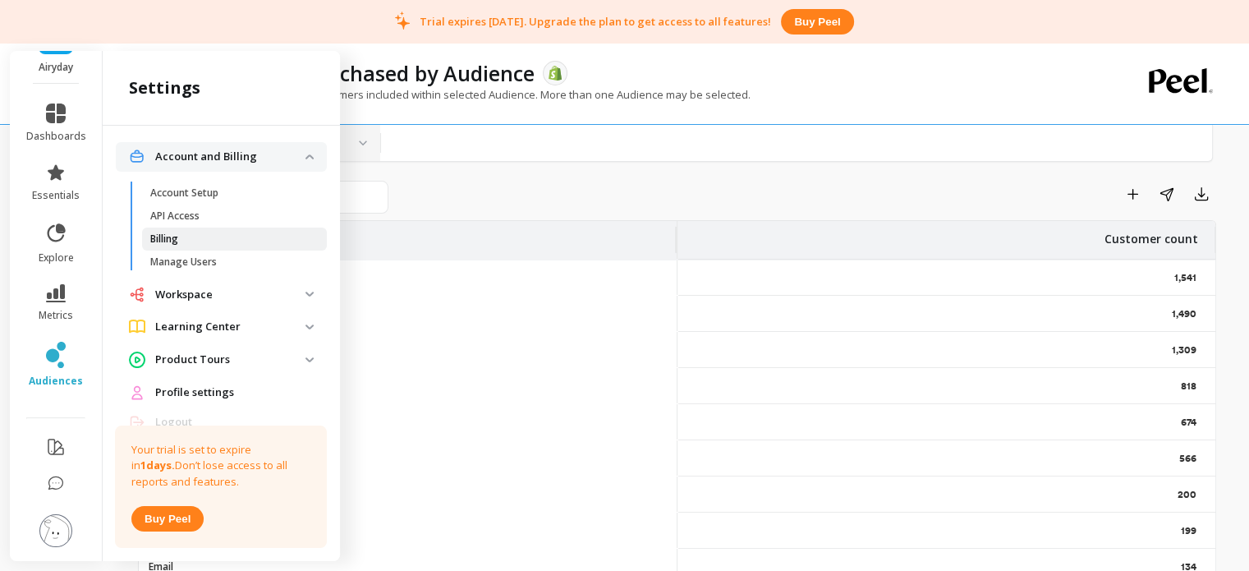
click at [168, 238] on p "Billing" at bounding box center [164, 238] width 28 height 13
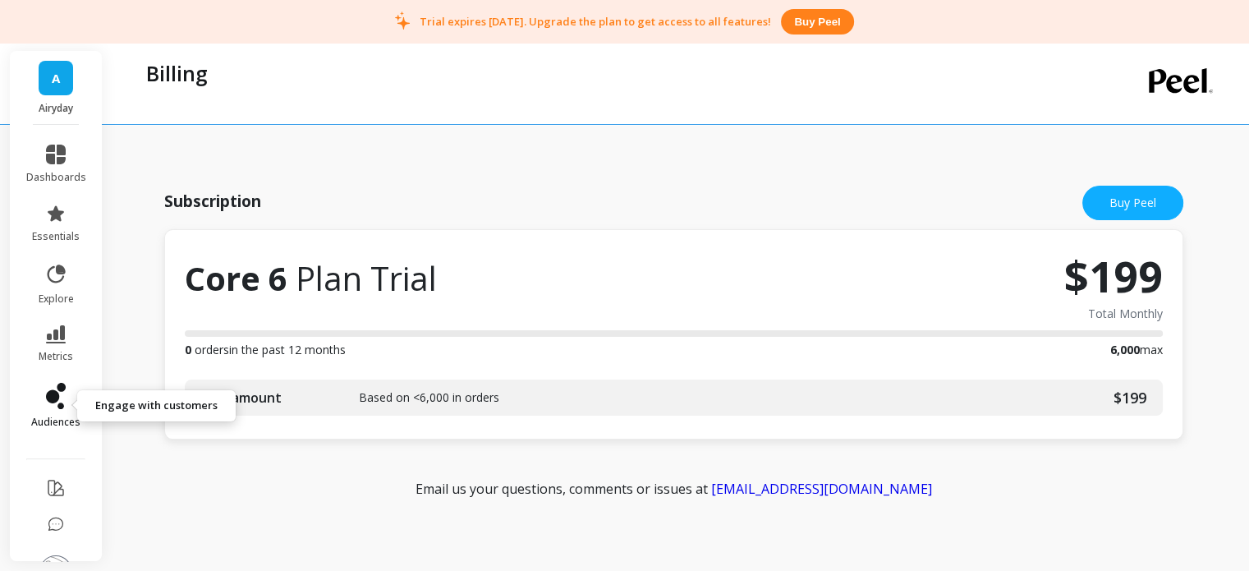
scroll to position [55, 0]
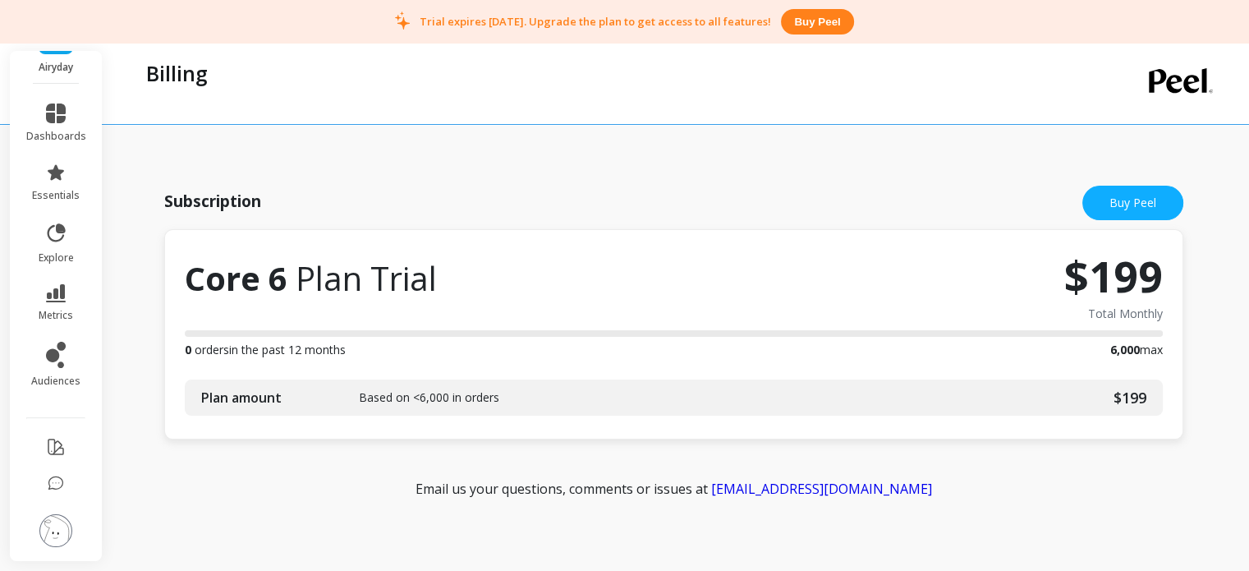
click at [49, 514] on img at bounding box center [55, 530] width 33 height 33
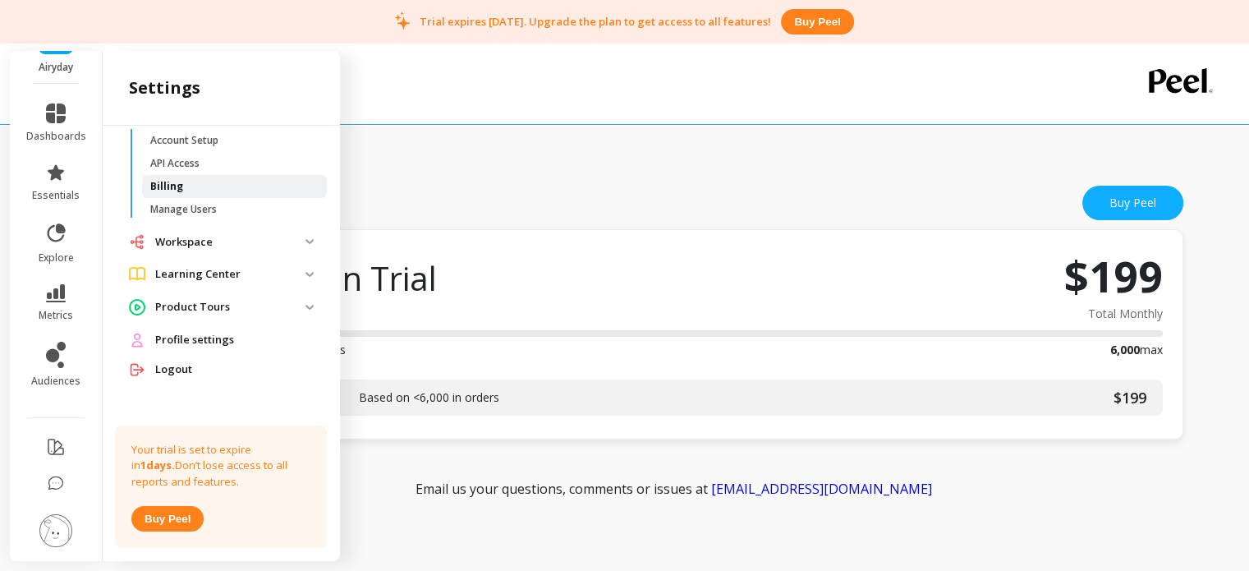
scroll to position [0, 0]
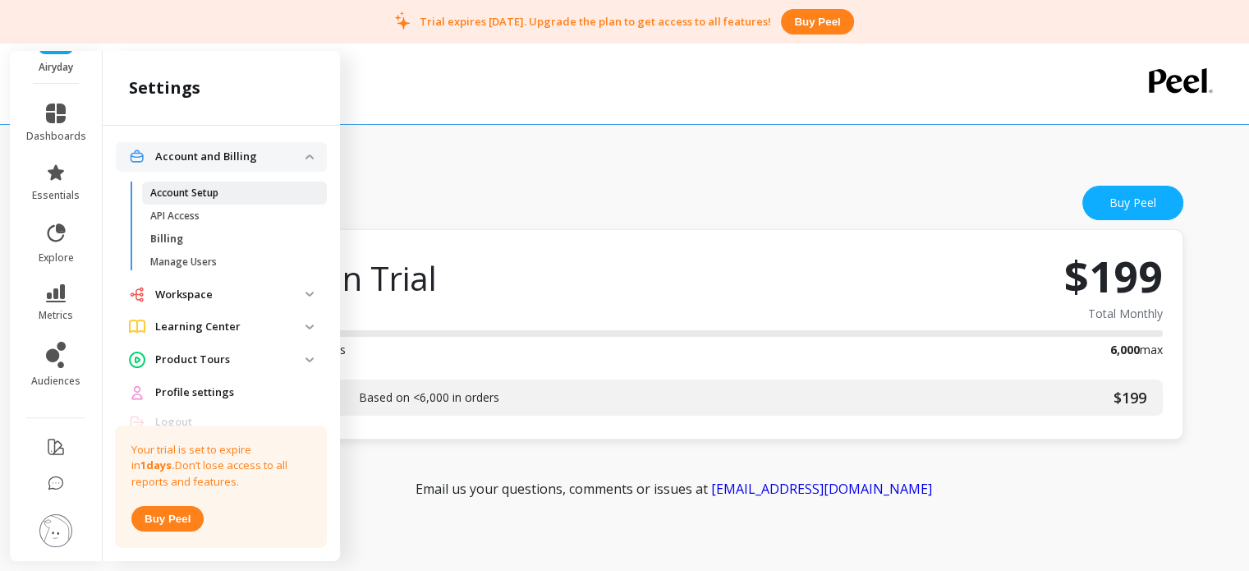
click at [185, 198] on p "Account Setup" at bounding box center [184, 192] width 68 height 13
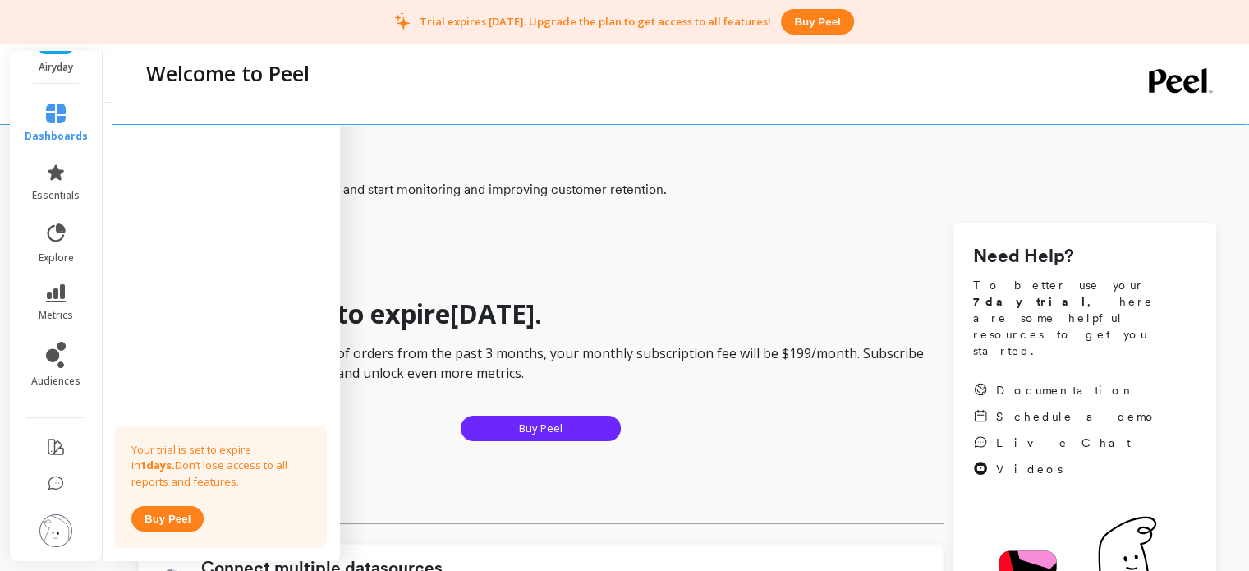
checkbox input "true"
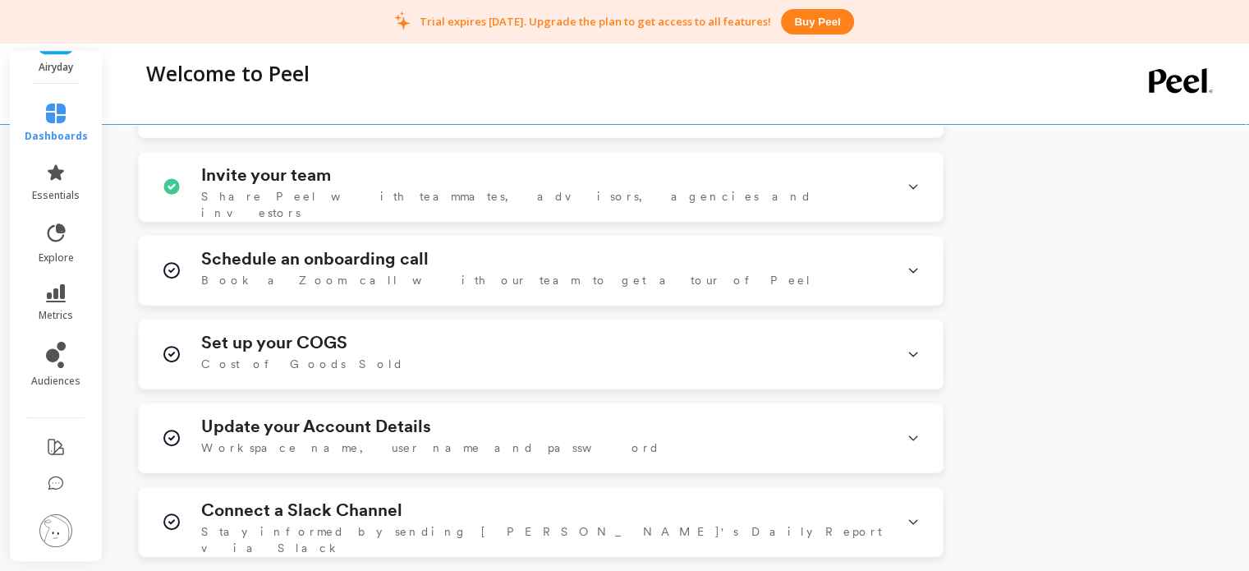
scroll to position [929, 0]
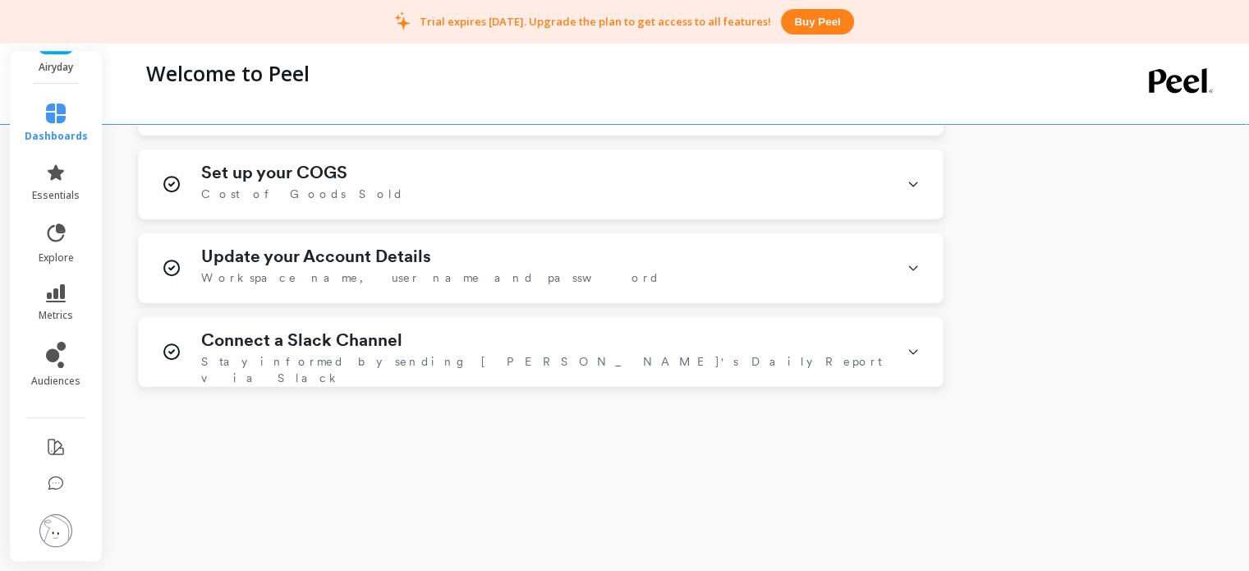
click at [49, 514] on img at bounding box center [55, 530] width 33 height 33
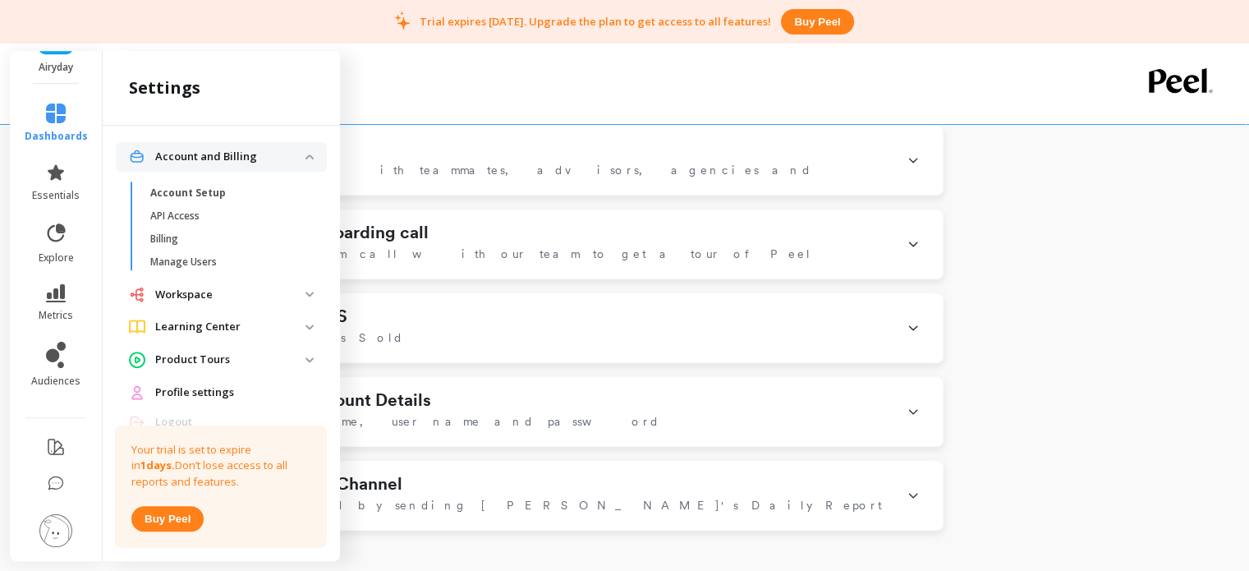
scroll to position [781, 0]
click at [168, 236] on p "Billing" at bounding box center [164, 238] width 28 height 13
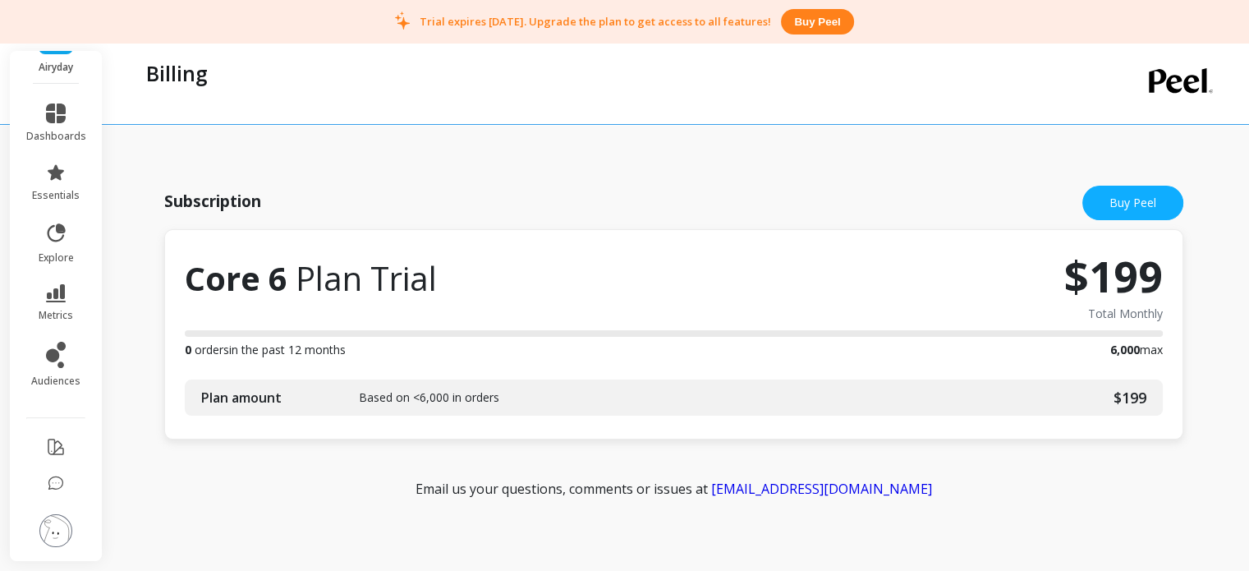
click at [46, 514] on img at bounding box center [55, 530] width 33 height 33
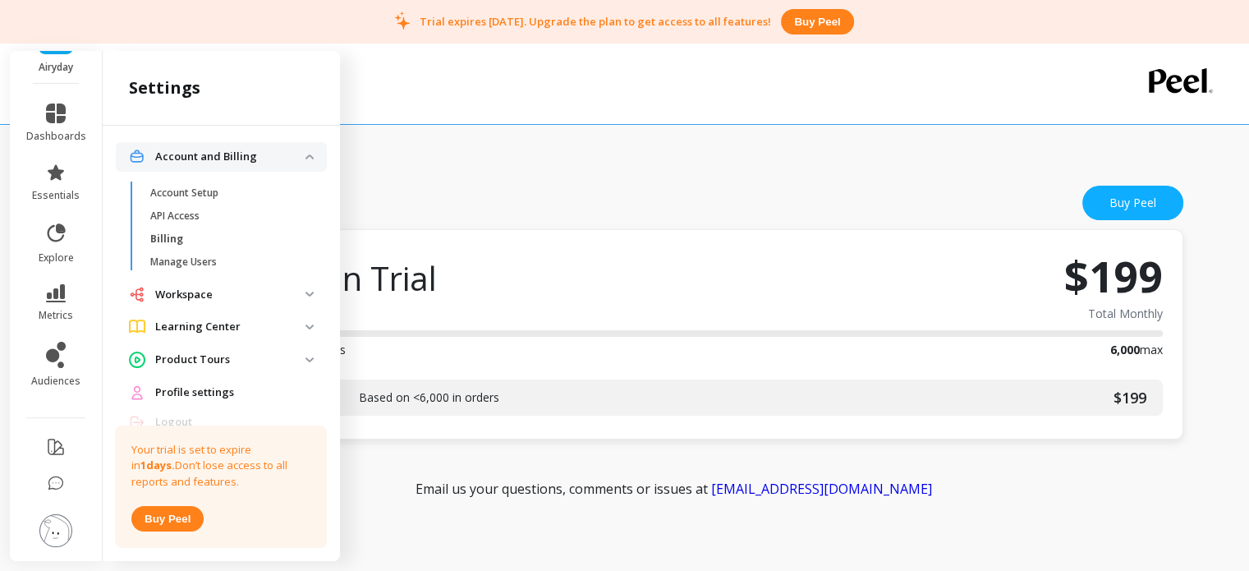
scroll to position [53, 0]
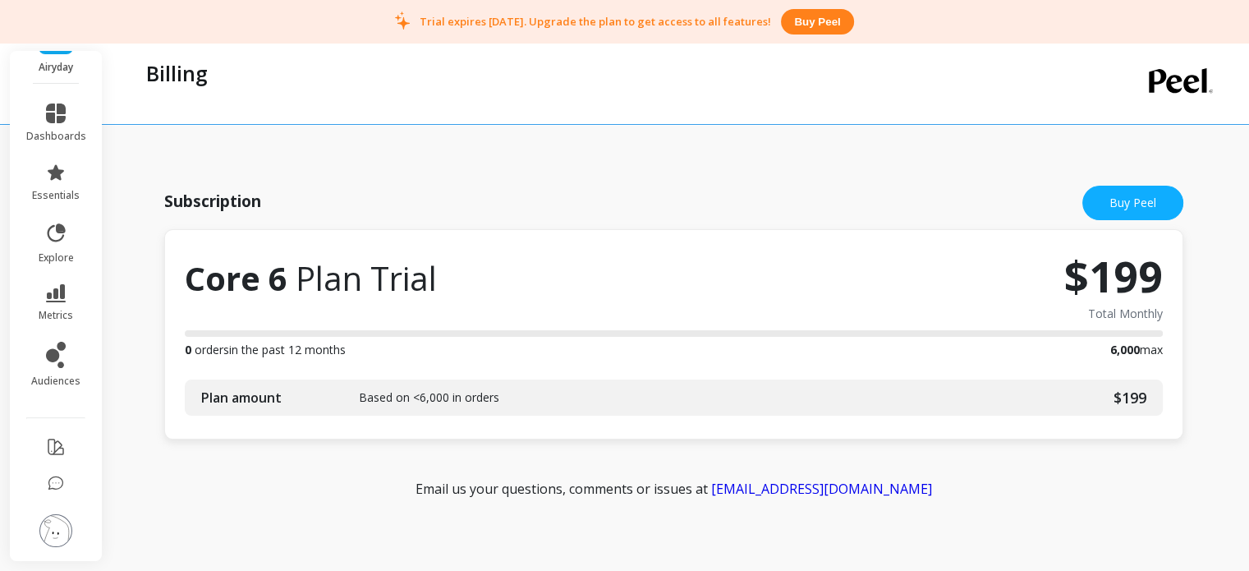
click at [490, 196] on div "Subscription Buy Peel" at bounding box center [673, 203] width 1019 height 53
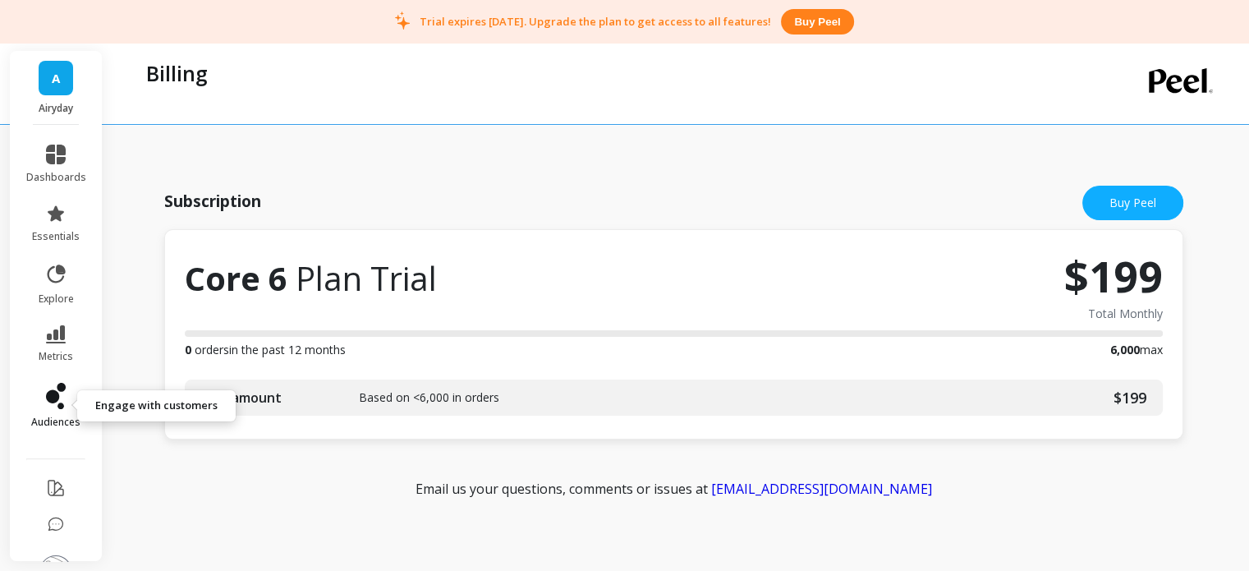
scroll to position [55, 0]
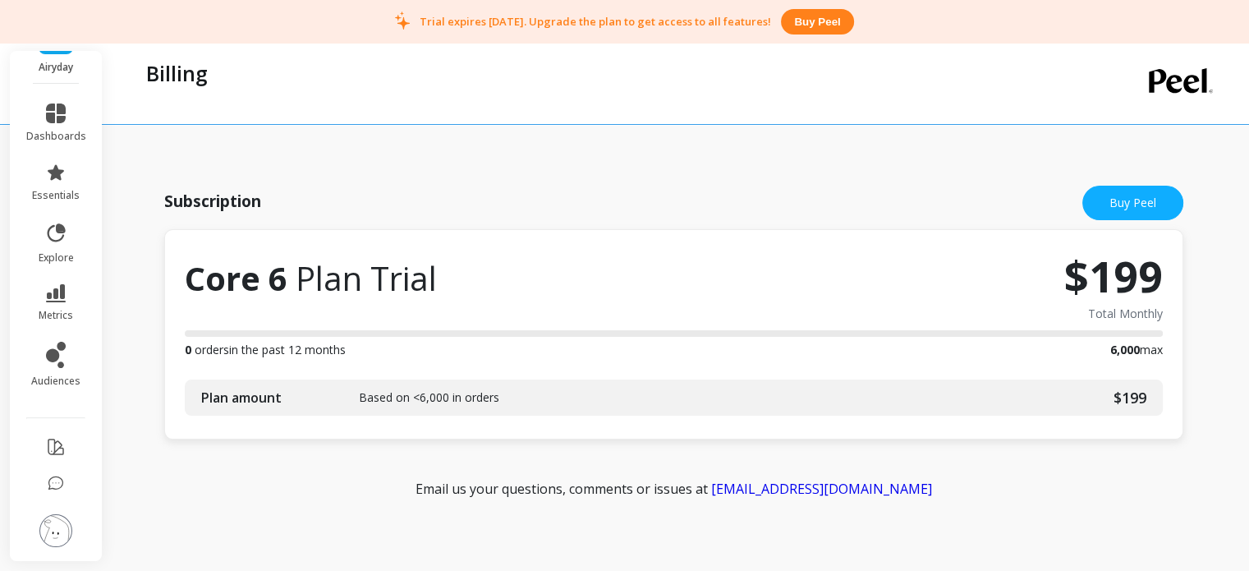
click at [45, 527] on img at bounding box center [55, 530] width 33 height 33
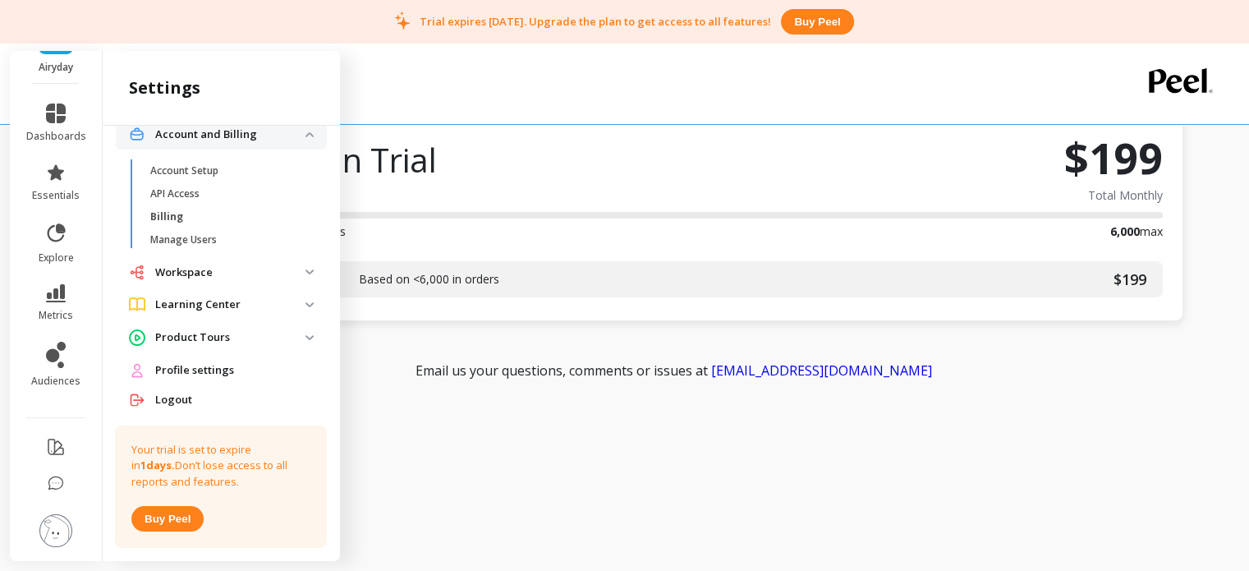
scroll to position [21, 0]
click at [182, 363] on span "Profile settings" at bounding box center [194, 371] width 79 height 16
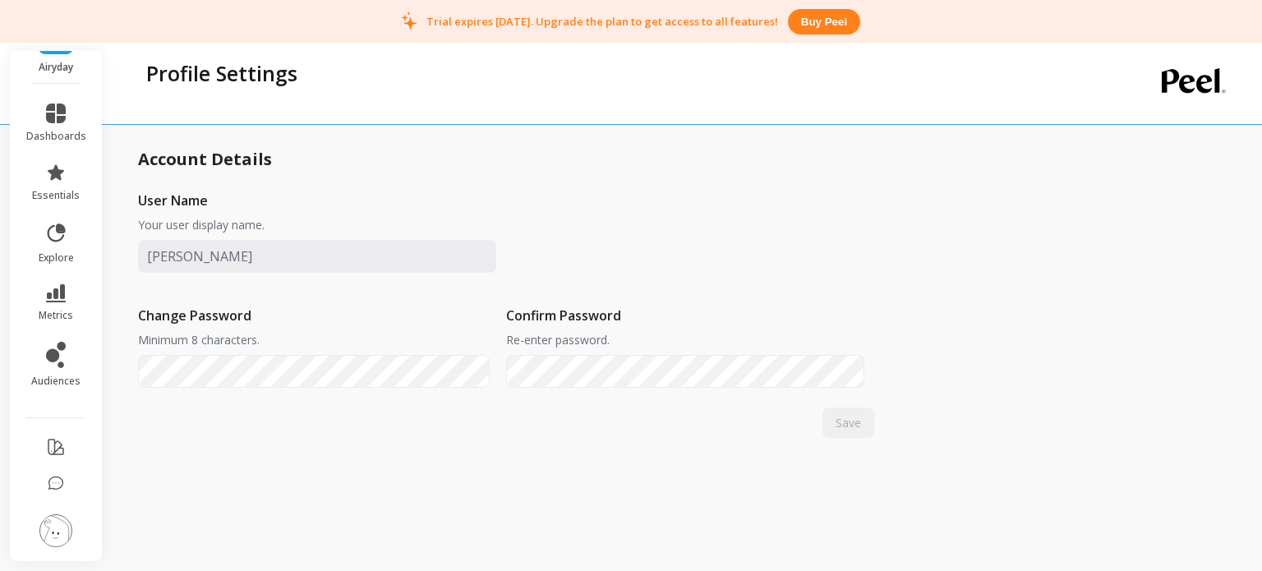
click at [53, 522] on img at bounding box center [55, 530] width 33 height 33
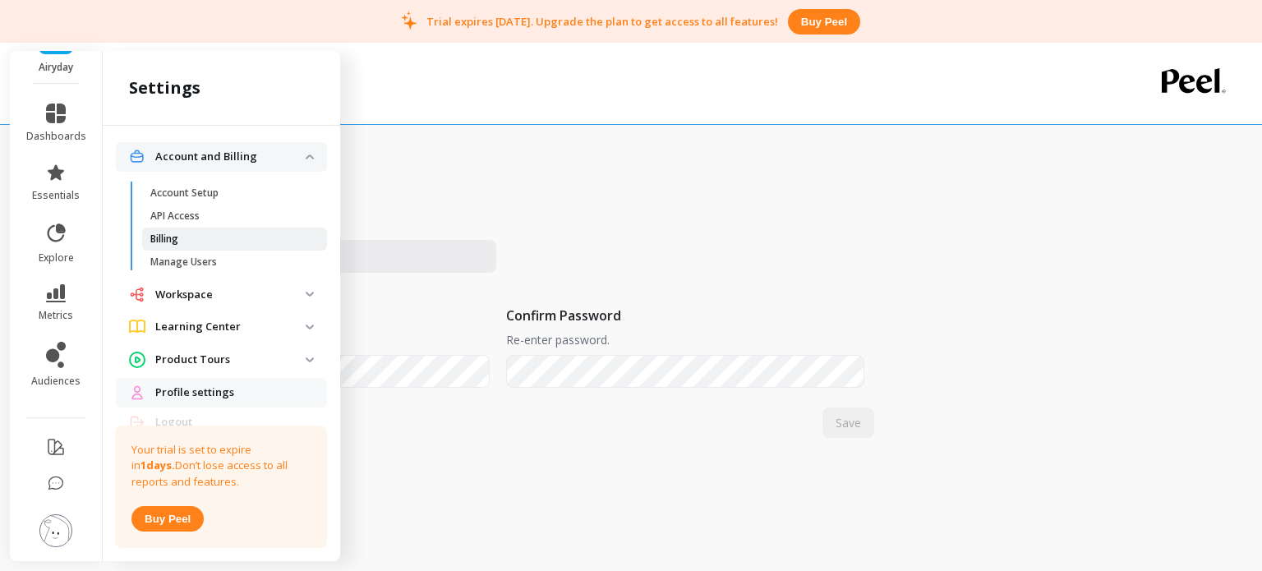
click at [175, 232] on p "Billing" at bounding box center [164, 238] width 28 height 13
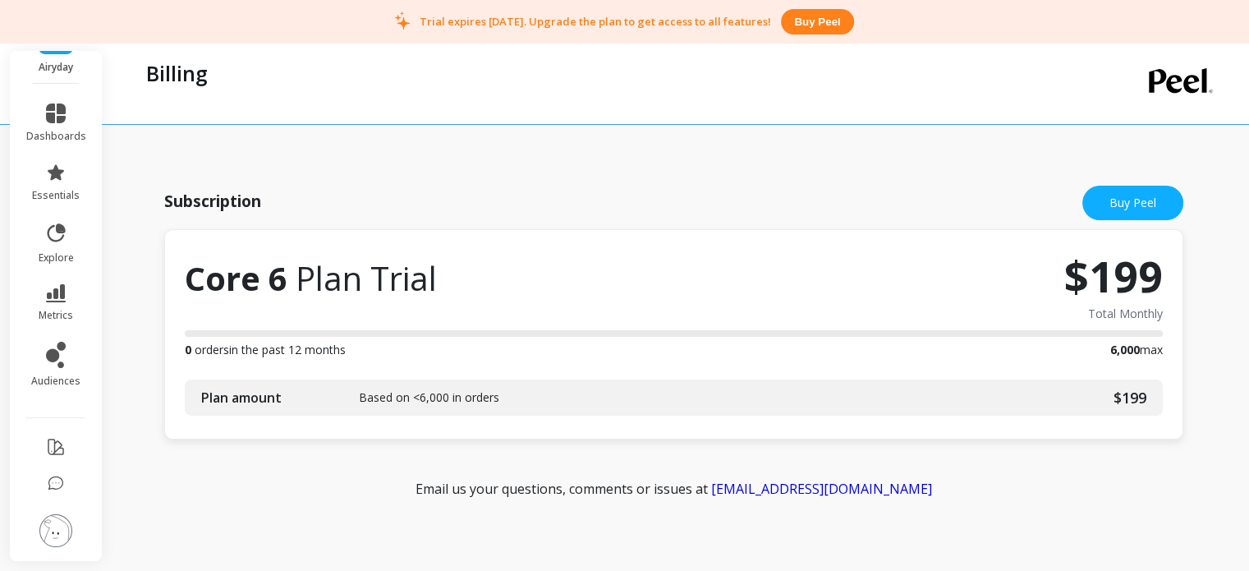
click at [52, 111] on link "dashboards" at bounding box center [56, 123] width 60 height 39
click at [1168, 76] on icon at bounding box center [1181, 80] width 64 height 25
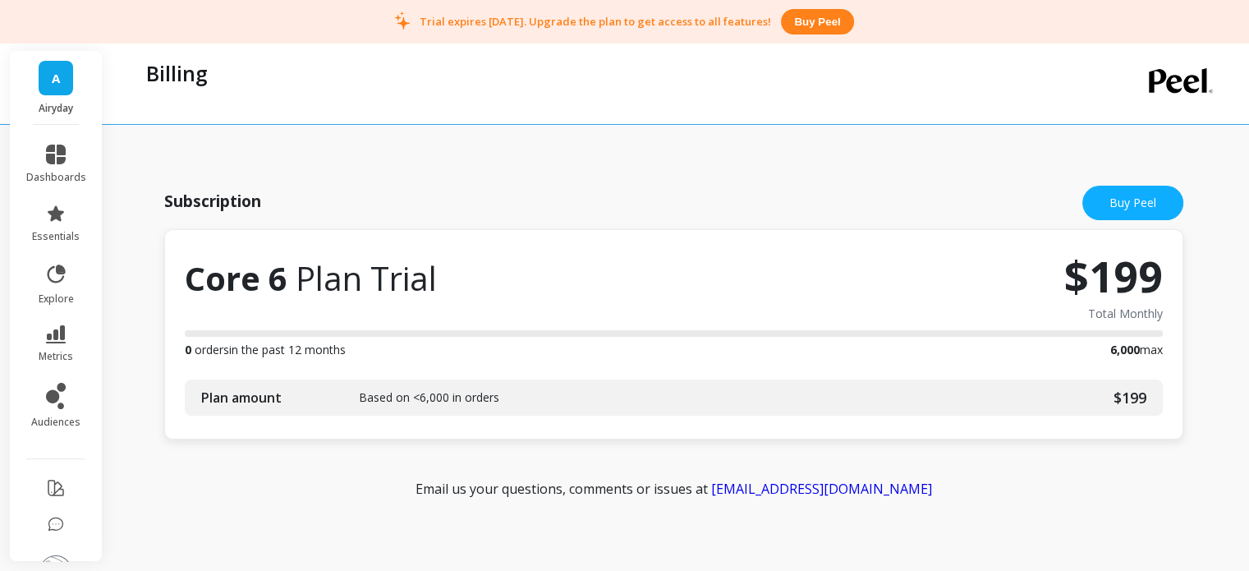
click at [55, 81] on link "A" at bounding box center [56, 78] width 35 height 35
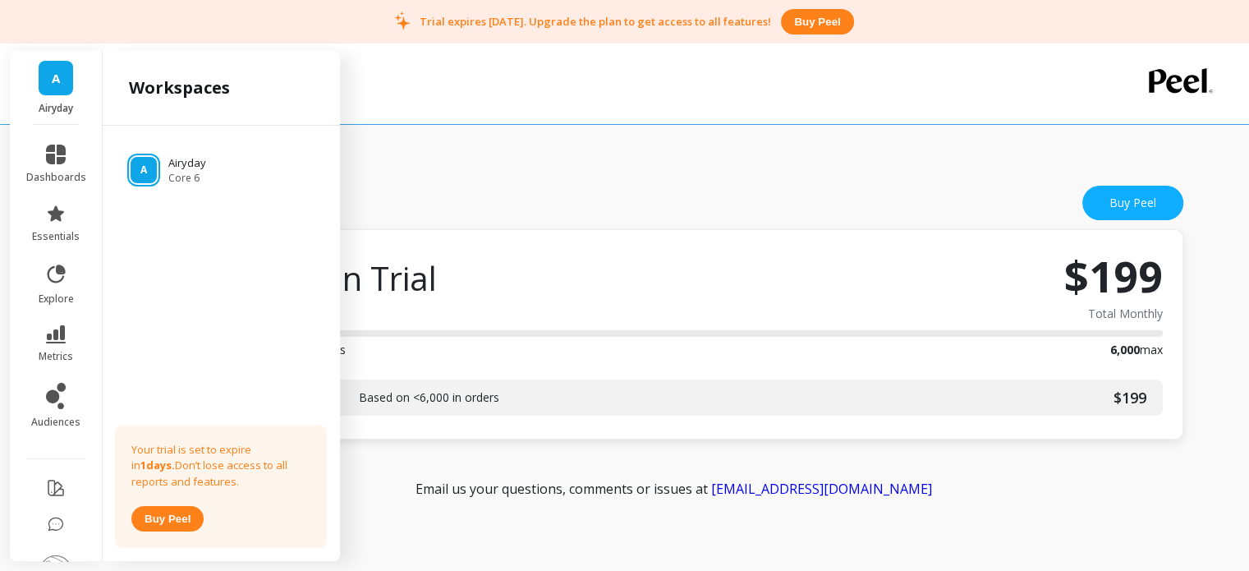
click at [55, 81] on link "A" at bounding box center [56, 78] width 35 height 35
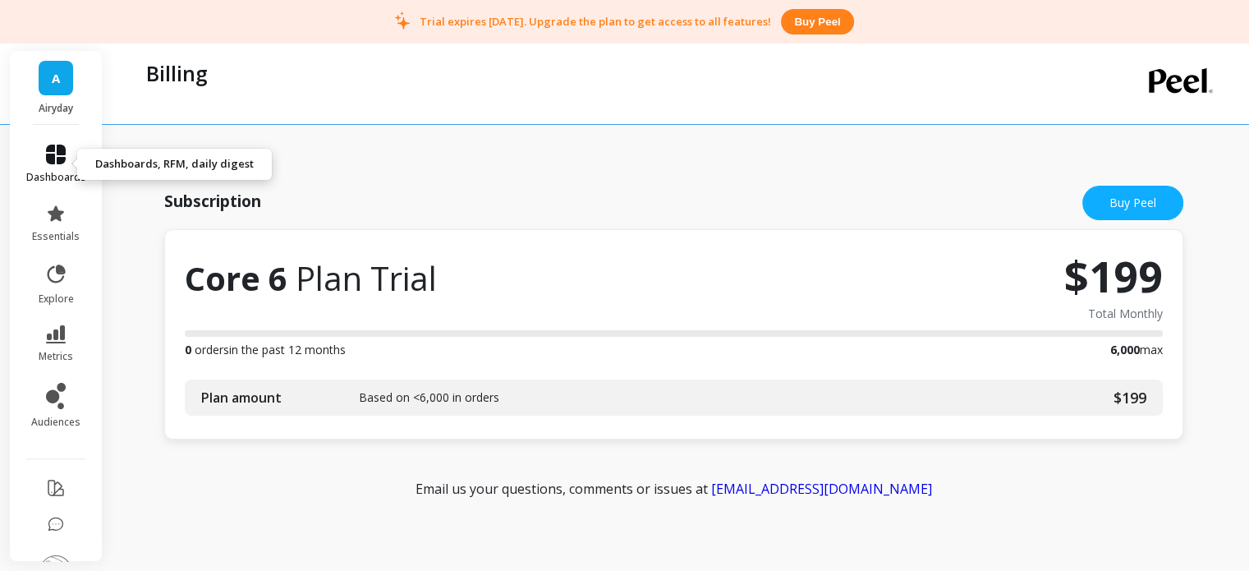
click at [49, 164] on link "dashboards" at bounding box center [56, 164] width 60 height 39
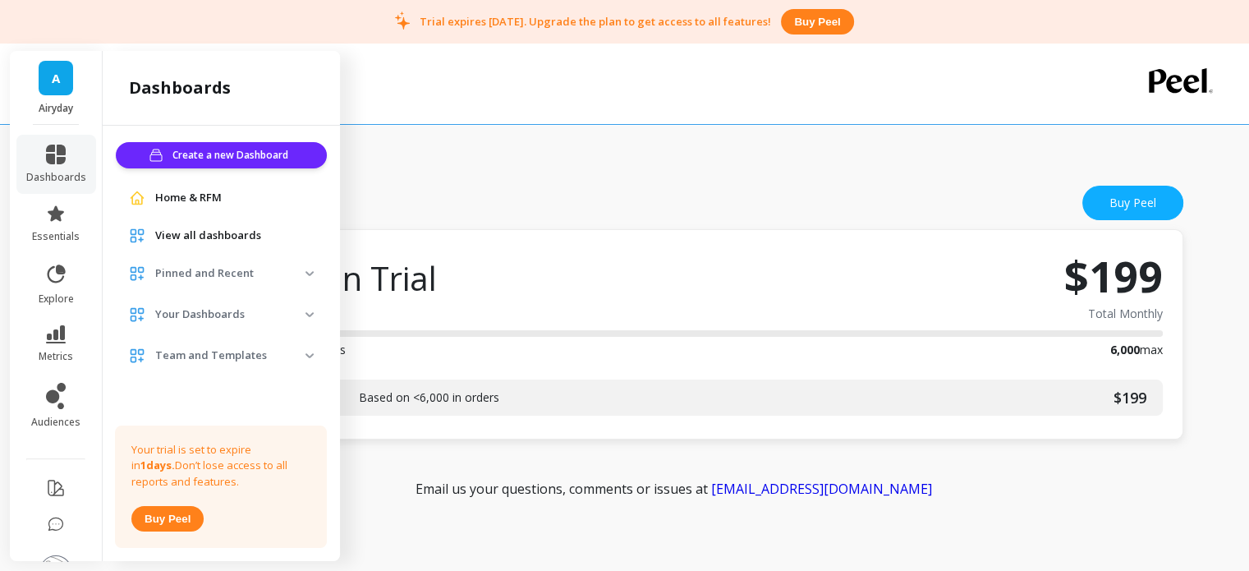
click at [185, 198] on span "Home & RFM" at bounding box center [188, 198] width 67 height 16
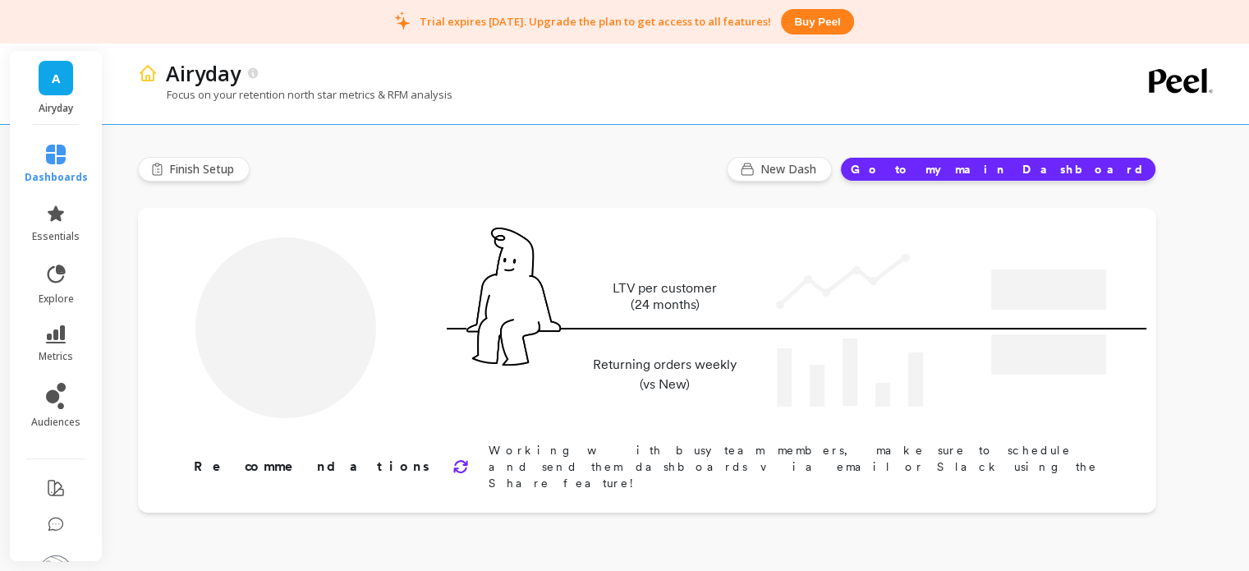
type input "Champions"
type input "2471"
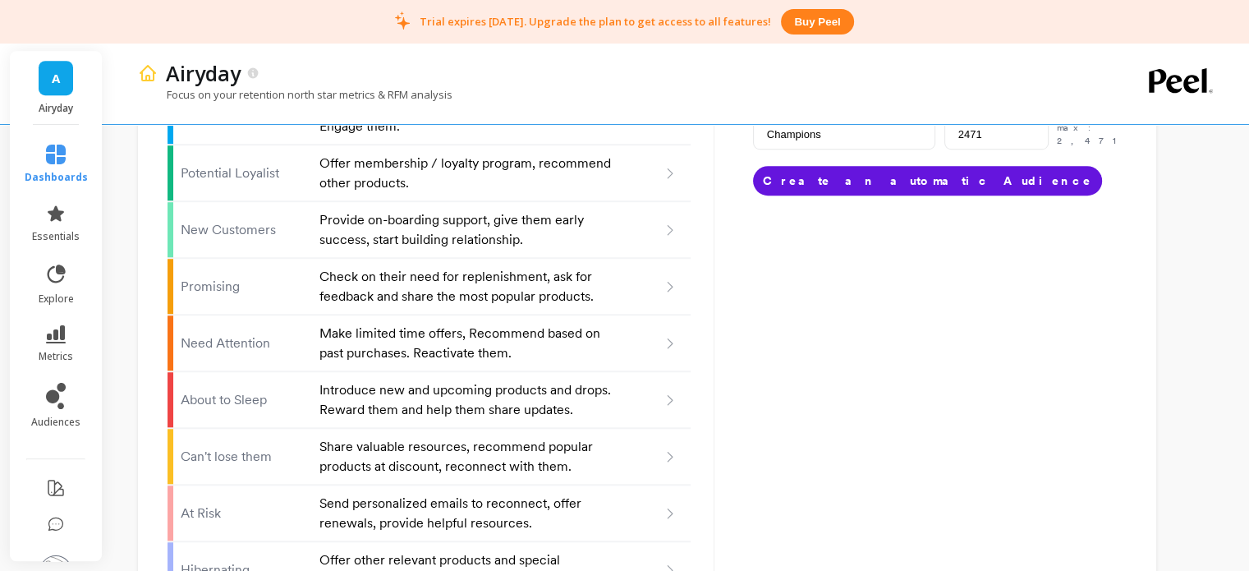
scroll to position [1182, 0]
